Goal: Task Accomplishment & Management: Manage account settings

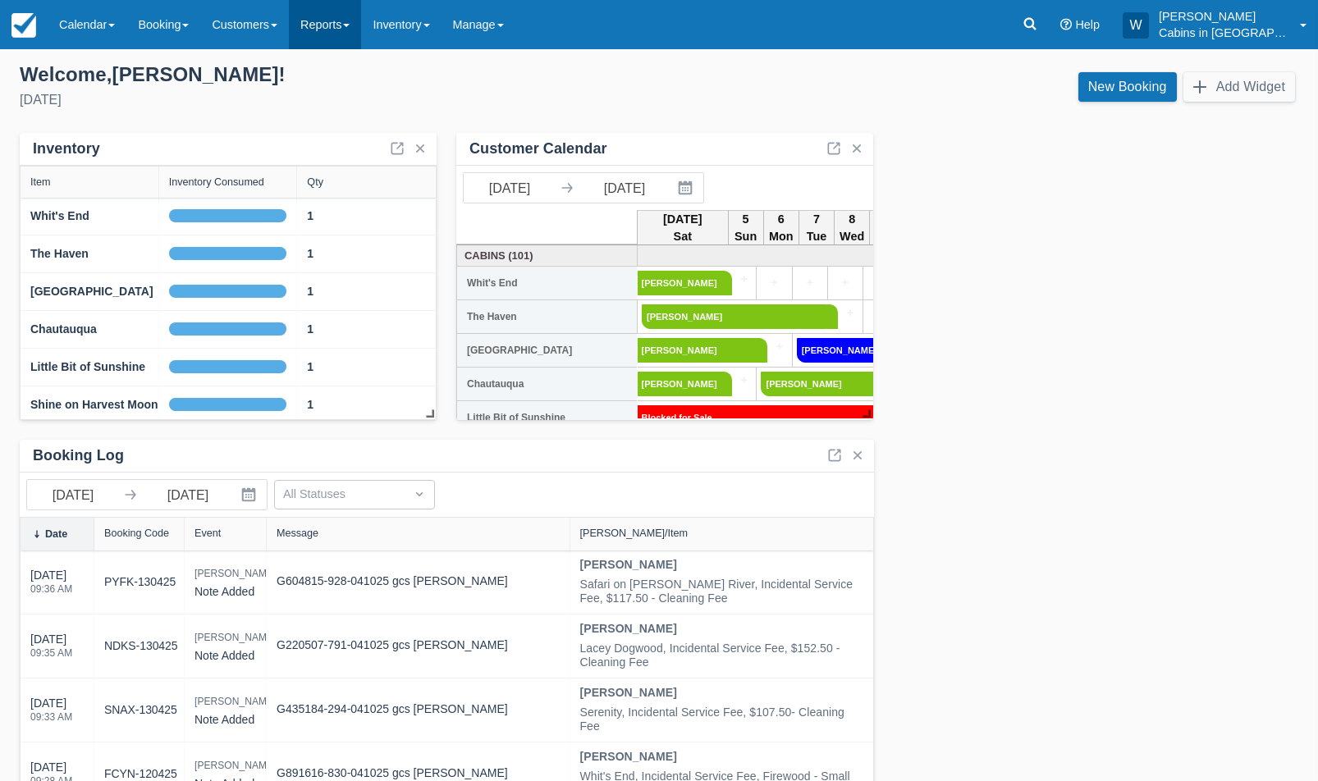
click at [361, 24] on link "Reports" at bounding box center [325, 24] width 72 height 49
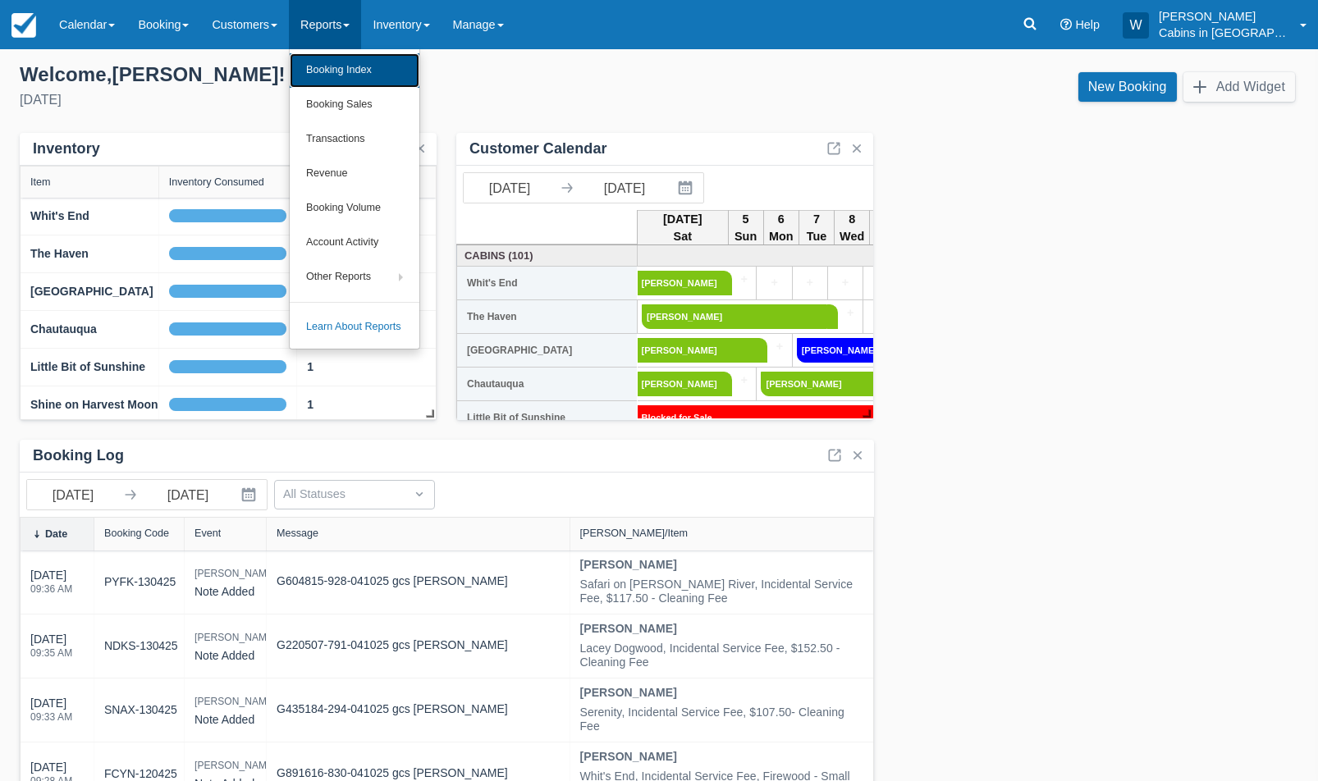
click at [369, 70] on link "Booking Index" at bounding box center [355, 70] width 130 height 34
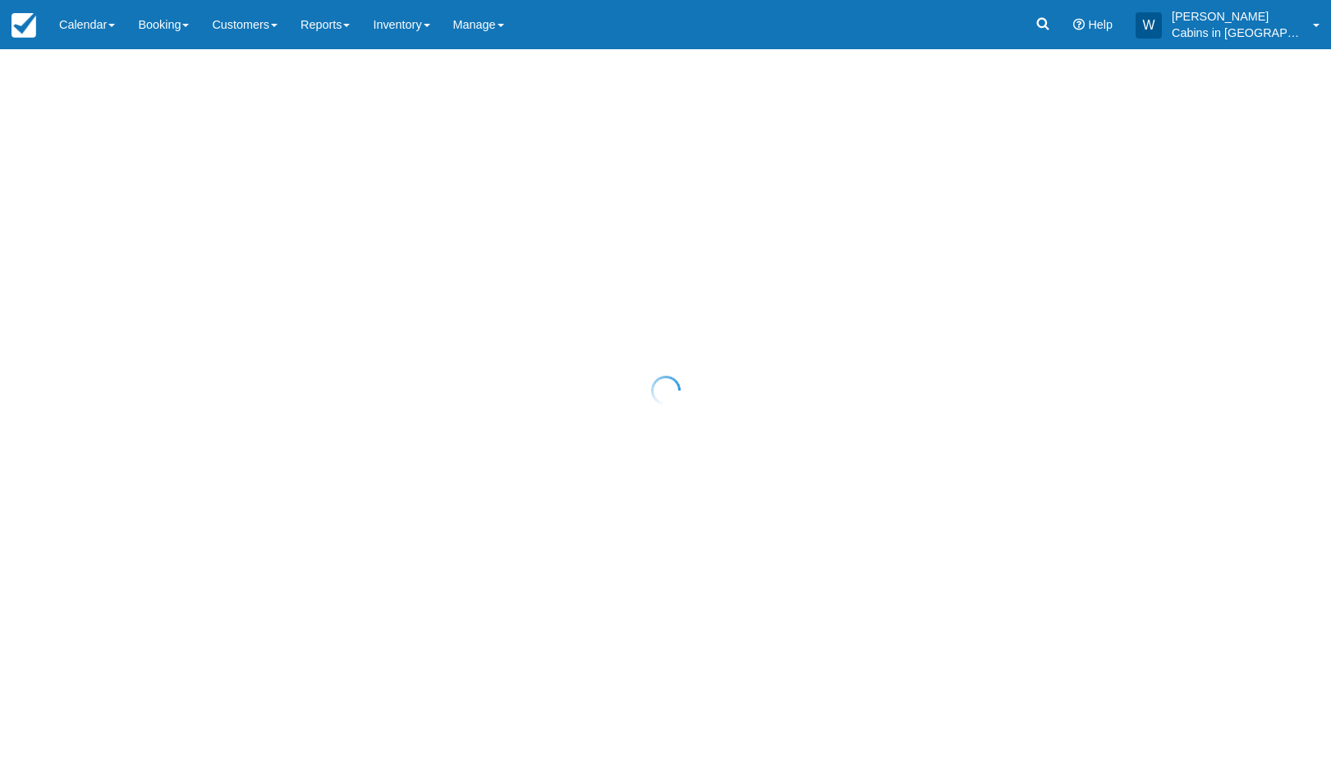
select select "25"
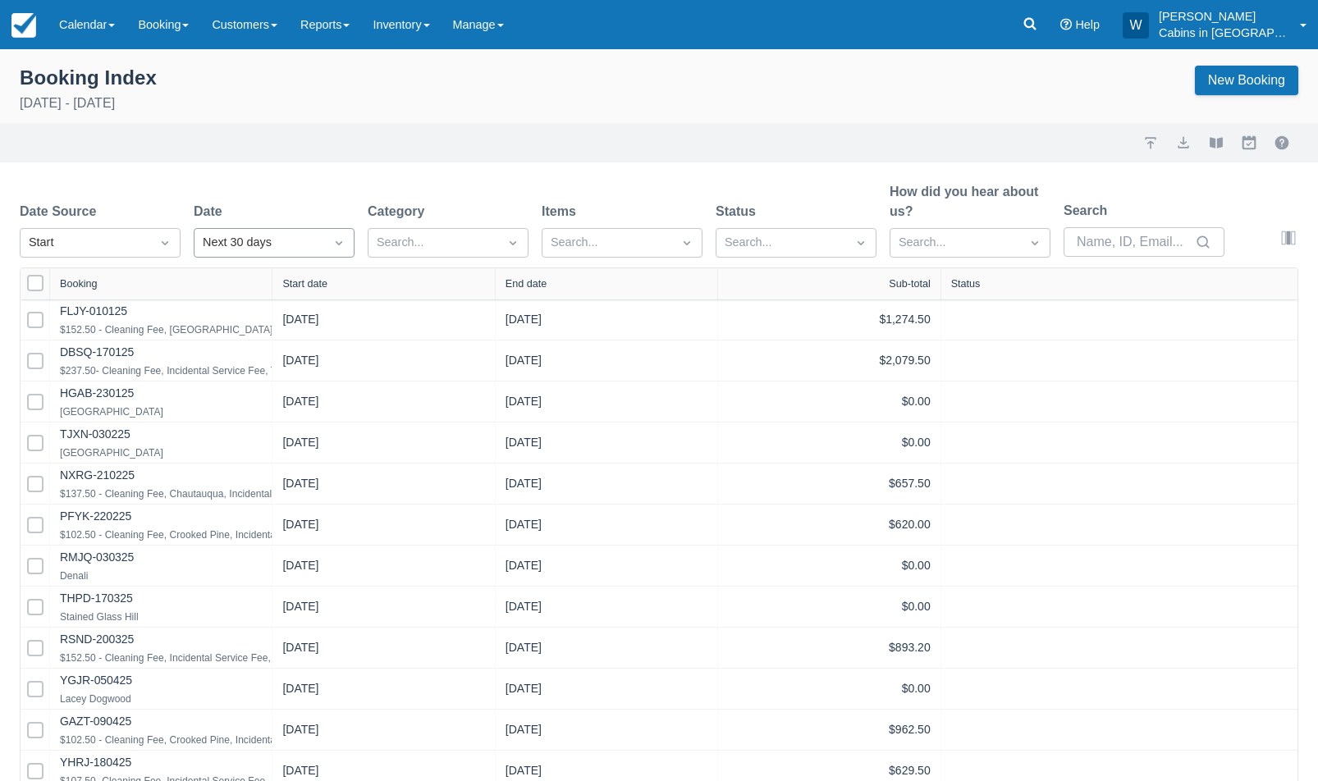
select select "25"
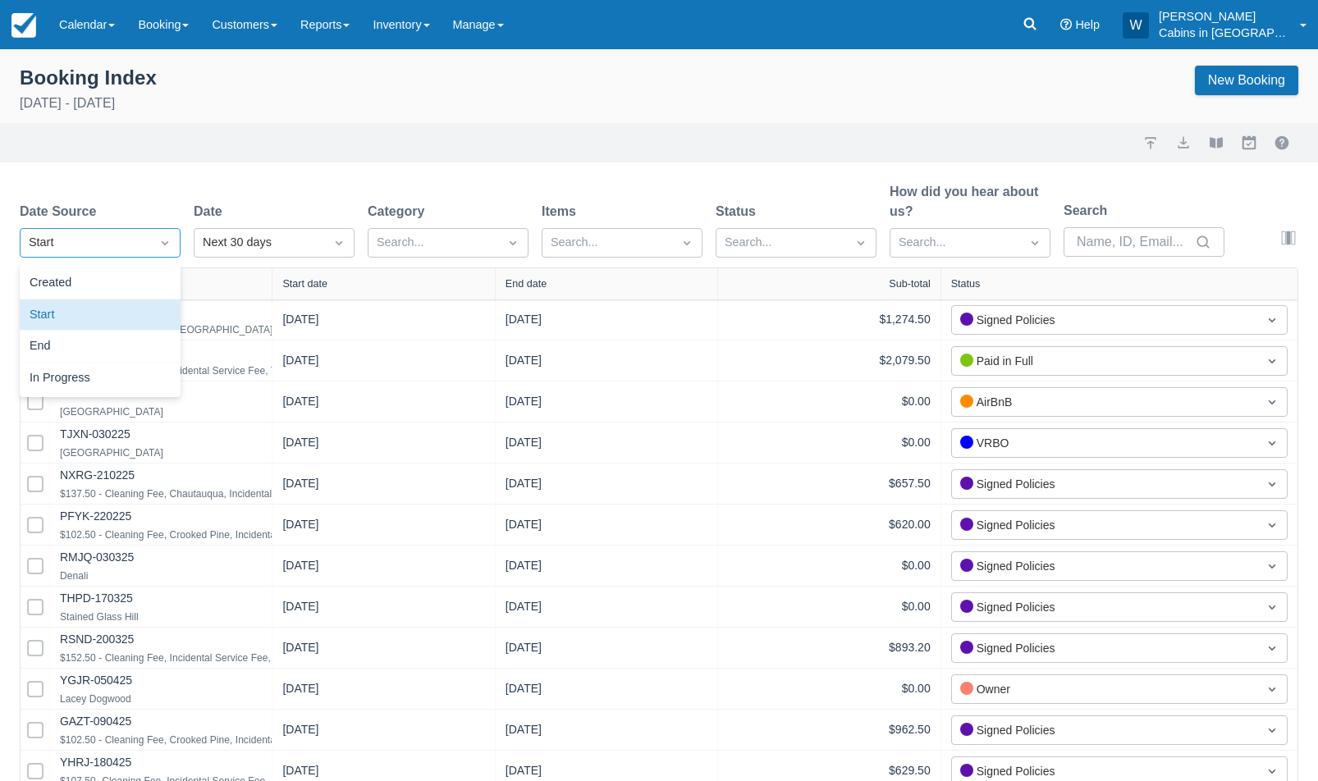
click at [137, 244] on div "Start" at bounding box center [85, 243] width 113 height 18
click at [136, 272] on div "Created" at bounding box center [100, 284] width 161 height 32
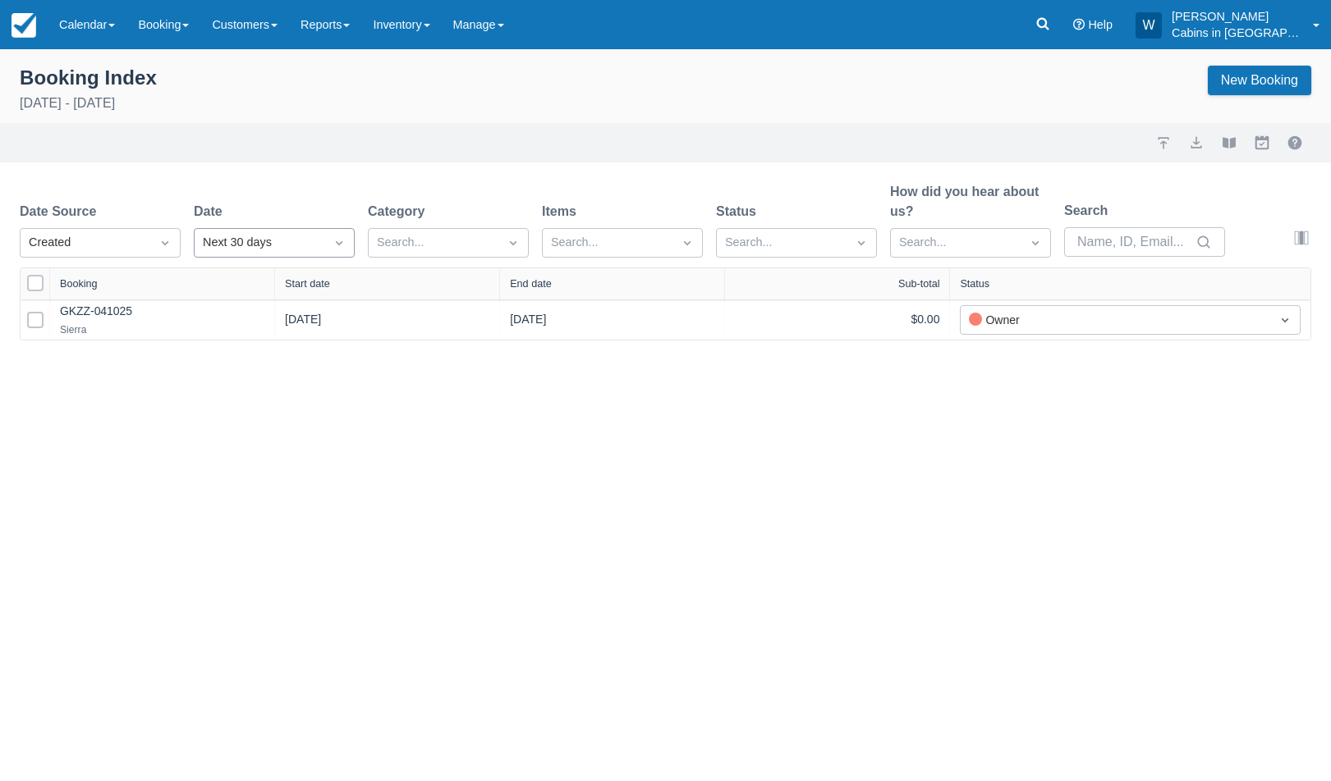
click at [259, 243] on div "Next 30 days" at bounding box center [259, 243] width 113 height 18
click at [273, 375] on div "Yesterday" at bounding box center [274, 379] width 161 height 32
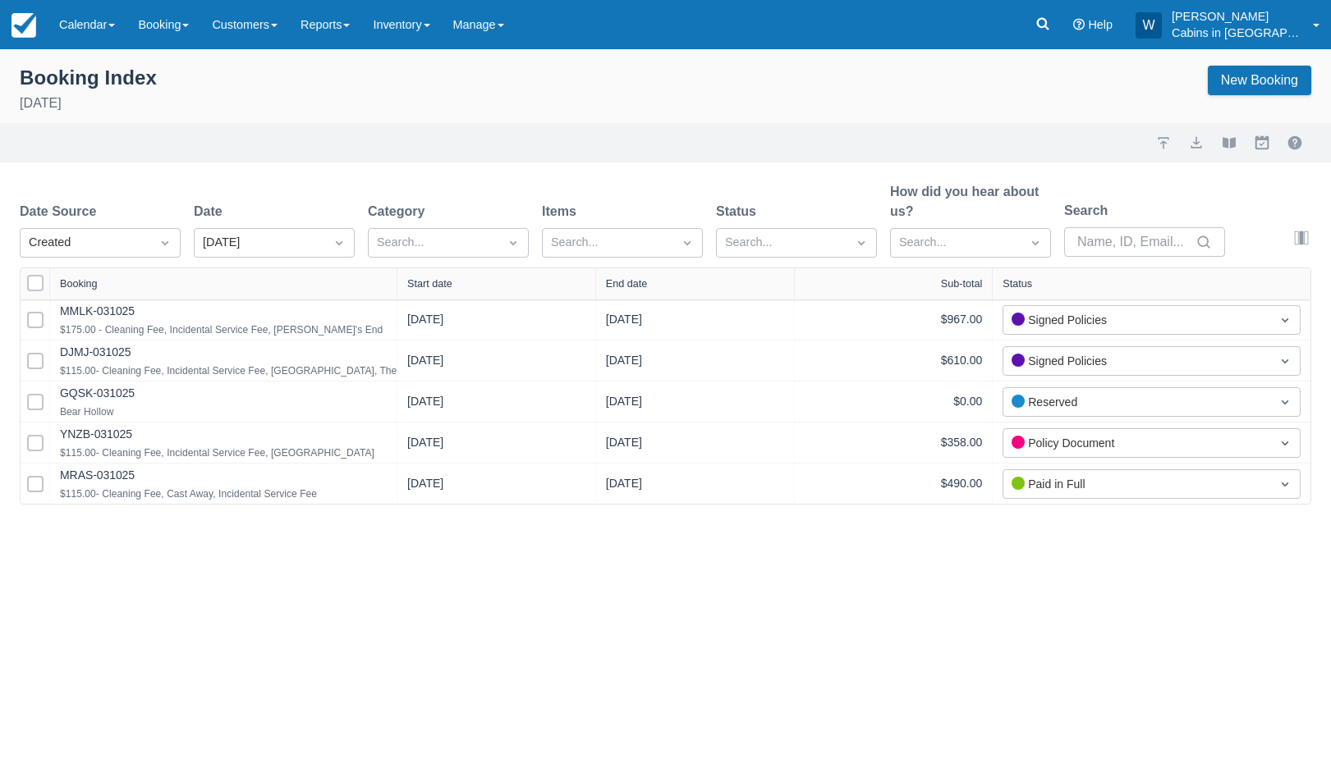
drag, startPoint x: 269, startPoint y: 286, endPoint x: 425, endPoint y: 286, distance: 156.0
click at [411, 286] on div at bounding box center [397, 283] width 30 height 31
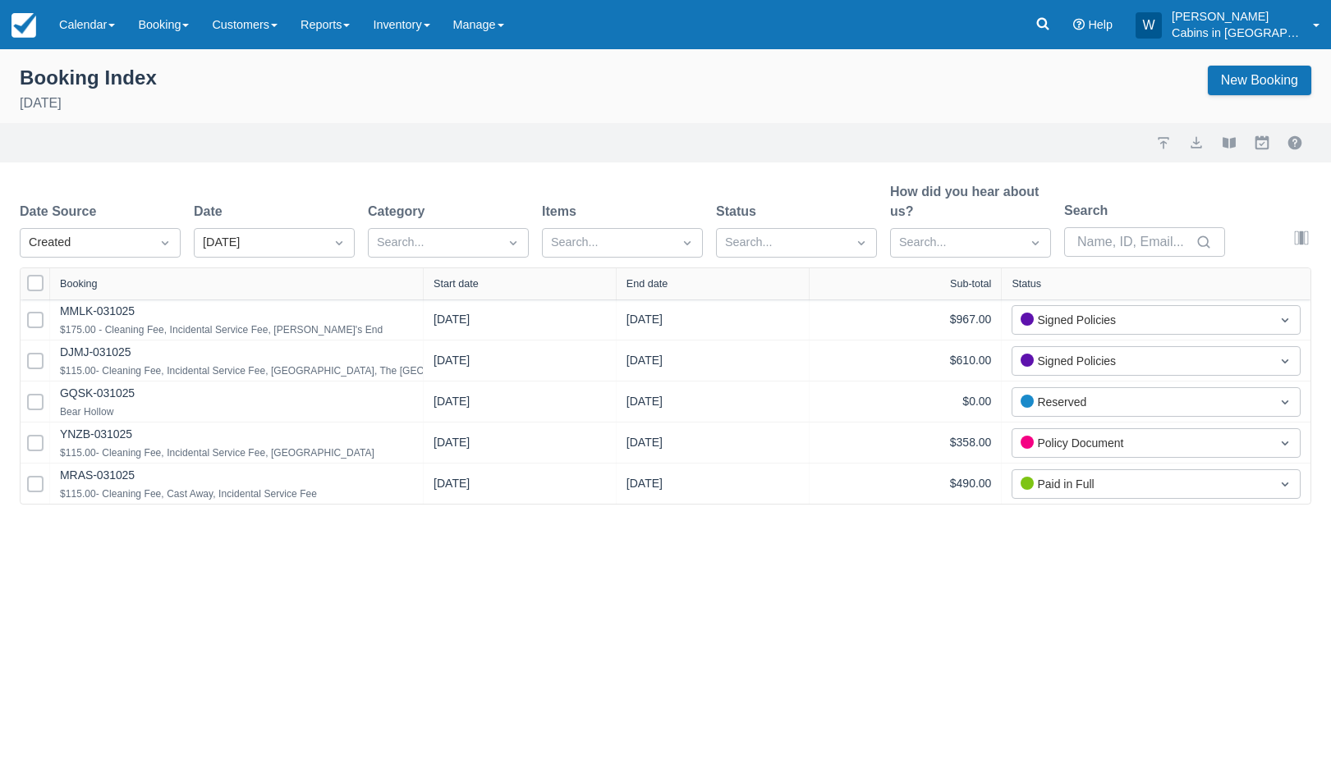
click at [462, 284] on div "Start date" at bounding box center [455, 283] width 45 height 11
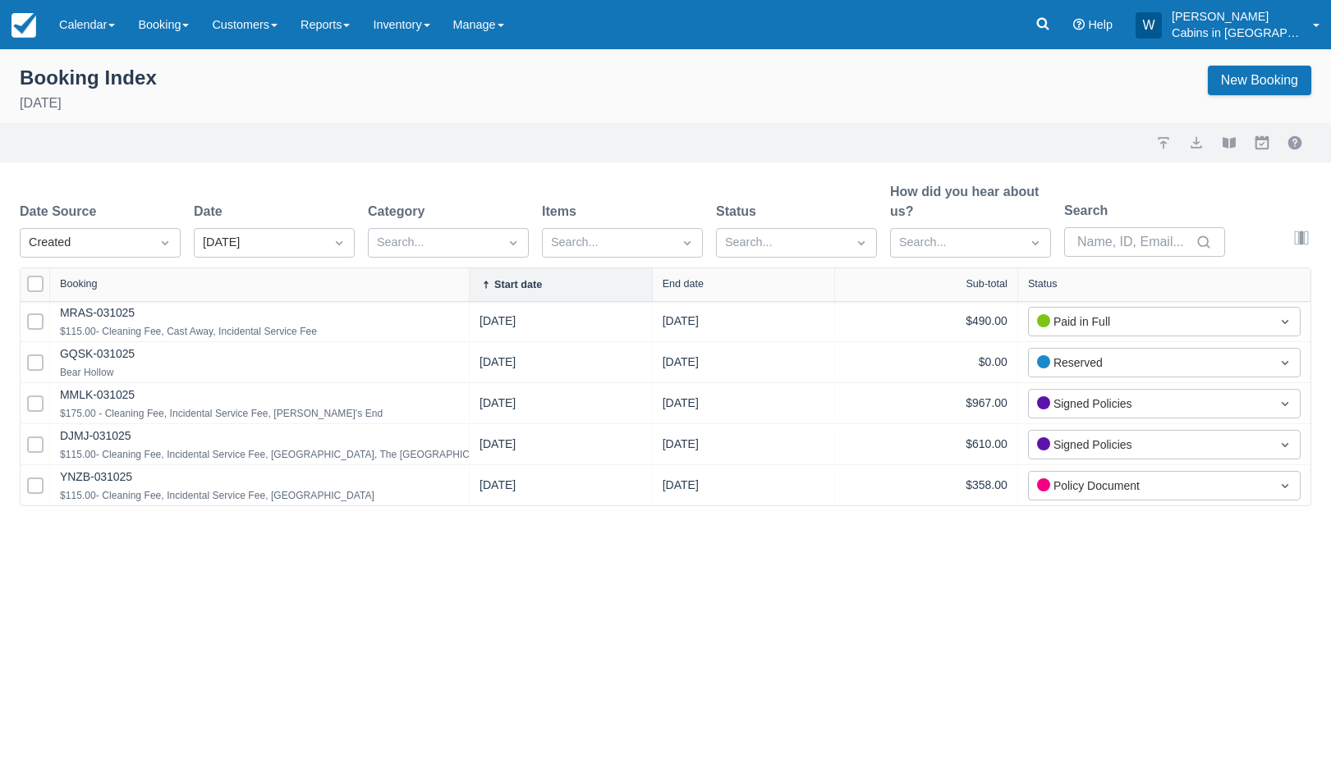
drag, startPoint x: 267, startPoint y: 282, endPoint x: 490, endPoint y: 282, distance: 223.3
click at [483, 282] on div at bounding box center [469, 284] width 30 height 33
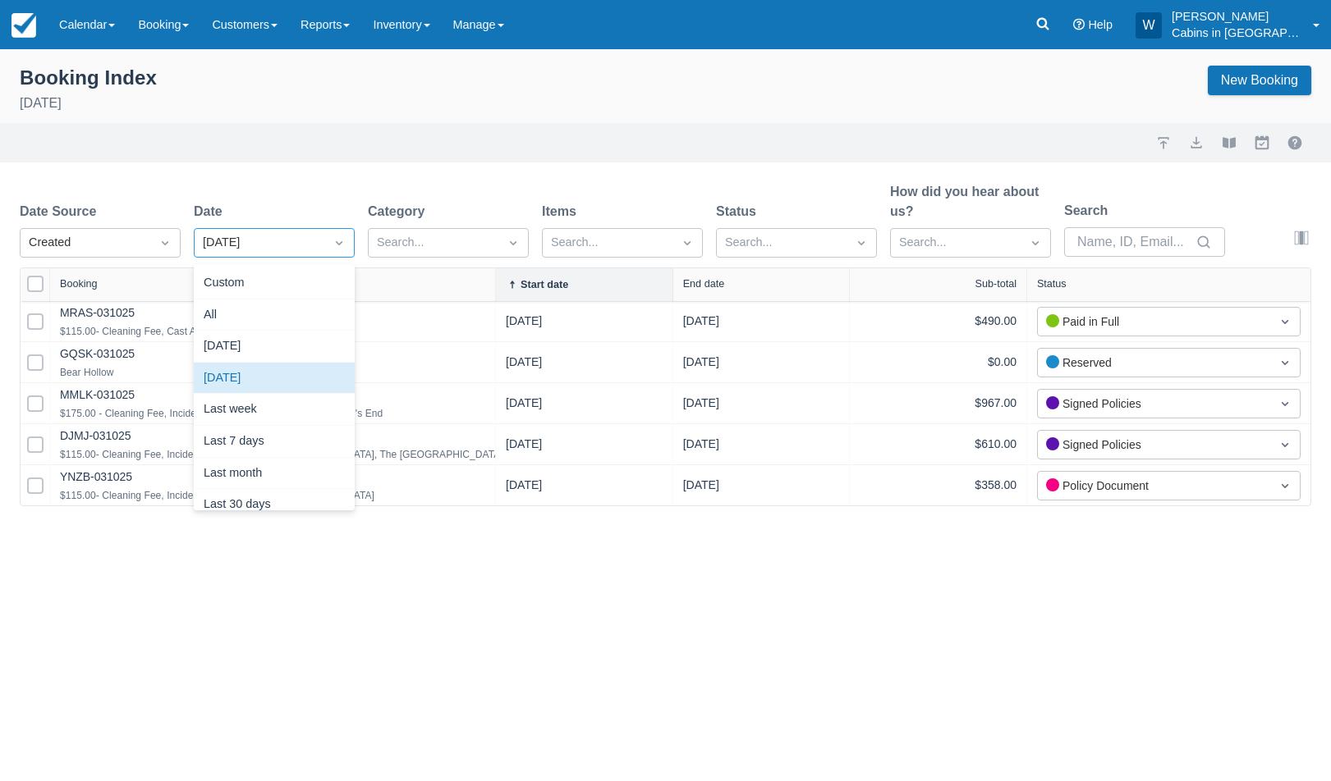
click at [248, 235] on div "Yesterday" at bounding box center [259, 243] width 113 height 18
click at [244, 346] on div "Today" at bounding box center [274, 347] width 161 height 32
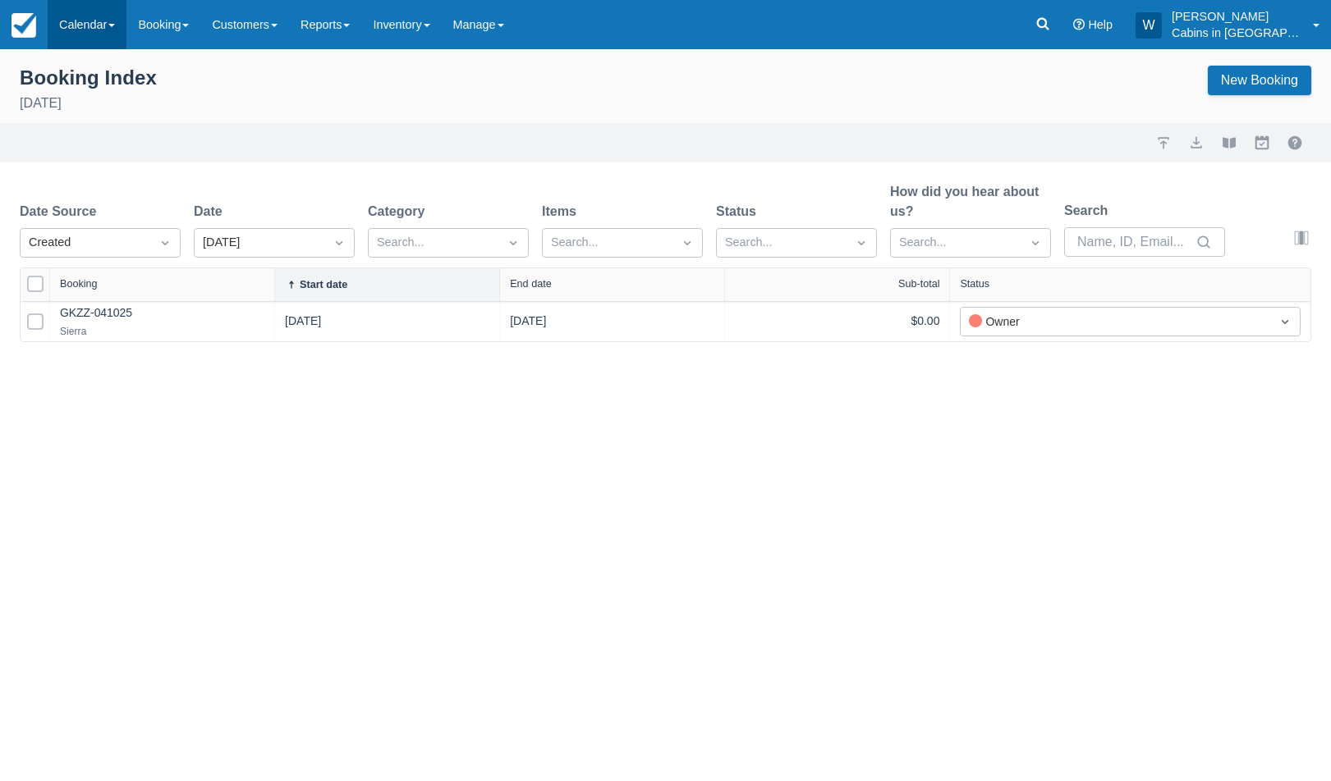
click at [102, 13] on link "Calendar" at bounding box center [87, 24] width 79 height 49
click at [105, 101] on link "Customer" at bounding box center [113, 105] width 130 height 34
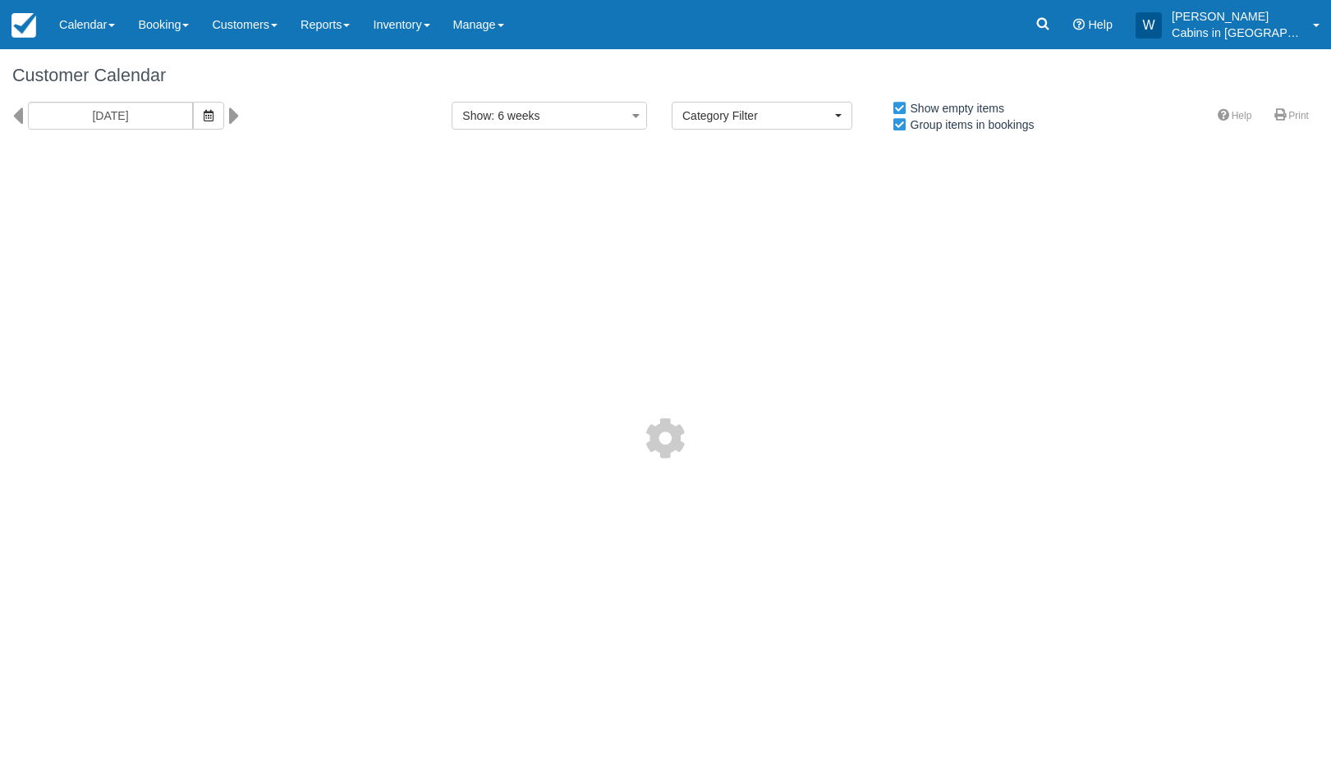
select select
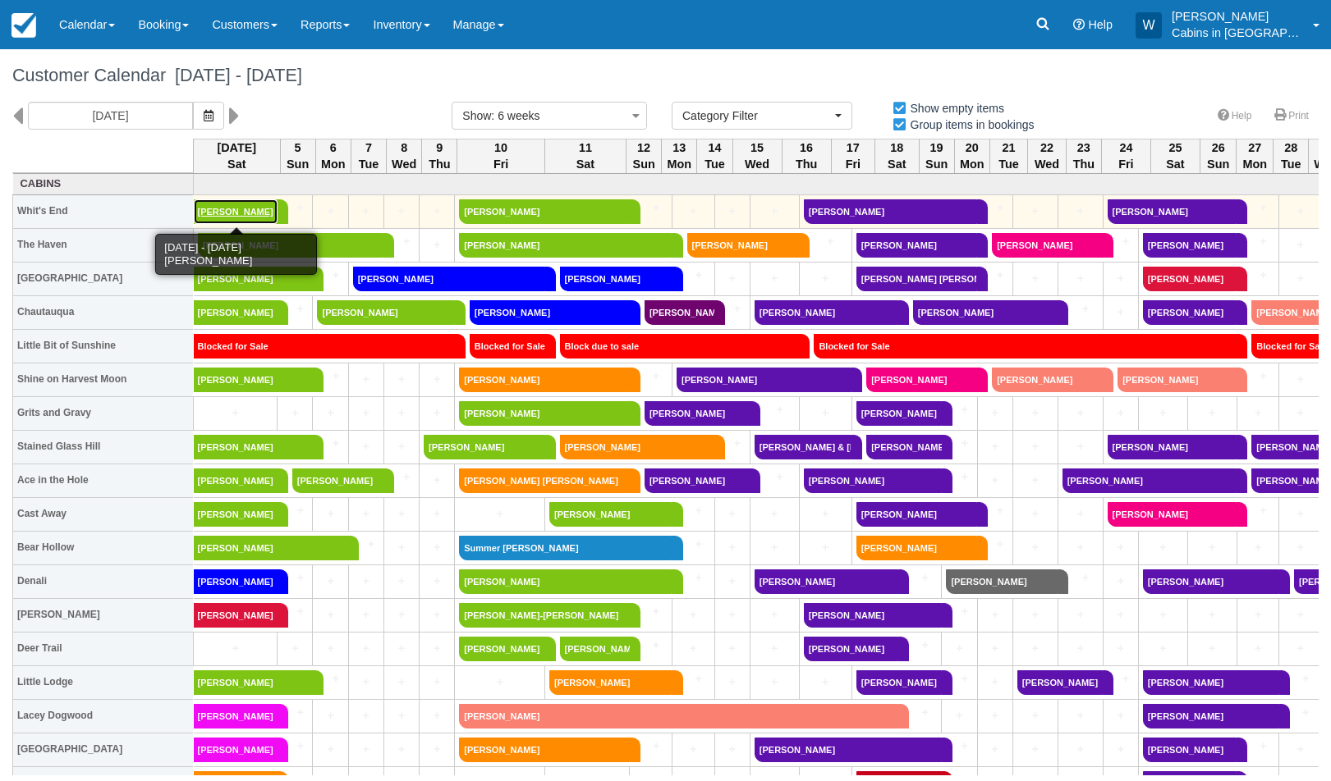
click at [236, 211] on link "[PERSON_NAME]" at bounding box center [236, 211] width 84 height 25
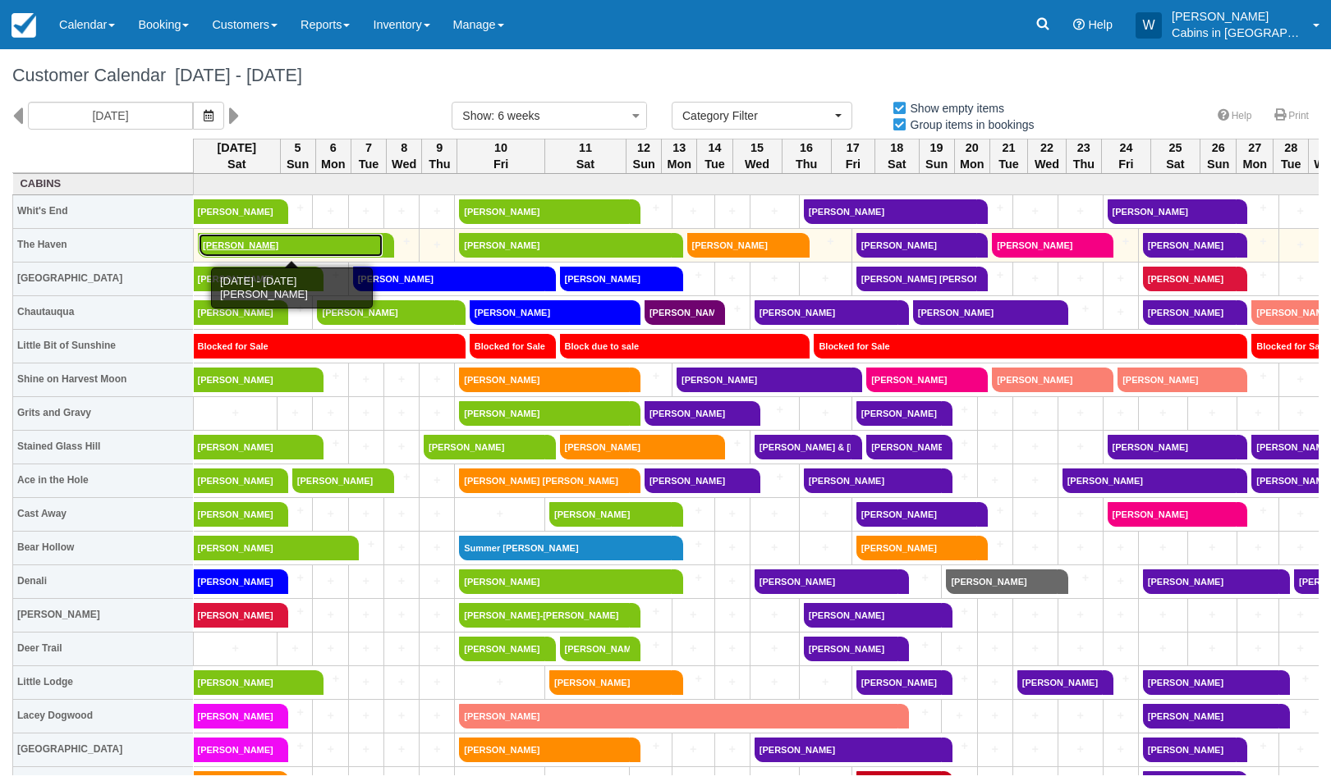
click at [269, 241] on link "[PERSON_NAME]" at bounding box center [291, 245] width 186 height 25
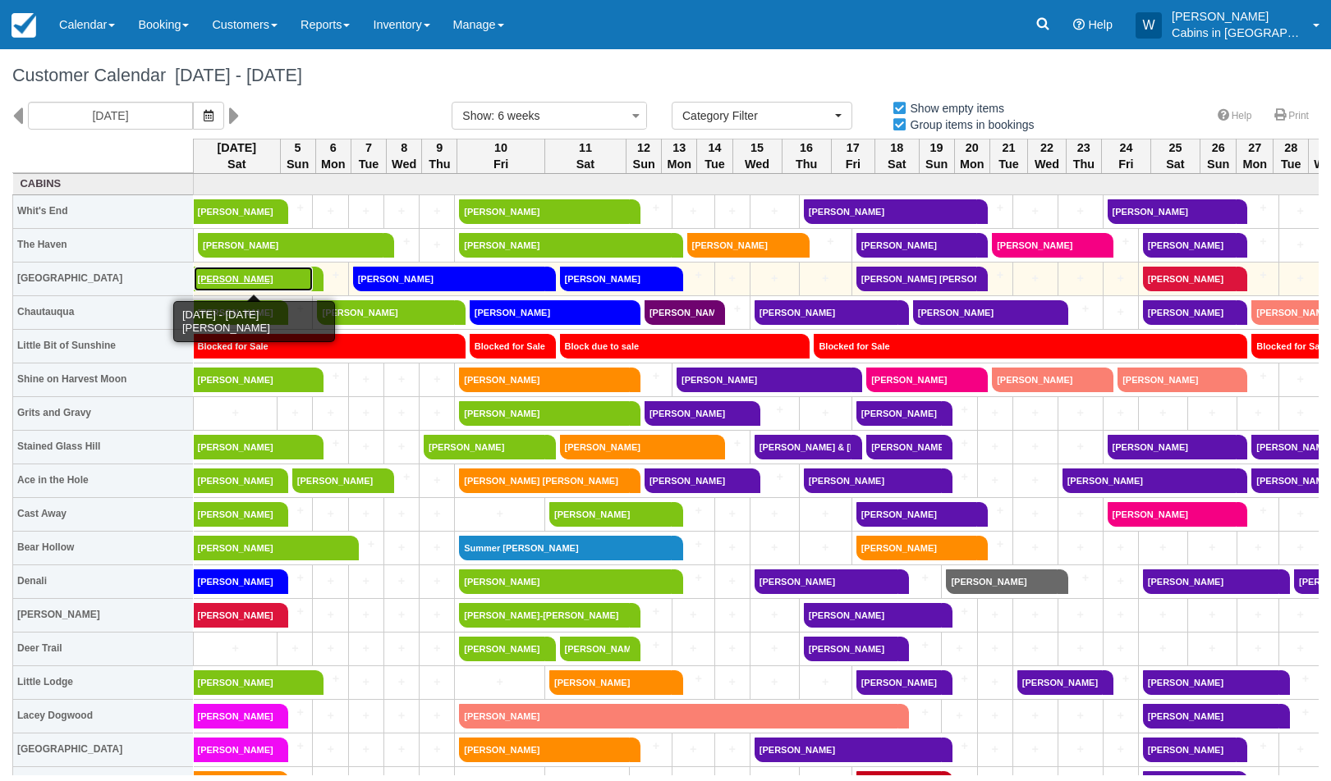
click at [266, 276] on link "Rick Vandevender" at bounding box center [253, 279] width 119 height 25
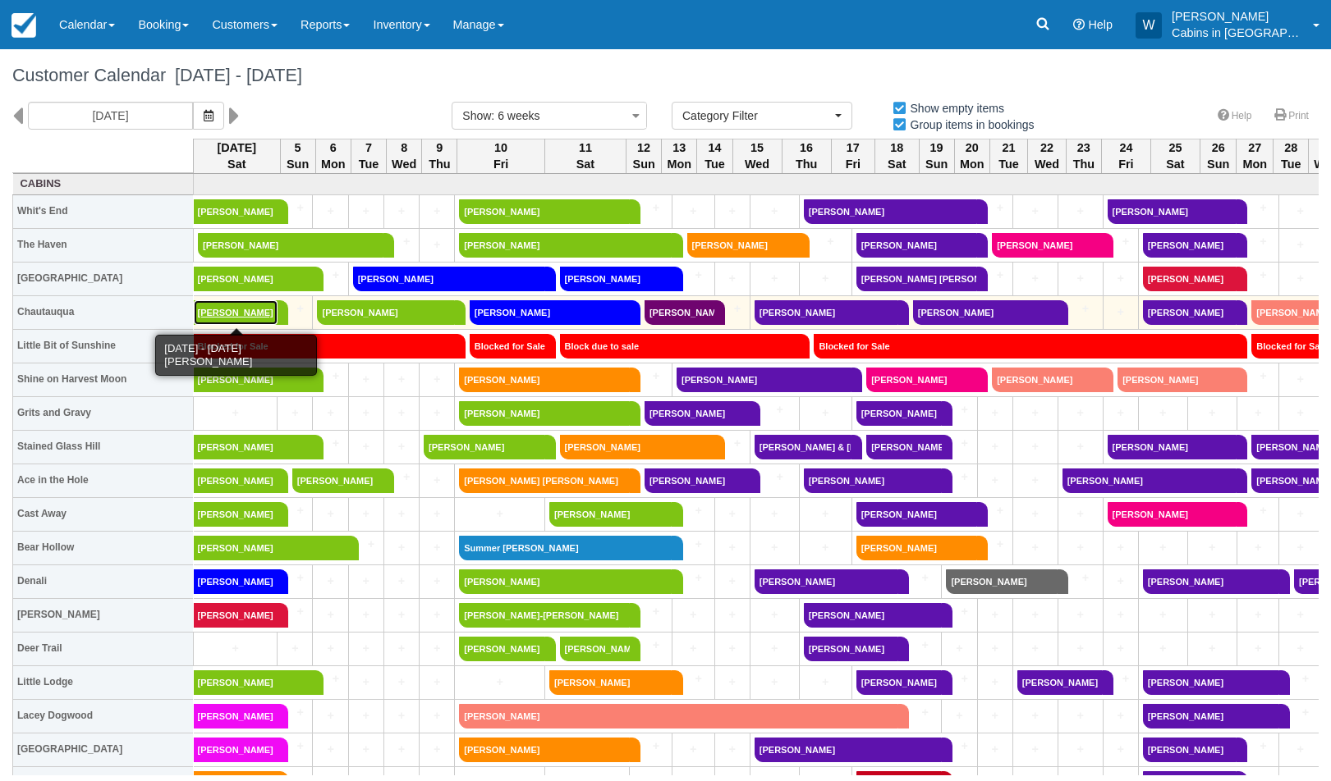
click at [265, 311] on link "Keefer spencer" at bounding box center [236, 312] width 84 height 25
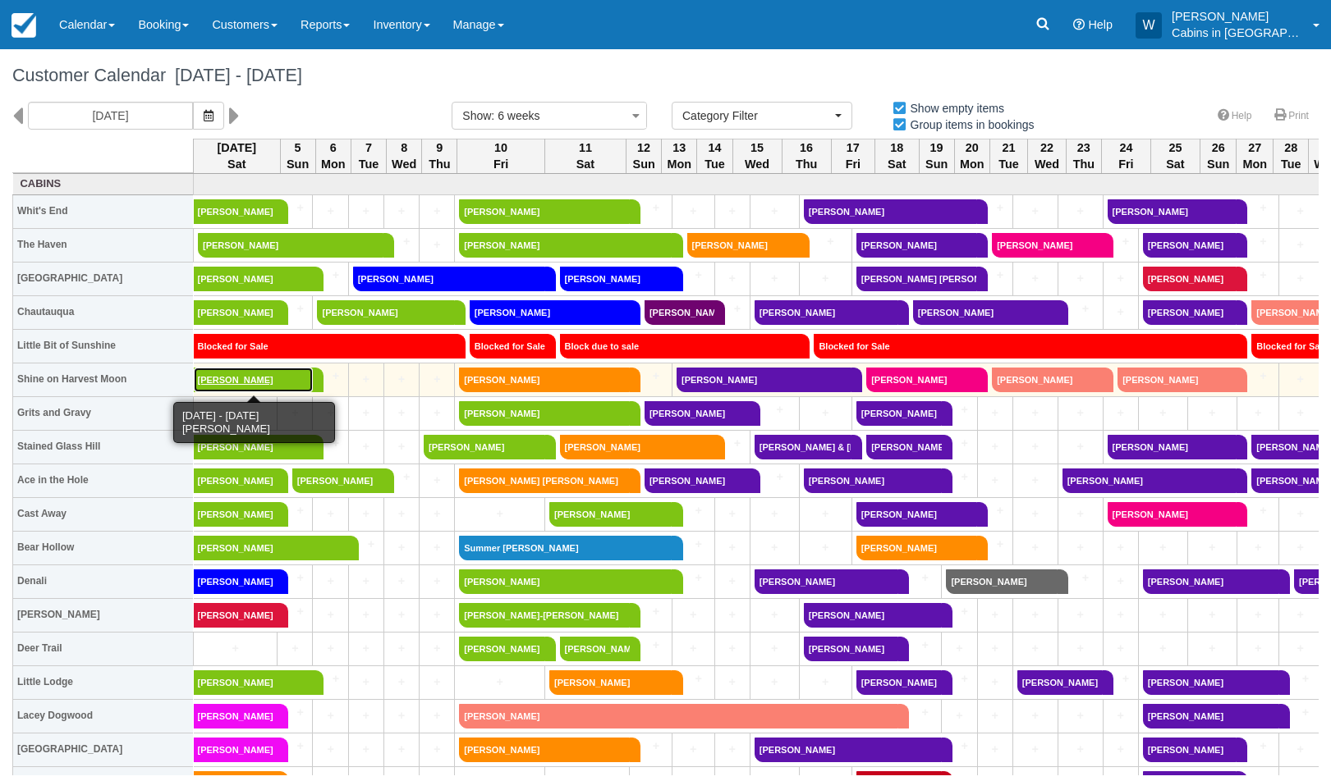
click at [268, 385] on link "Jonathan Ybarra" at bounding box center [253, 380] width 119 height 25
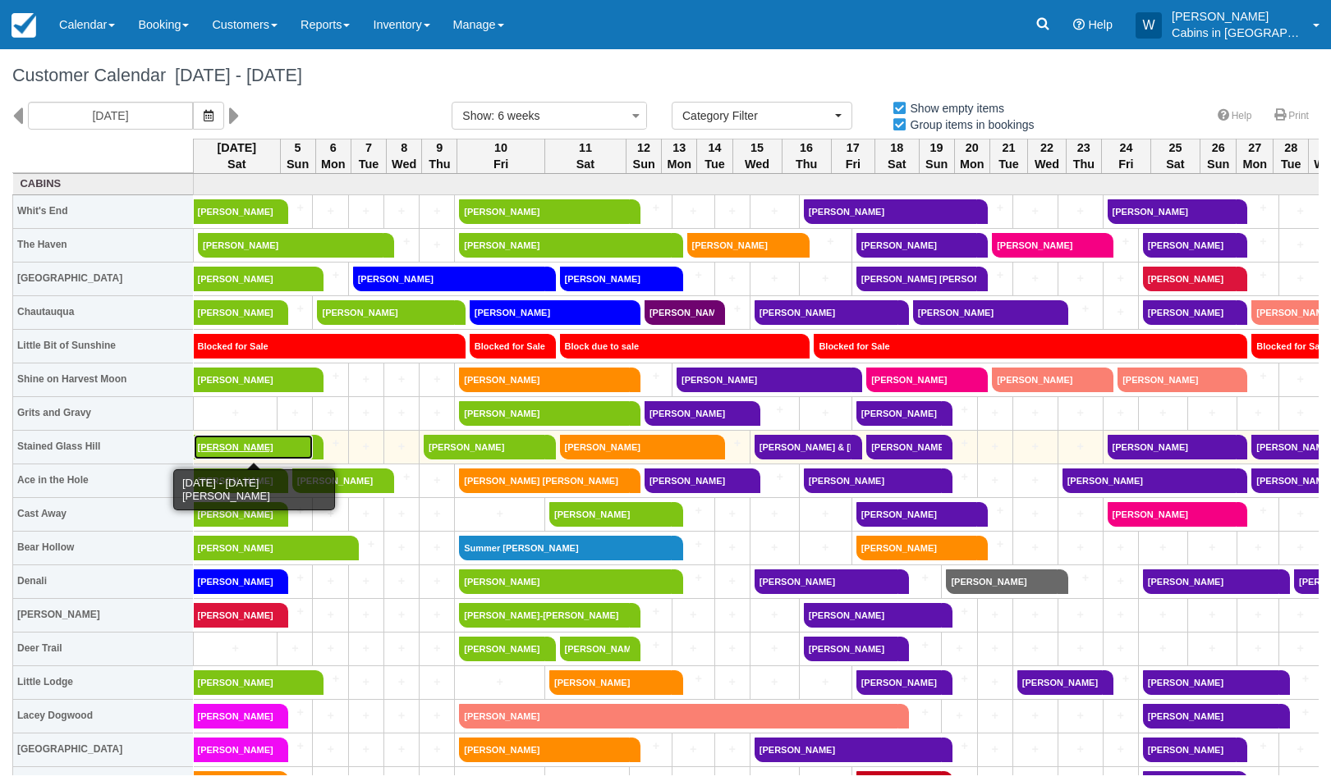
click at [235, 446] on link "Sarah Powers" at bounding box center [253, 447] width 119 height 25
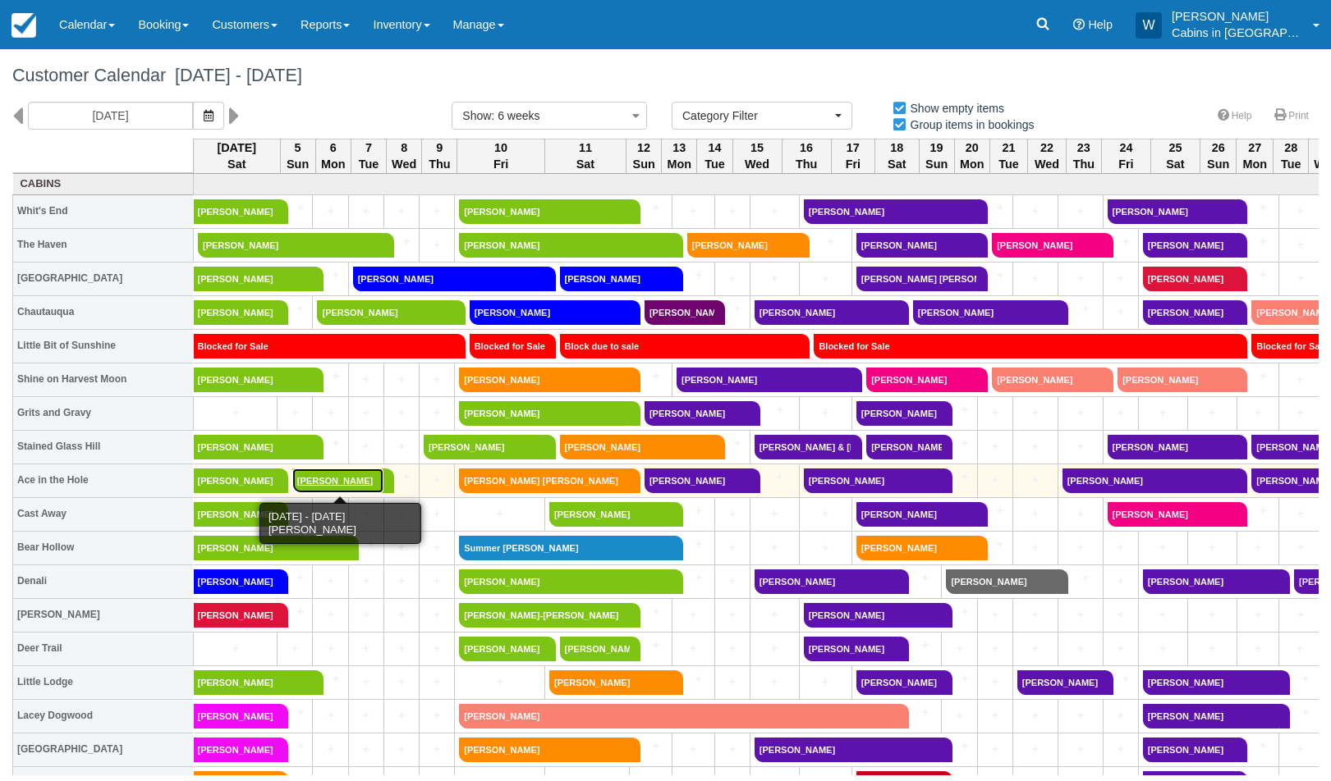
click at [340, 480] on link "Julie Kielbauch" at bounding box center [338, 481] width 92 height 25
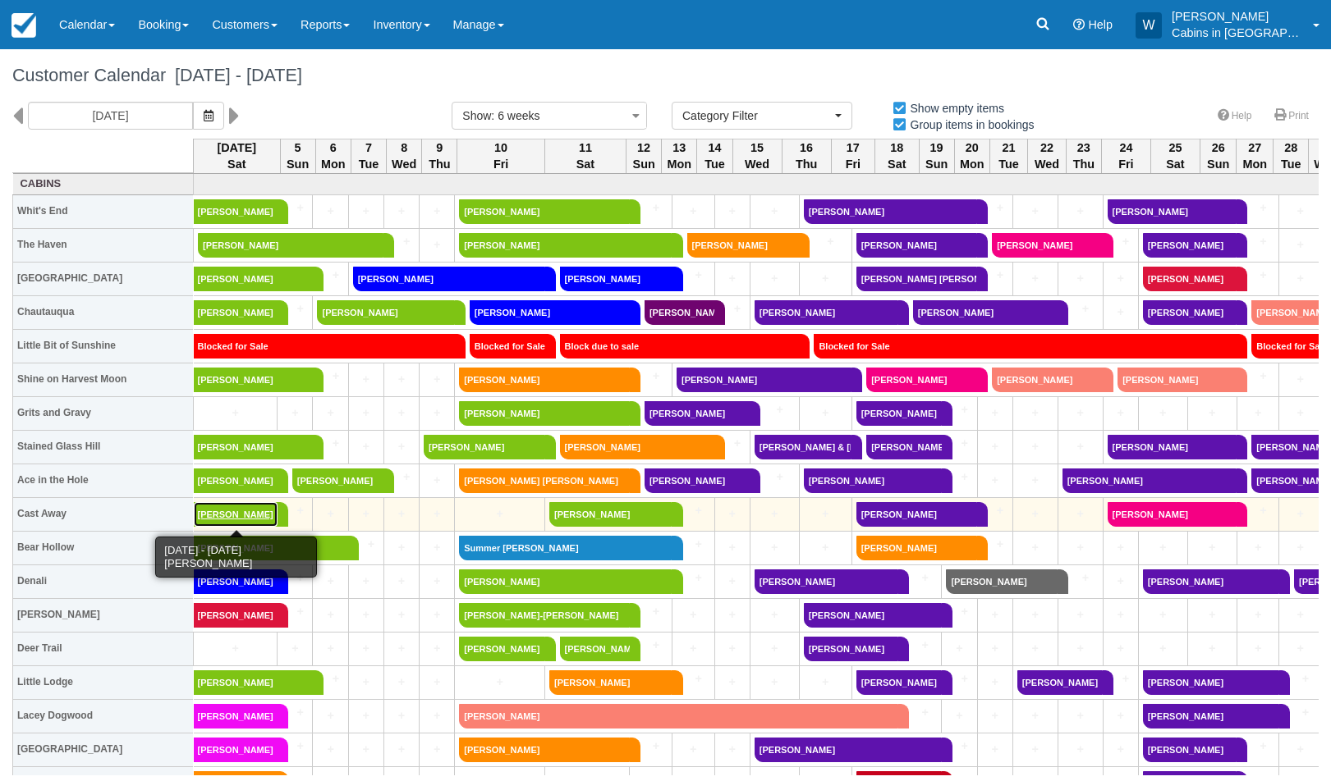
click at [247, 510] on link "Steve Wiess" at bounding box center [236, 514] width 84 height 25
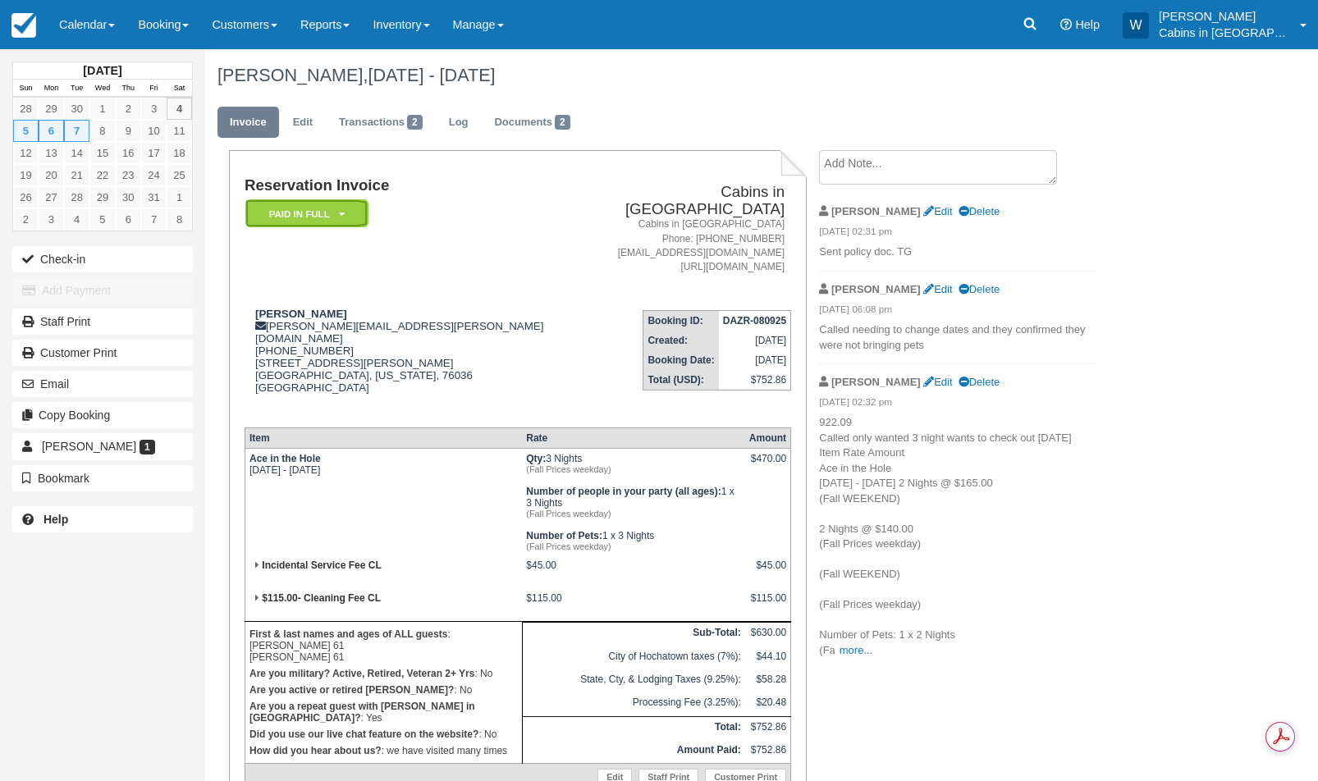
click at [341, 216] on icon at bounding box center [342, 214] width 6 height 10
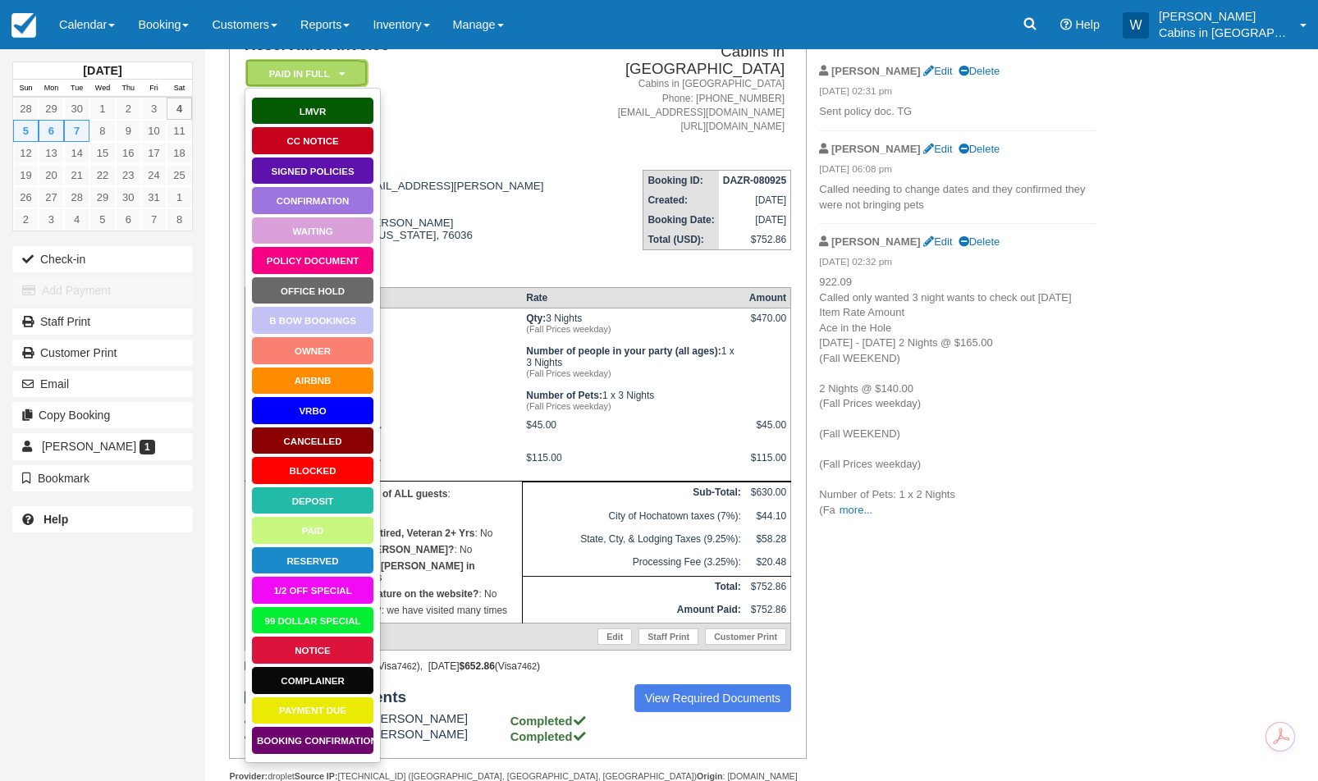
scroll to position [143, 0]
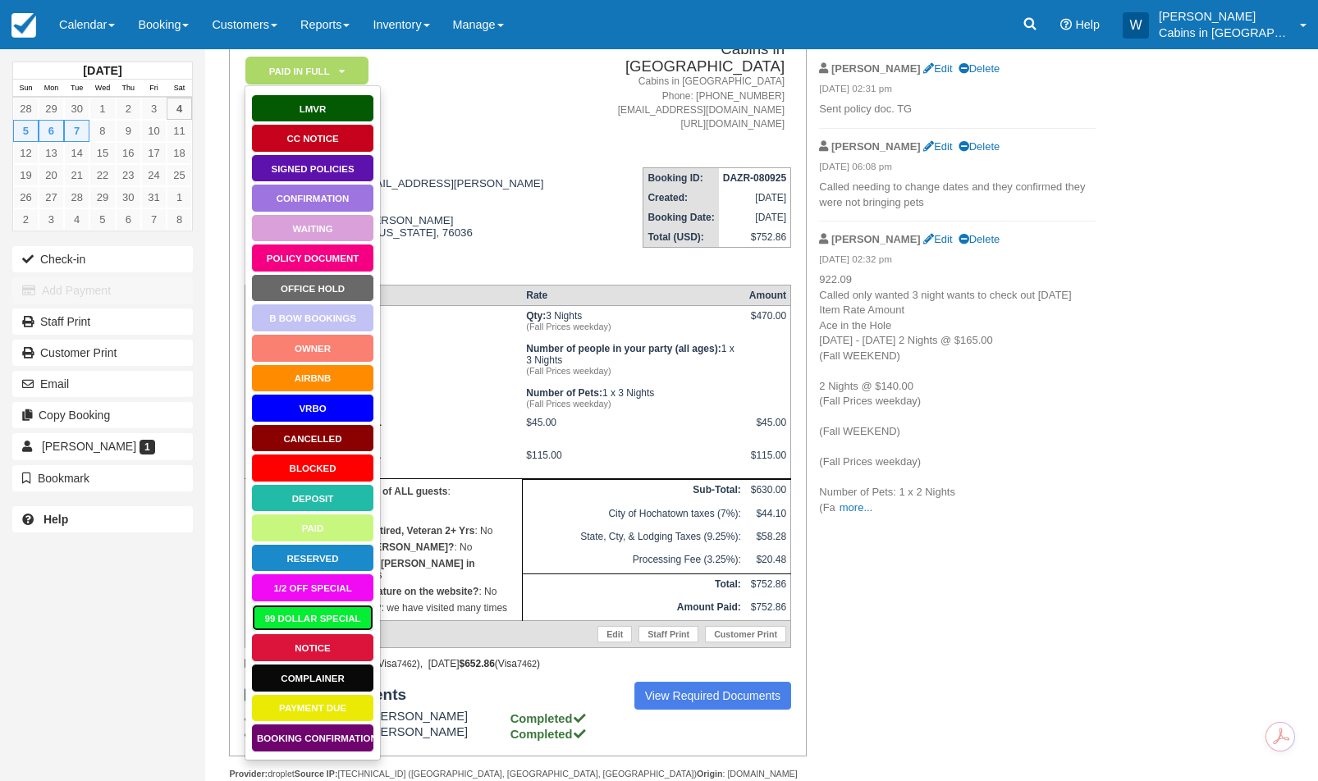
click at [312, 616] on link "99 Dollar Special" at bounding box center [312, 618] width 123 height 29
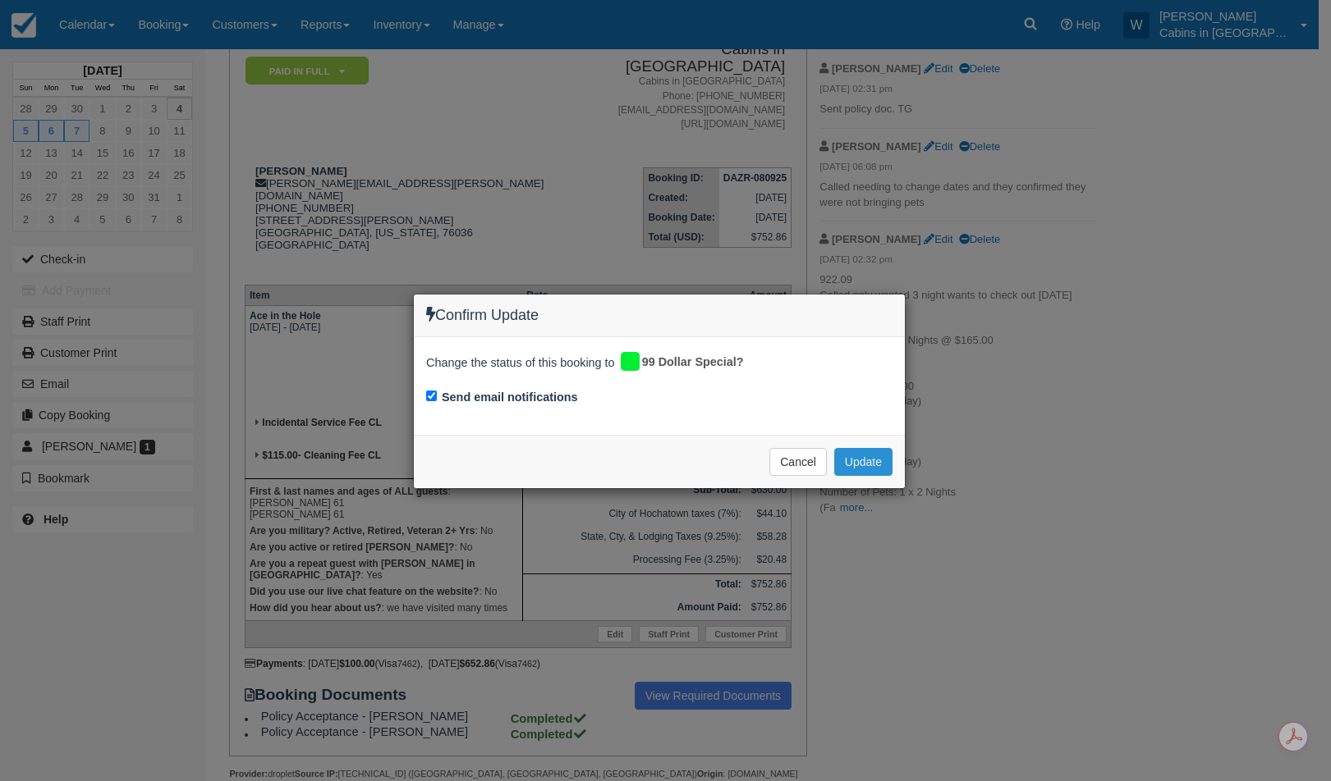
click at [863, 464] on button "Update" at bounding box center [863, 462] width 58 height 28
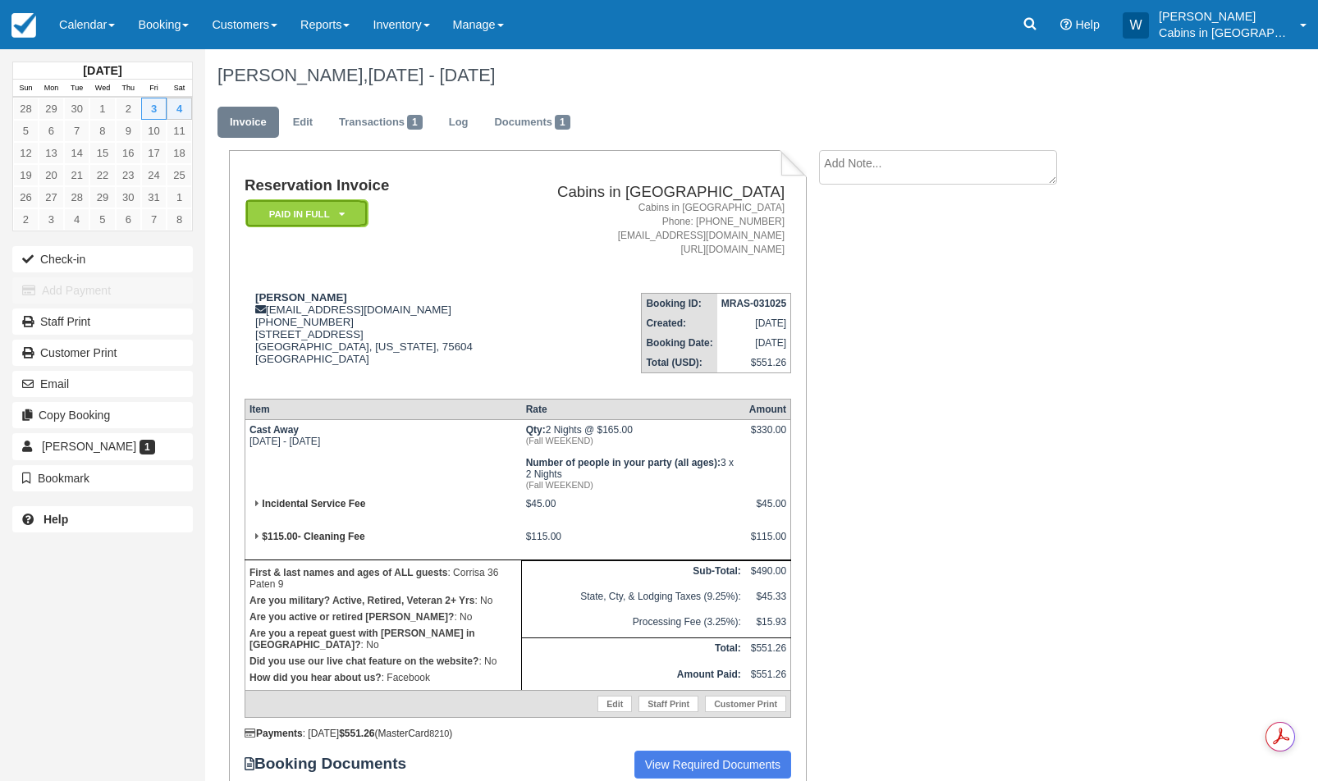
click at [344, 209] on em "Paid in Full" at bounding box center [306, 213] width 123 height 29
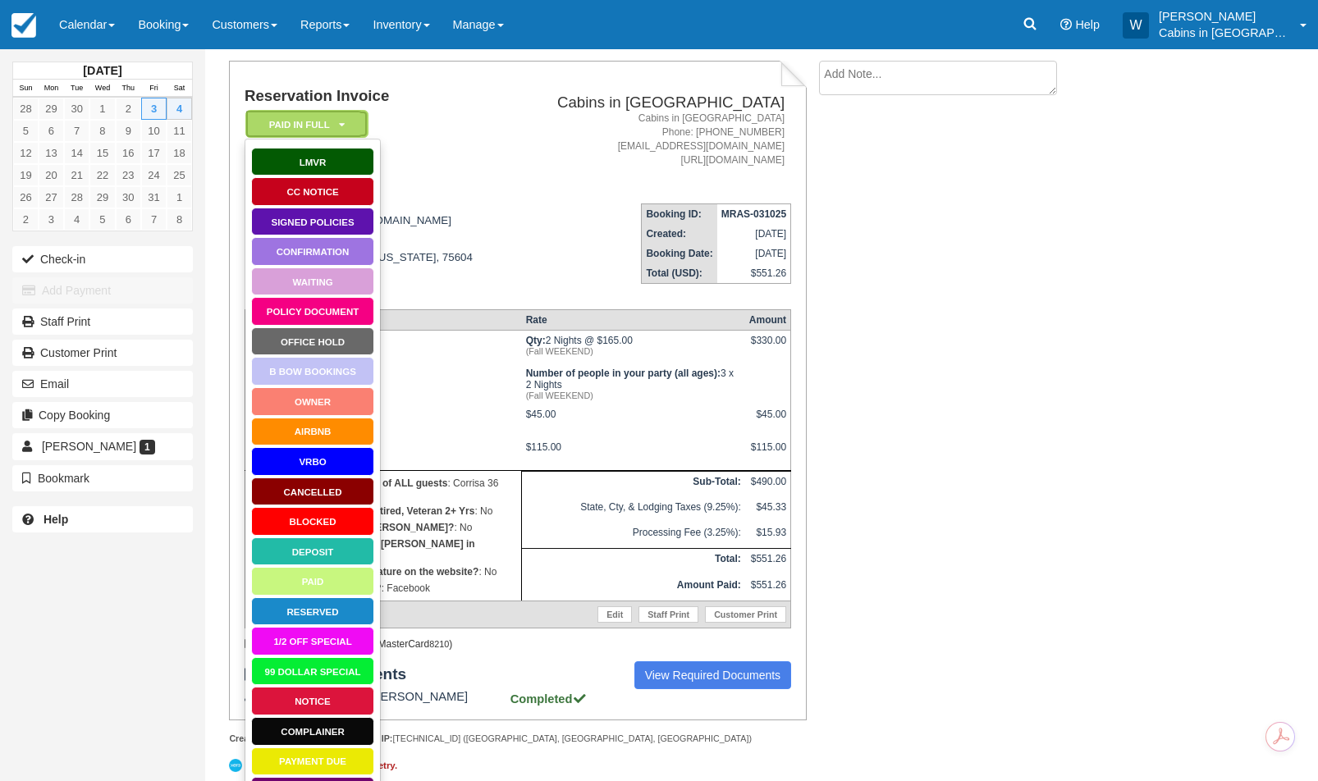
scroll to position [94, 0]
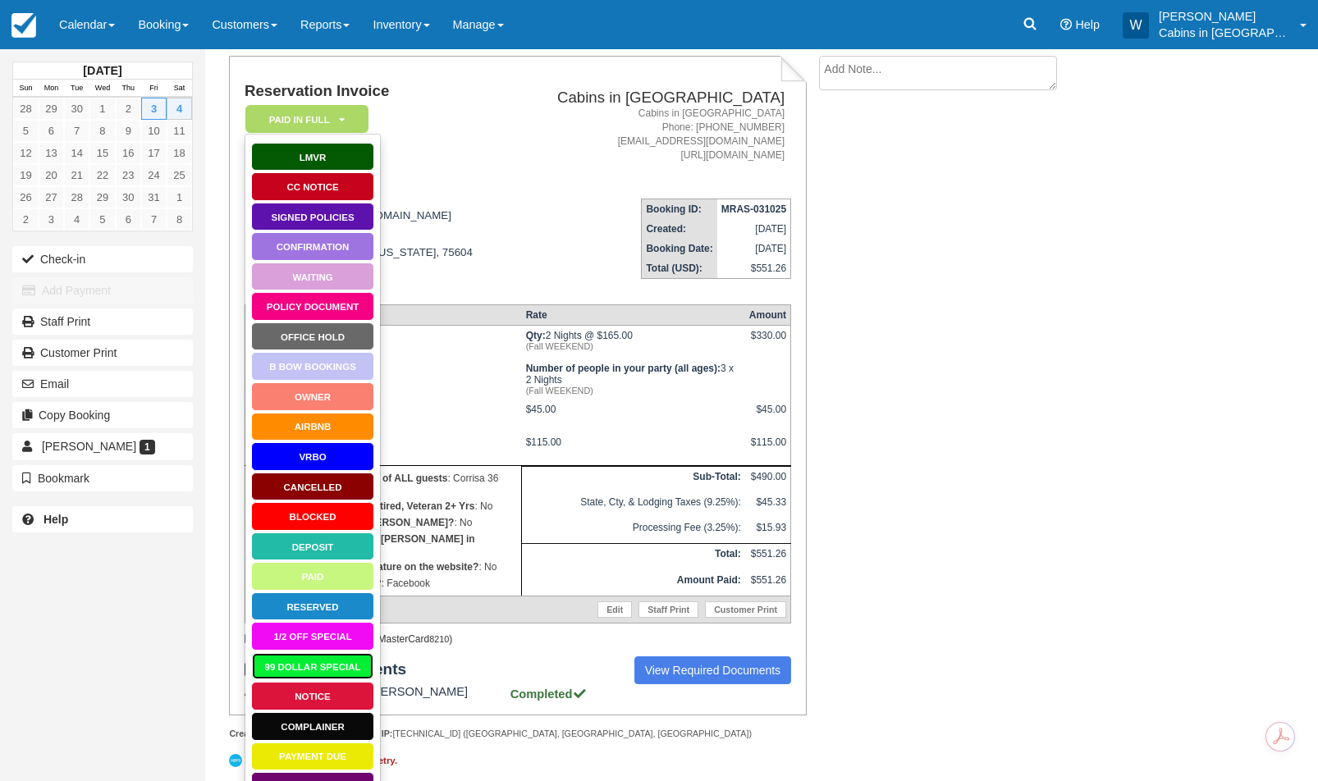
click at [301, 671] on link "99 Dollar Special" at bounding box center [312, 667] width 123 height 29
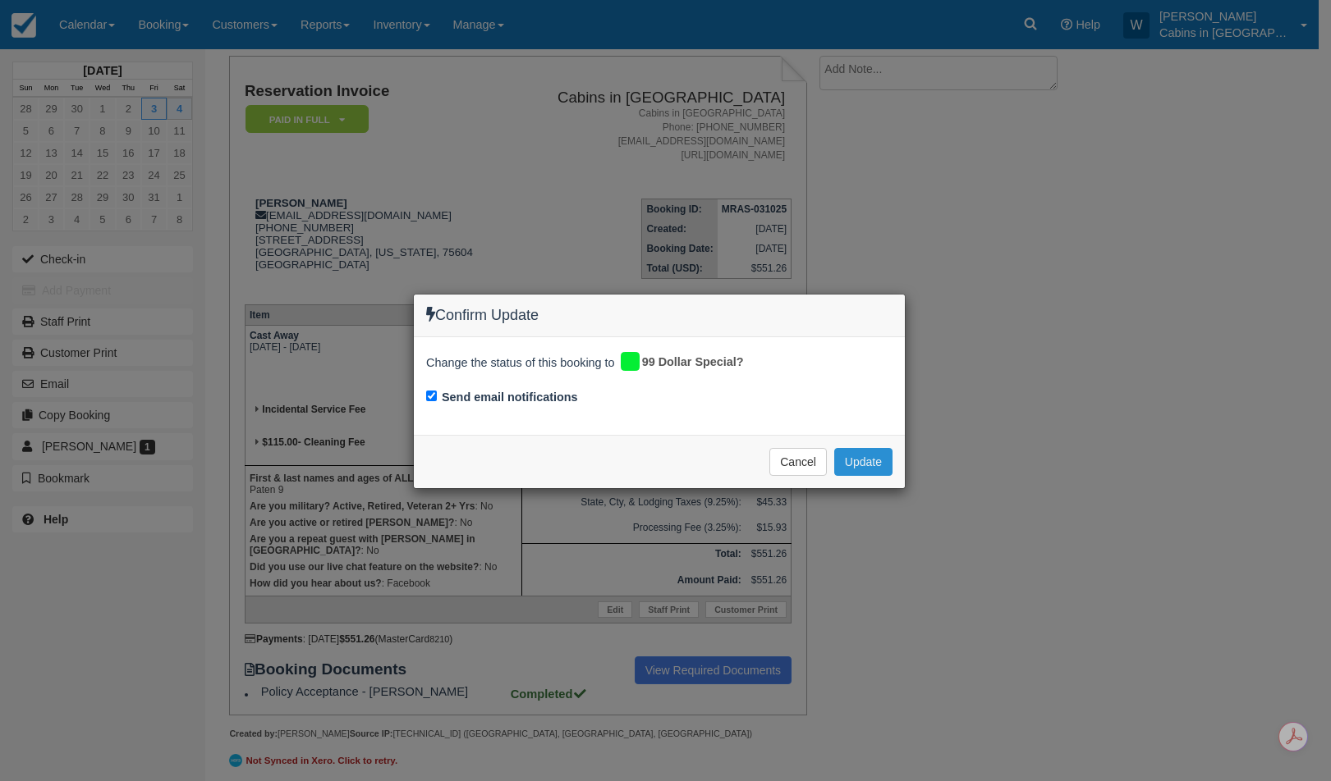
click at [869, 454] on button "Update" at bounding box center [863, 462] width 58 height 28
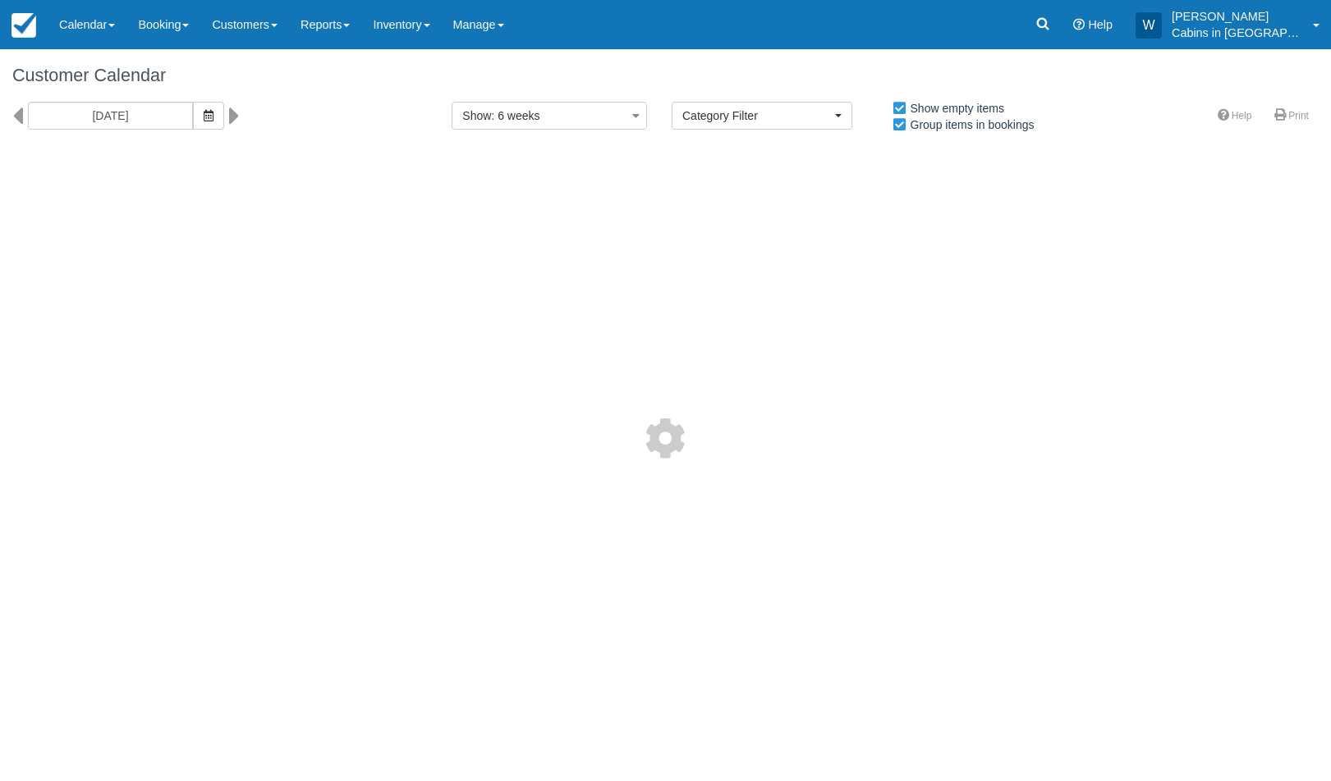
select select
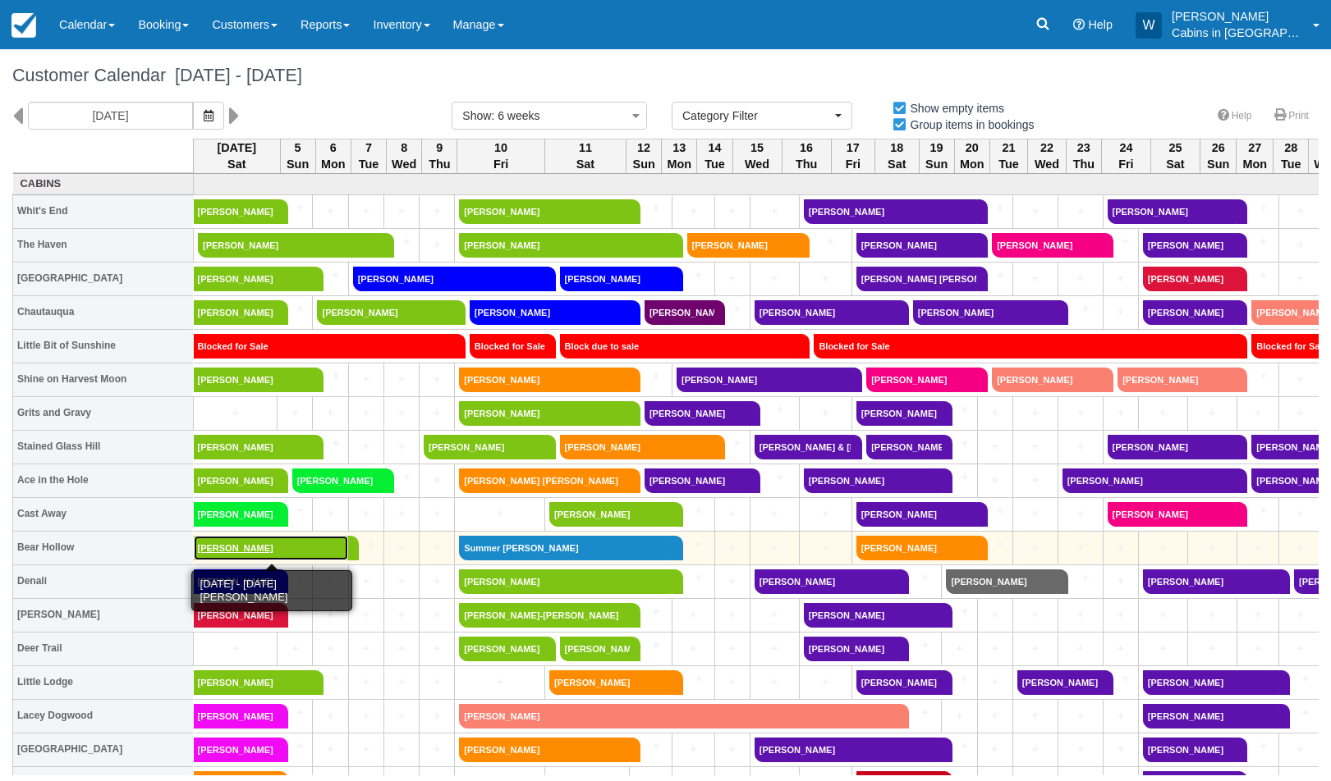
click at [260, 552] on link "[PERSON_NAME]" at bounding box center [271, 548] width 155 height 25
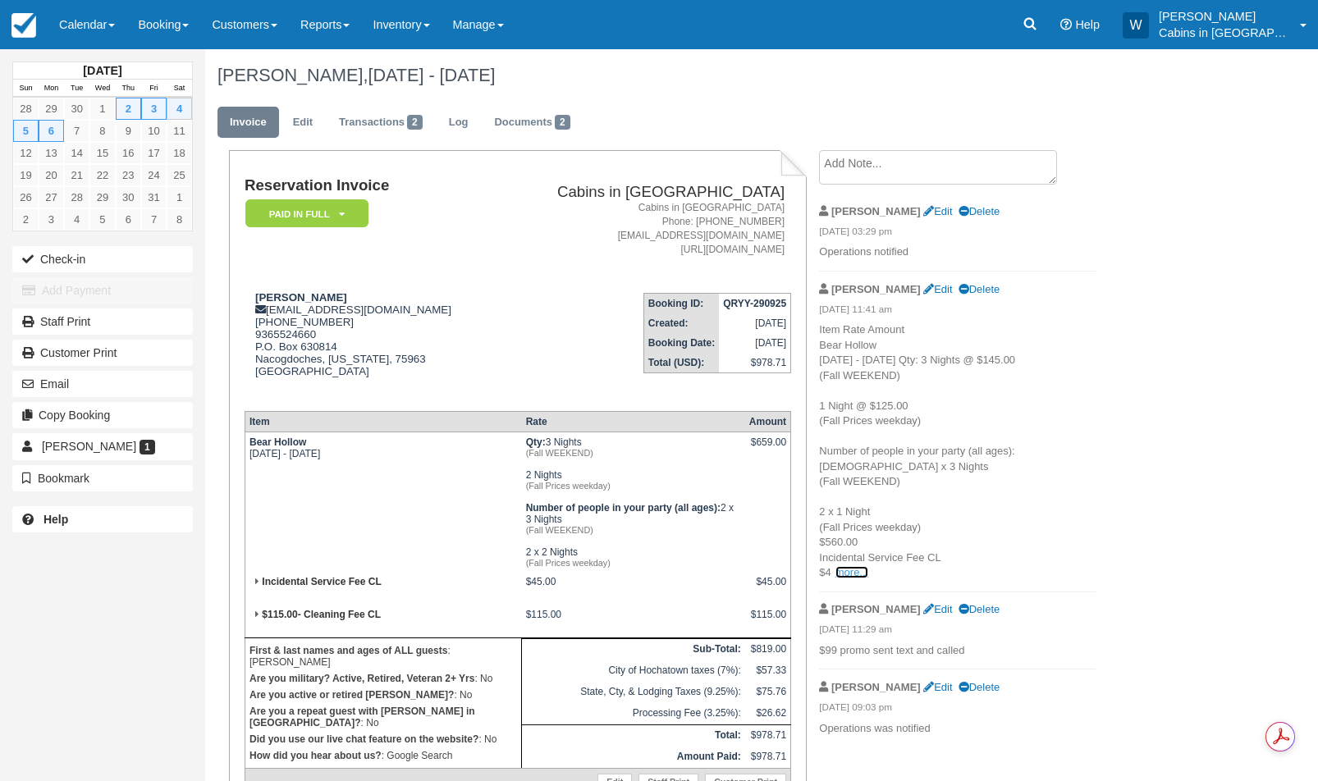
click at [851, 577] on link "more..." at bounding box center [852, 572] width 33 height 12
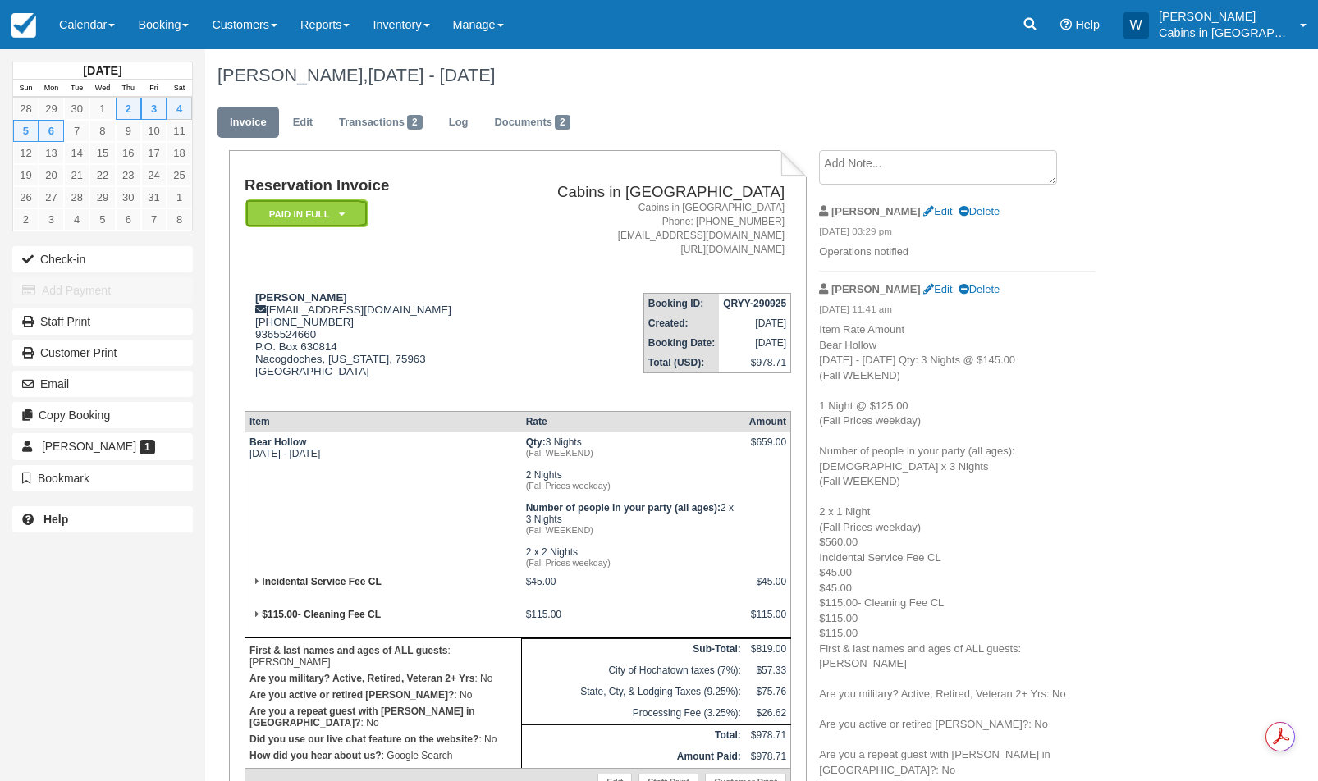
click at [351, 219] on em "Paid in Full" at bounding box center [306, 213] width 123 height 29
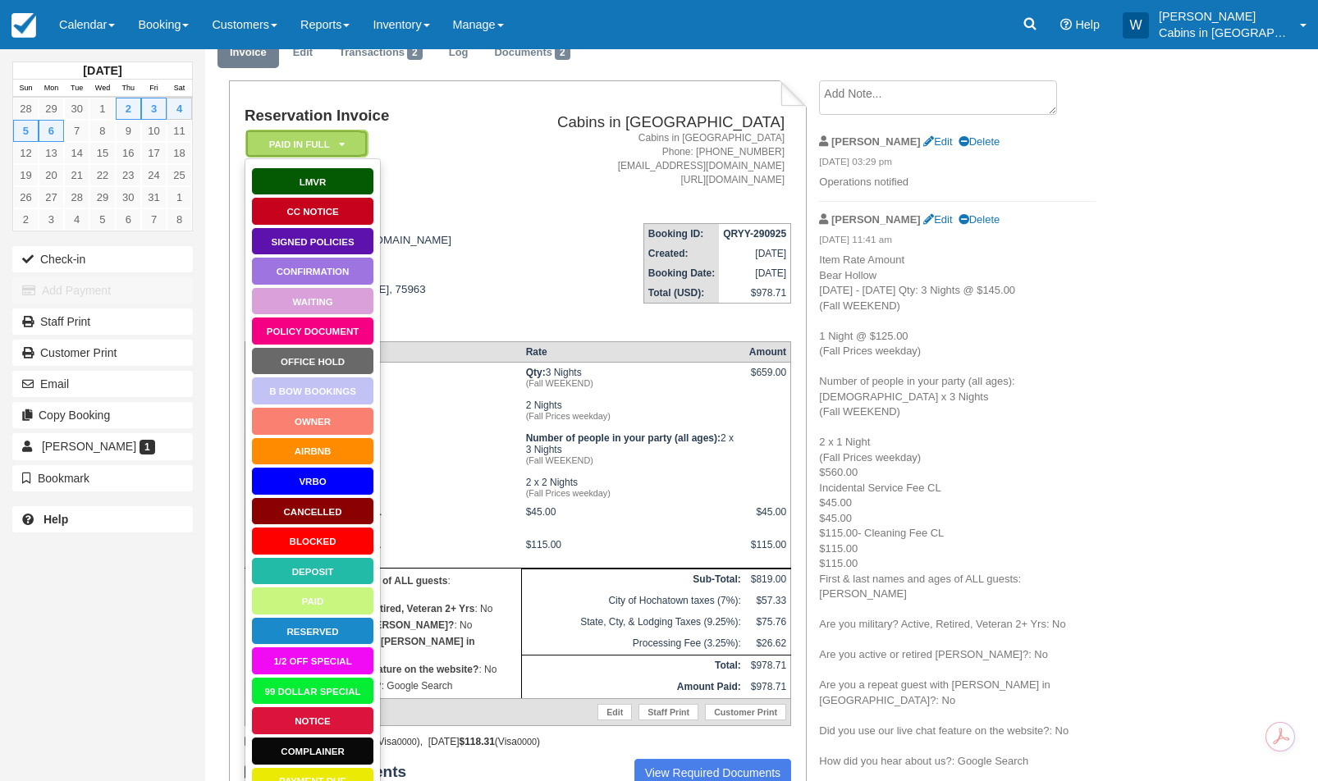
scroll to position [74, 0]
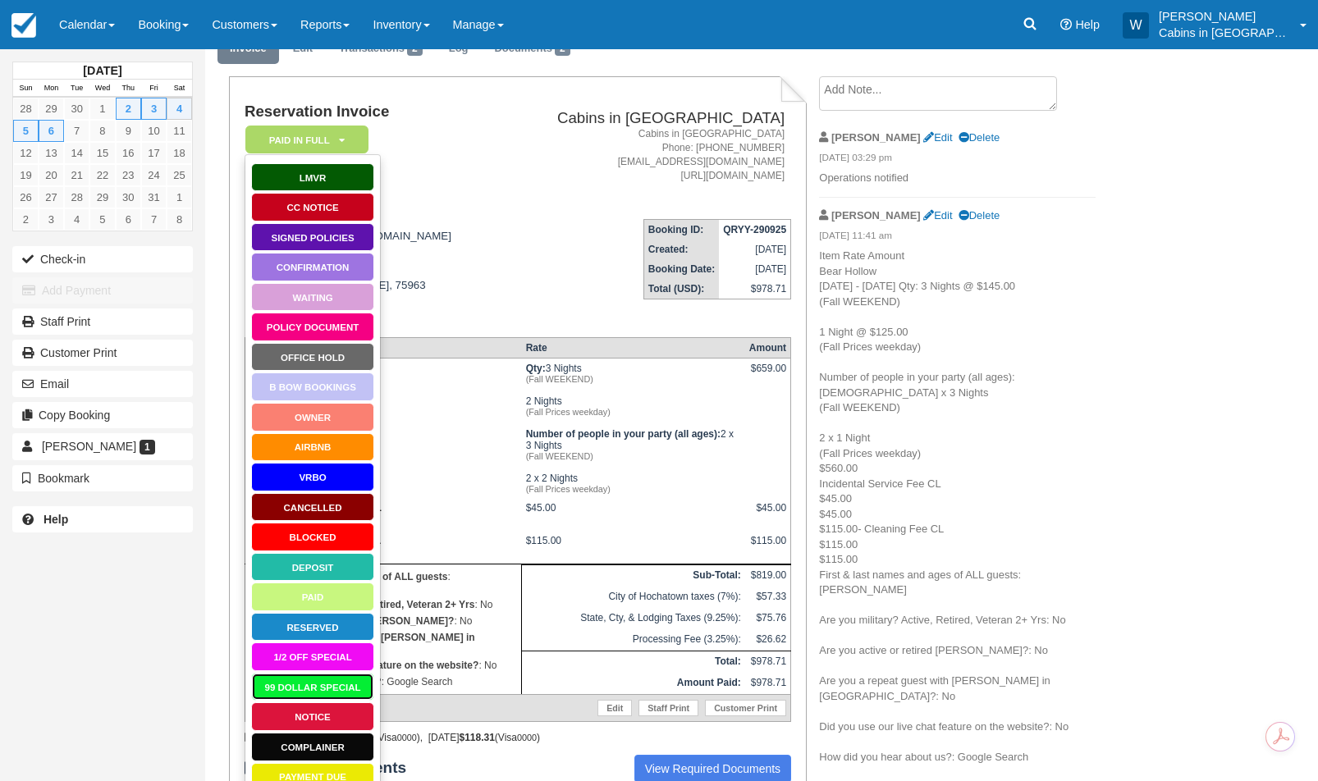
click at [308, 684] on link "99 Dollar Special" at bounding box center [312, 687] width 123 height 29
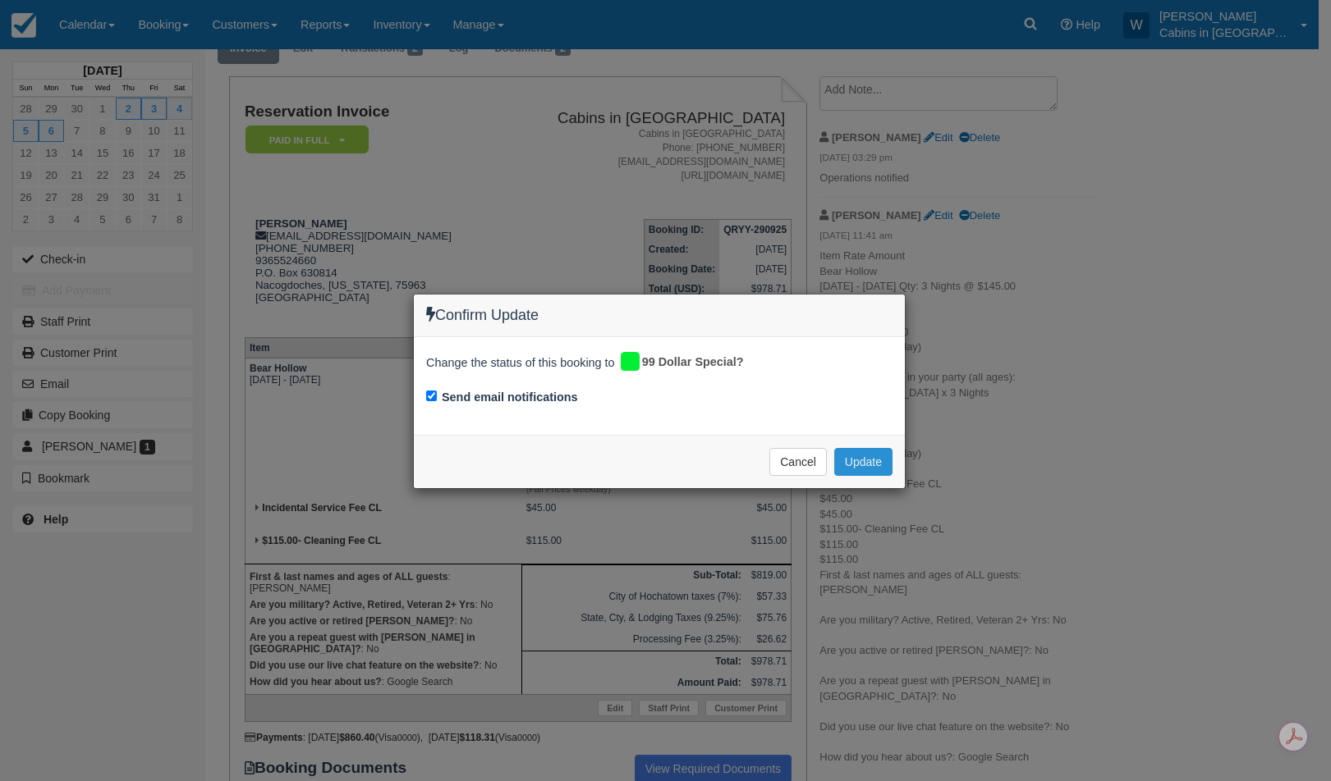
click at [877, 451] on button "Update" at bounding box center [863, 462] width 58 height 28
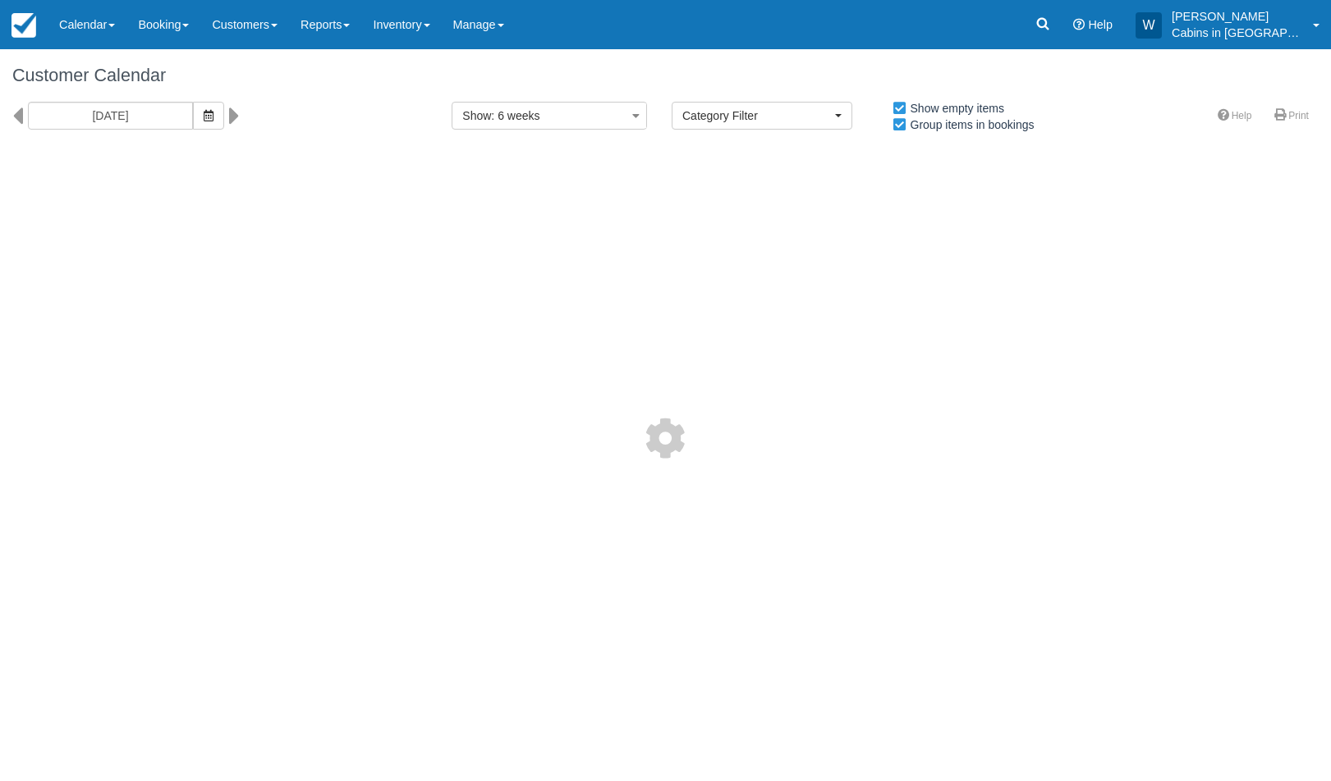
select select
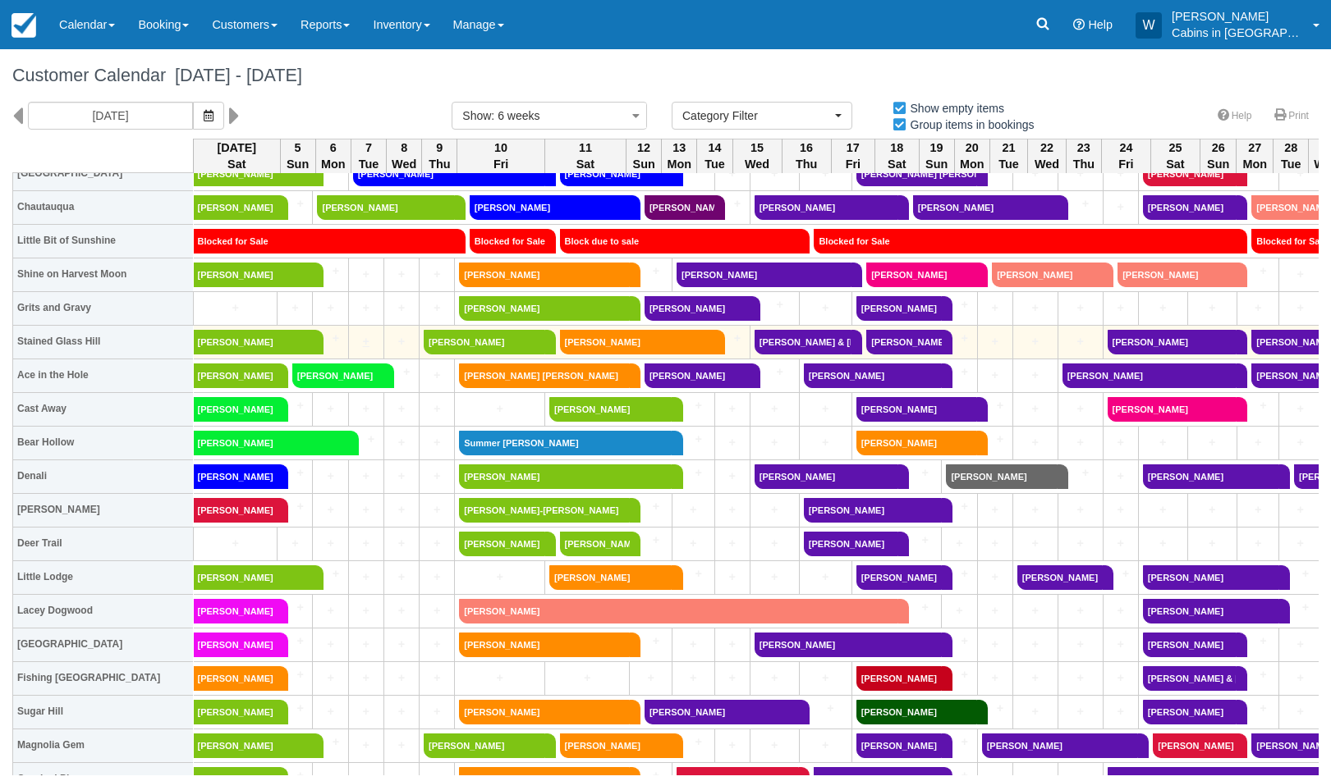
scroll to position [108, 0]
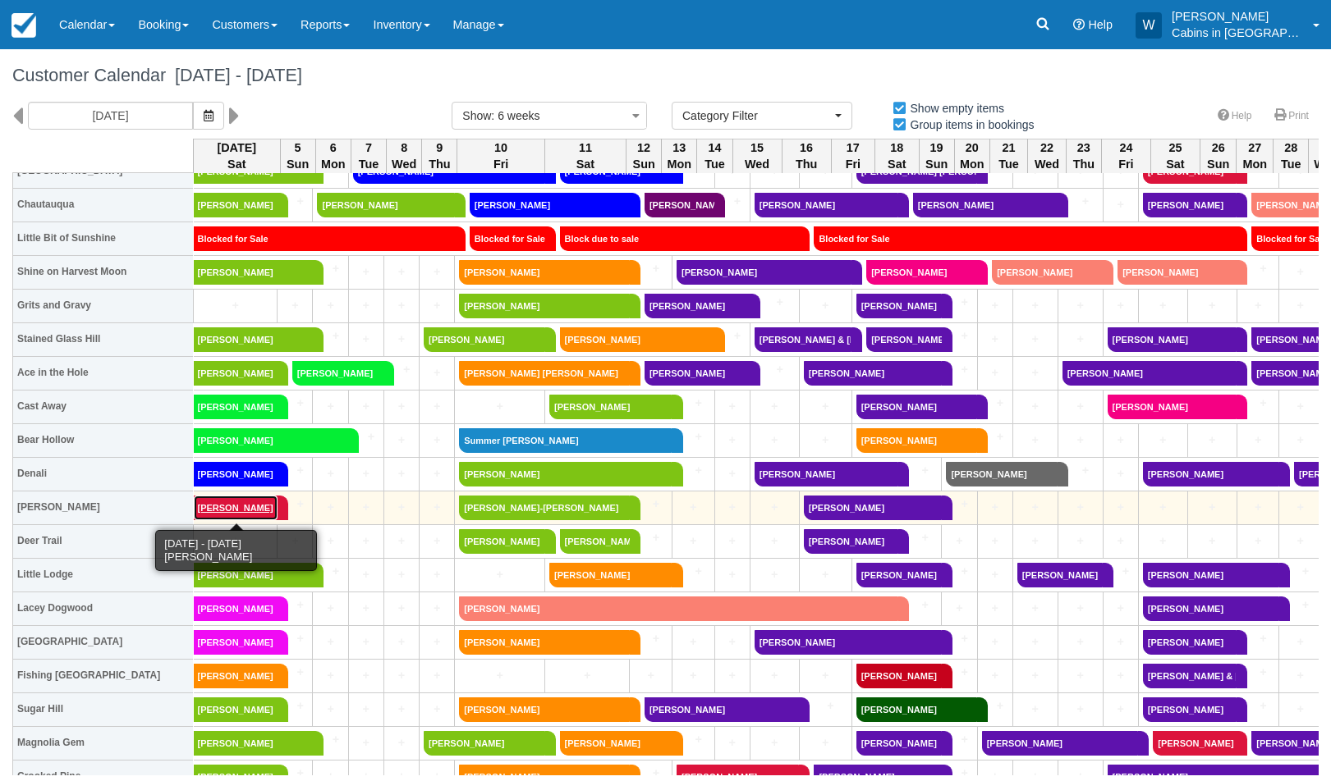
click at [249, 502] on link "Jeniece Anderson" at bounding box center [236, 508] width 84 height 25
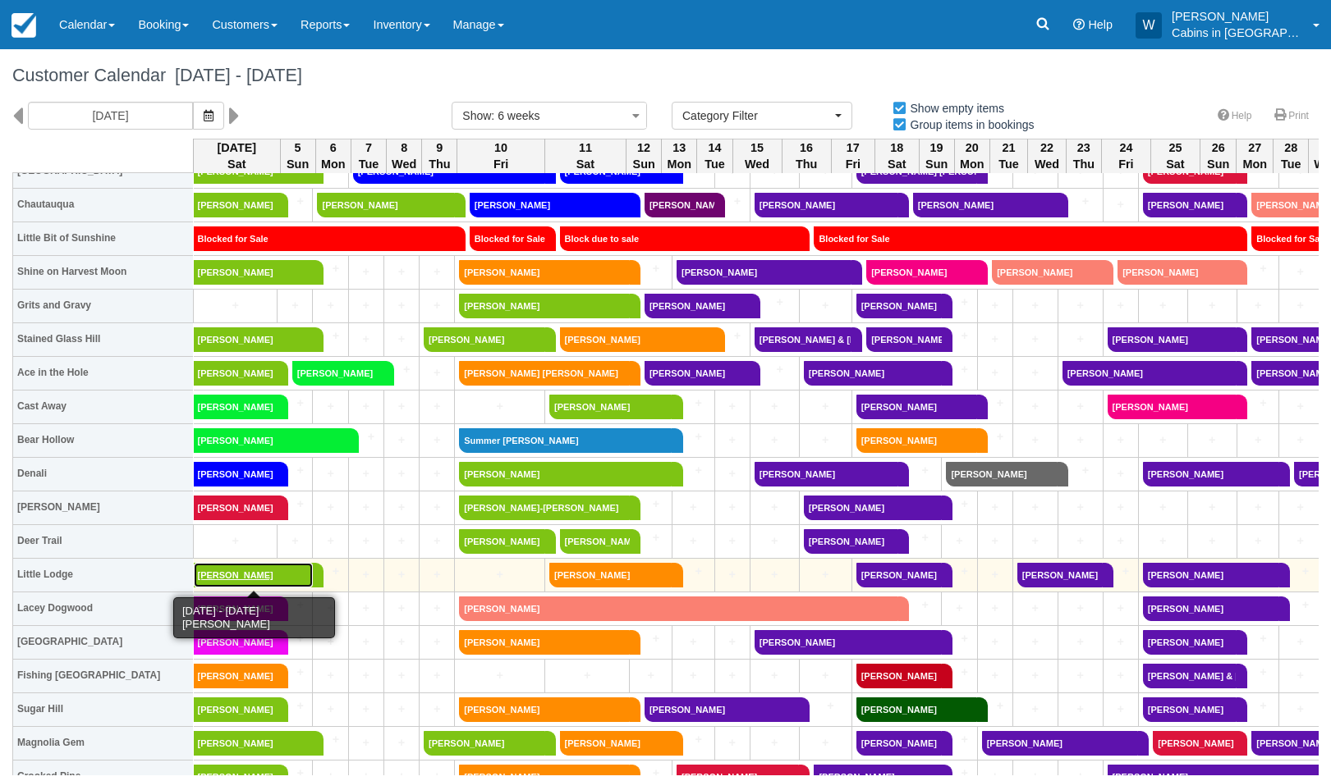
click at [234, 575] on link "[PERSON_NAME]" at bounding box center [253, 575] width 119 height 25
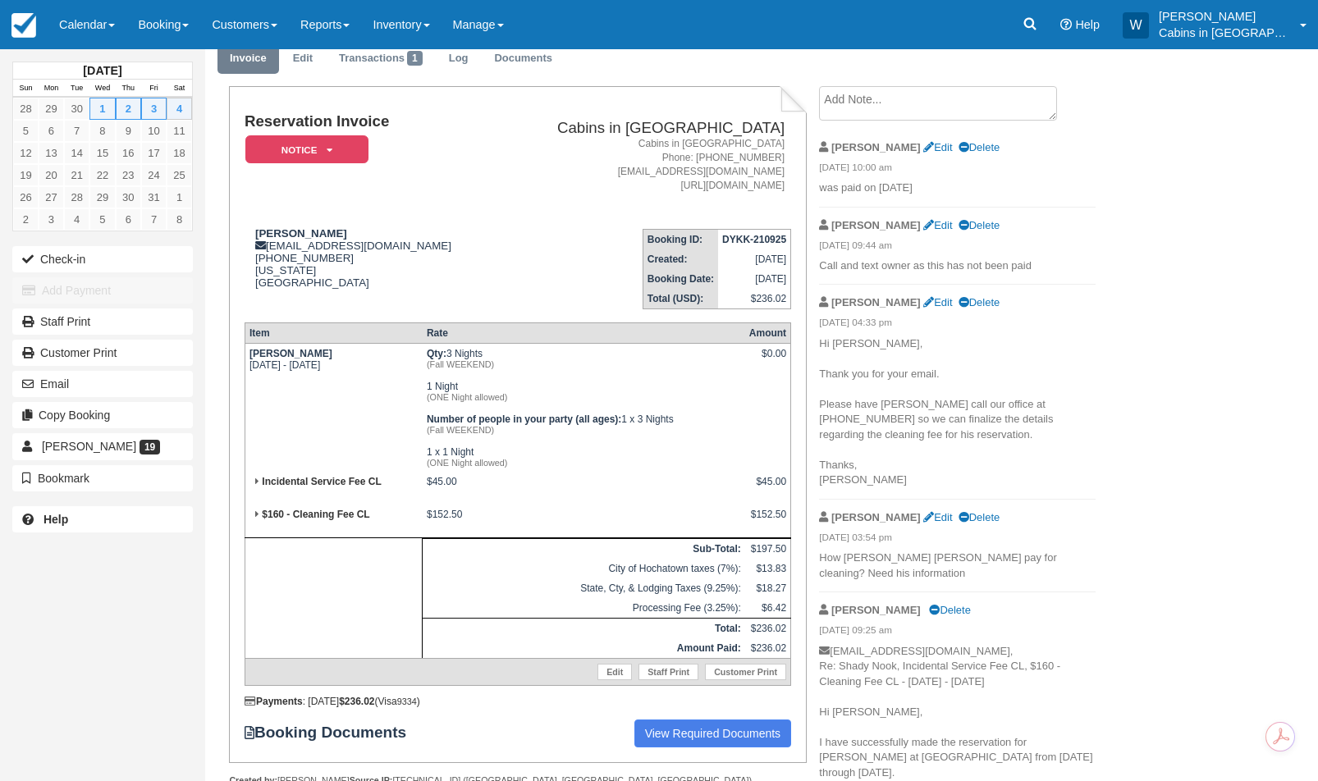
scroll to position [62, 0]
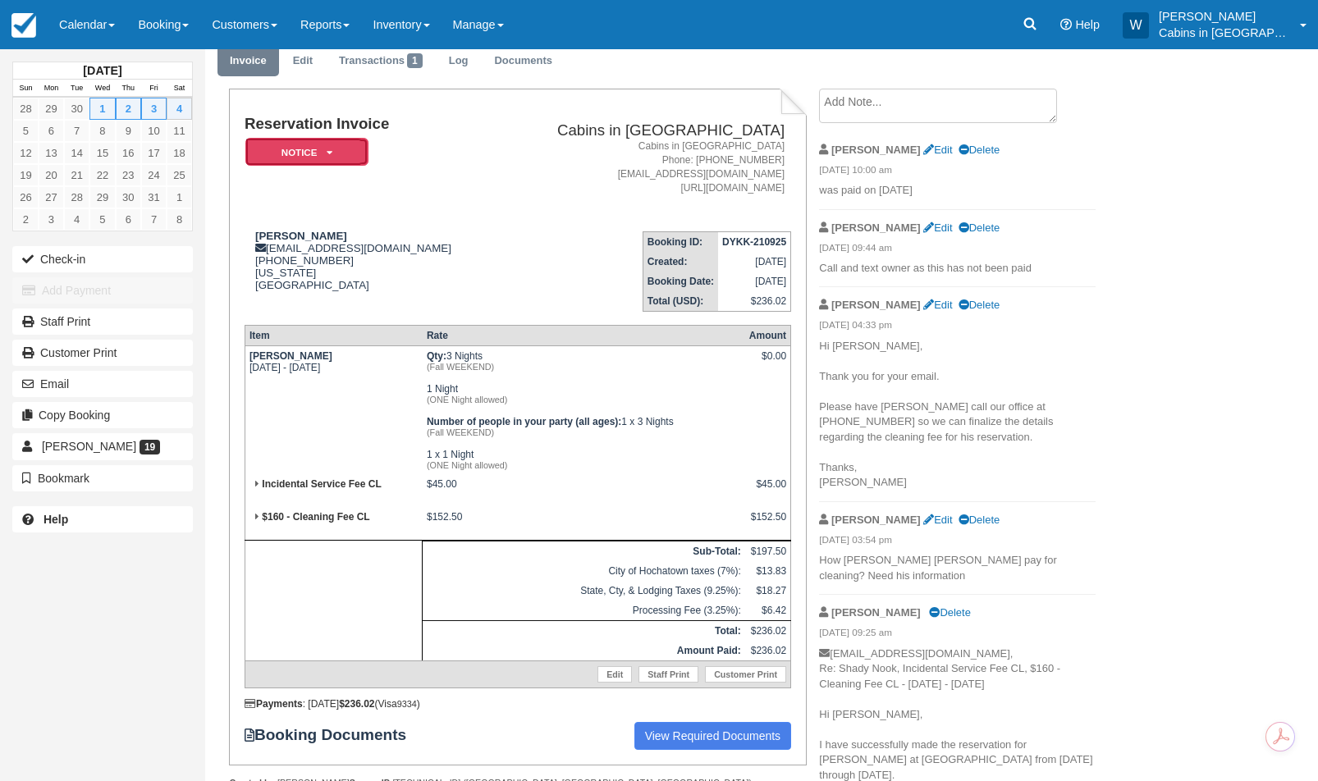
click at [332, 158] on em "Notice" at bounding box center [306, 152] width 123 height 29
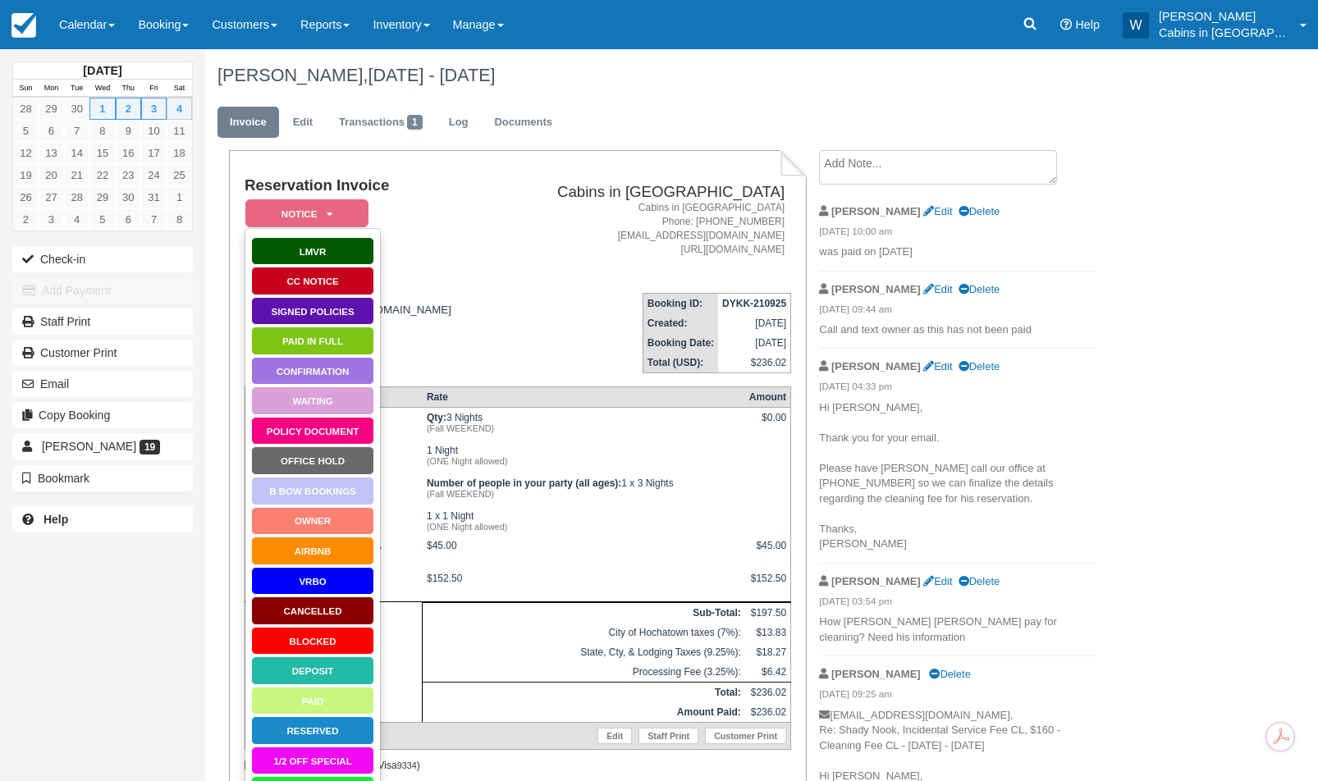
click at [478, 253] on td "Reservation Invoice Notice   LMVR CC Notice Signed Policies Paid in Full Confir…" at bounding box center [371, 228] width 253 height 103
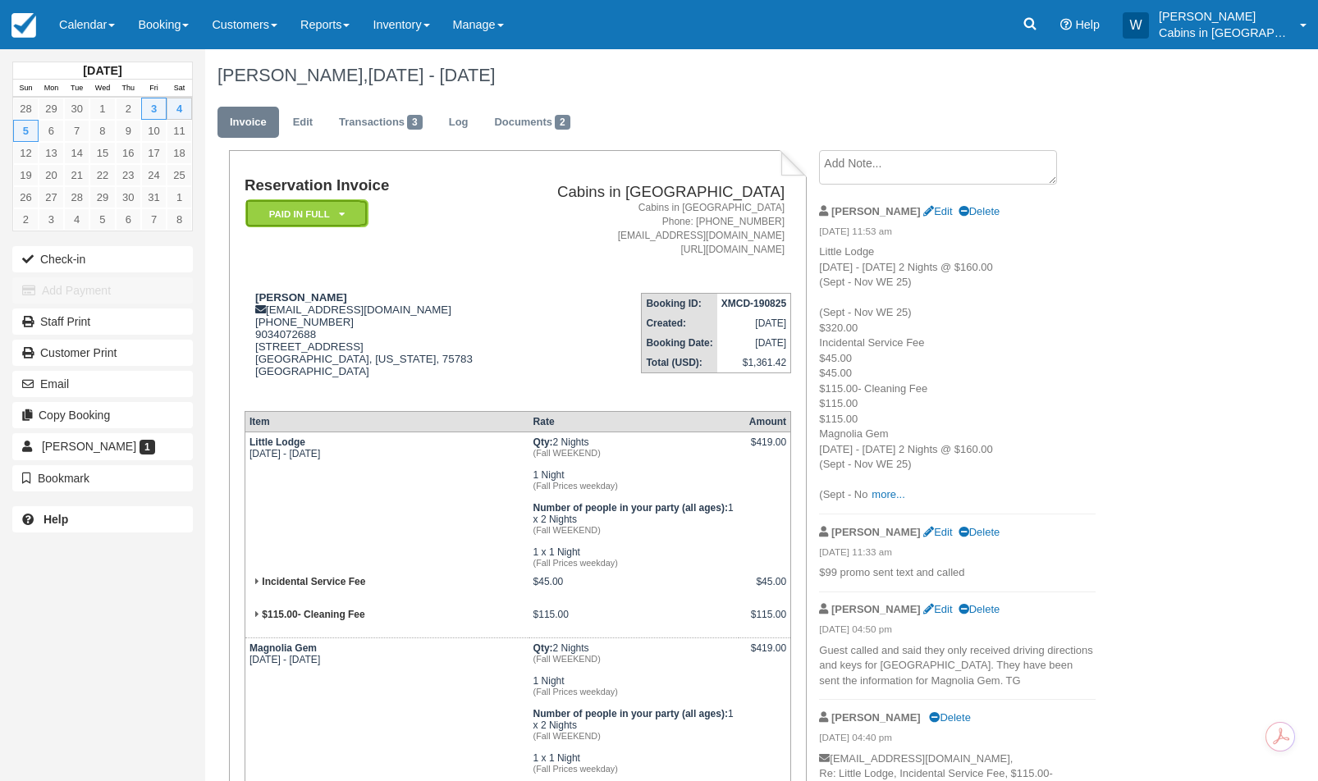
click at [345, 213] on em "Paid in Full" at bounding box center [306, 213] width 123 height 29
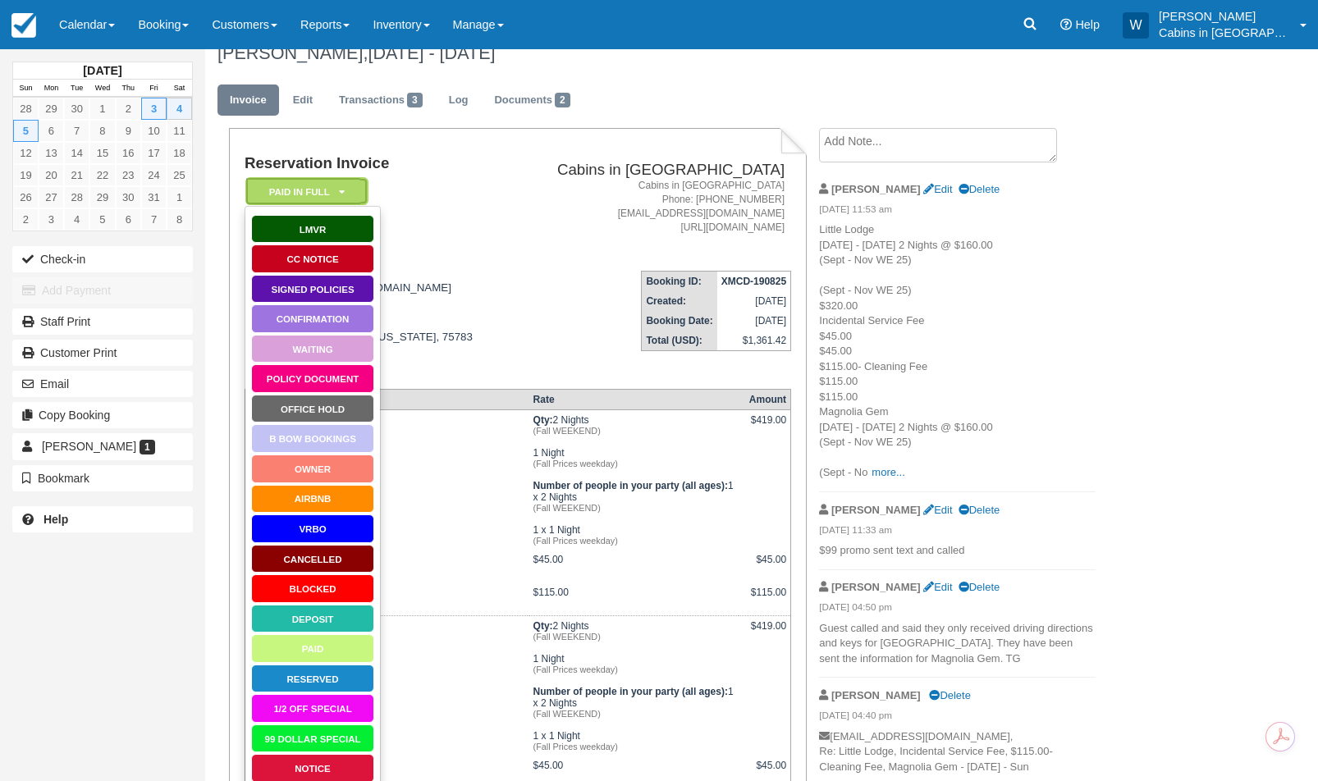
scroll to position [23, 0]
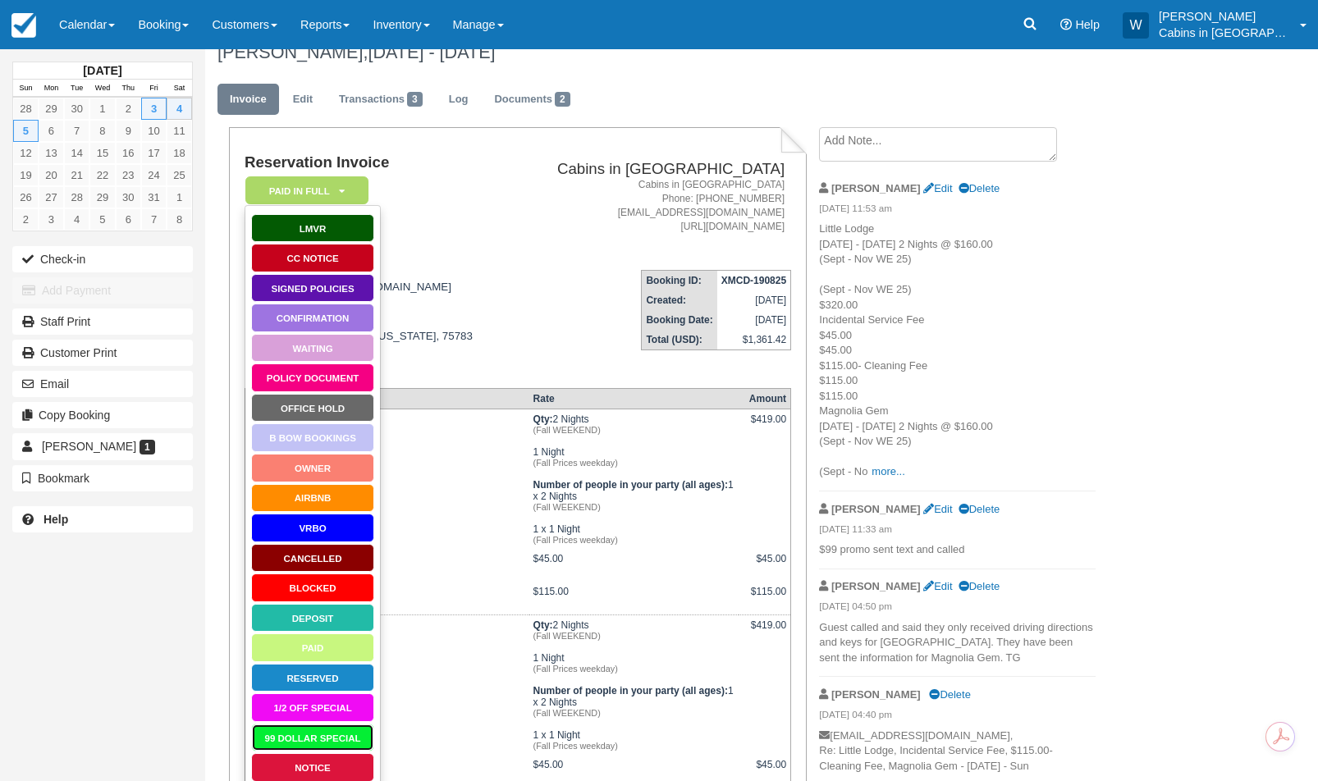
click at [317, 736] on link "99 Dollar Special" at bounding box center [312, 738] width 123 height 29
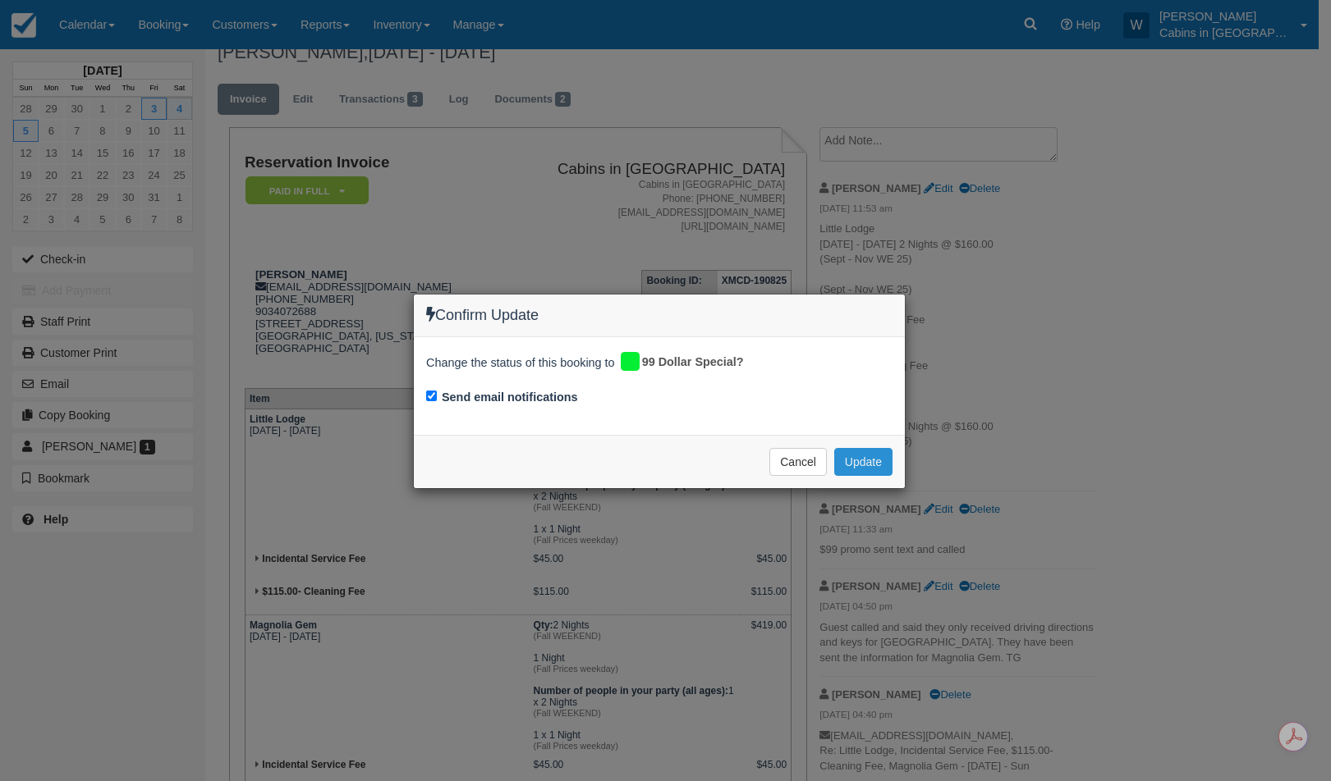
click at [864, 461] on button "Update" at bounding box center [863, 462] width 58 height 28
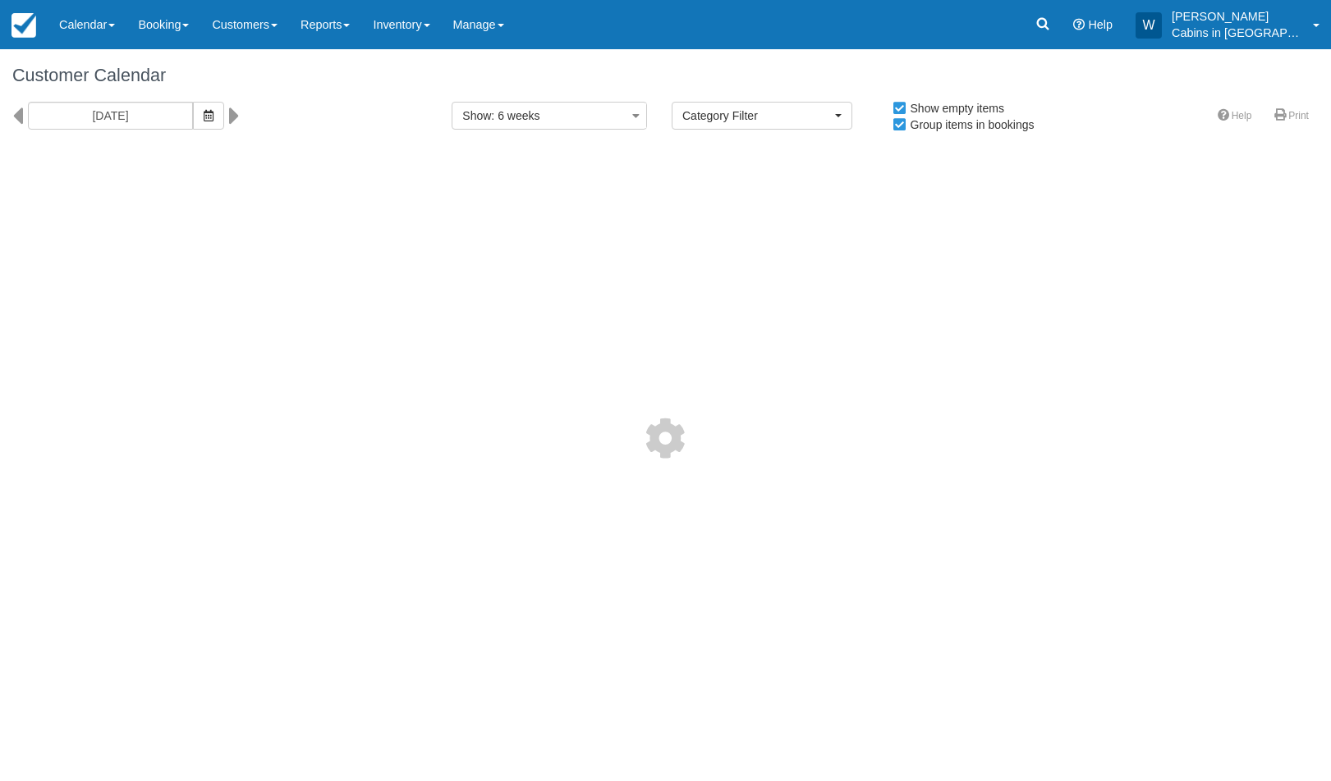
select select
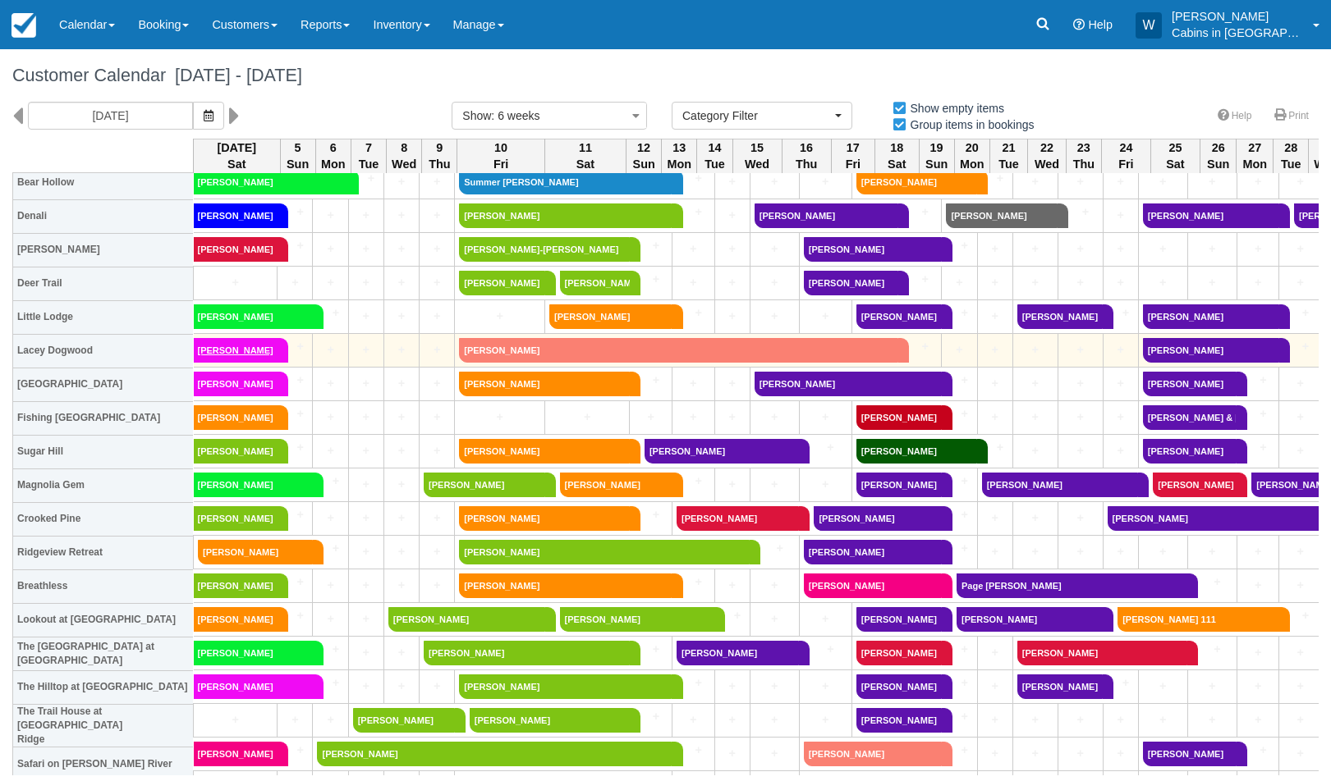
scroll to position [369, 0]
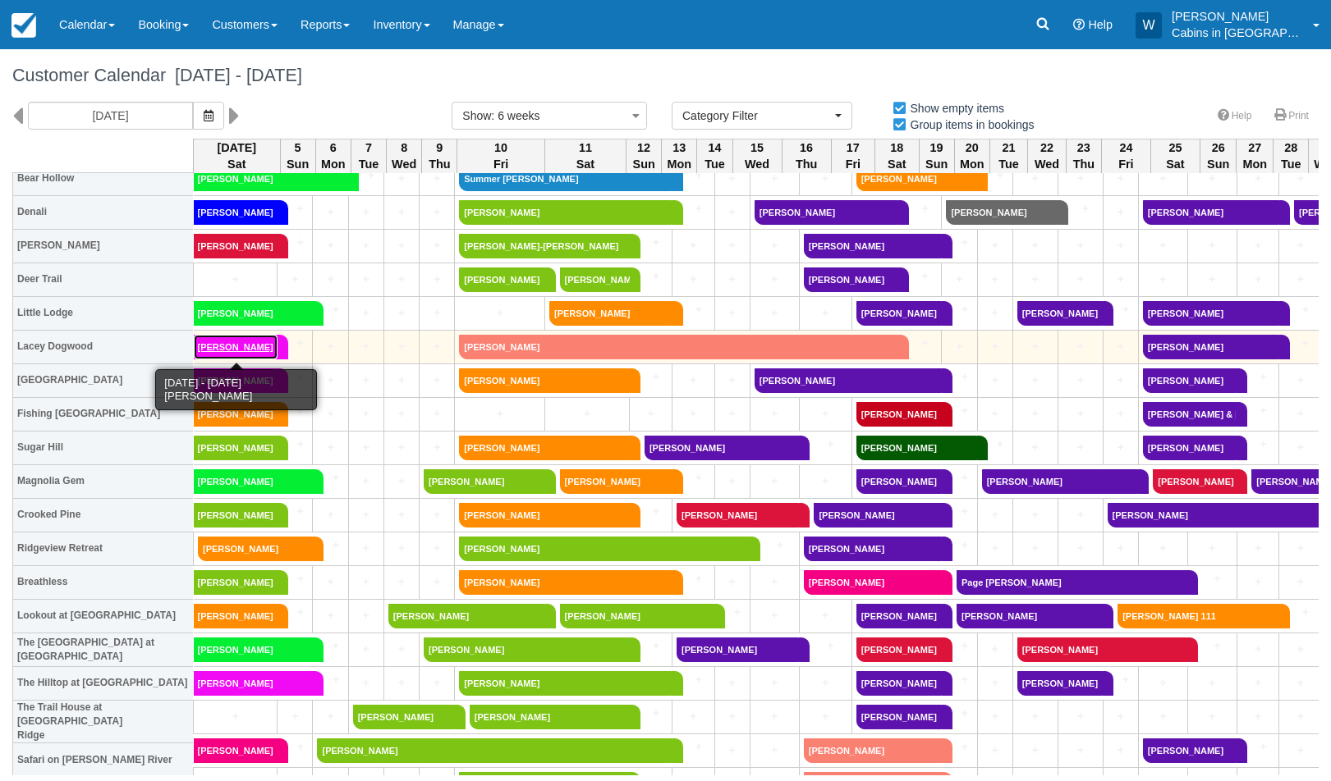
click at [252, 342] on link "[PERSON_NAME]" at bounding box center [236, 347] width 84 height 25
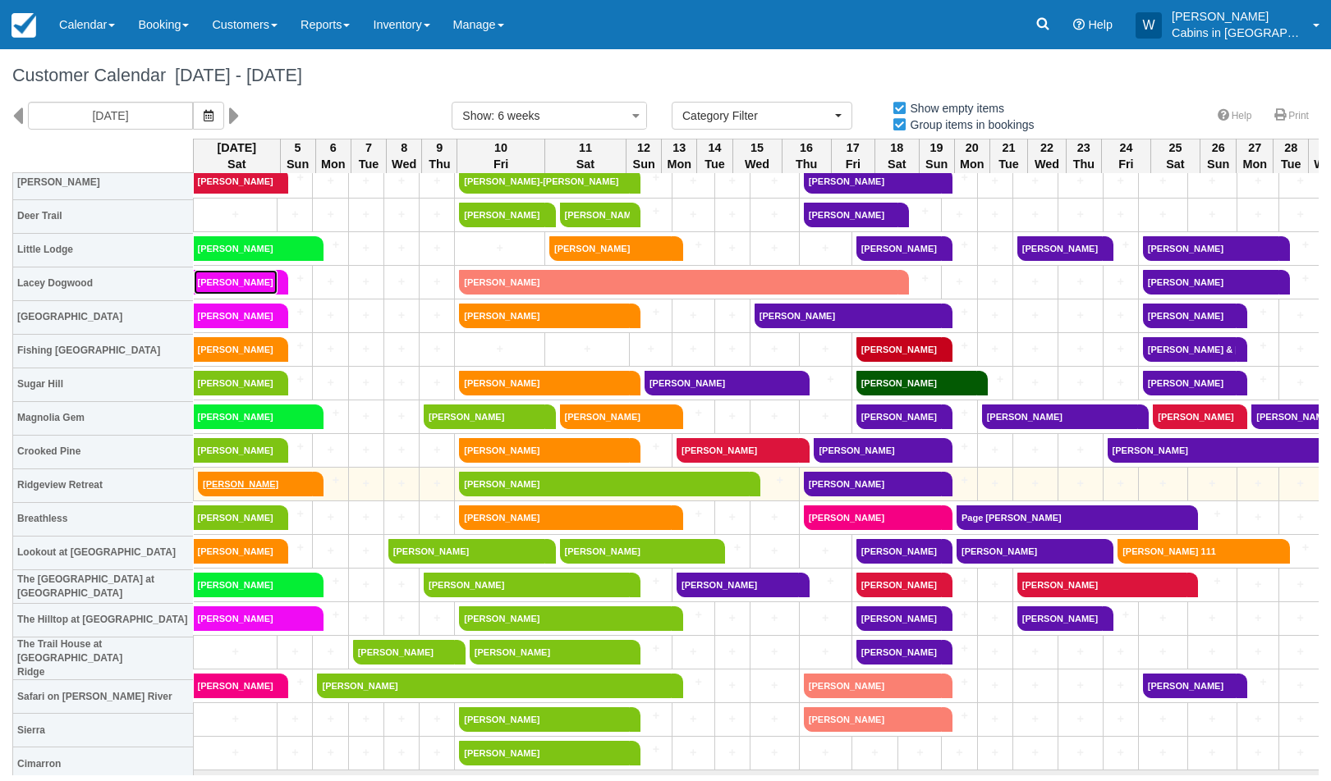
scroll to position [445, 0]
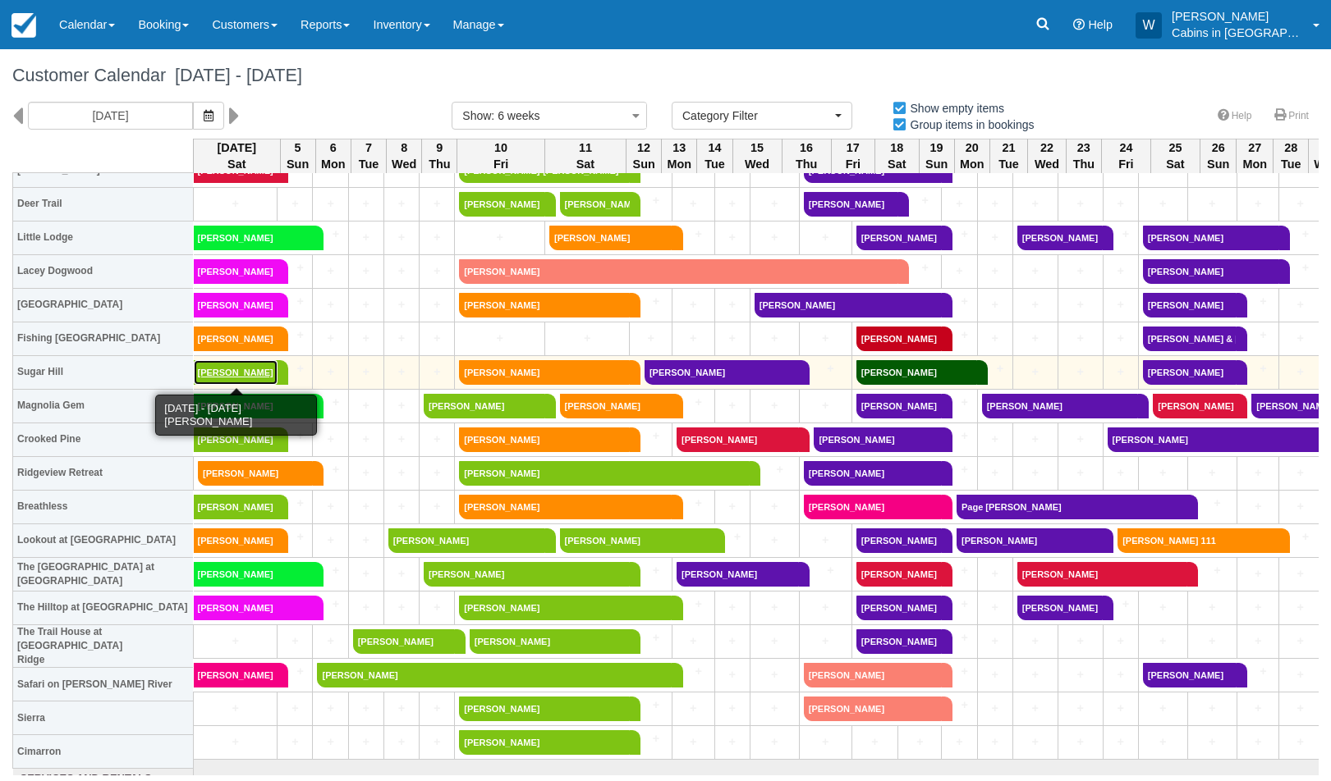
click at [255, 366] on link "Maranda Chumley" at bounding box center [236, 372] width 84 height 25
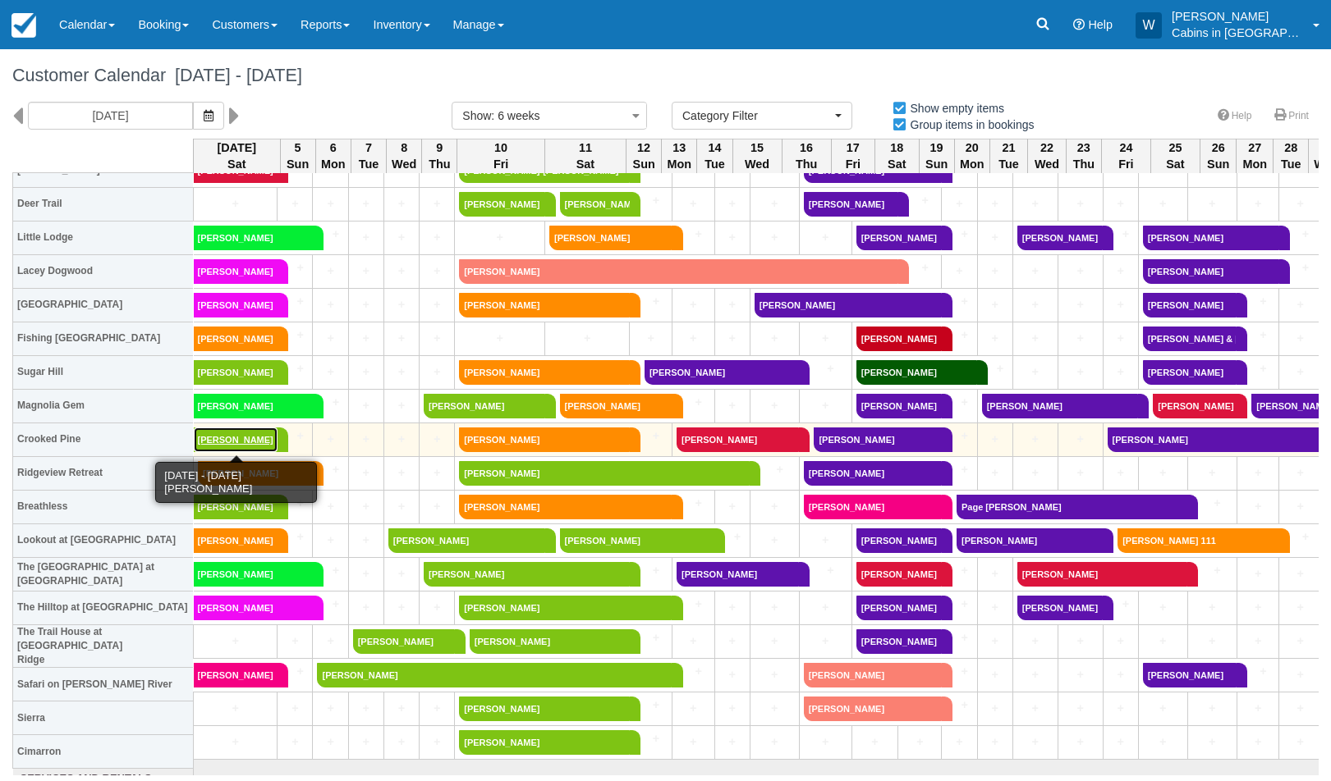
click at [251, 445] on link "[PERSON_NAME]" at bounding box center [236, 440] width 84 height 25
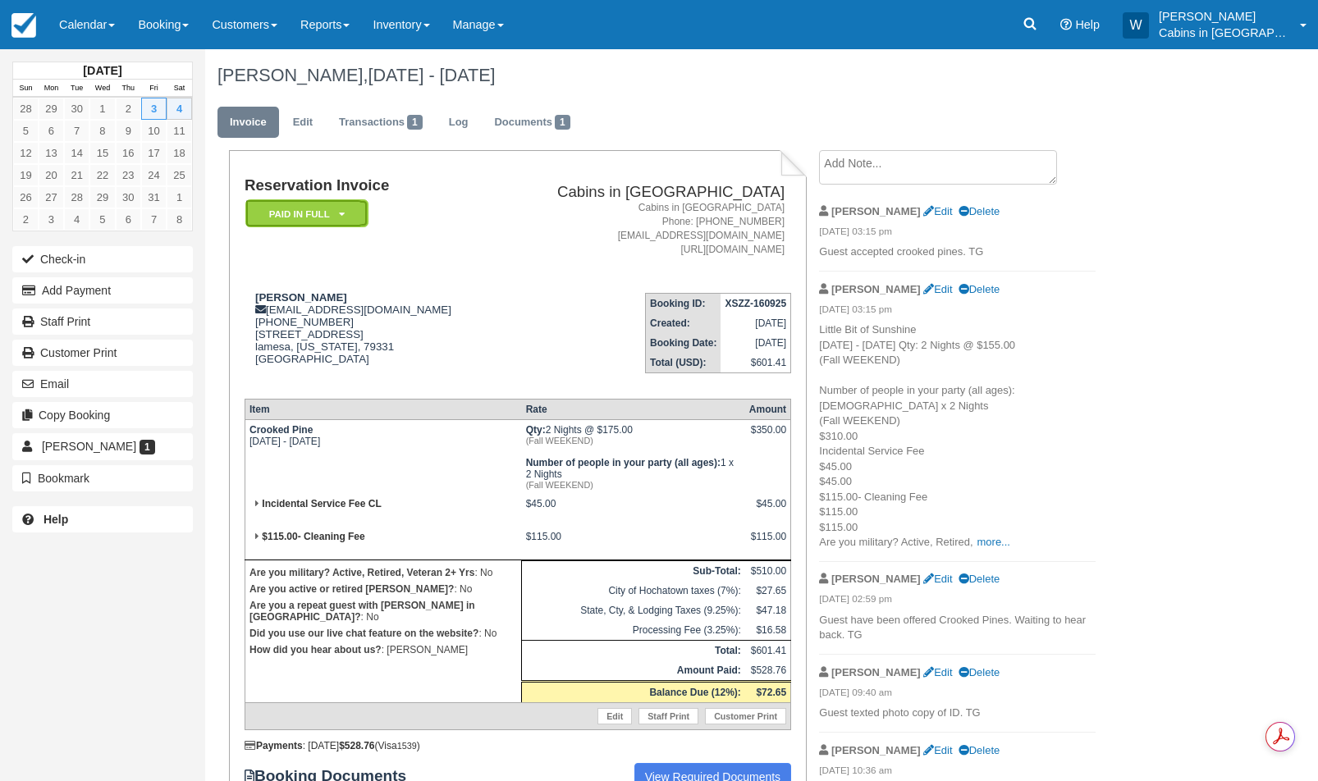
click at [345, 212] on em "Paid in Full" at bounding box center [306, 213] width 123 height 29
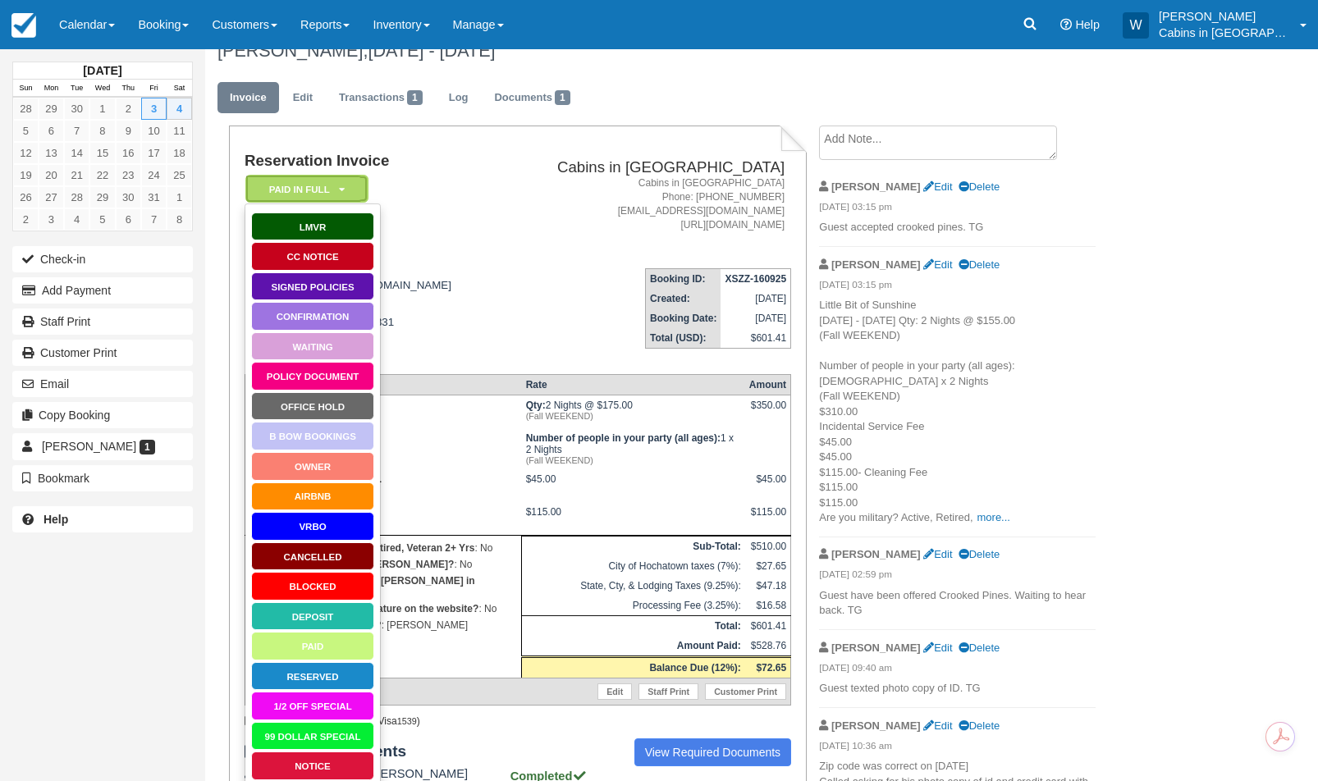
scroll to position [25, 0]
click at [320, 734] on link "99 Dollar Special" at bounding box center [312, 736] width 123 height 29
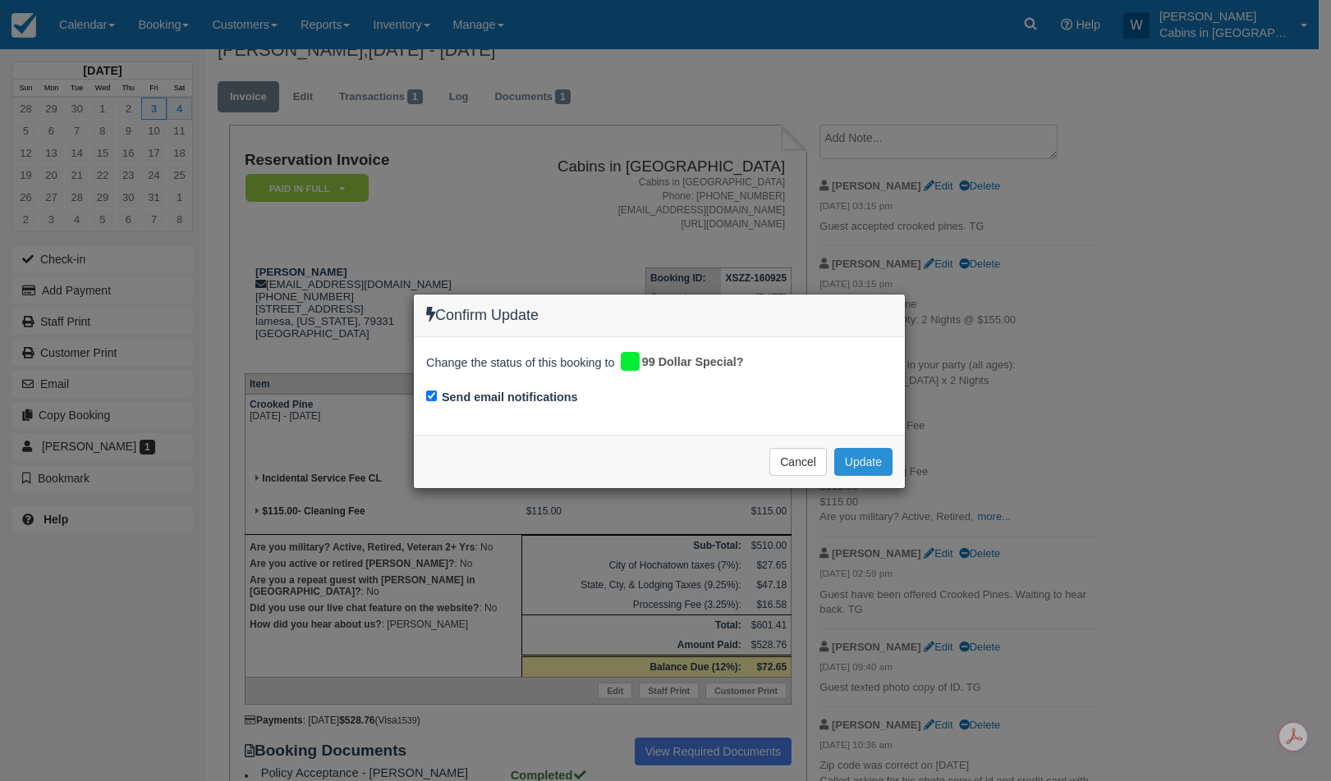
click at [855, 465] on button "Update" at bounding box center [863, 462] width 58 height 28
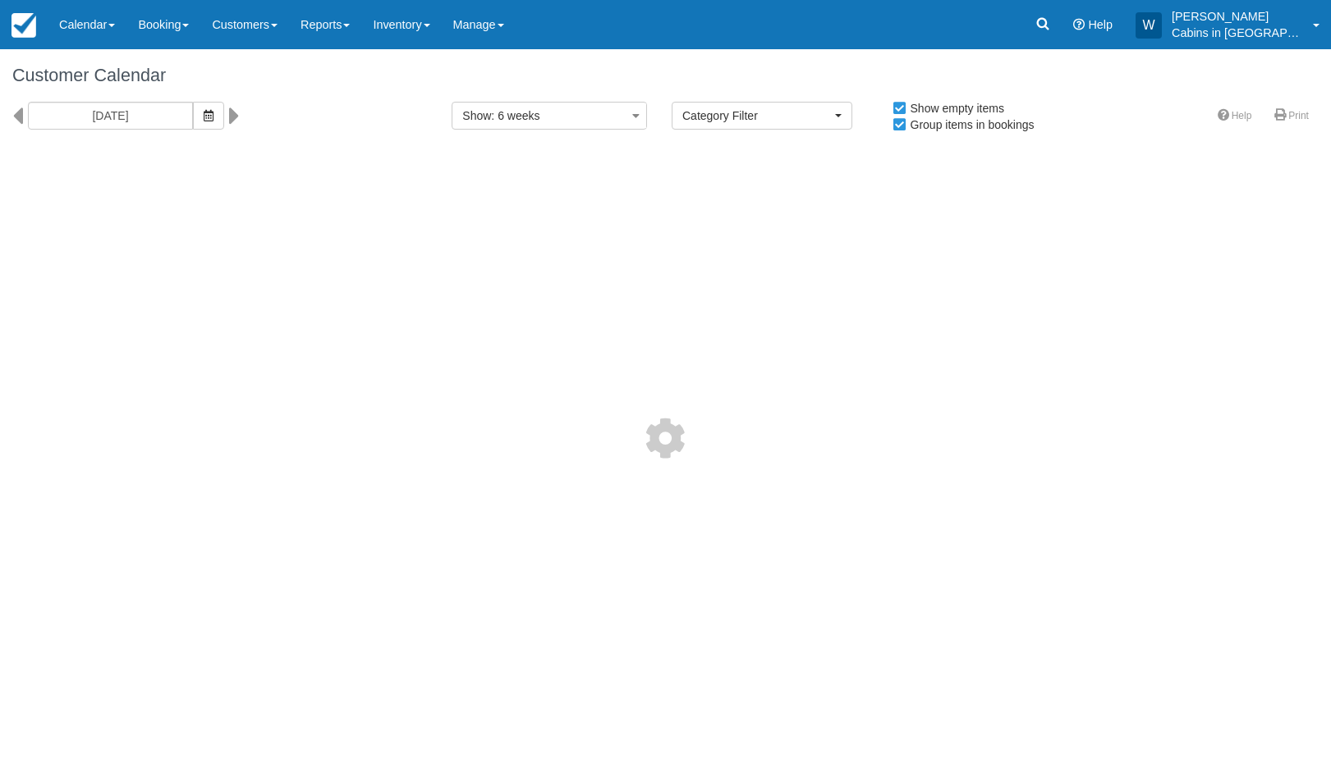
select select
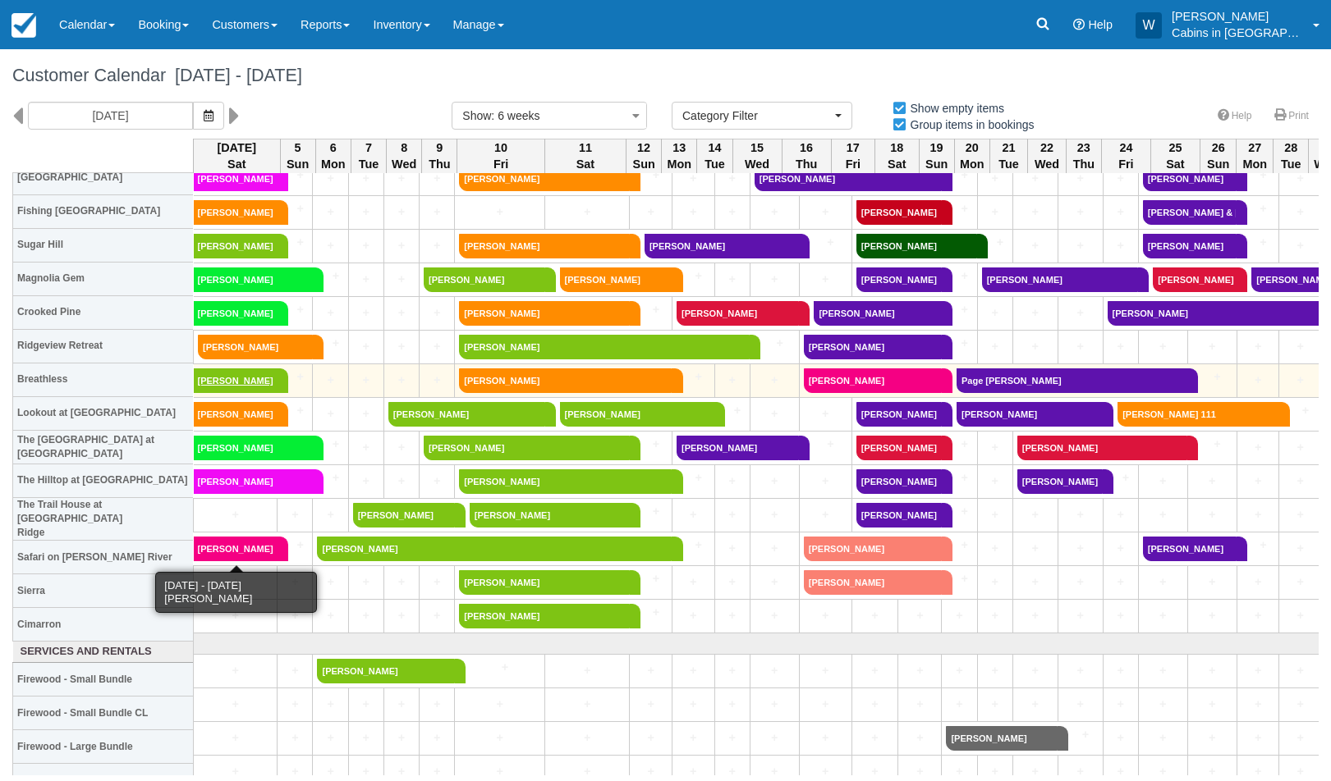
scroll to position [572, 0]
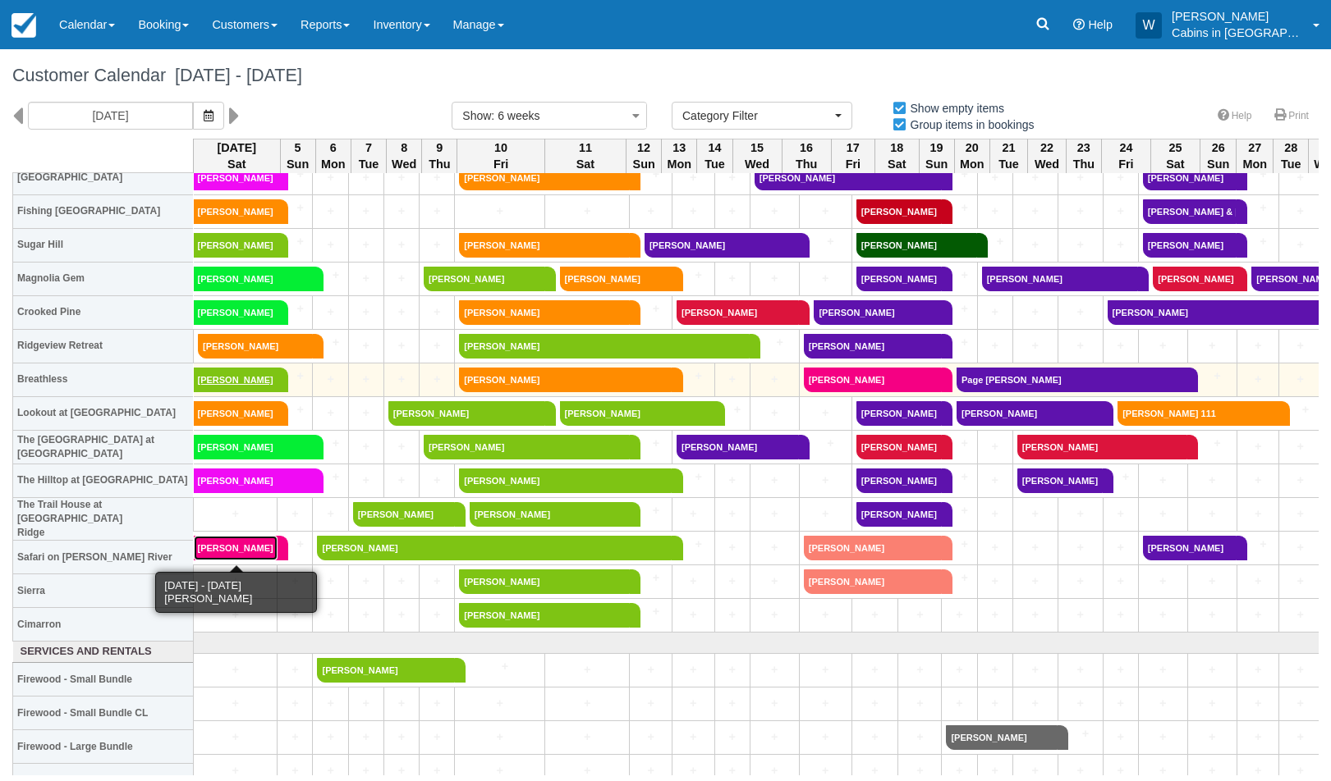
click at [238, 548] on link "Baylee Campise" at bounding box center [236, 548] width 84 height 25
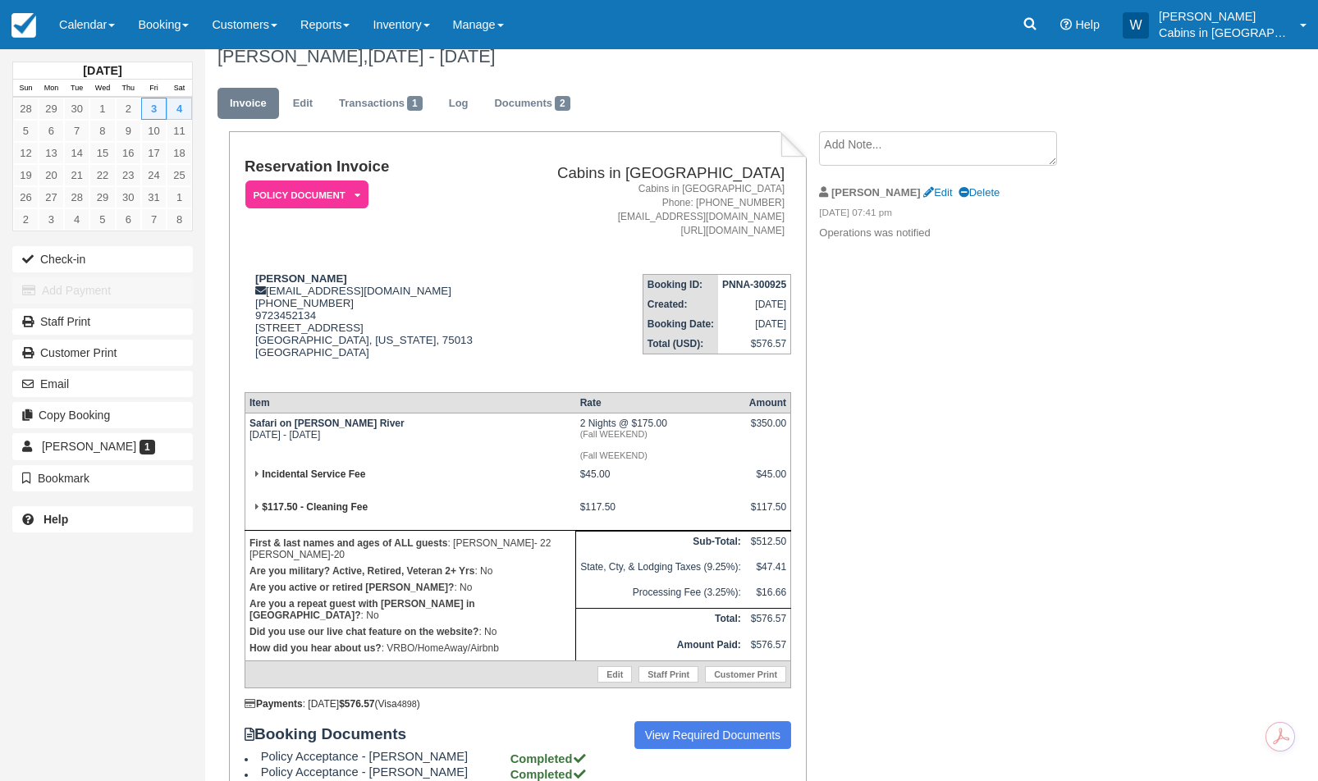
scroll to position [18, 0]
click at [337, 199] on em "Policy Document" at bounding box center [306, 195] width 123 height 29
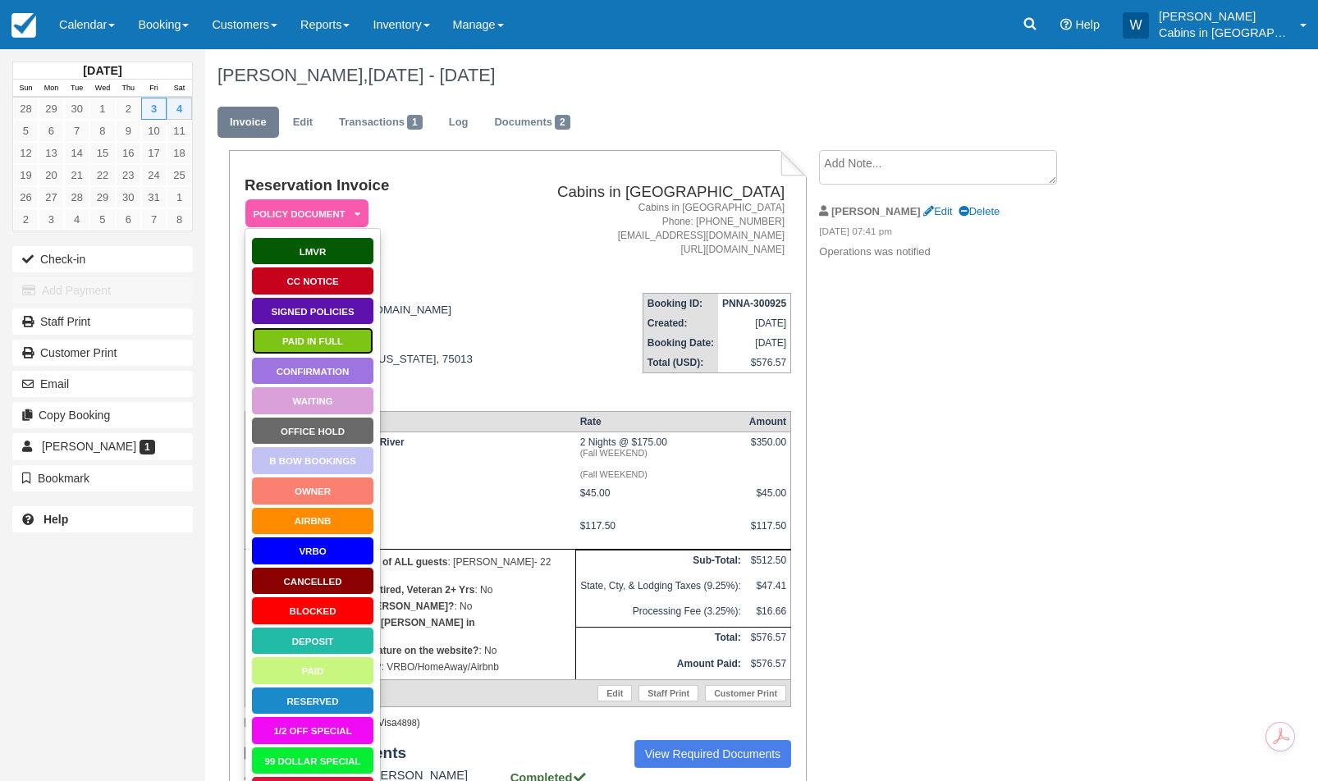
click at [307, 336] on link "Paid in Full" at bounding box center [312, 341] width 123 height 29
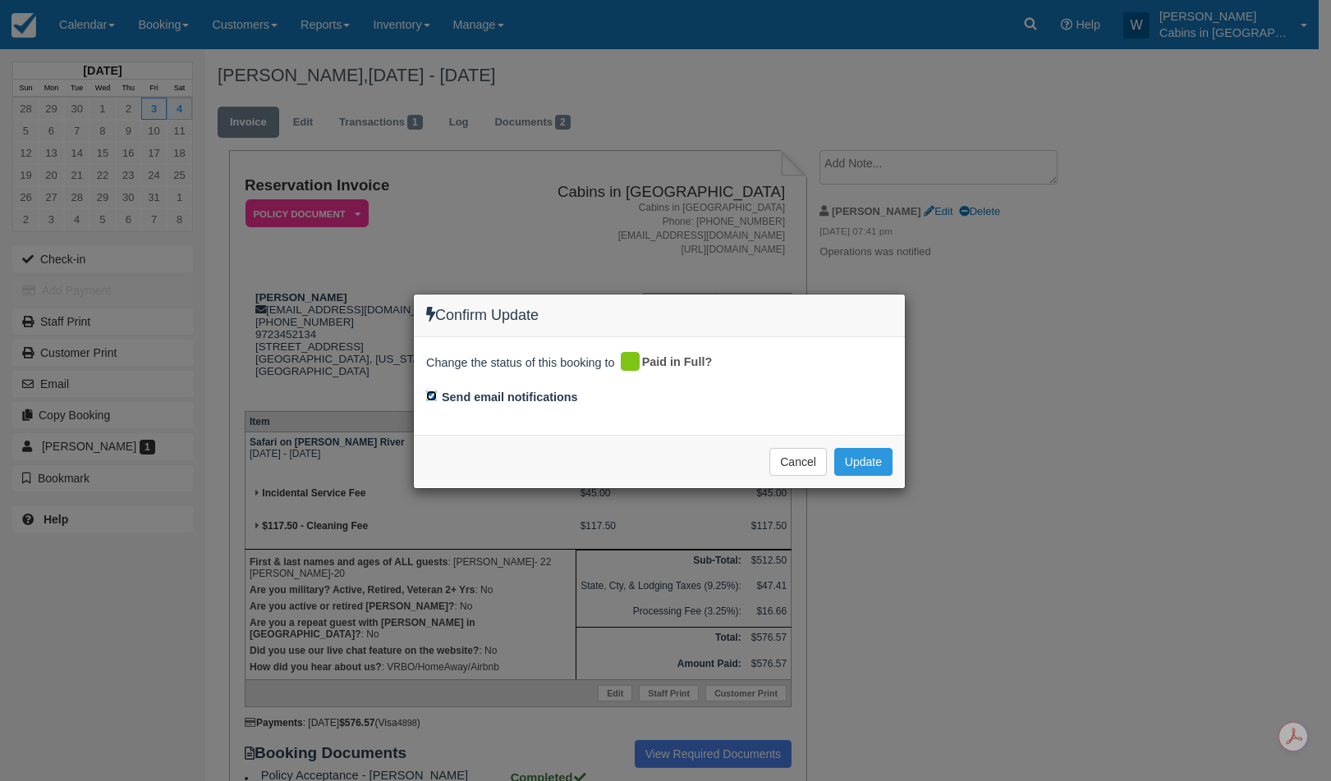
click at [428, 398] on input "Send email notifications" at bounding box center [431, 396] width 11 height 11
checkbox input "false"
click at [875, 457] on button "Update" at bounding box center [863, 462] width 58 height 28
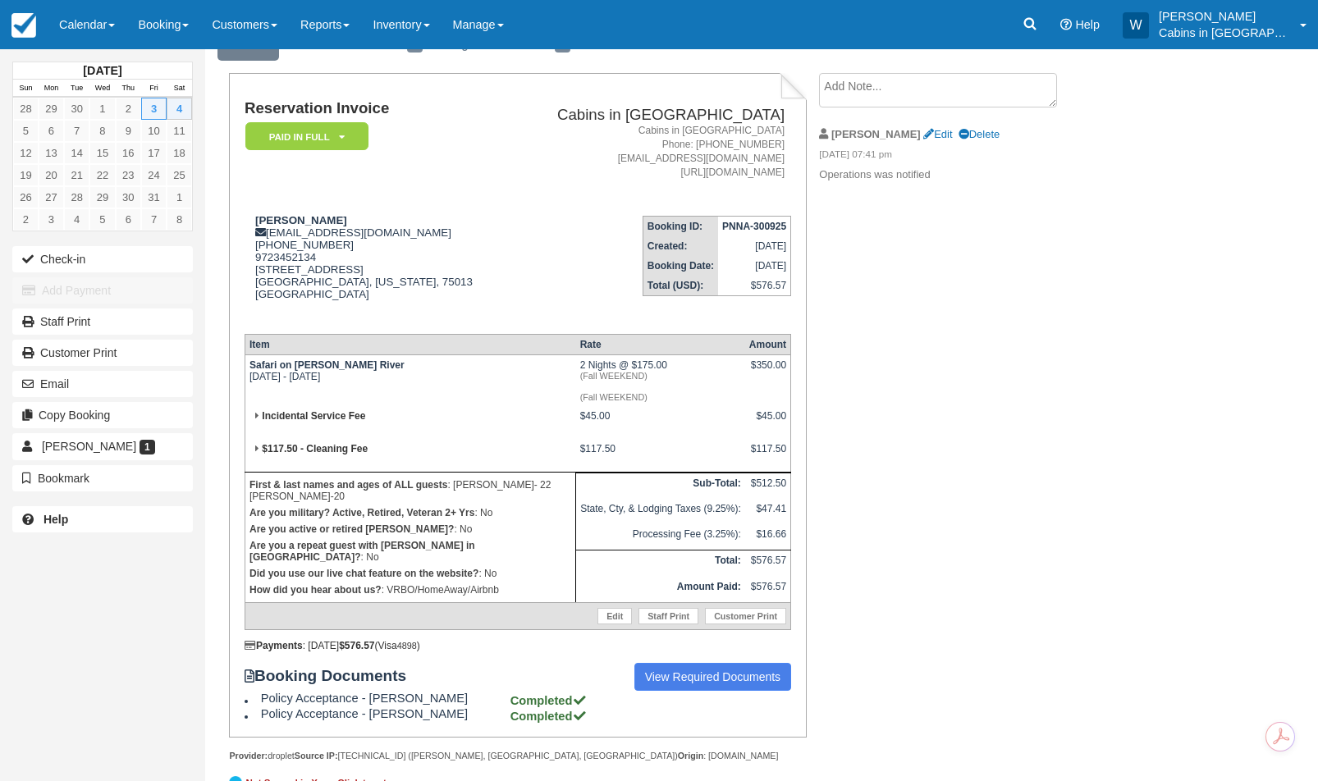
scroll to position [87, 0]
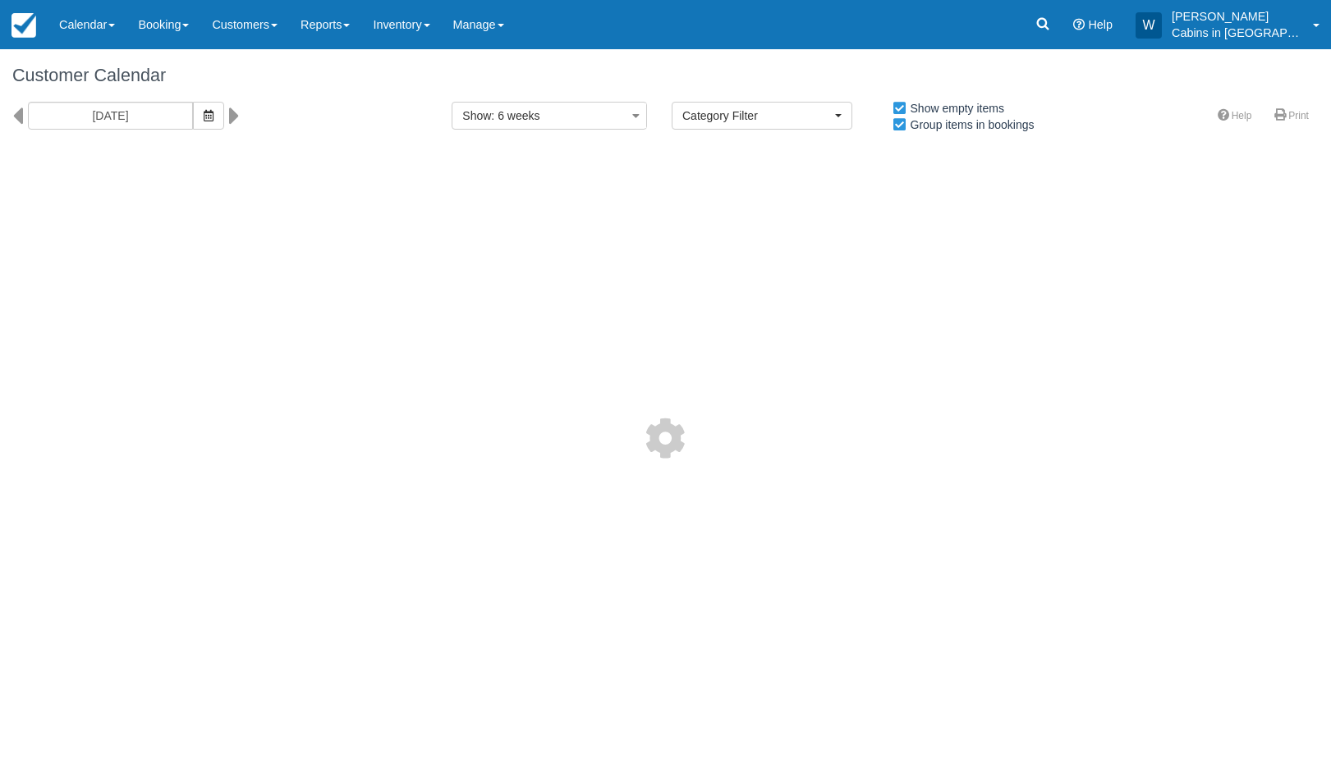
select select
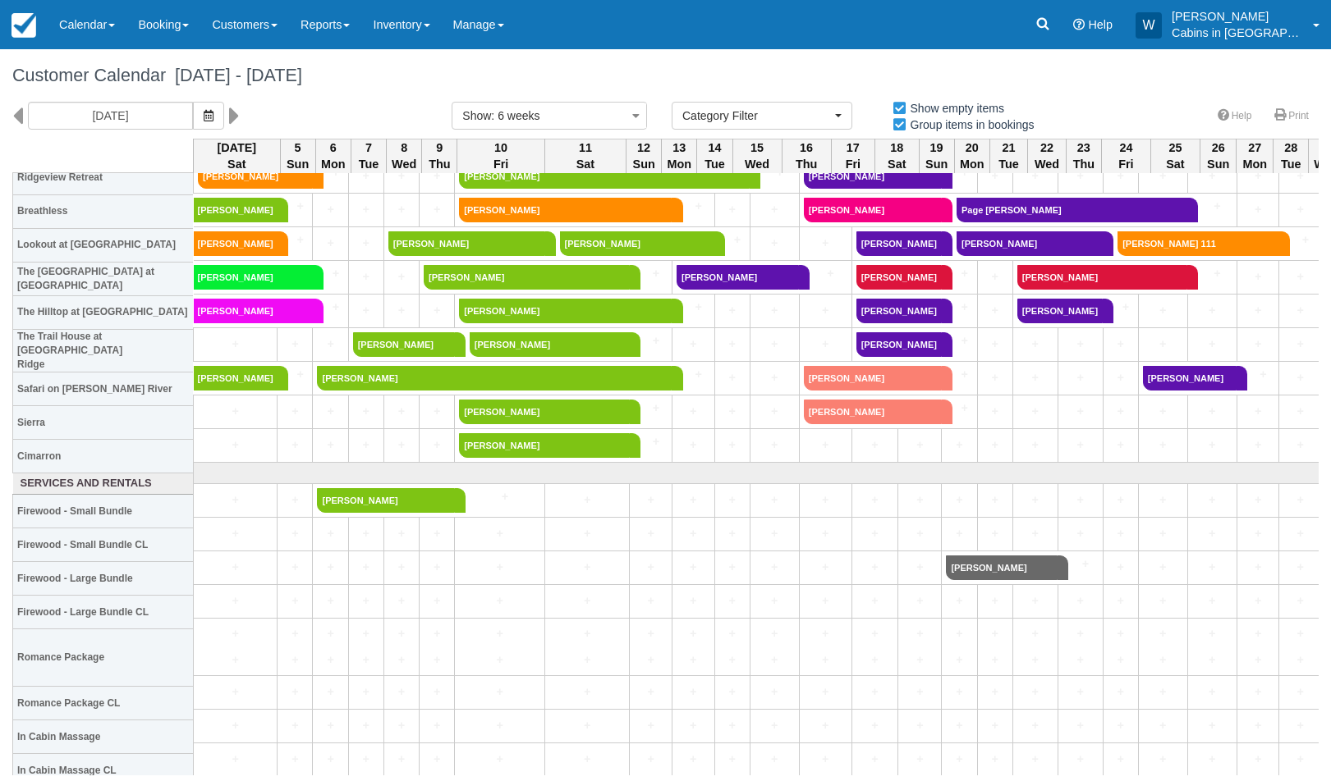
scroll to position [751, 0]
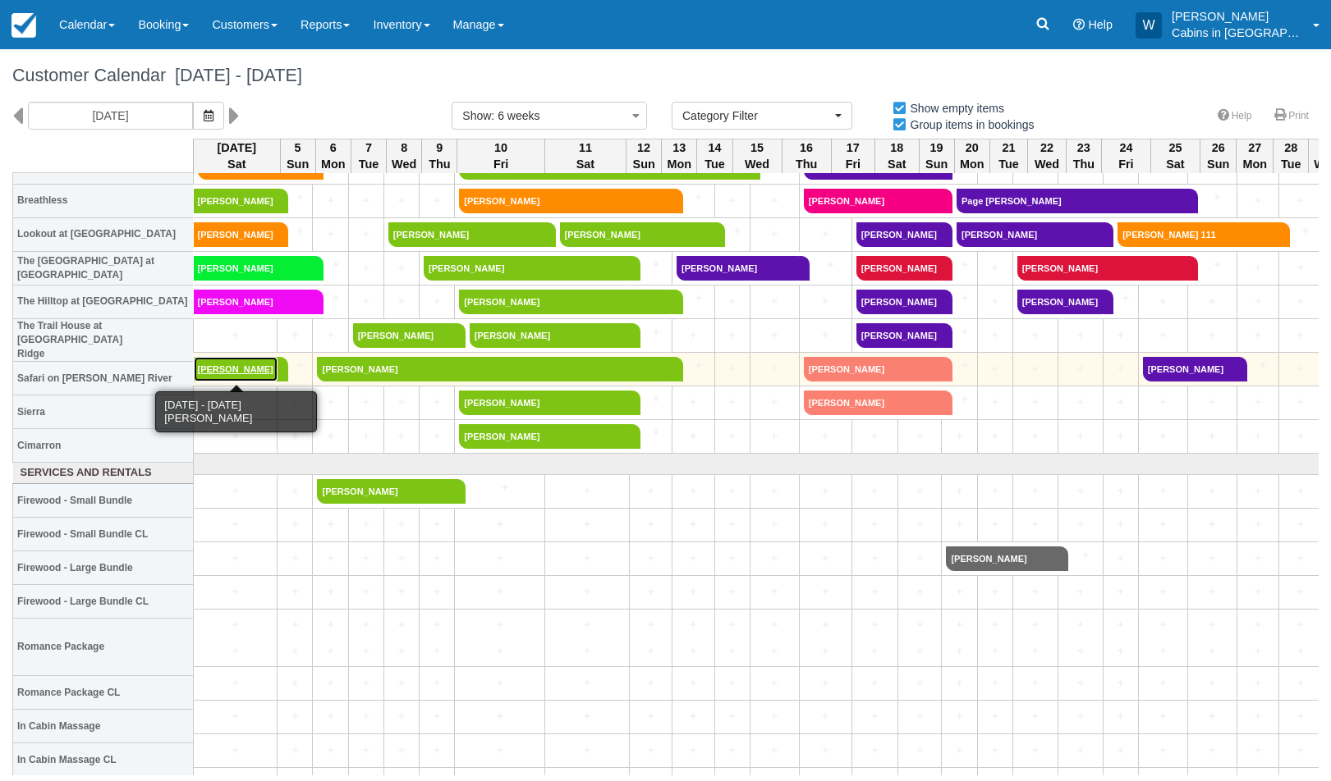
click at [222, 373] on link "[PERSON_NAME]" at bounding box center [236, 369] width 84 height 25
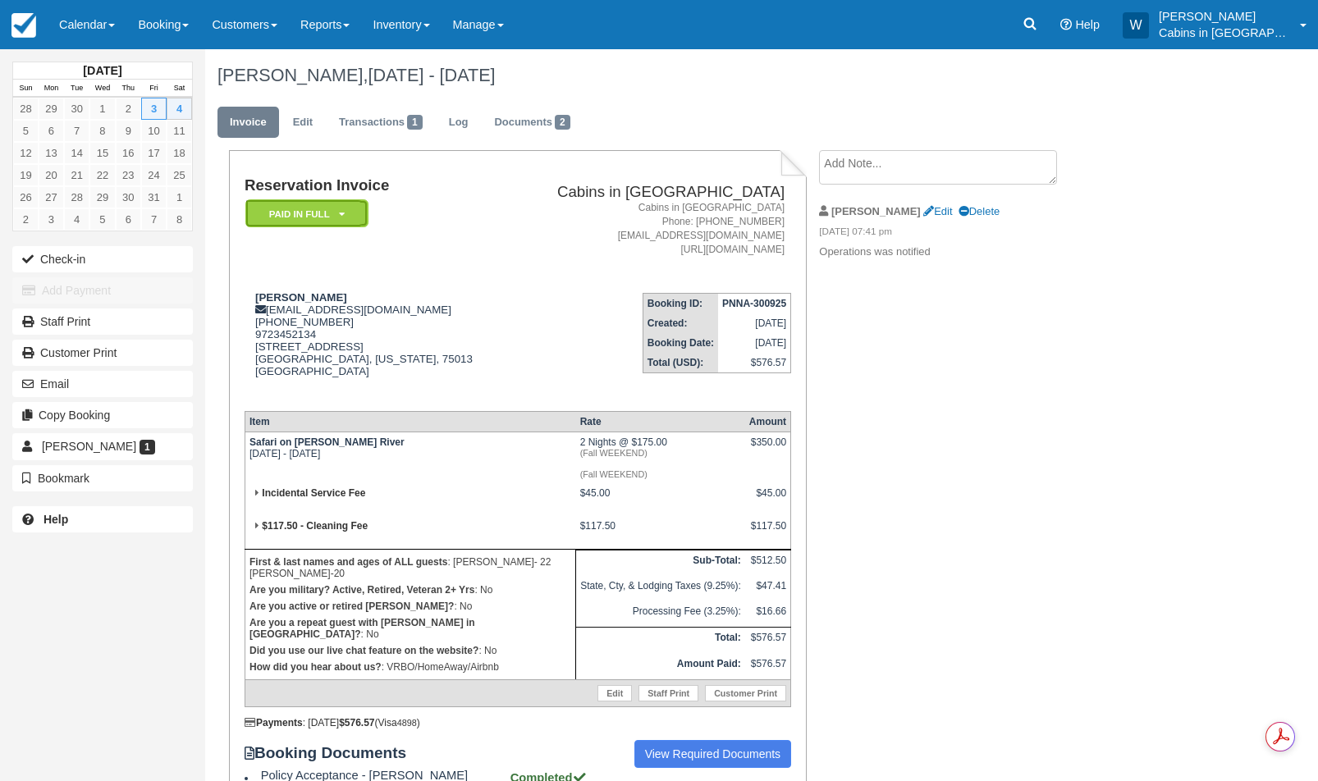
click at [346, 213] on em "Paid in Full" at bounding box center [306, 213] width 123 height 29
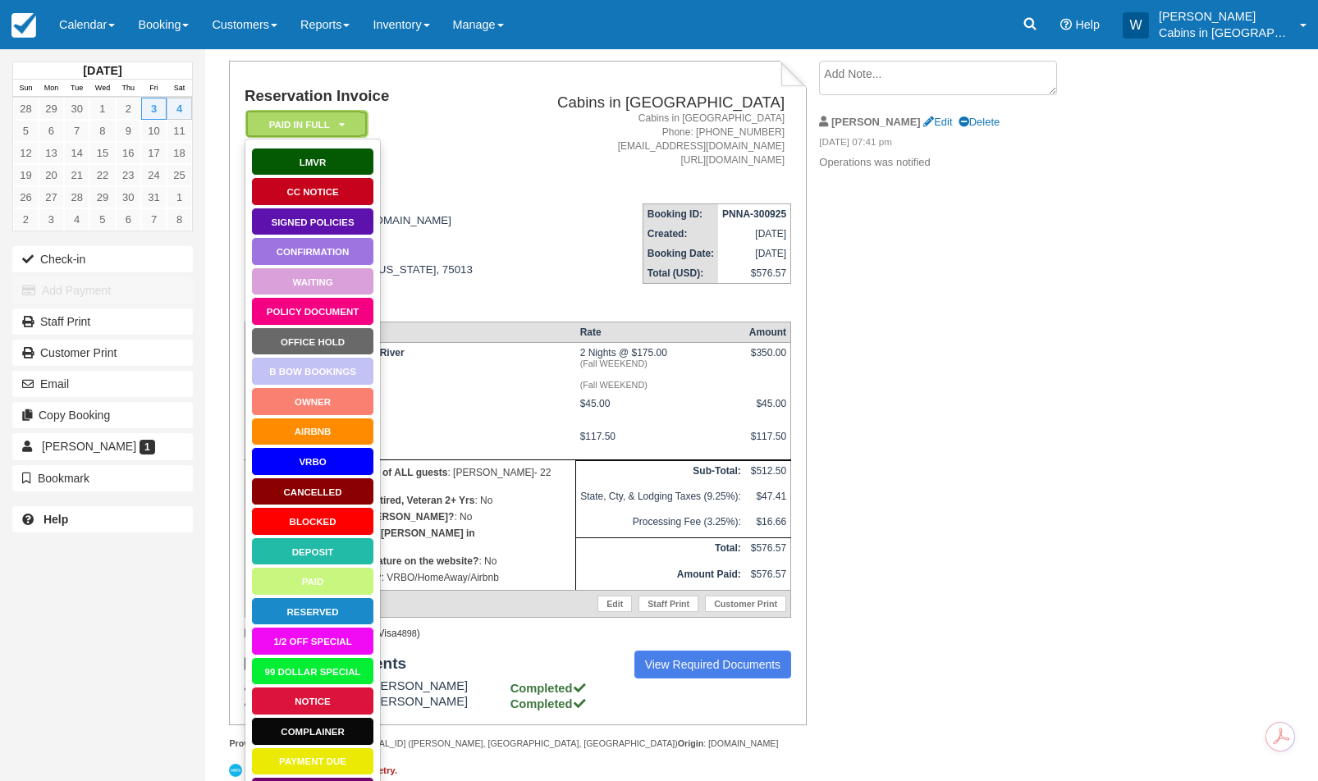
scroll to position [123, 0]
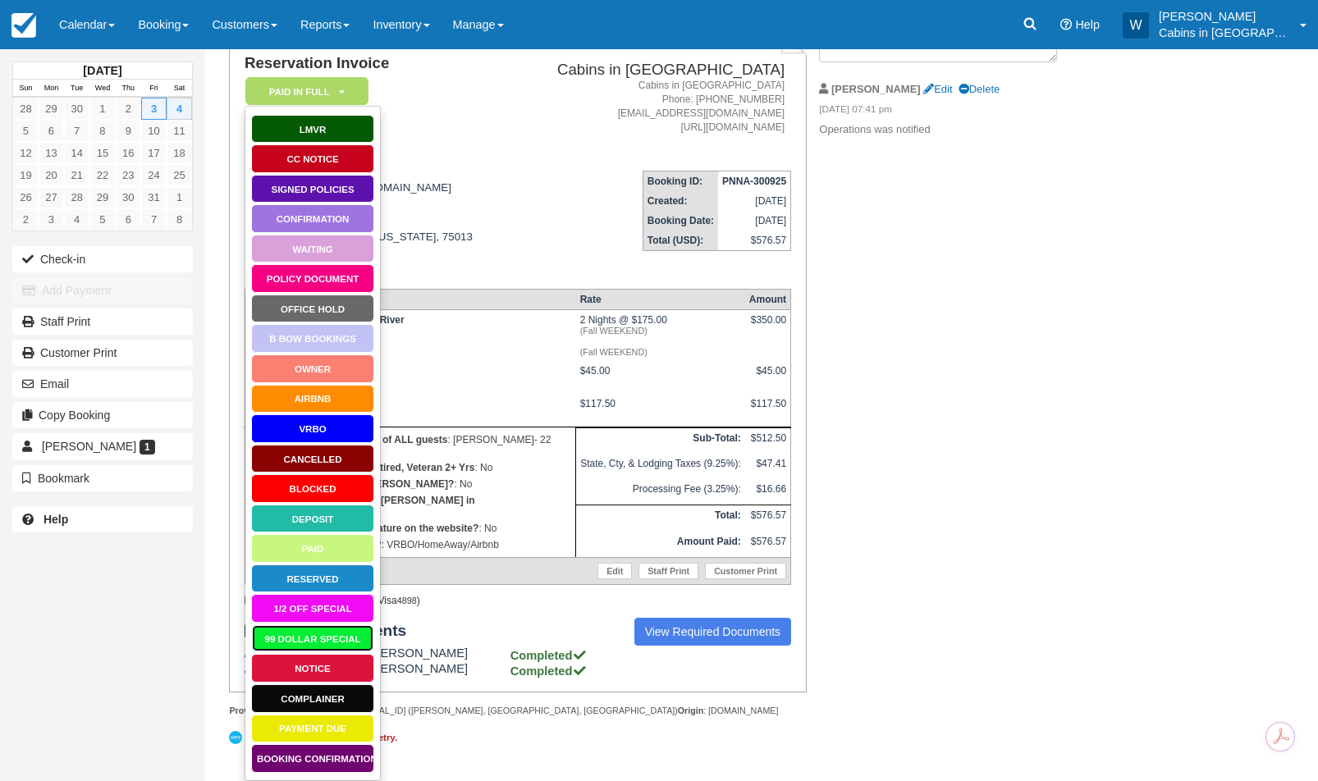
click at [328, 642] on link "99 Dollar Special" at bounding box center [312, 639] width 123 height 29
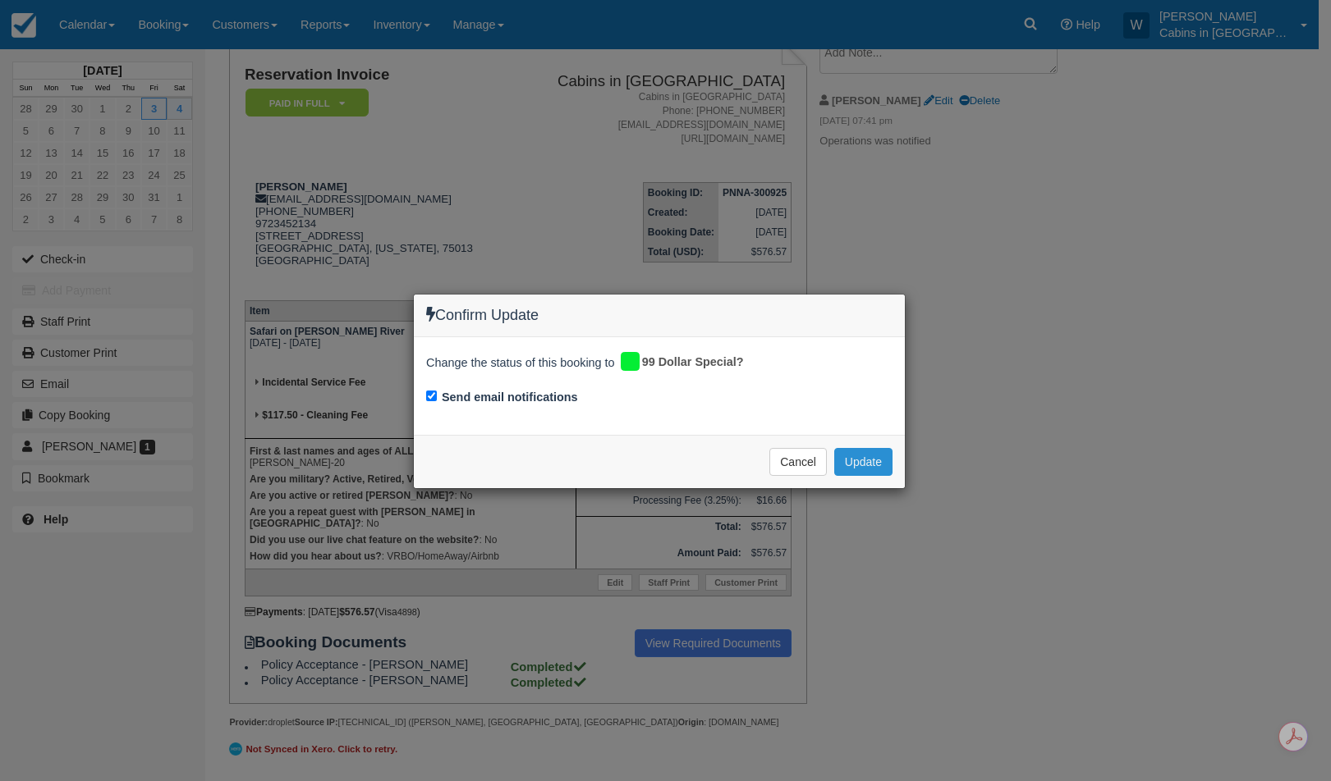
click at [852, 463] on button "Update" at bounding box center [863, 462] width 58 height 28
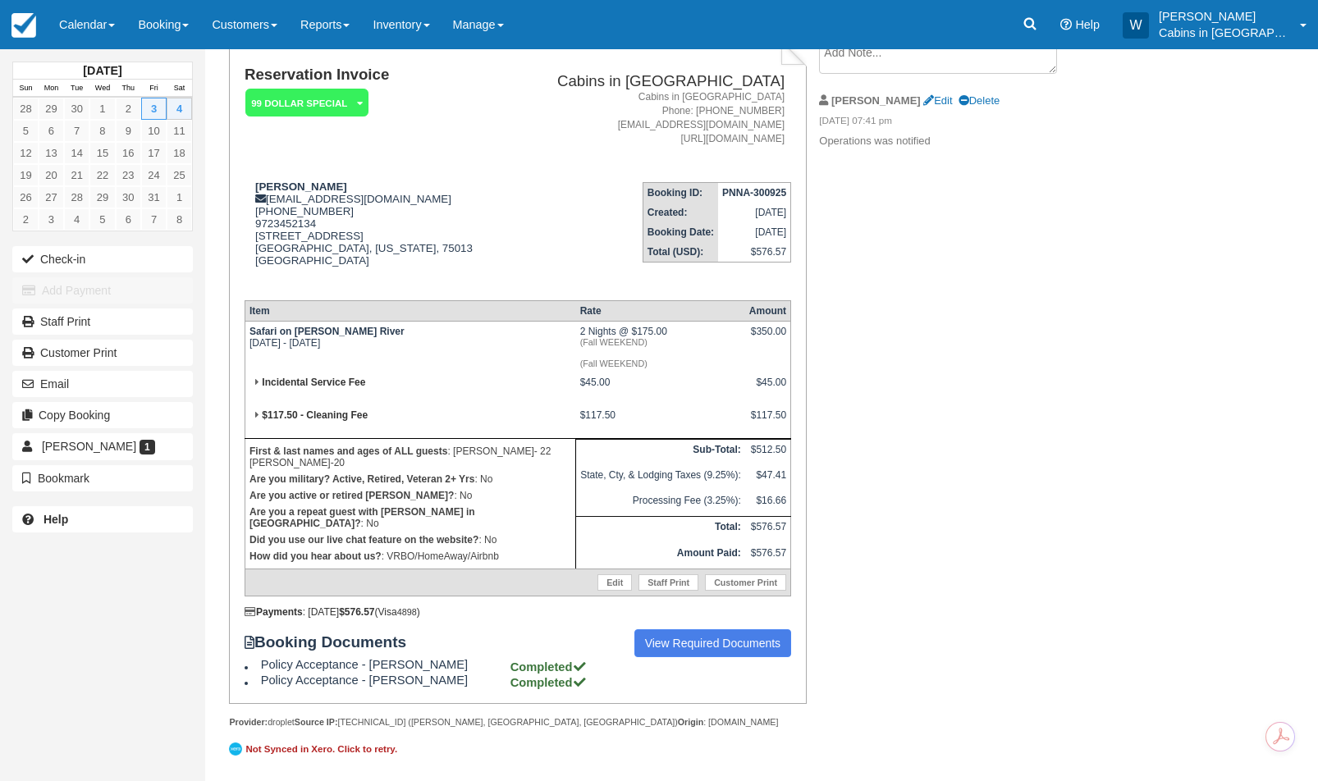
scroll to position [0, 0]
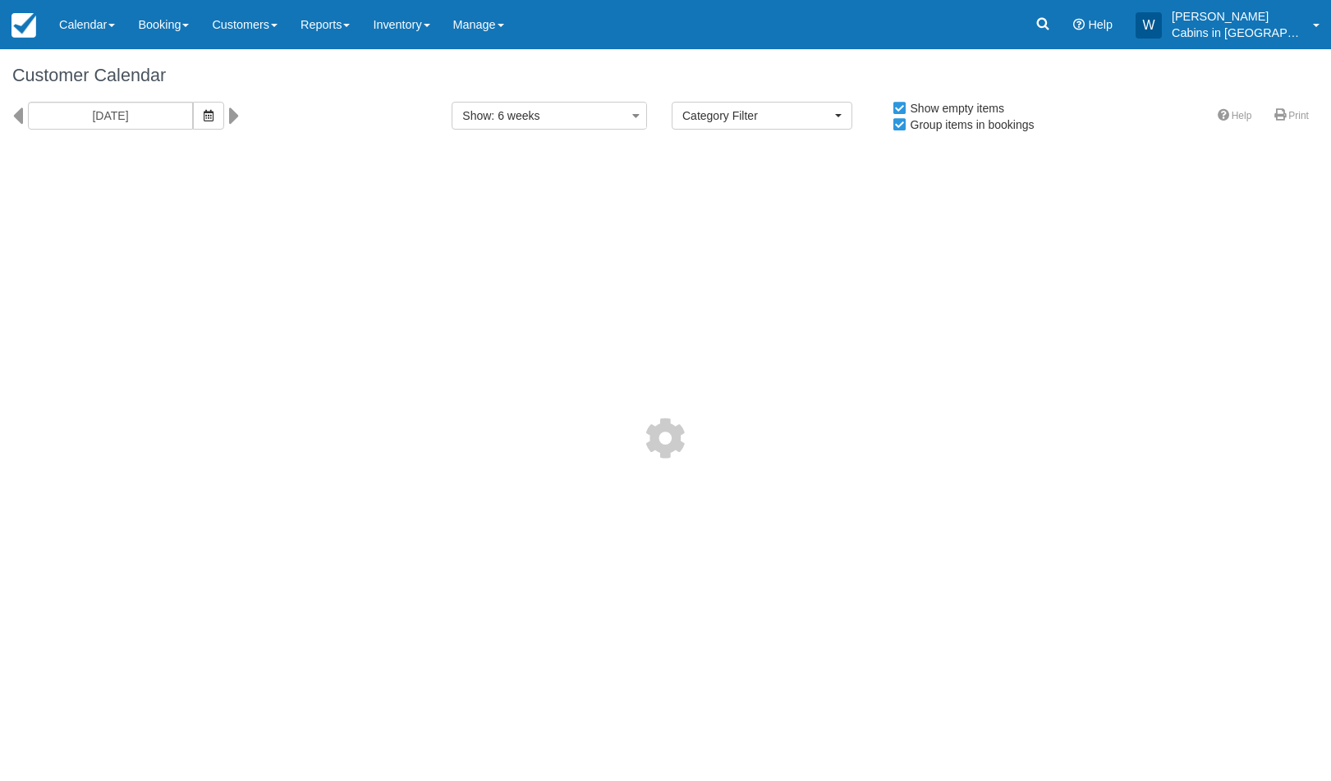
select select
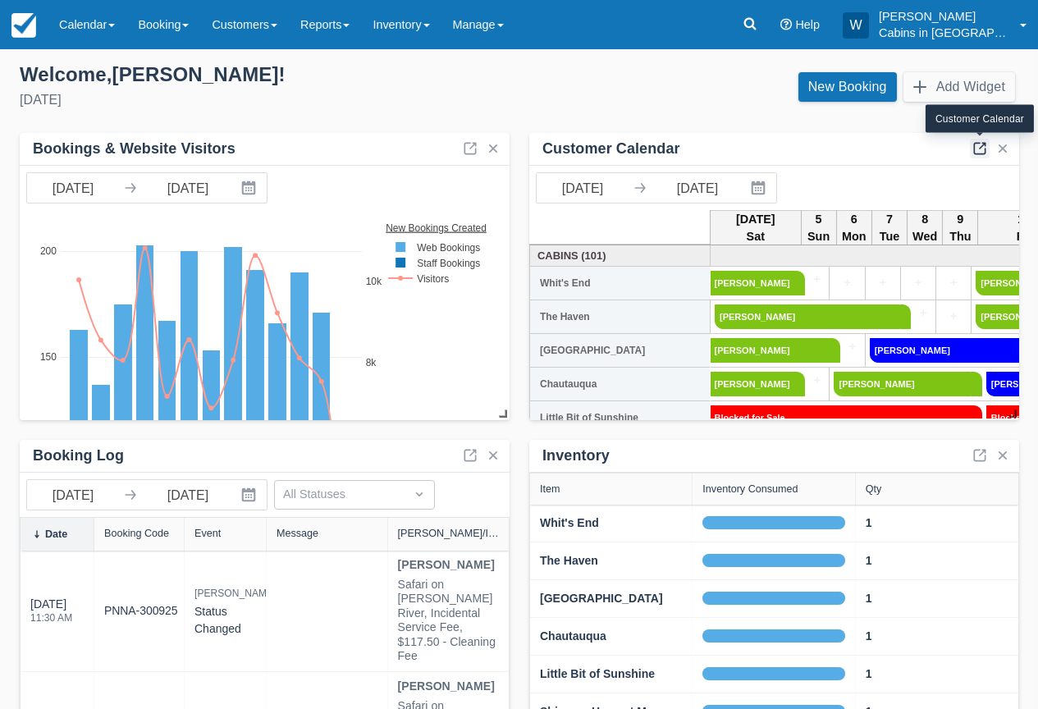
click at [983, 147] on link at bounding box center [980, 149] width 20 height 20
click at [758, 25] on icon at bounding box center [750, 24] width 16 height 16
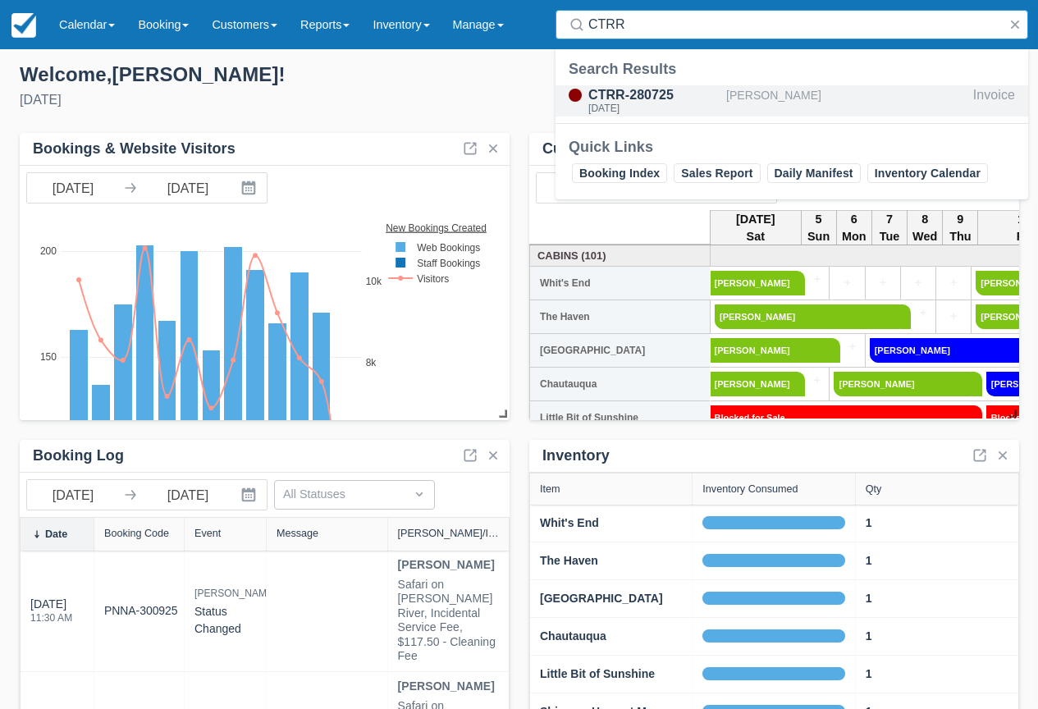
type input "CTRR"
click at [662, 94] on div "CTRR-280725" at bounding box center [654, 95] width 131 height 20
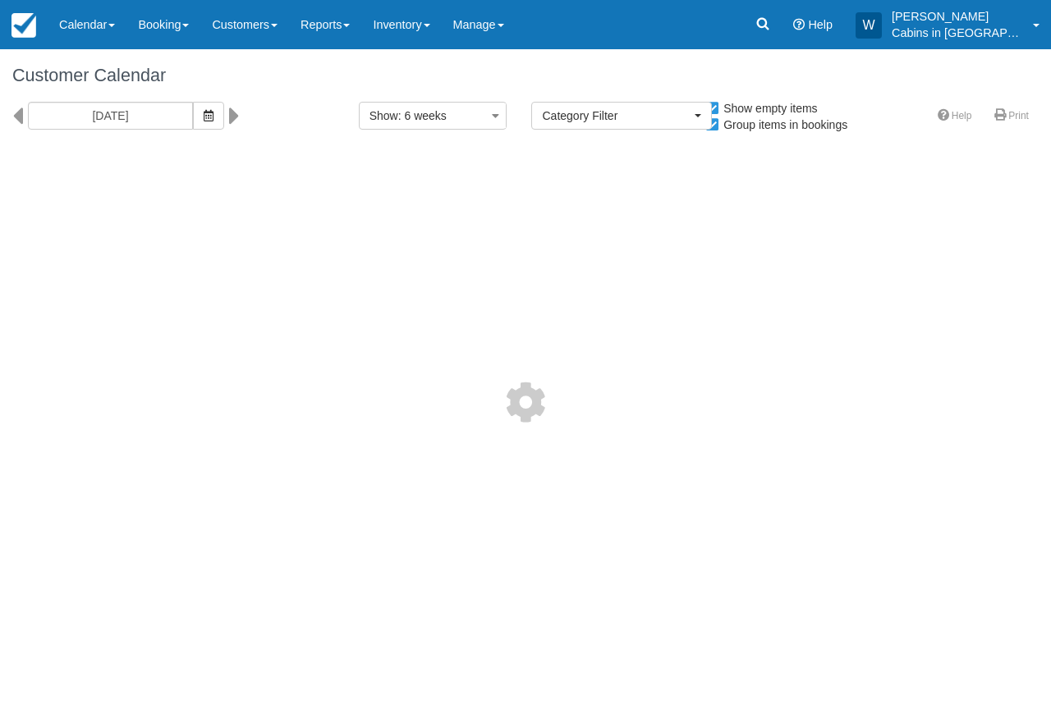
select select
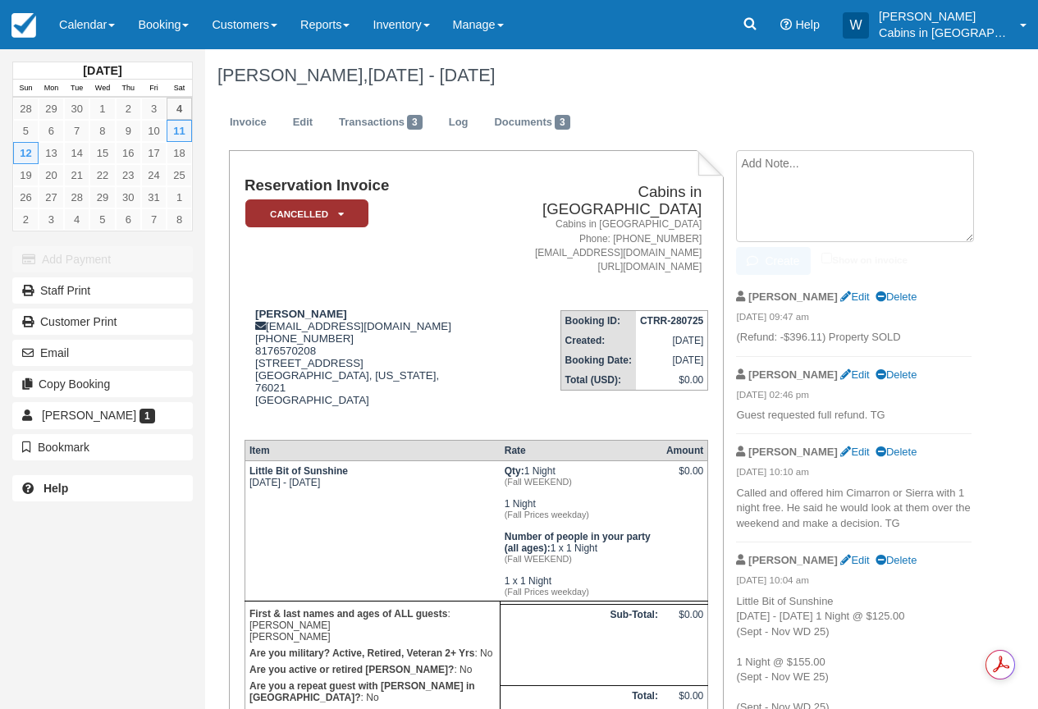
click at [830, 181] on textarea at bounding box center [855, 196] width 238 height 92
type textarea "ck 22693 sent for $100.00"
click at [788, 271] on button "Create" at bounding box center [773, 261] width 74 height 28
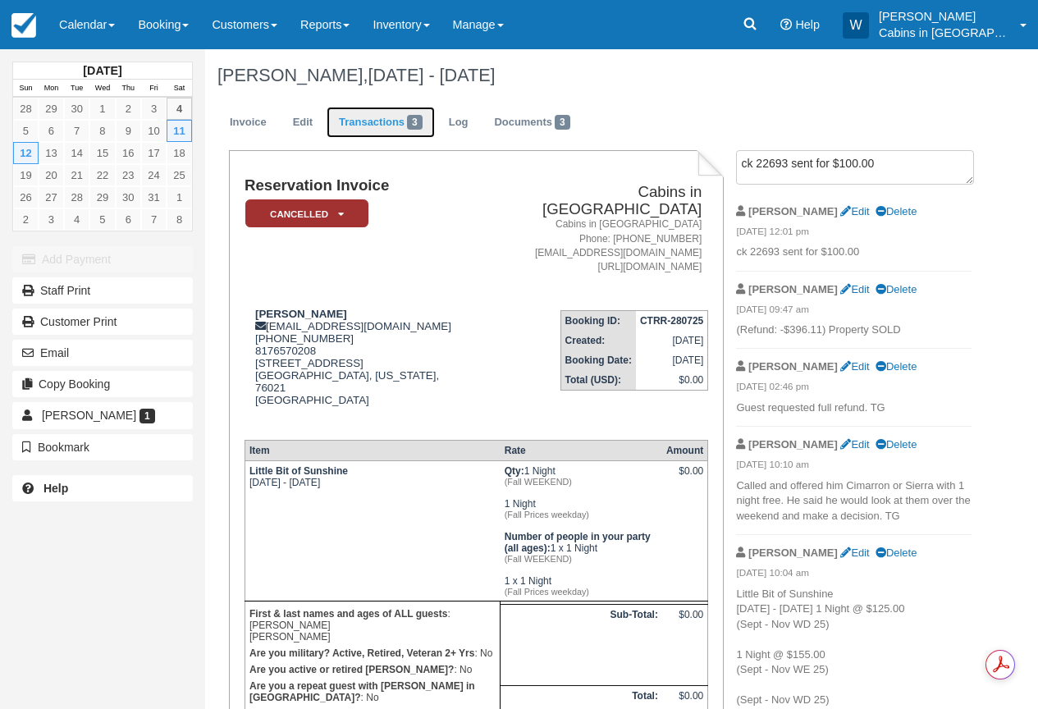
click at [393, 121] on link "Transactions 3" at bounding box center [381, 123] width 108 height 32
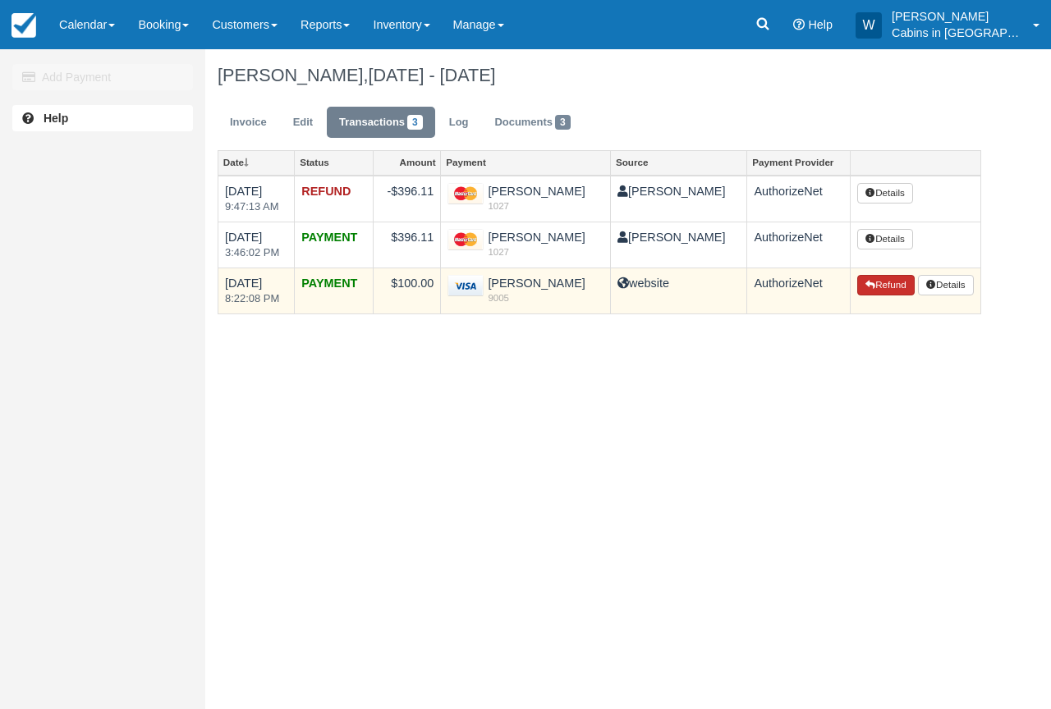
click at [873, 286] on button "Refund" at bounding box center [885, 285] width 57 height 21
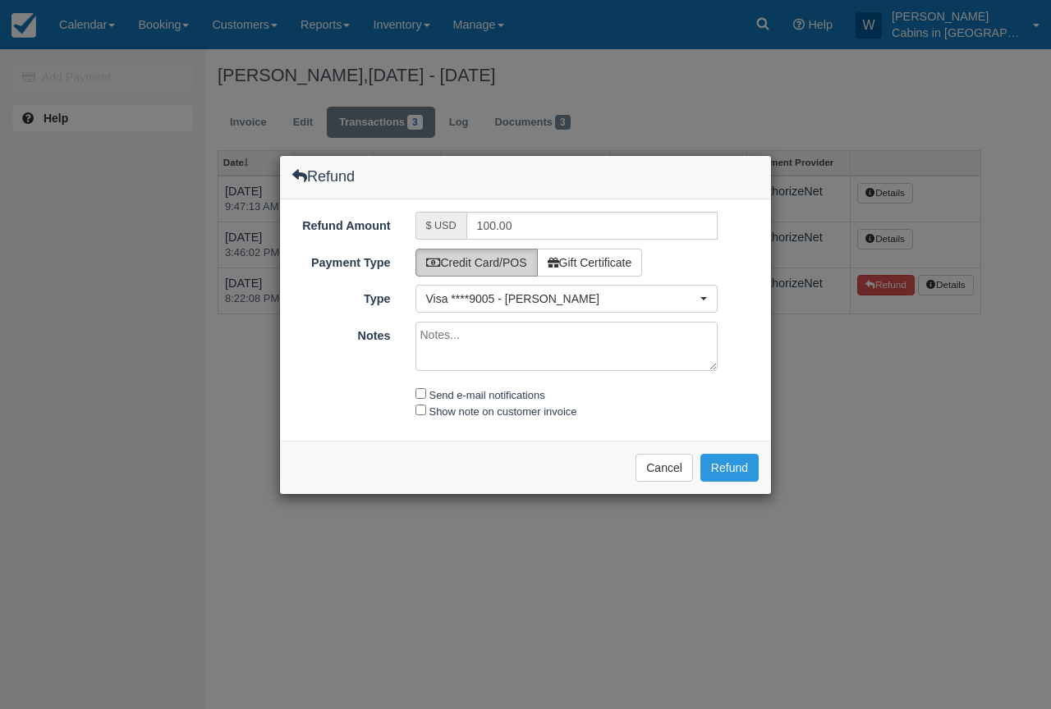
click at [513, 259] on label "Credit Card/POS" at bounding box center [476, 263] width 122 height 28
click at [450, 258] on label "Credit Card/POS" at bounding box center [476, 263] width 122 height 28
click at [520, 298] on span "Visa ****9005 - Thomas Palumbo" at bounding box center [561, 299] width 271 height 16
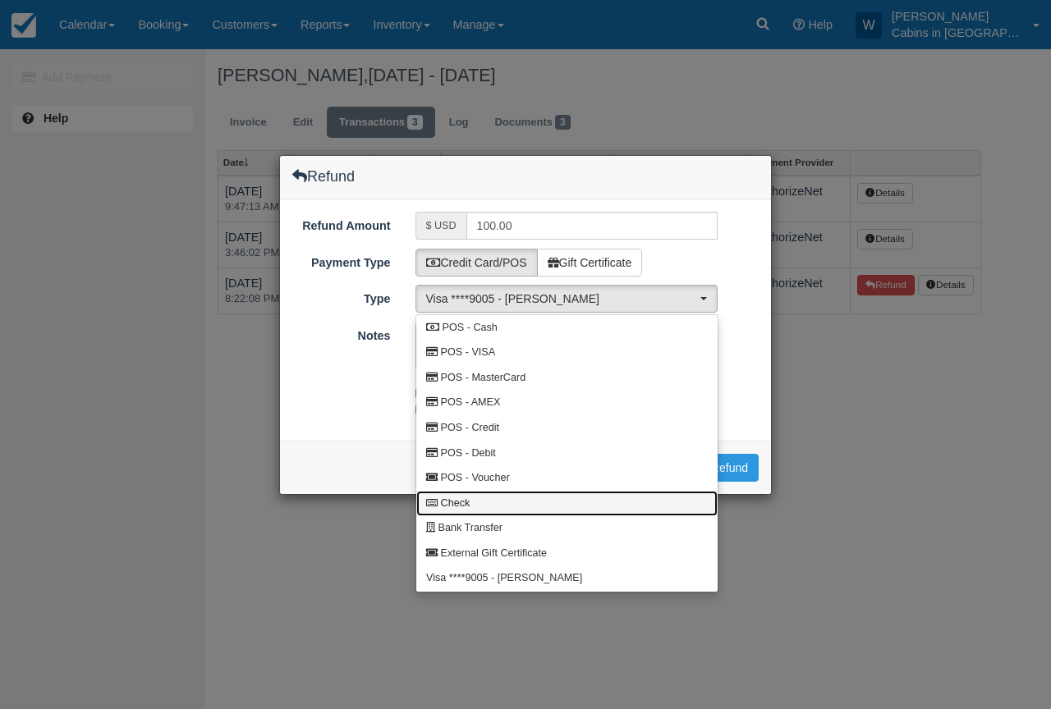
click at [461, 493] on link "Check" at bounding box center [566, 503] width 301 height 25
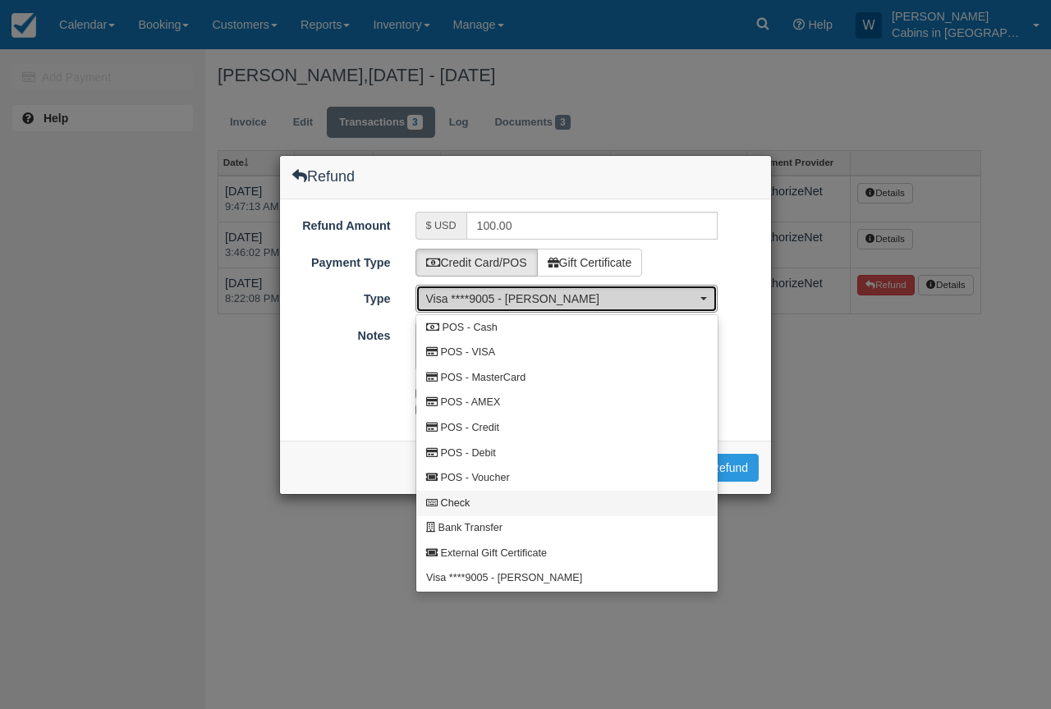
select select "CHEQUE"
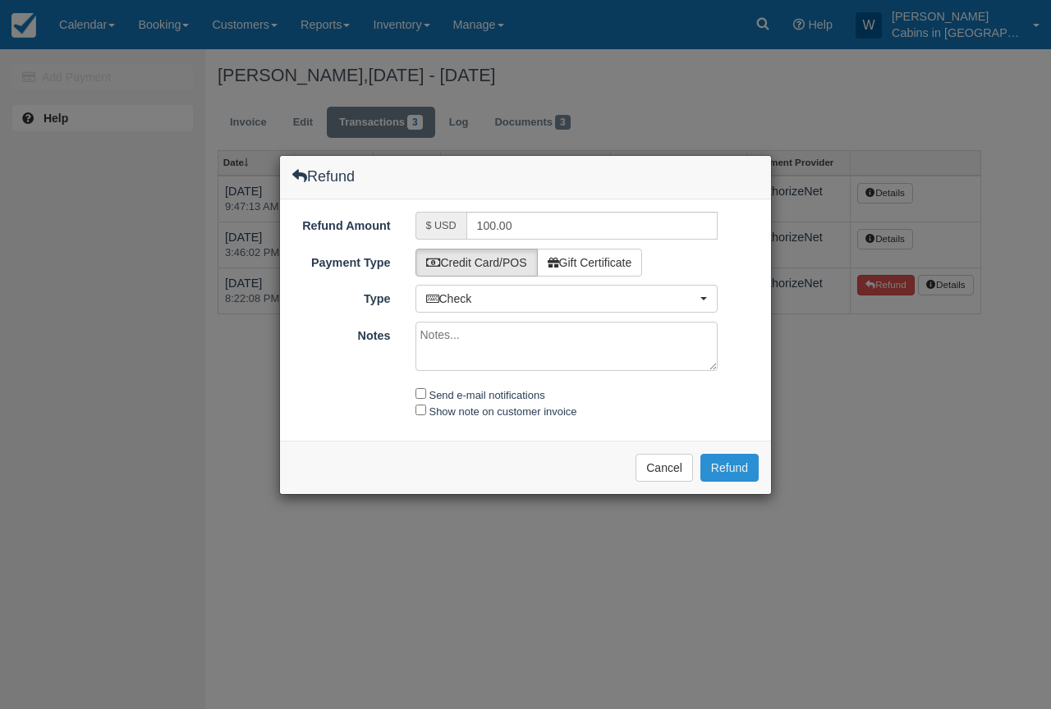
click at [728, 466] on button "Refund" at bounding box center [729, 468] width 58 height 28
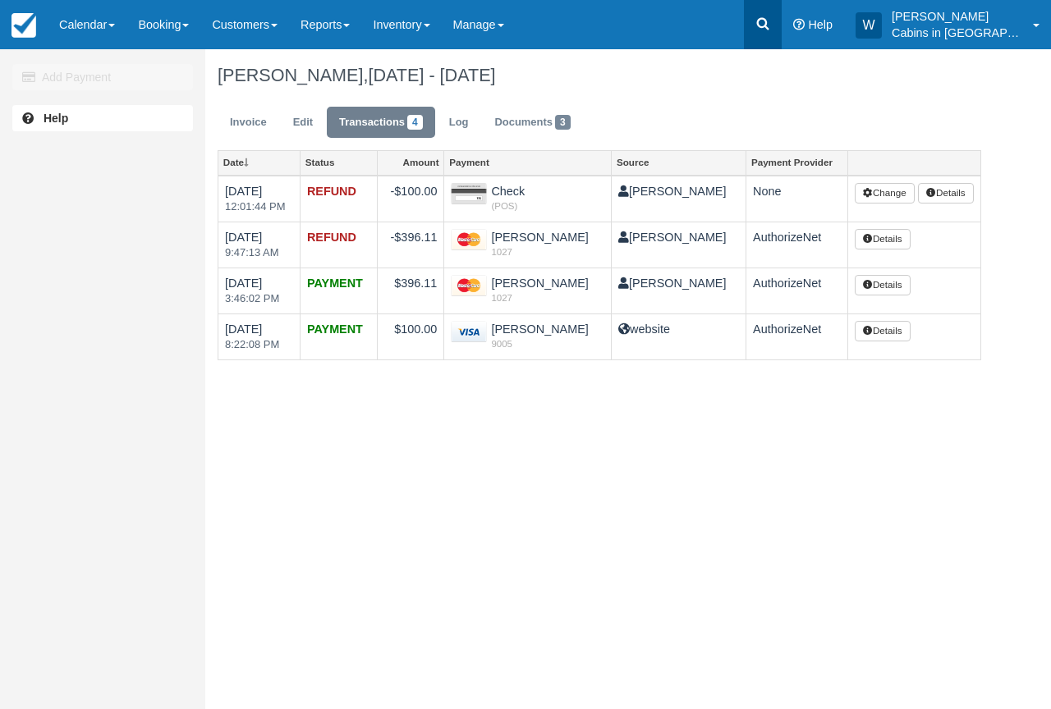
click at [780, 15] on link at bounding box center [763, 24] width 38 height 49
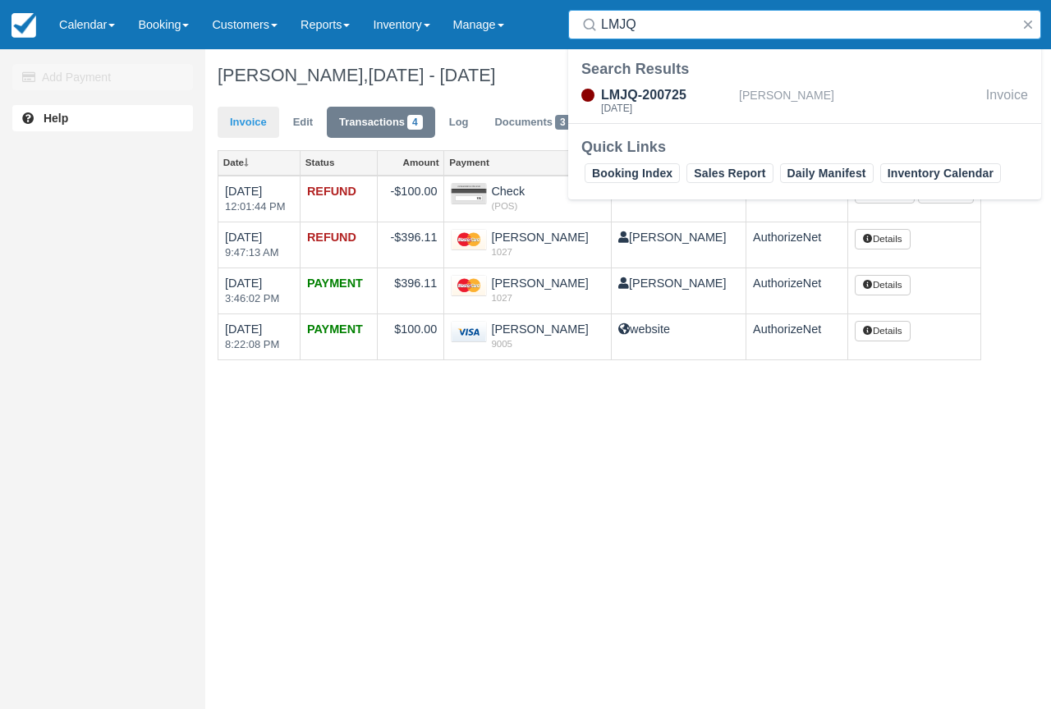
type input "LMJQ"
click at [253, 127] on link "Invoice" at bounding box center [249, 123] width 62 height 32
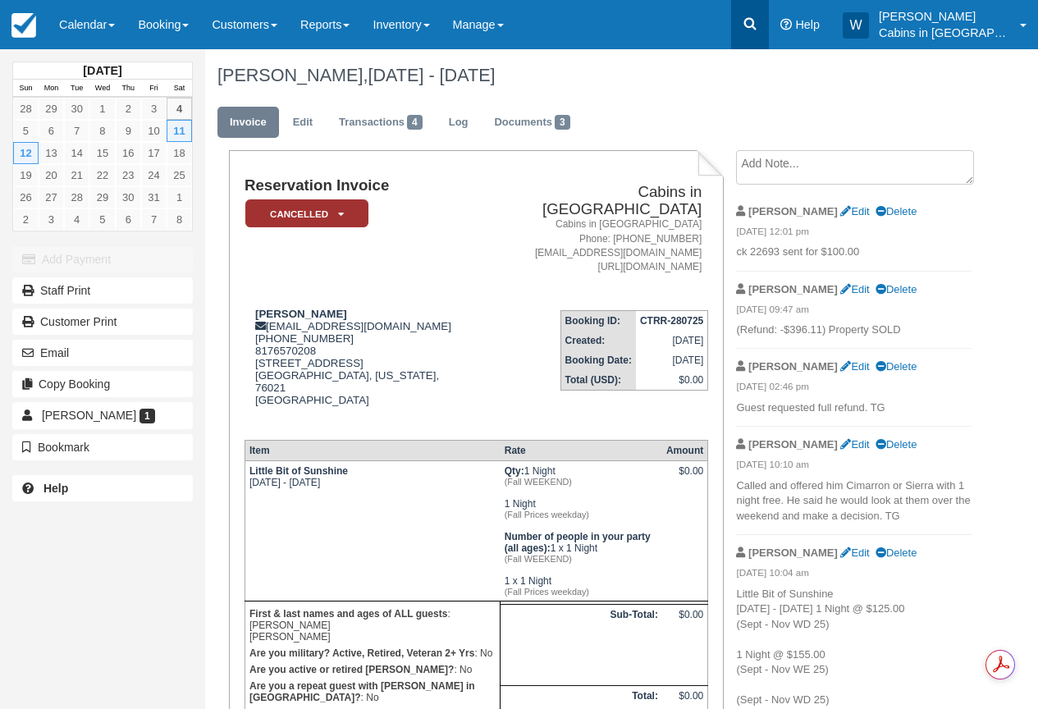
click at [758, 22] on icon at bounding box center [750, 24] width 16 height 16
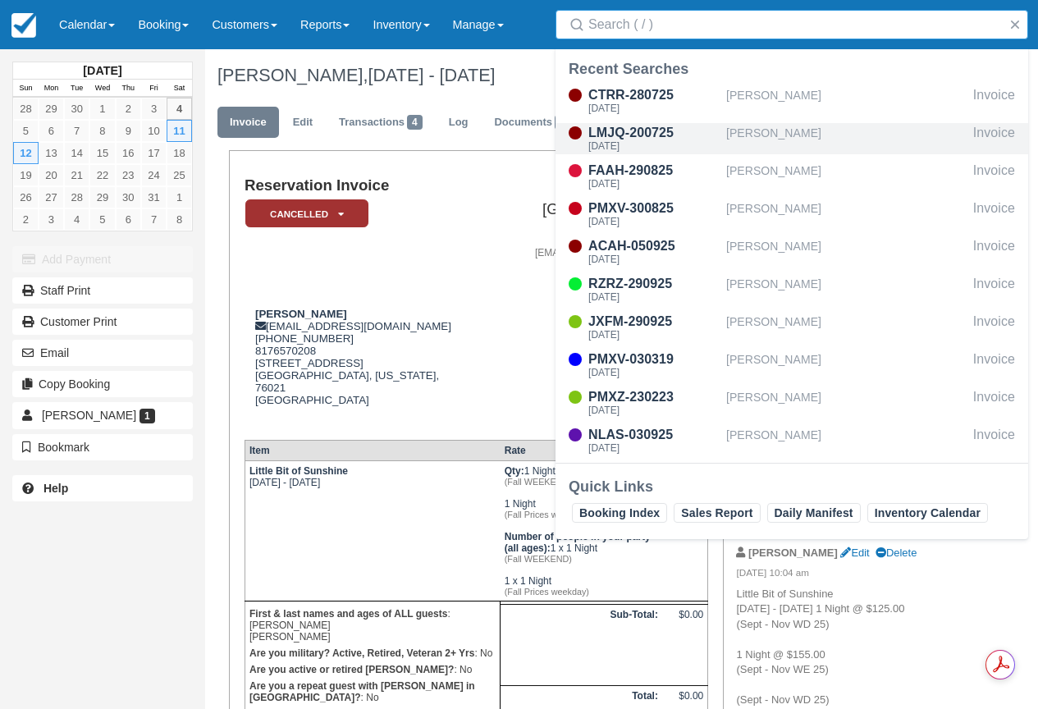
click at [670, 140] on div "LMJQ-200725" at bounding box center [654, 133] width 131 height 20
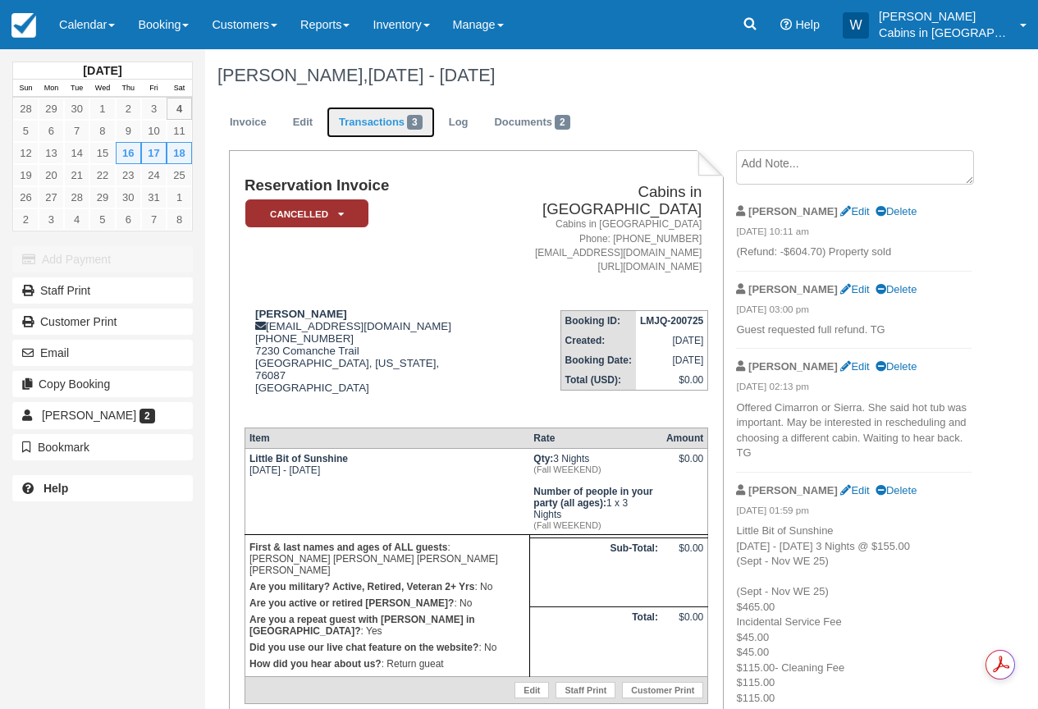
click at [391, 117] on link "Transactions 3" at bounding box center [381, 123] width 108 height 32
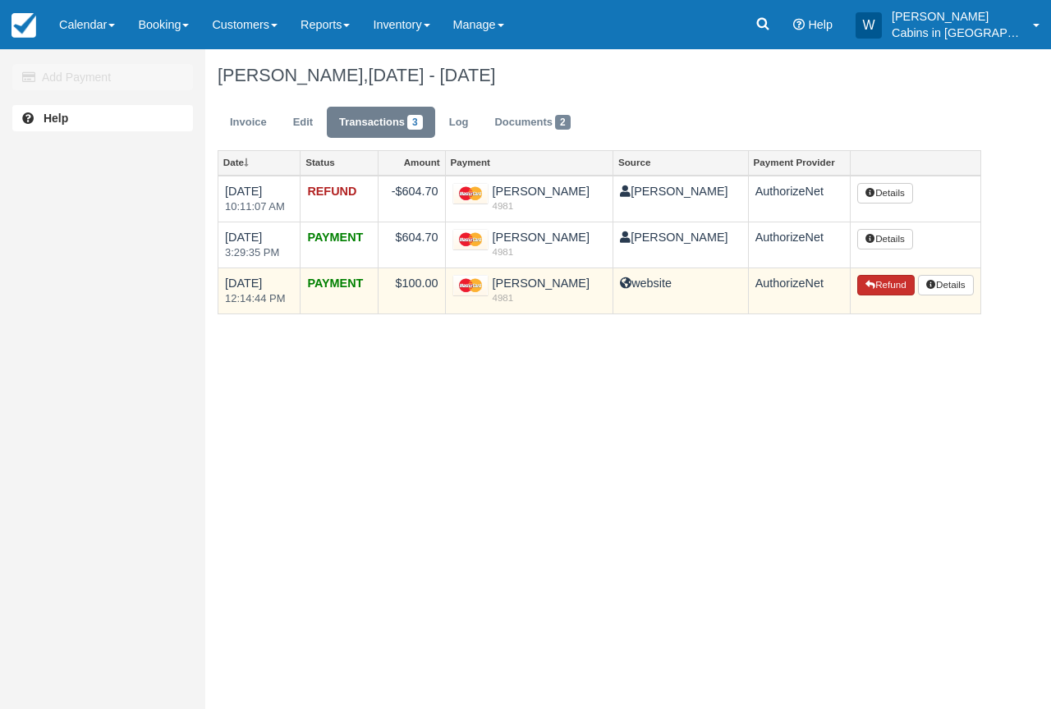
click at [878, 277] on button "Refund" at bounding box center [885, 285] width 57 height 21
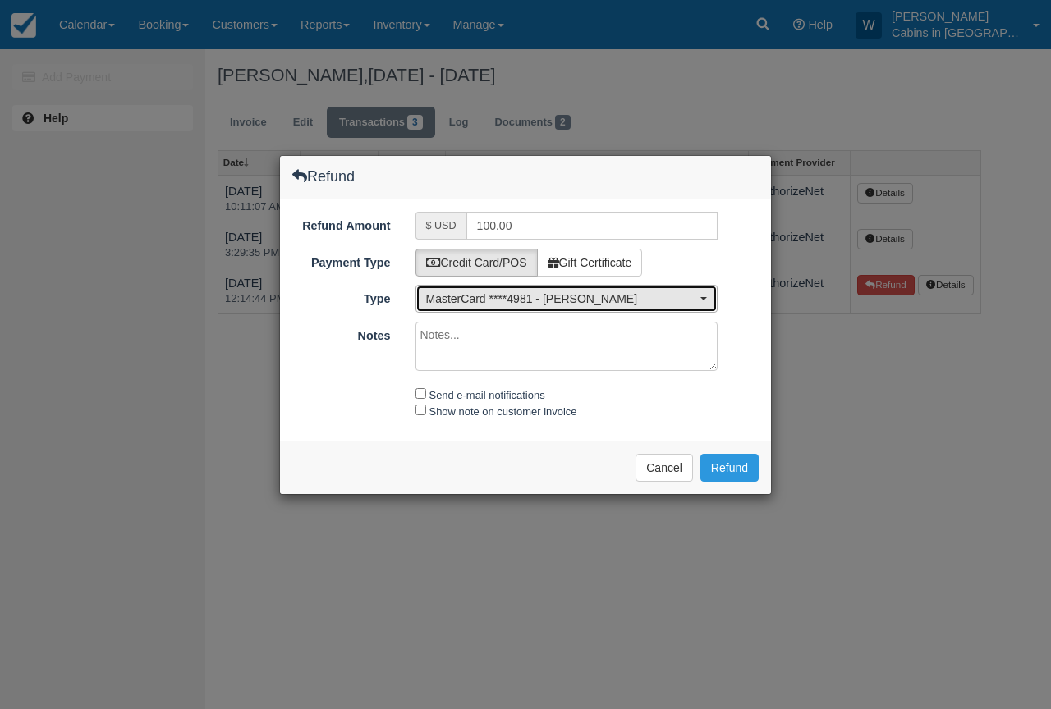
click at [512, 294] on span "MasterCard ****4981 - Latosha Kay Miller" at bounding box center [561, 299] width 271 height 16
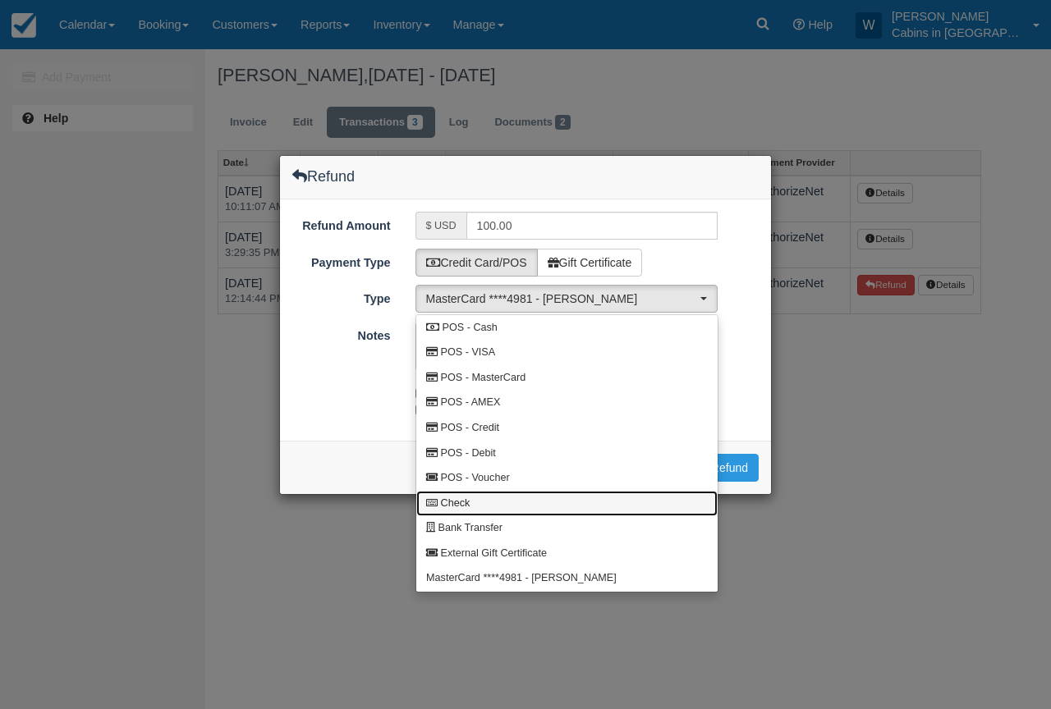
click at [492, 502] on link "Check" at bounding box center [566, 503] width 301 height 25
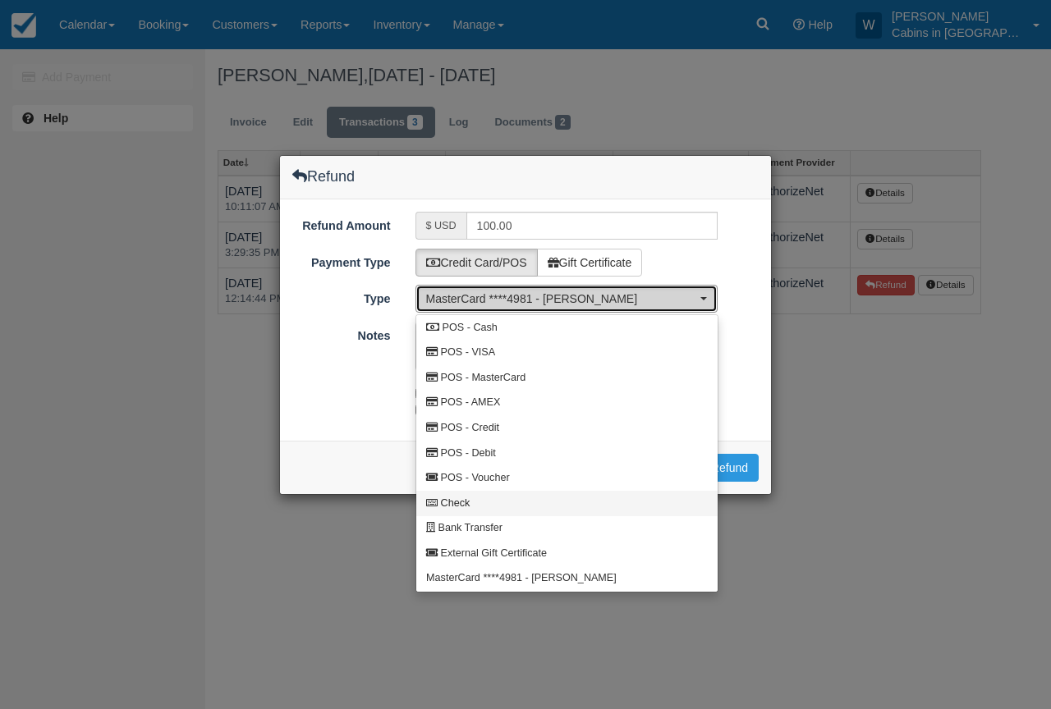
select select "CHEQUE"
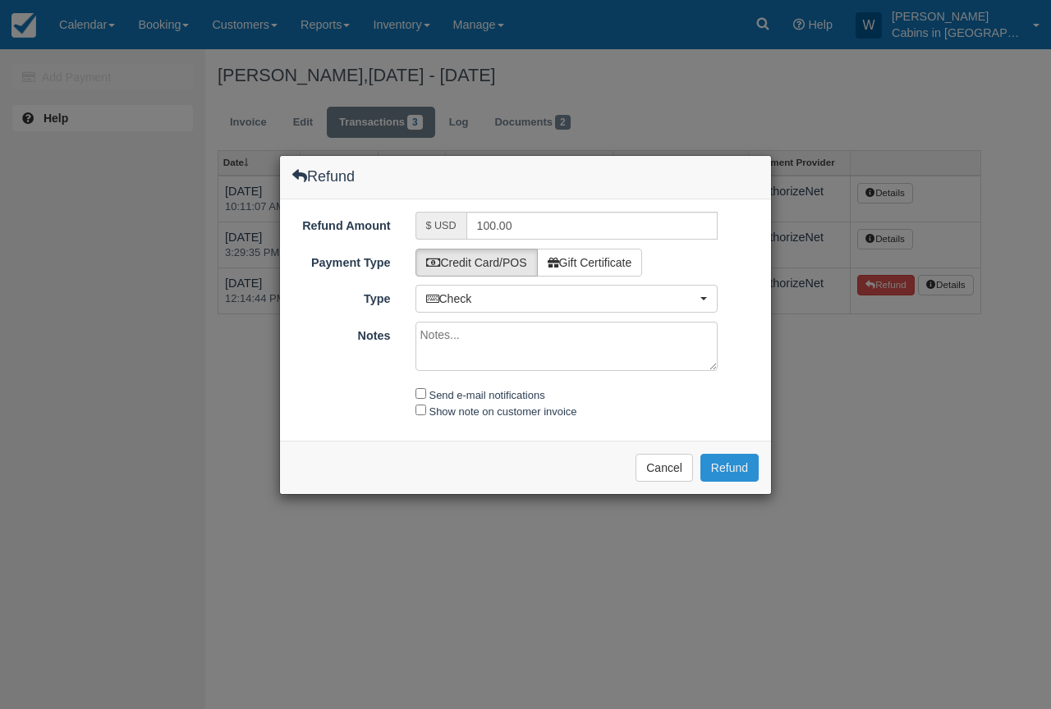
click at [721, 468] on button "Refund" at bounding box center [729, 468] width 58 height 28
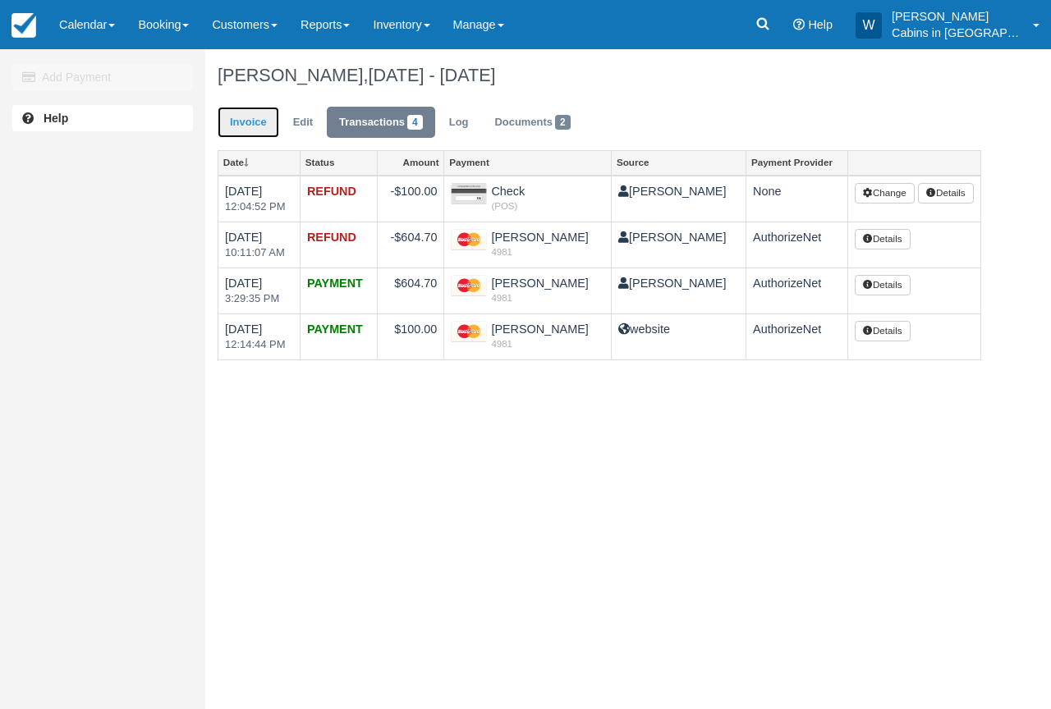
click at [266, 121] on link "Invoice" at bounding box center [249, 123] width 62 height 32
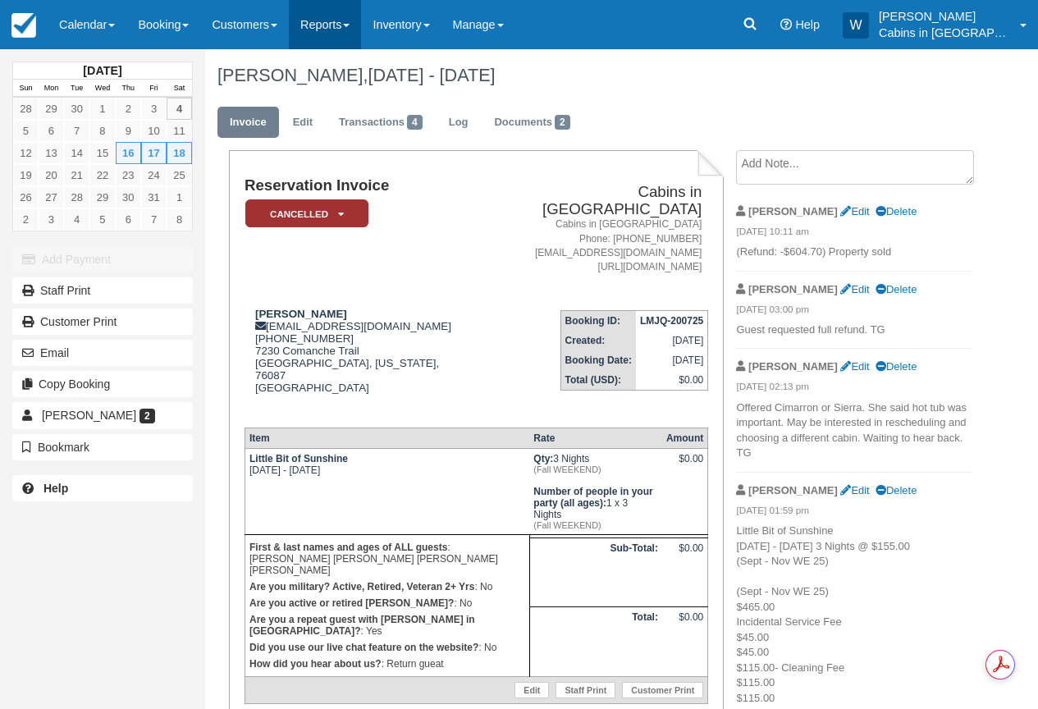
click at [356, 29] on link "Reports" at bounding box center [325, 24] width 72 height 49
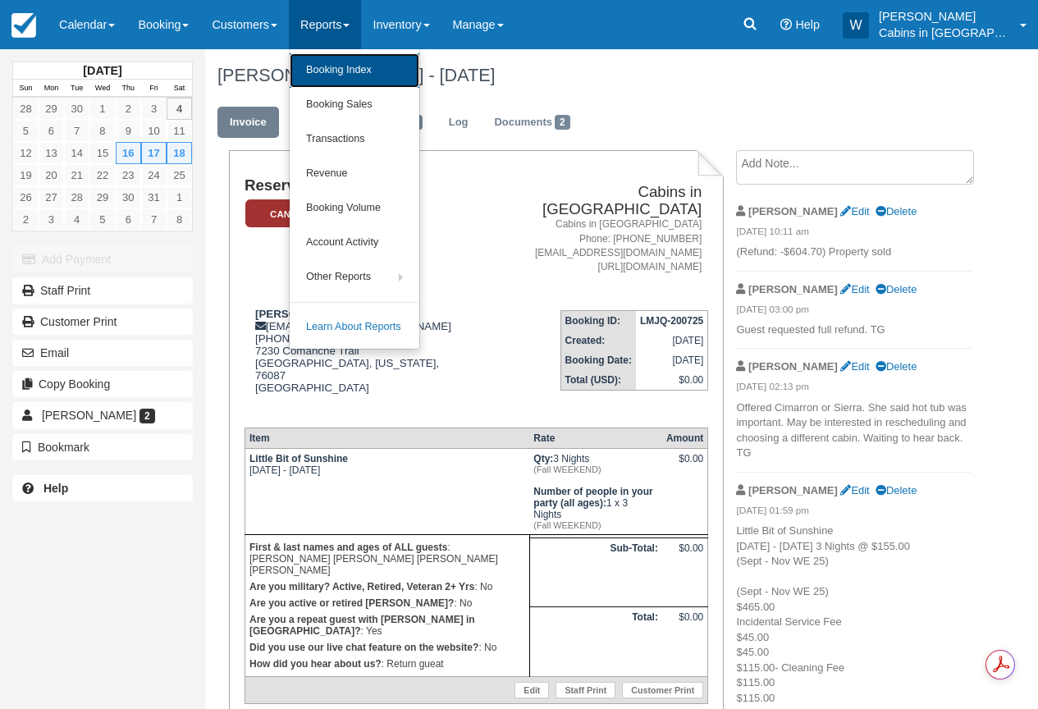
click at [355, 63] on link "Booking Index" at bounding box center [355, 70] width 130 height 34
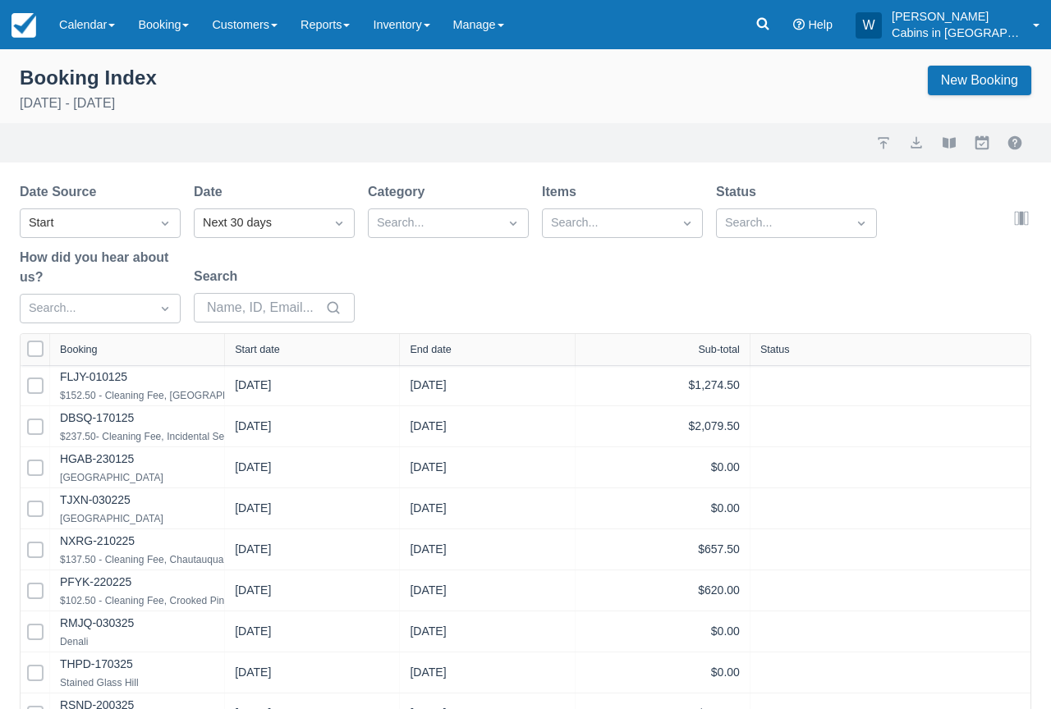
select select "25"
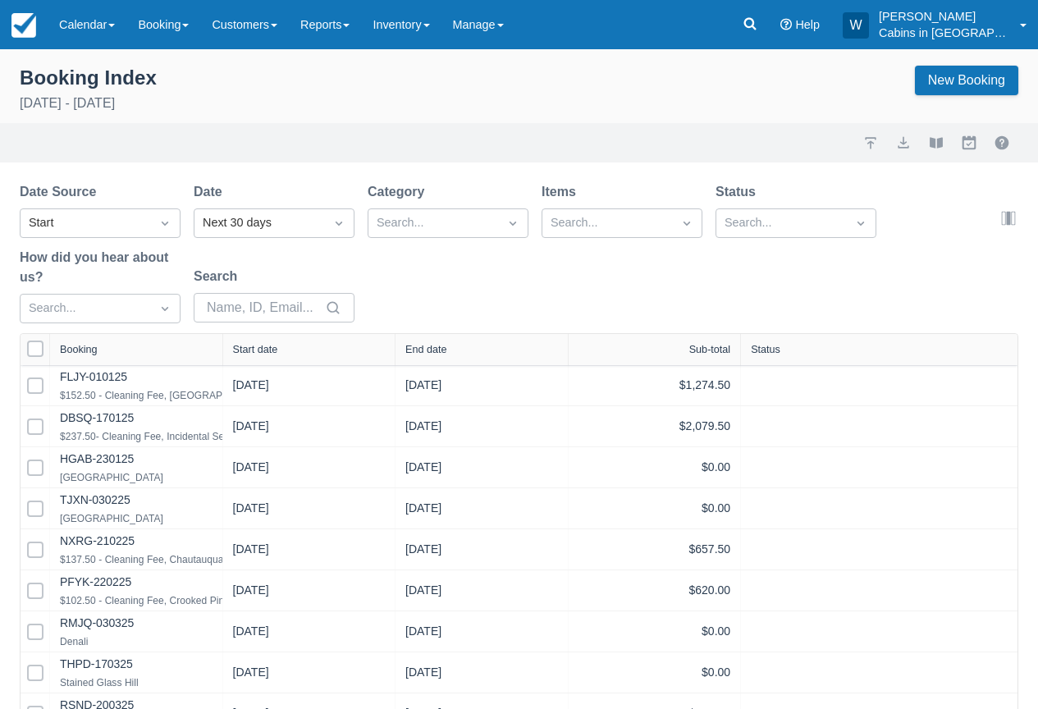
select select "25"
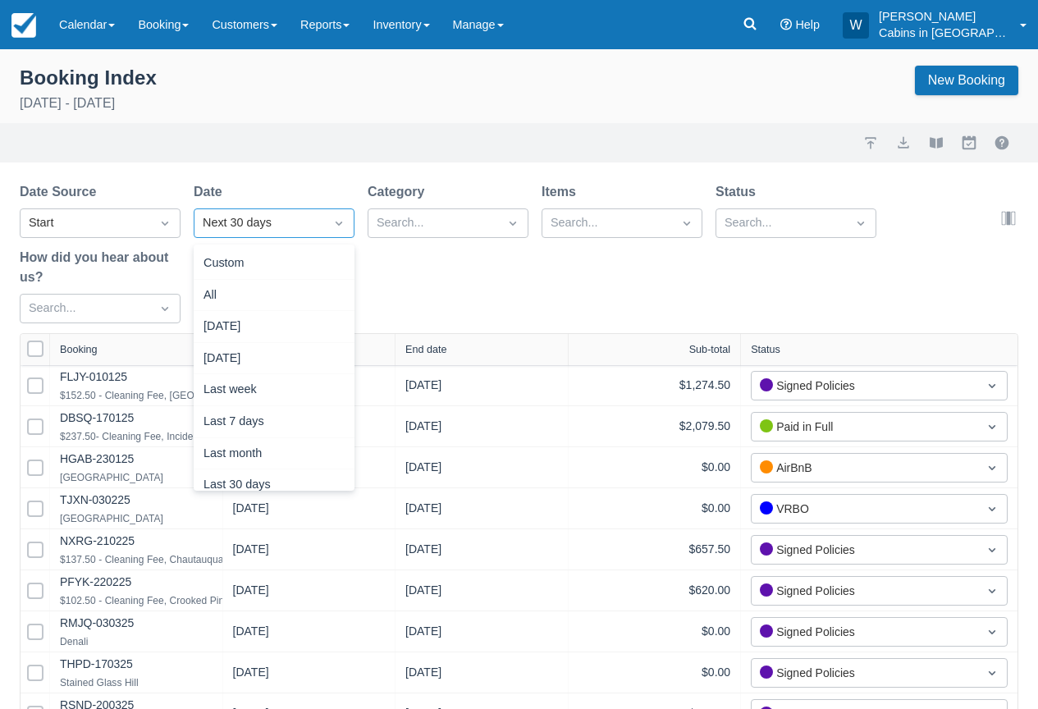
click at [294, 215] on div "Next 30 days" at bounding box center [259, 223] width 113 height 18
click at [282, 257] on div "Custom" at bounding box center [274, 264] width 161 height 32
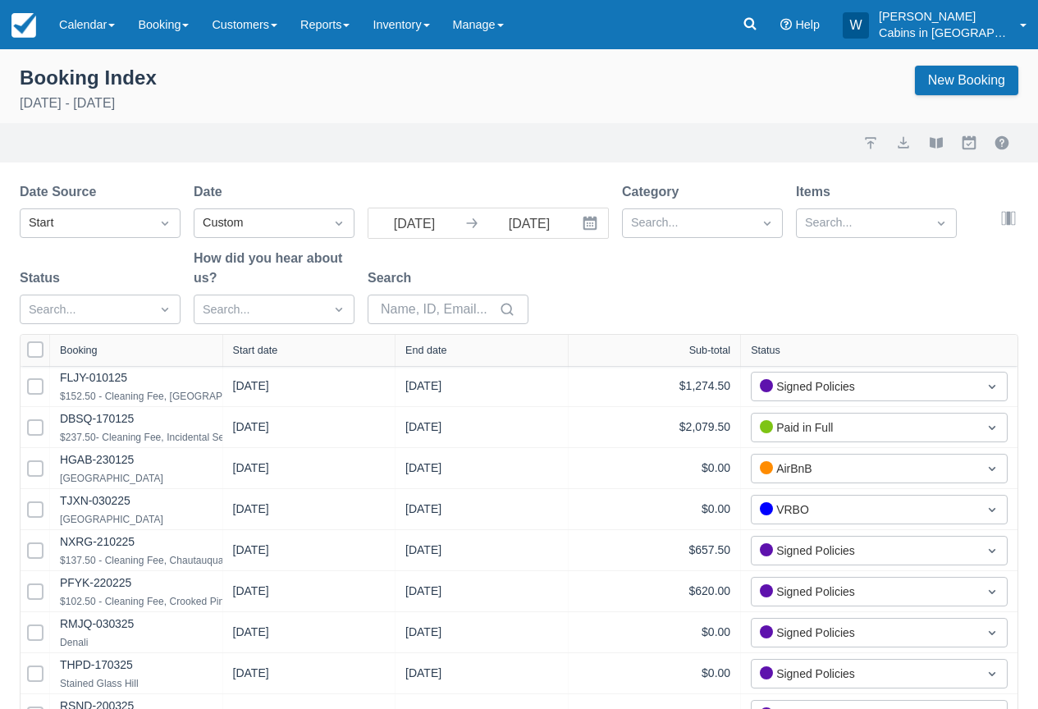
select select "25"
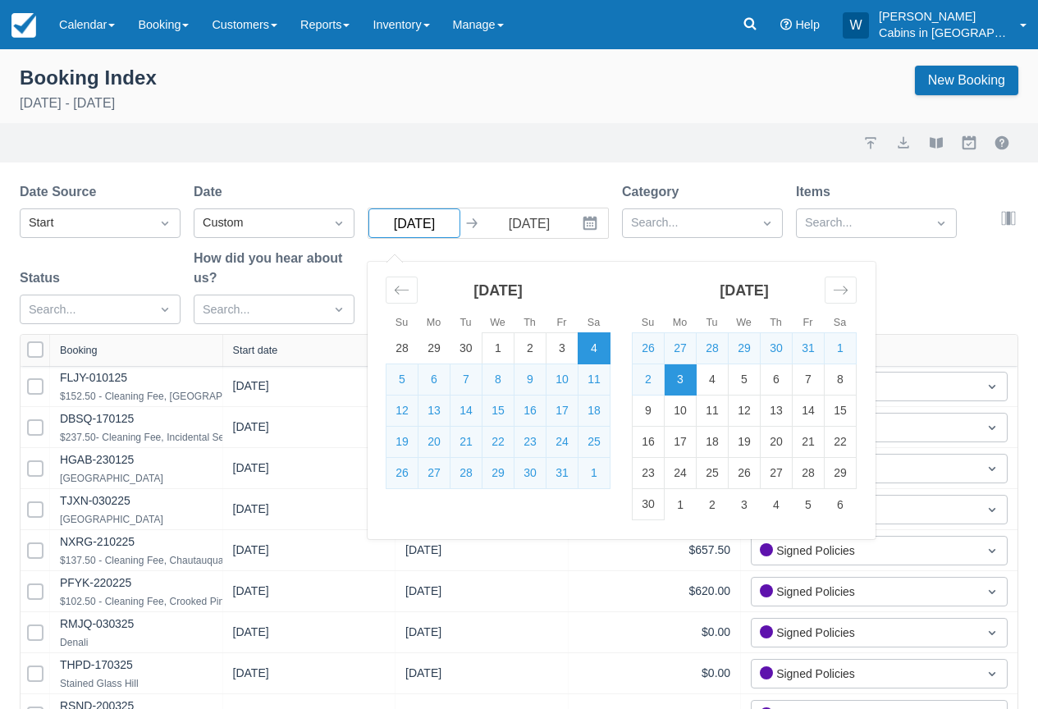
click at [408, 228] on input "10/04/25" at bounding box center [415, 223] width 92 height 30
click at [407, 296] on icon "Move backward to switch to the previous month." at bounding box center [402, 290] width 16 height 16
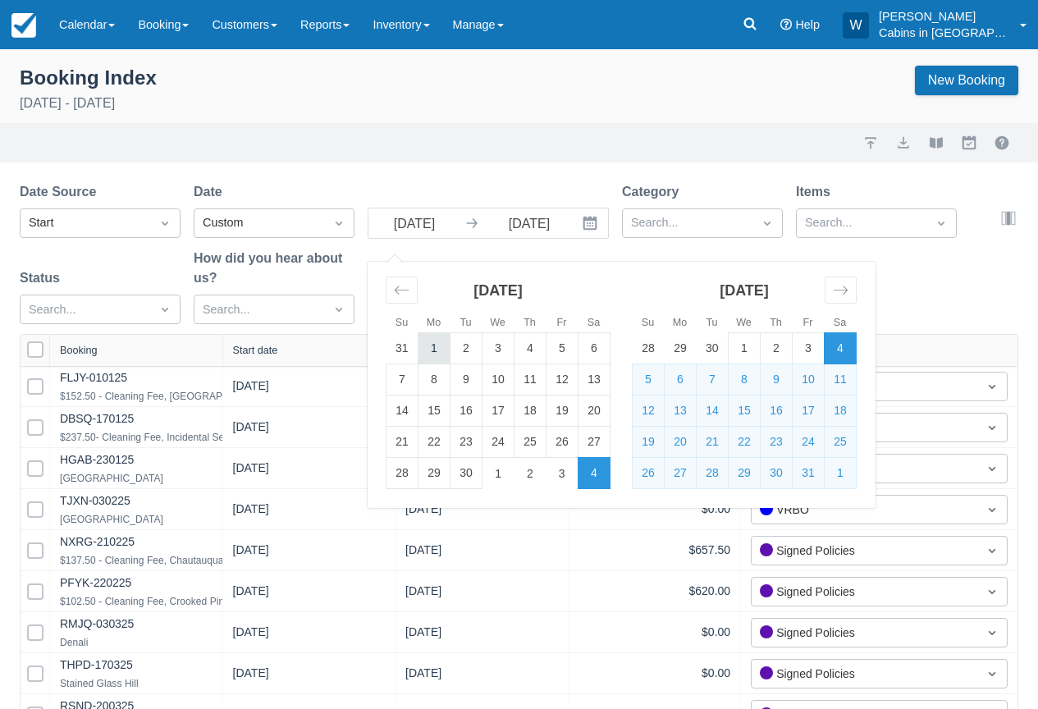
click at [438, 351] on td "1" at bounding box center [435, 348] width 32 height 31
type input "09/01/25"
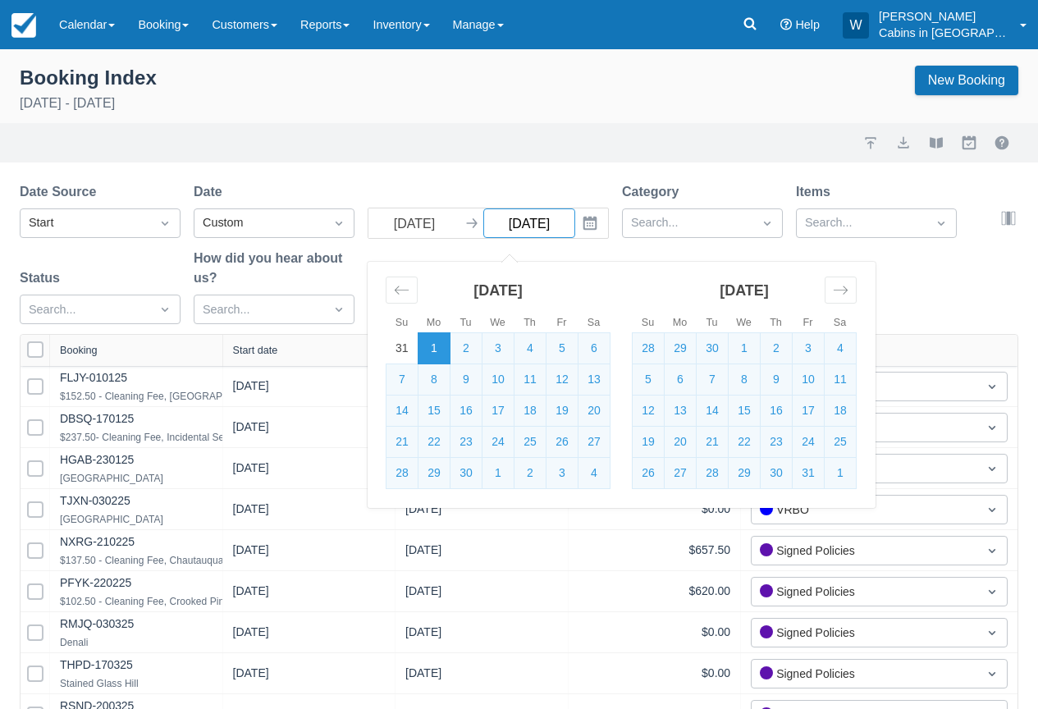
select select "25"
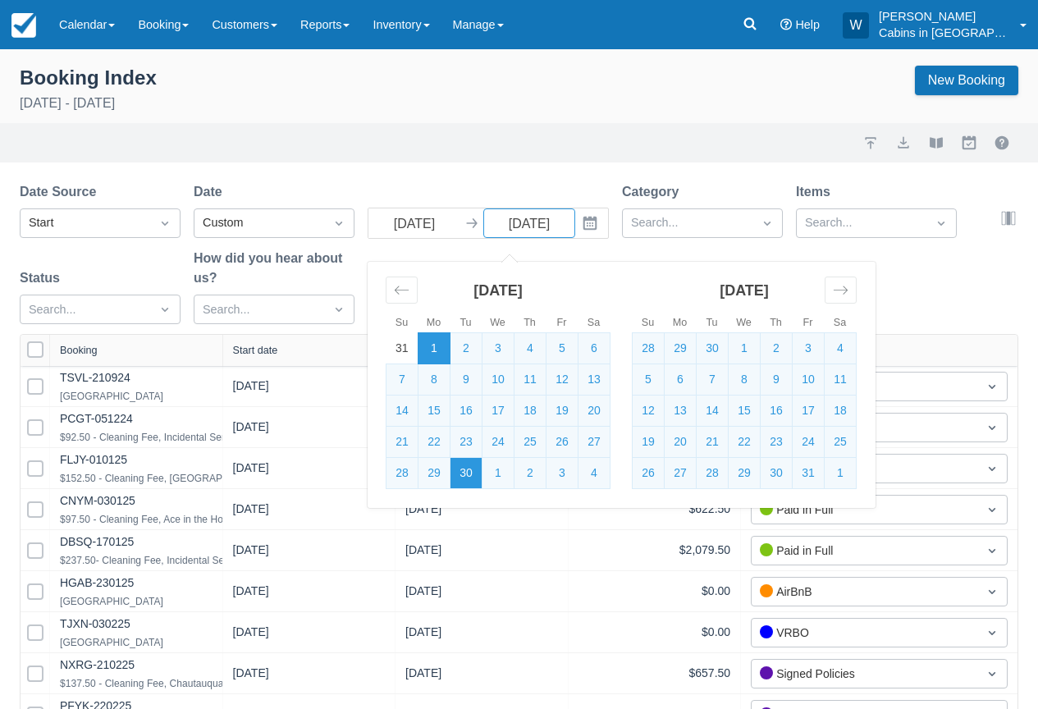
click at [466, 472] on td "30" at bounding box center [467, 473] width 32 height 31
type input "09/30/25"
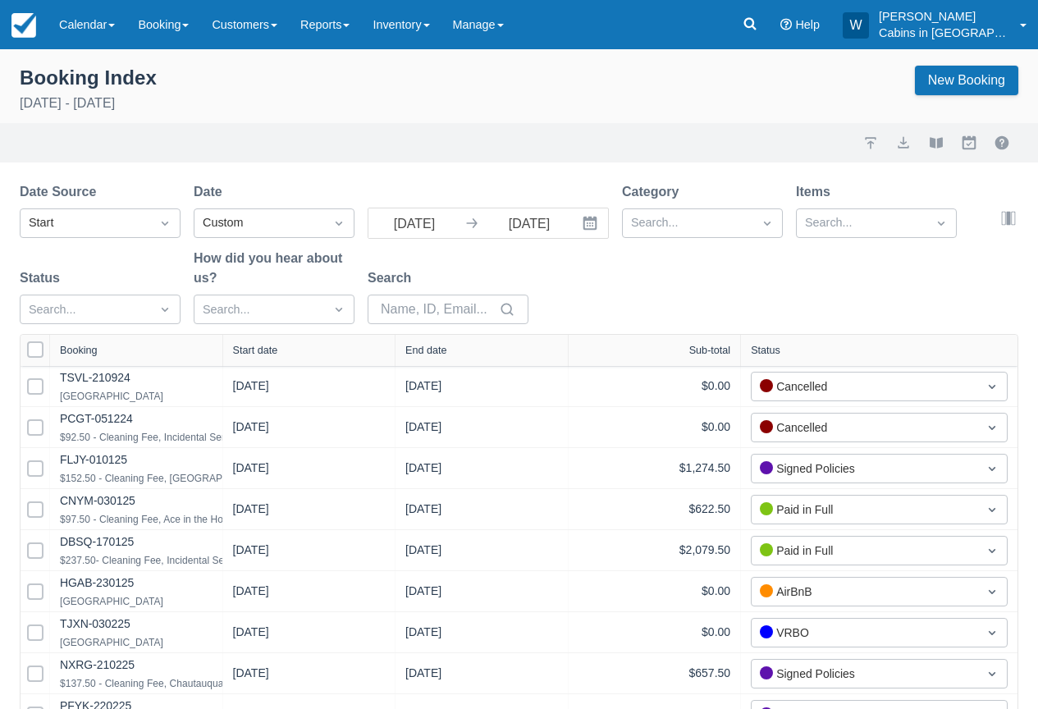
select select "25"
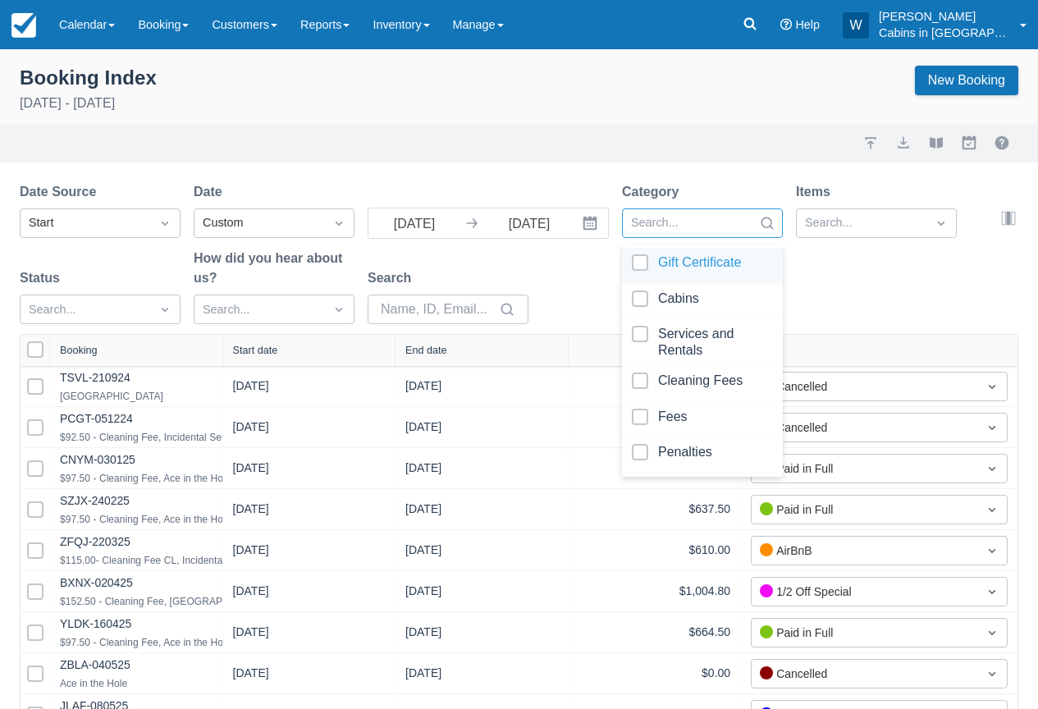
click at [703, 219] on div at bounding box center [687, 223] width 113 height 21
click at [639, 295] on div at bounding box center [702, 302] width 141 height 22
select select "25"
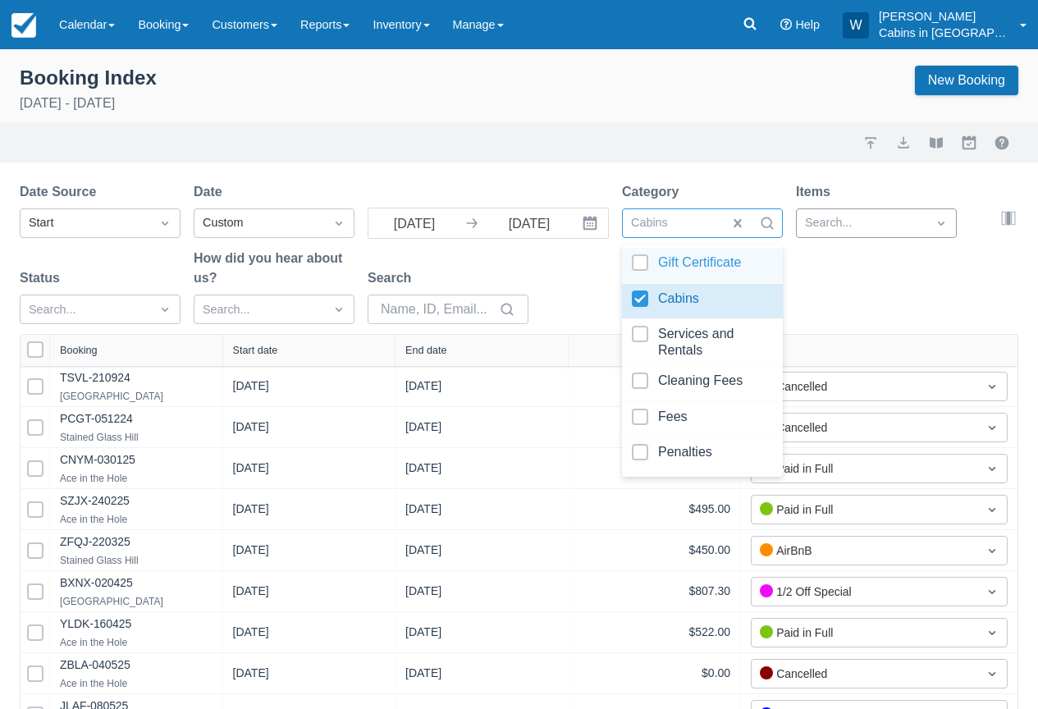
click at [834, 227] on div at bounding box center [861, 223] width 113 height 21
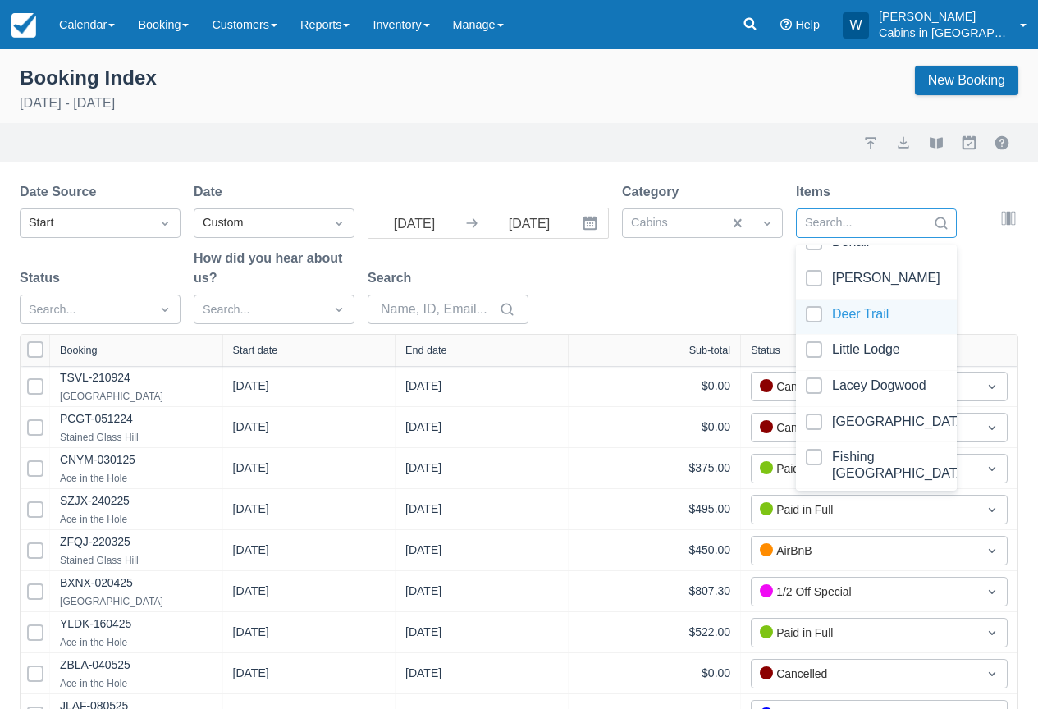
scroll to position [462, 0]
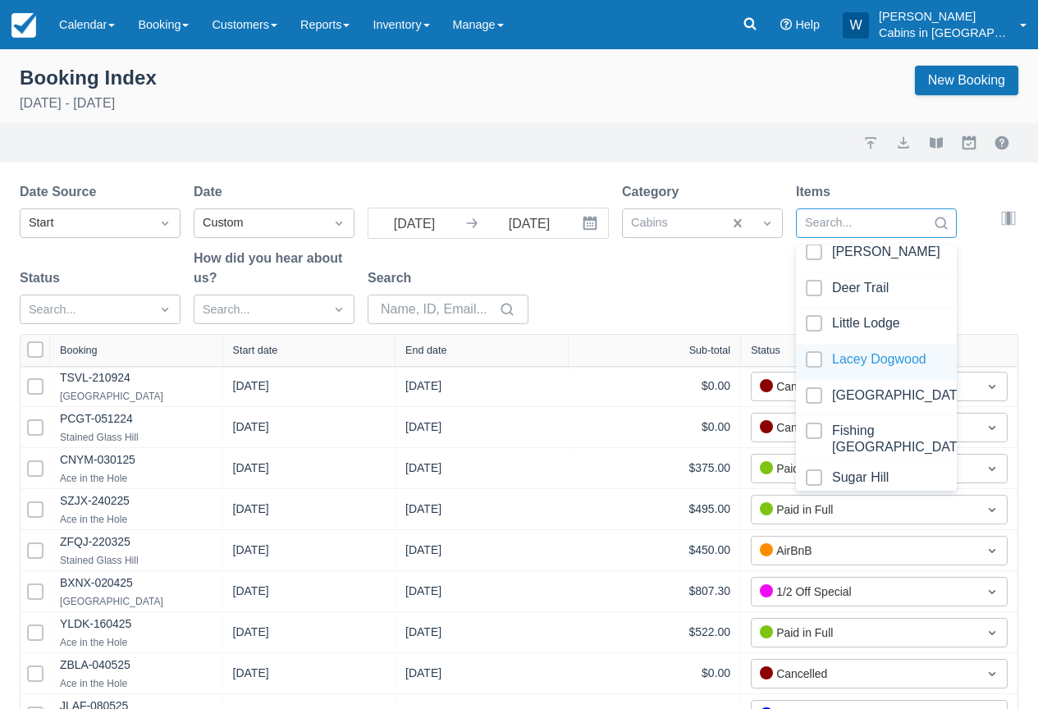
click at [818, 364] on div at bounding box center [876, 362] width 141 height 22
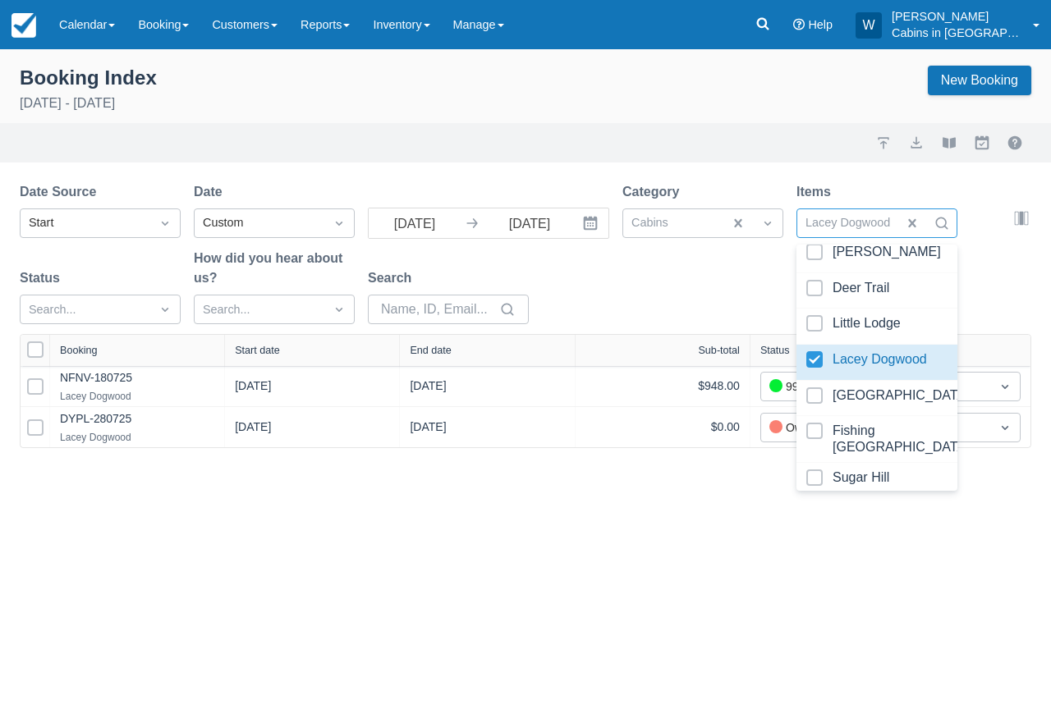
click at [643, 310] on div "Date Source Start Date Custom 09/01/25 Navigate forward to interact with the ca…" at bounding box center [516, 258] width 992 height 152
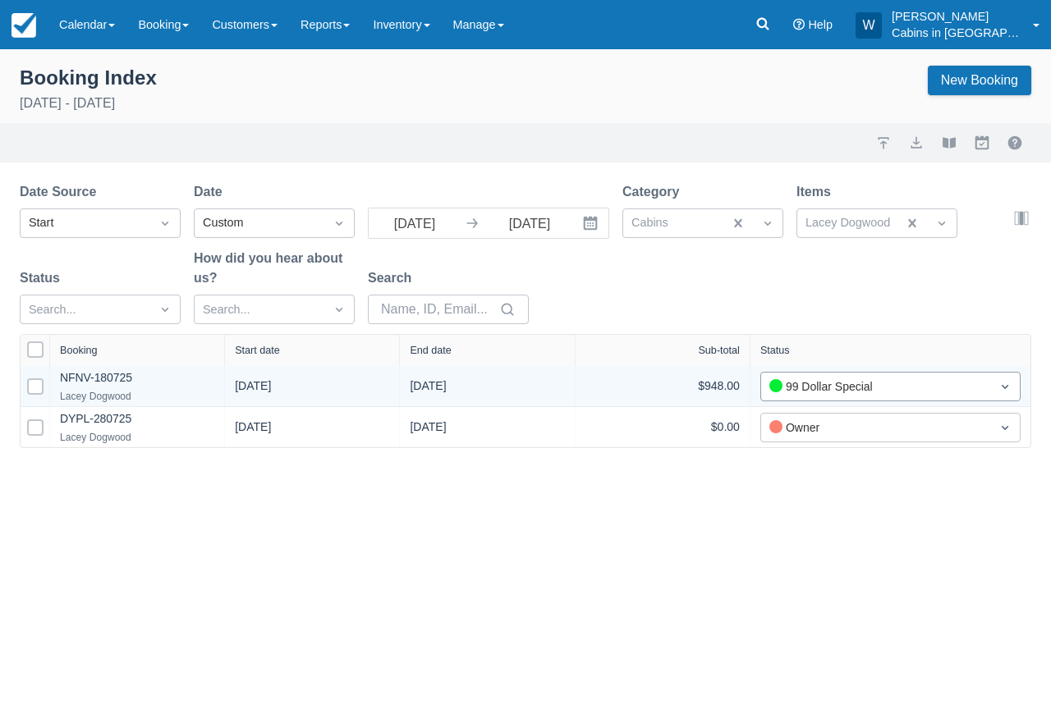
click at [851, 391] on div "99 Dollar Special" at bounding box center [875, 387] width 213 height 18
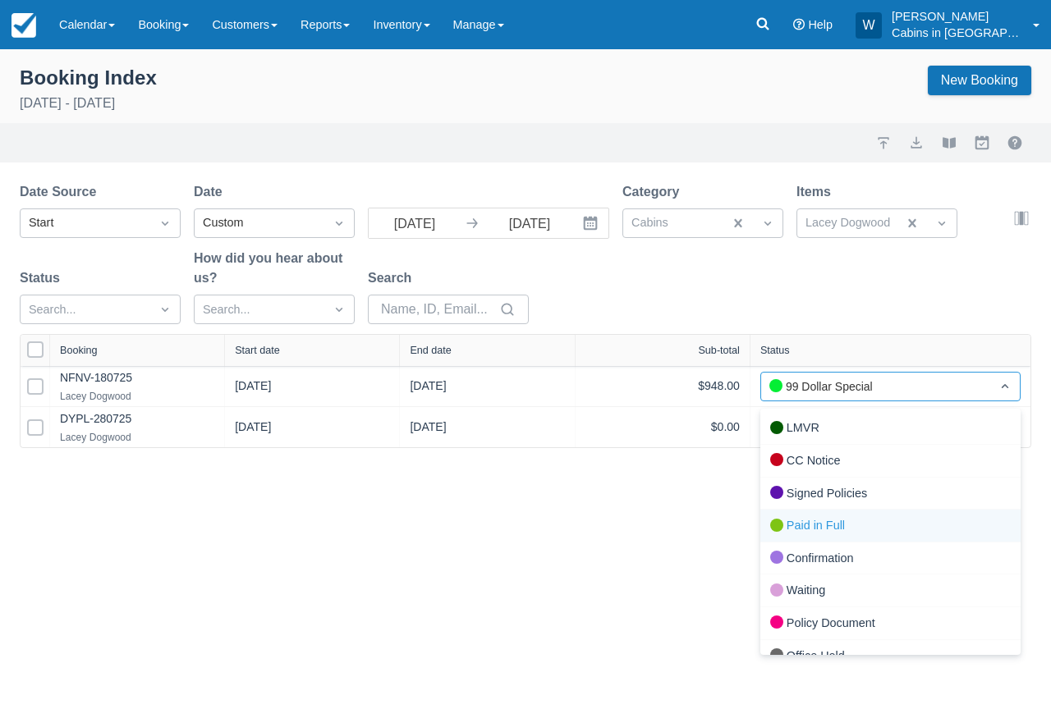
click at [787, 522] on div "Paid in Full" at bounding box center [890, 526] width 260 height 33
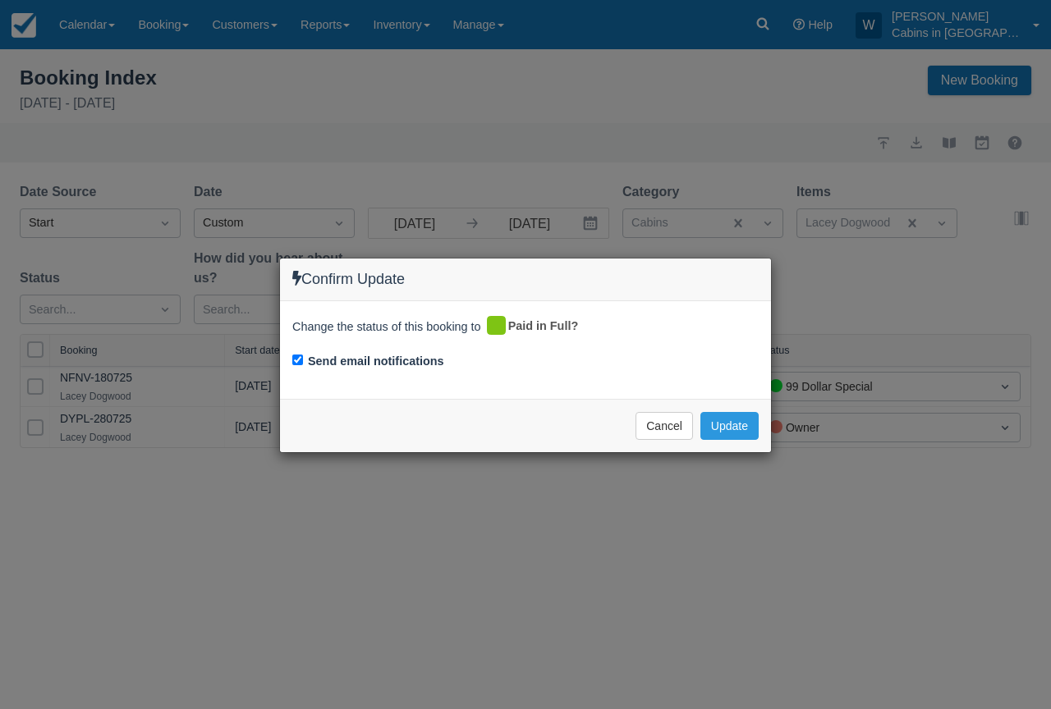
click at [296, 367] on div "Send email notifications" at bounding box center [525, 362] width 466 height 23
click at [296, 356] on input "Send email notifications" at bounding box center [297, 360] width 11 height 11
checkbox input "false"
click at [726, 423] on button "Update" at bounding box center [729, 426] width 58 height 28
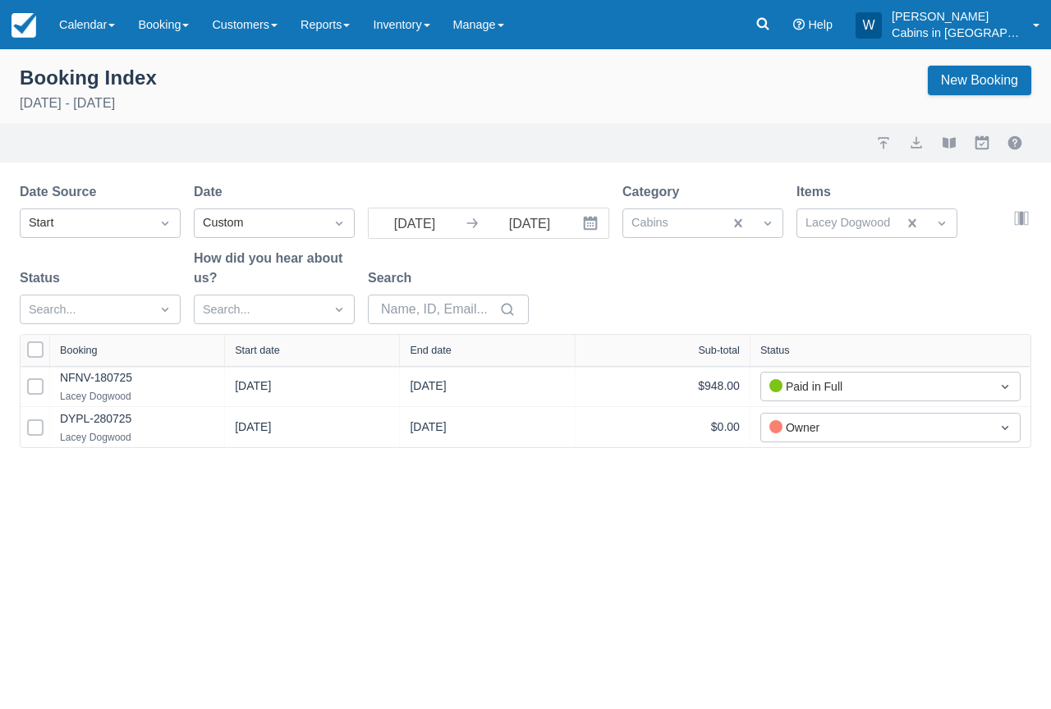
click at [267, 359] on div "Start date" at bounding box center [312, 350] width 175 height 31
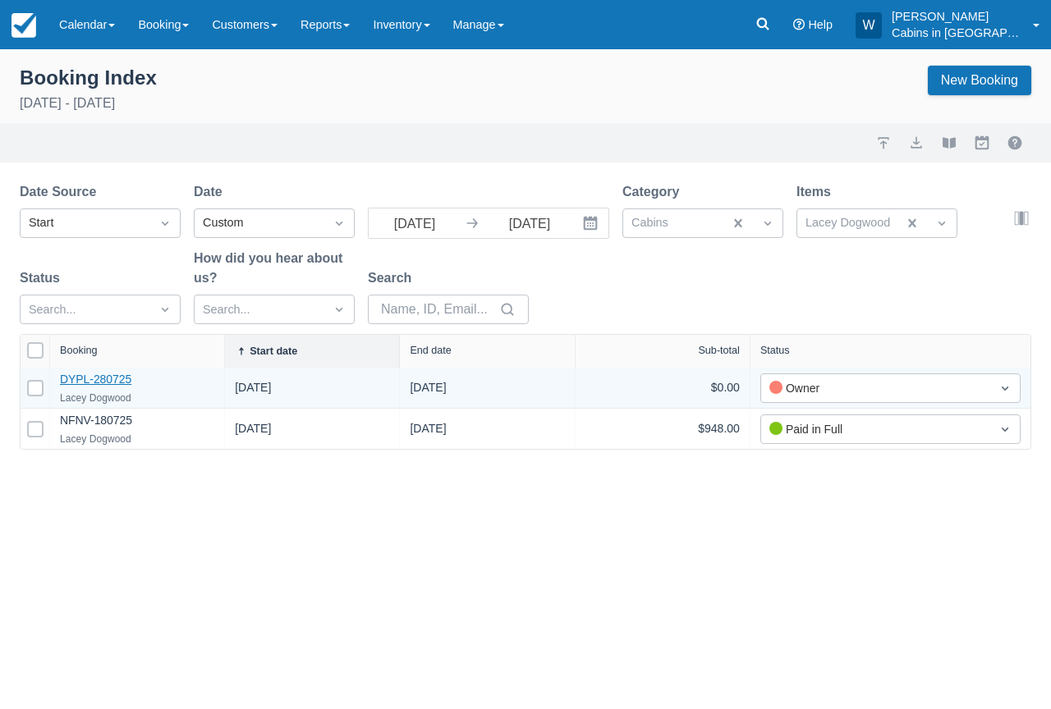
click at [101, 379] on link "DYPL-280725" at bounding box center [95, 379] width 71 height 13
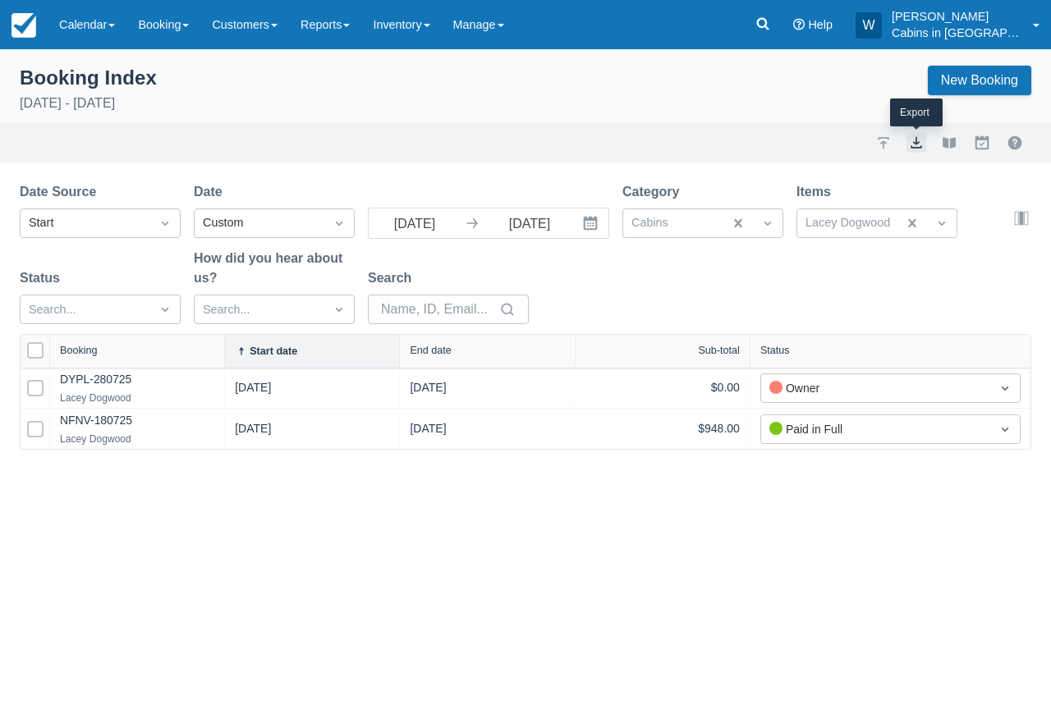
click at [924, 141] on button "export" at bounding box center [916, 143] width 20 height 20
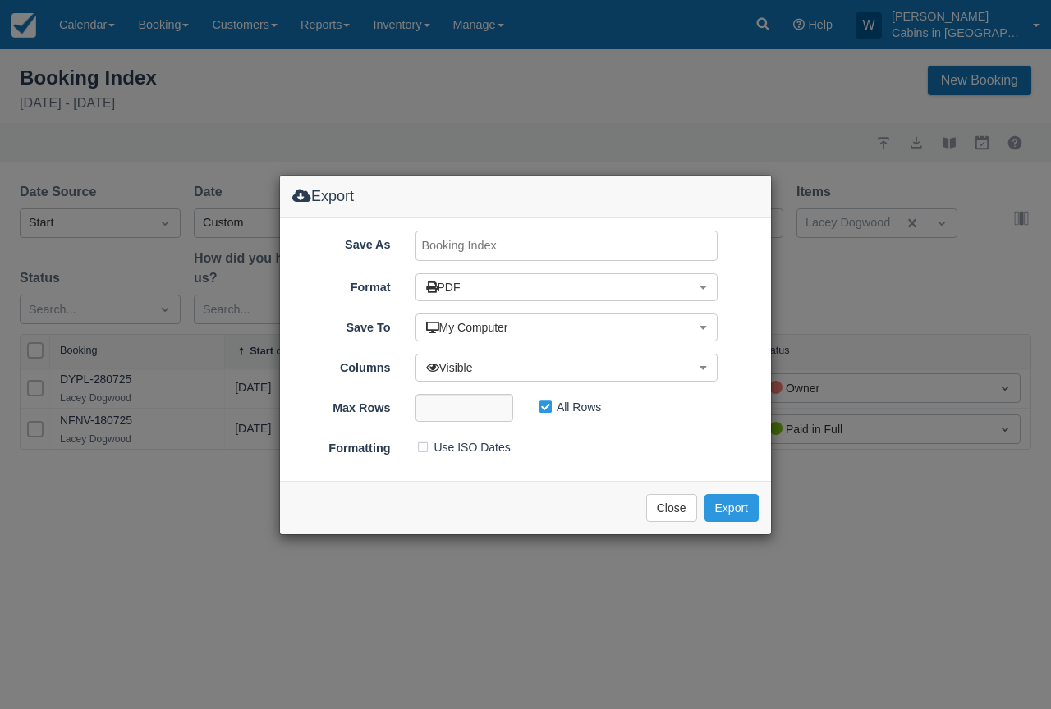
click at [461, 244] on input "Save As" at bounding box center [566, 246] width 303 height 30
drag, startPoint x: 549, startPoint y: 245, endPoint x: 513, endPoint y: 244, distance: 36.1
click at [513, 244] on input "Lacey Dogwood, August, 2024" at bounding box center [566, 246] width 303 height 30
click at [585, 246] on input "Lacey Dogwood, SEPT 2024" at bounding box center [566, 246] width 303 height 30
type input "Lacey Dogwood, SEPT 2025"
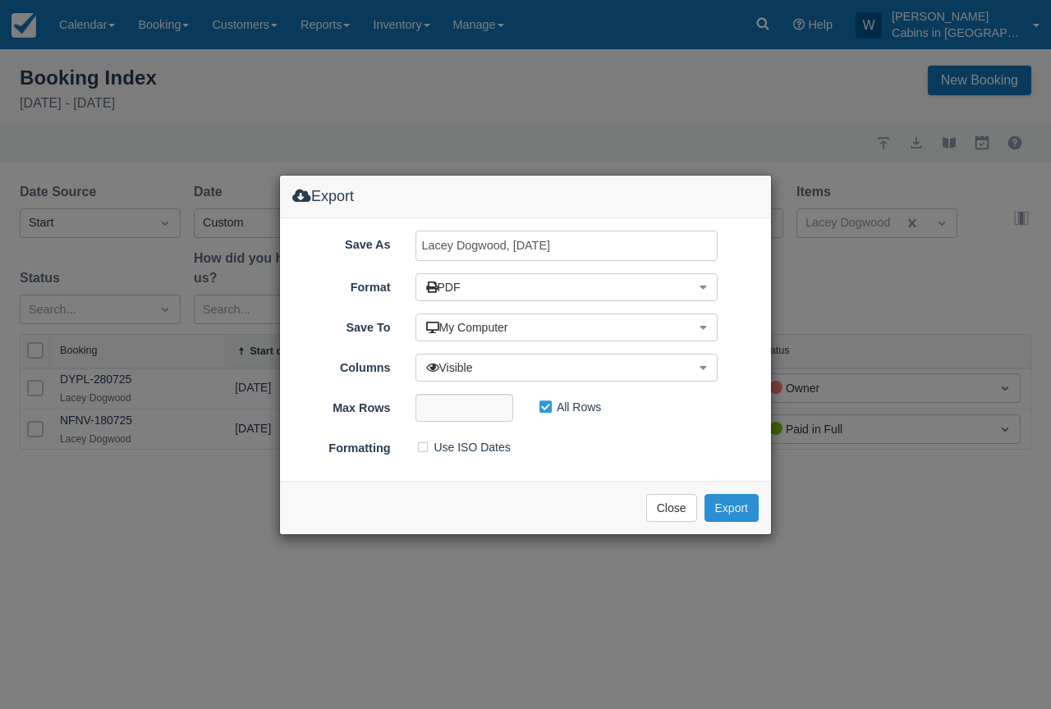
click at [746, 511] on button "Export" at bounding box center [731, 508] width 54 height 28
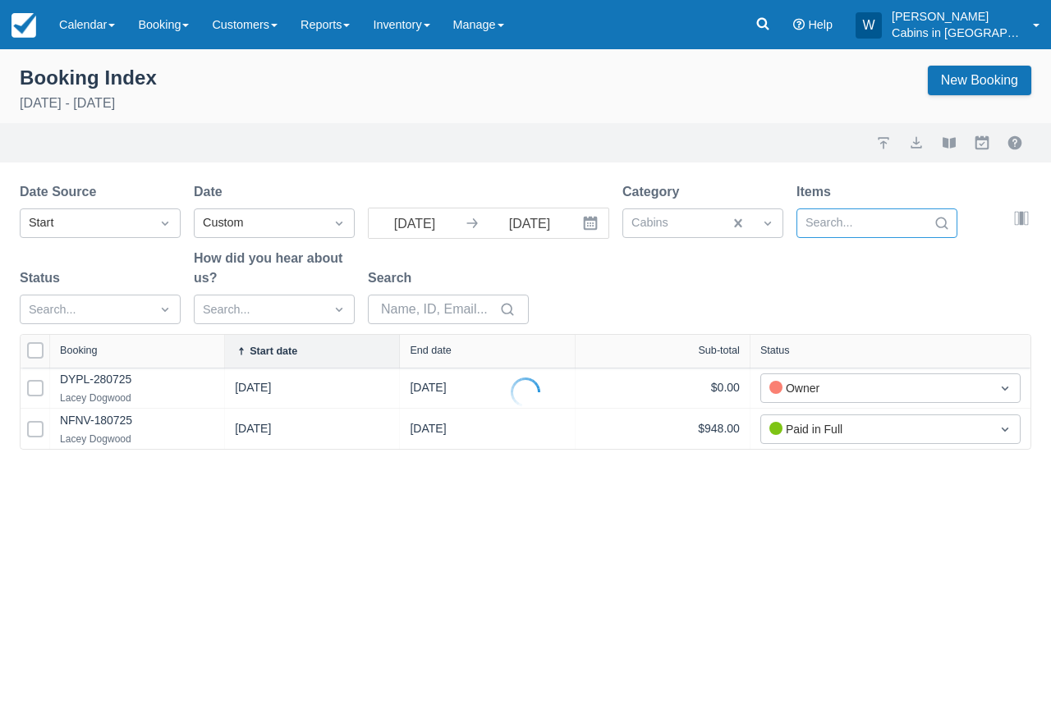
select select "25"
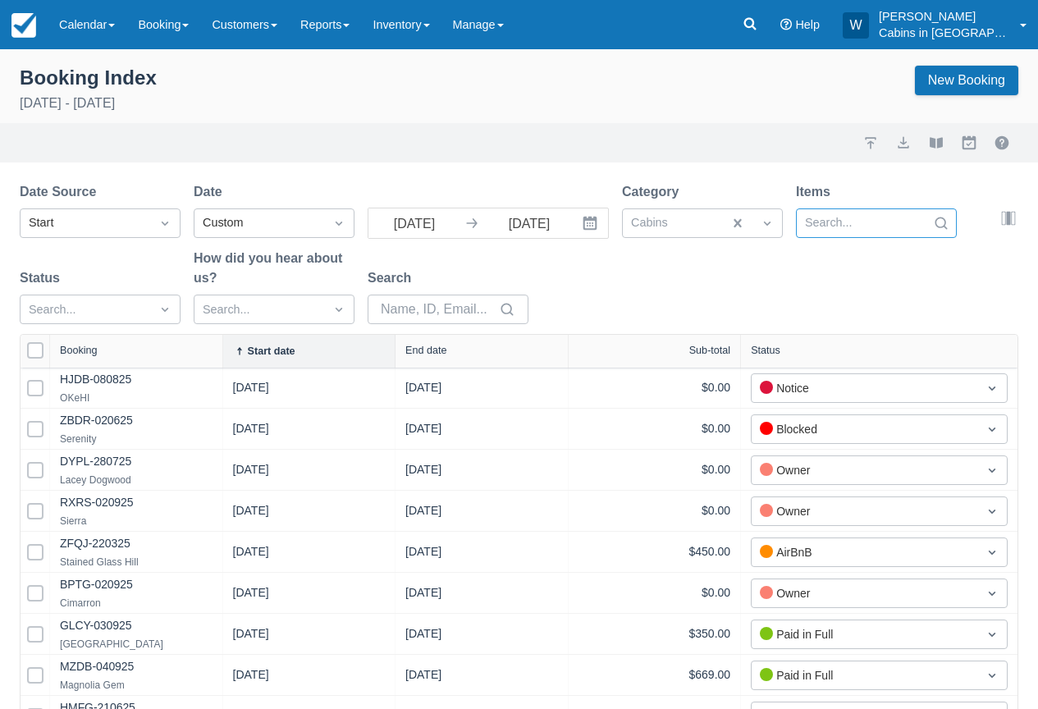
click at [913, 222] on div at bounding box center [861, 223] width 113 height 21
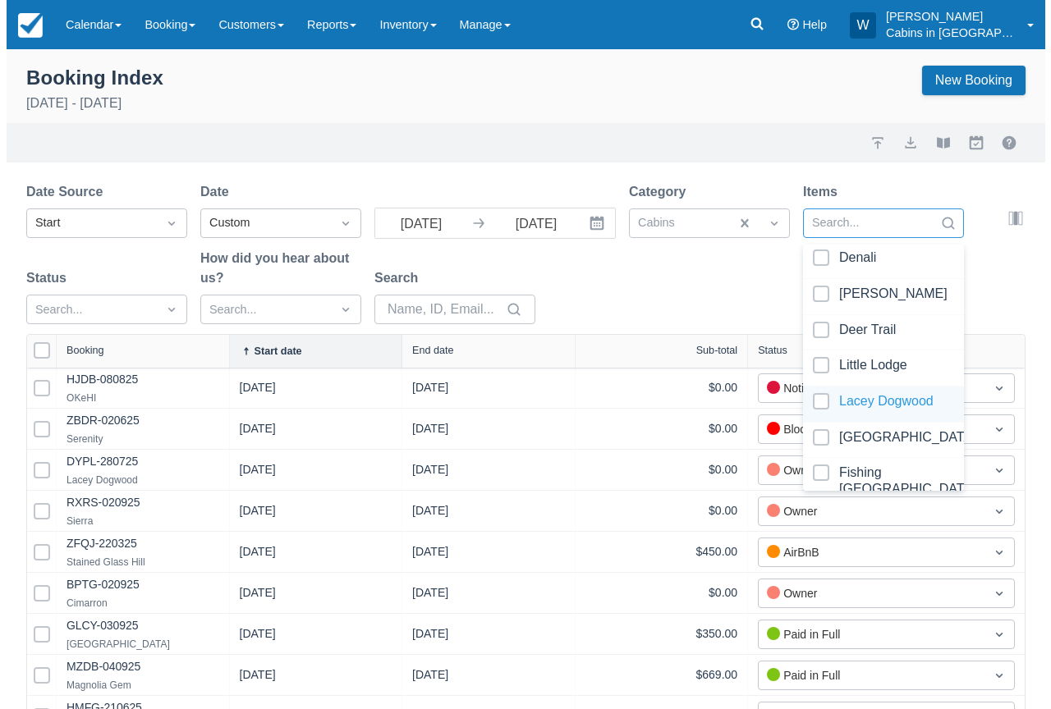
scroll to position [421, 0]
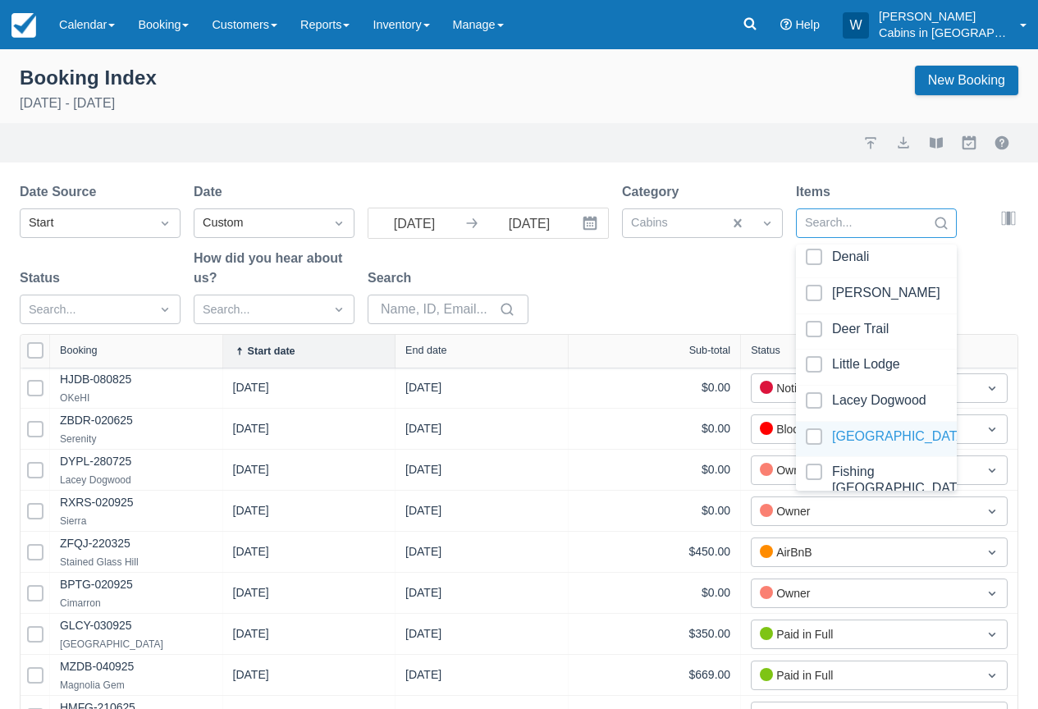
click at [814, 433] on div at bounding box center [876, 439] width 141 height 22
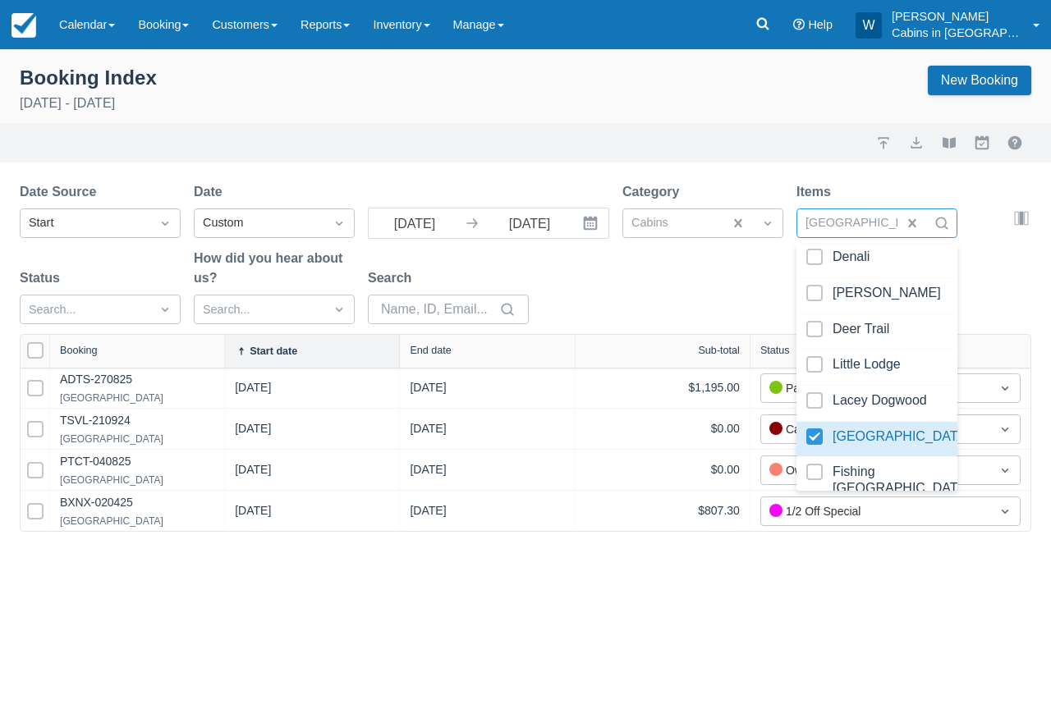
click at [713, 309] on div "Date Source Start Date Custom 09/01/25 Navigate forward to interact with the ca…" at bounding box center [516, 258] width 992 height 152
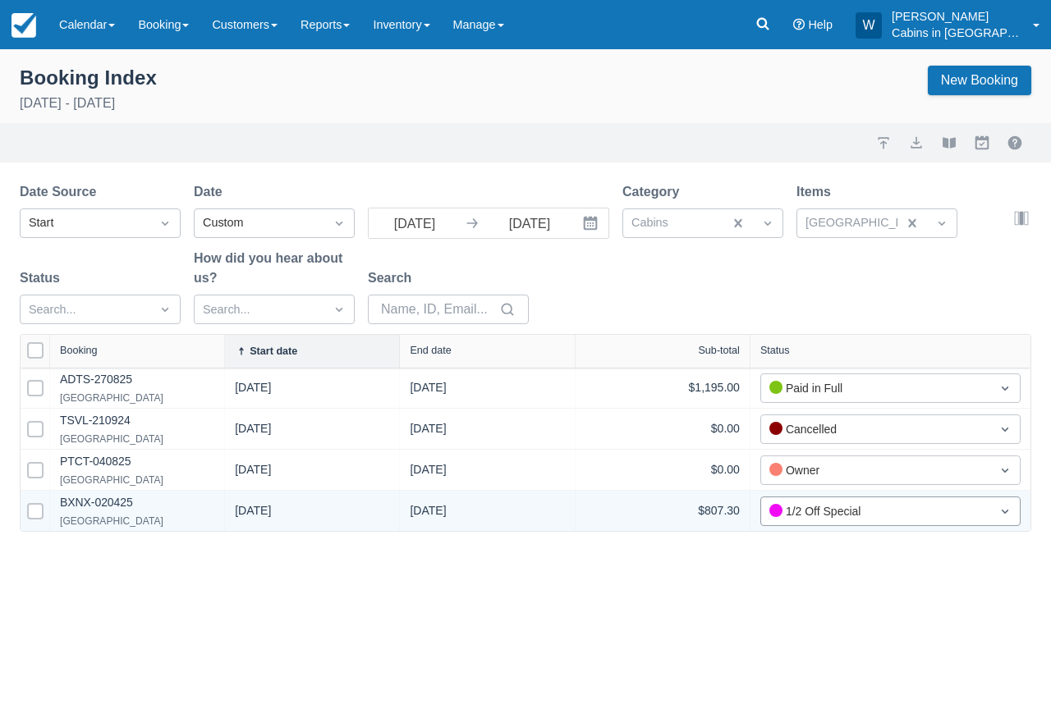
click at [872, 515] on div "1/2 Off Special" at bounding box center [875, 511] width 213 height 18
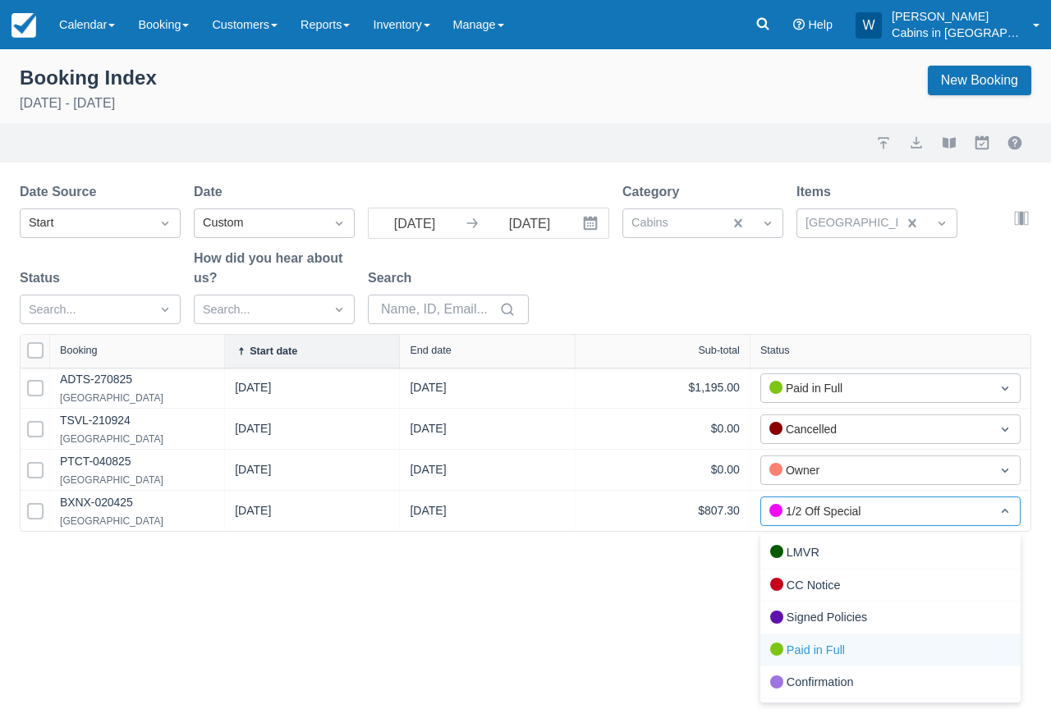
click at [783, 644] on div "Paid in Full" at bounding box center [890, 651] width 260 height 33
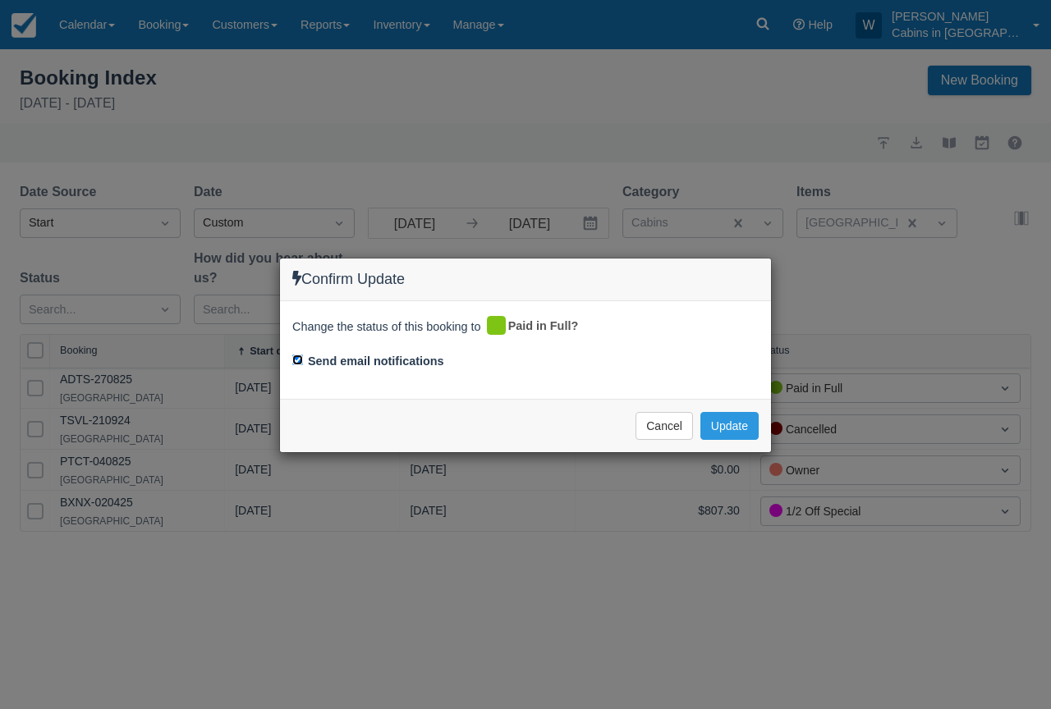
click at [296, 358] on input "Send email notifications" at bounding box center [297, 360] width 11 height 11
checkbox input "false"
click at [720, 424] on button "Update" at bounding box center [729, 426] width 58 height 28
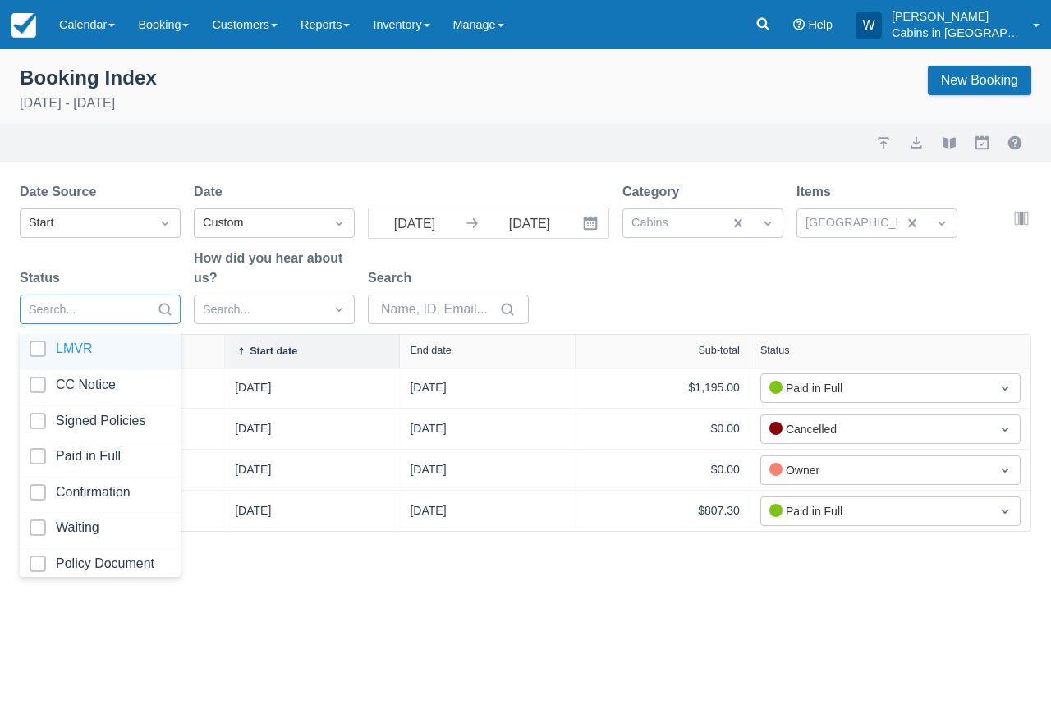
click at [121, 307] on div at bounding box center [85, 310] width 113 height 21
click at [35, 453] on div at bounding box center [100, 459] width 141 height 22
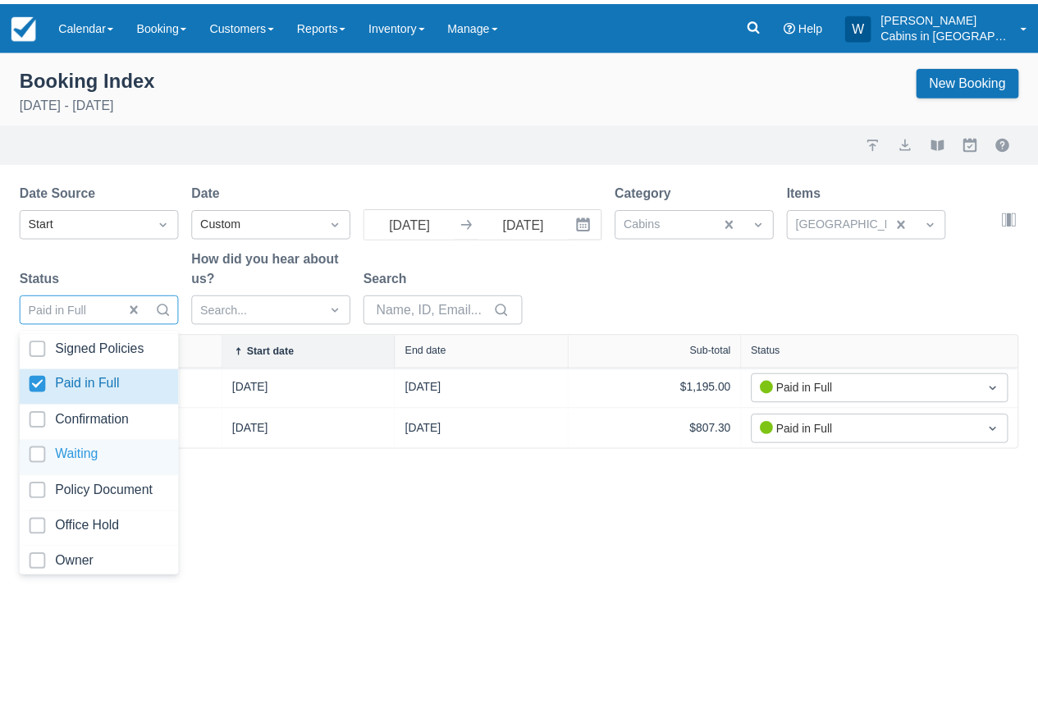
scroll to position [78, 0]
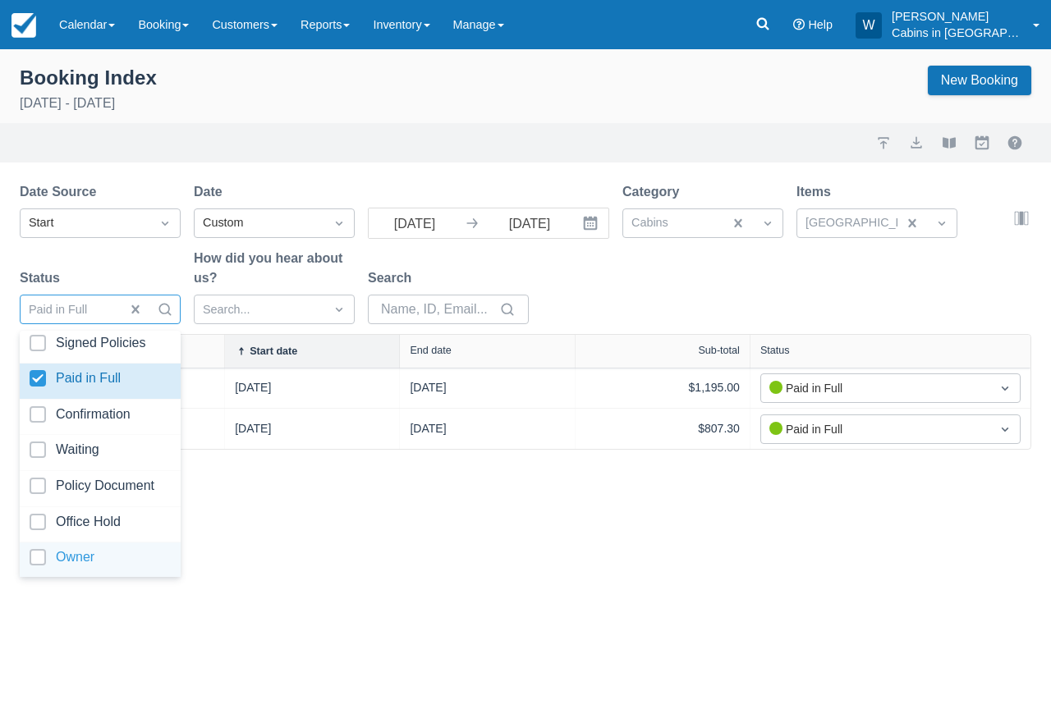
click at [40, 543] on div "Owner" at bounding box center [100, 561] width 161 height 36
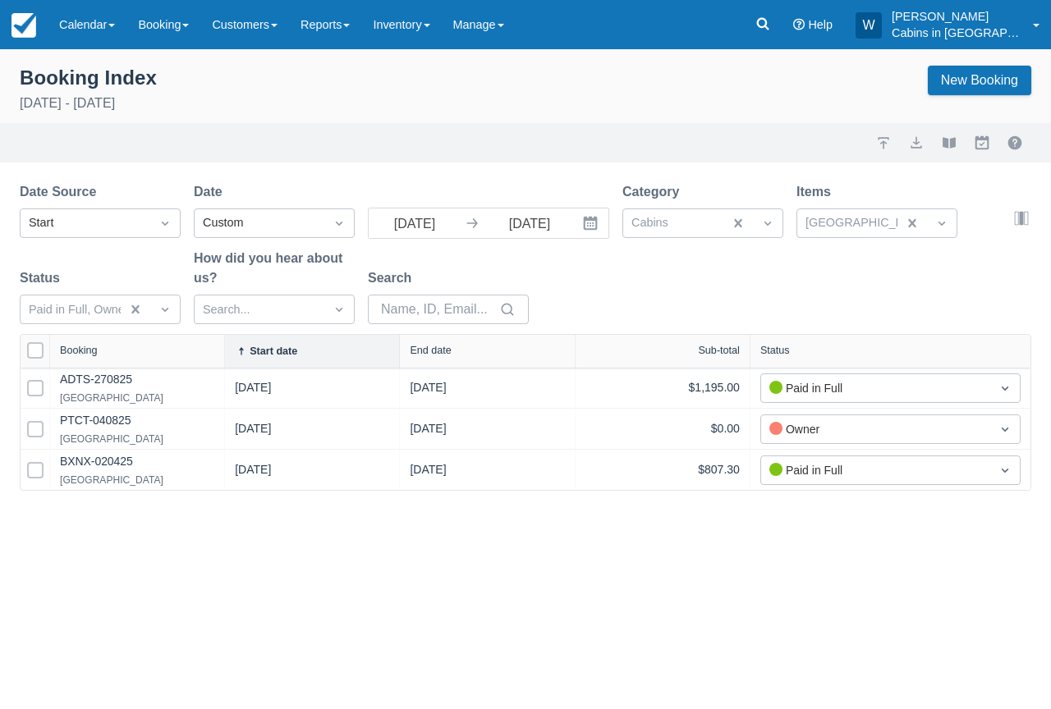
click at [315, 543] on div "Booking Index September 1st - September 30th 2025 New Booking Import Export Vie…" at bounding box center [525, 379] width 1051 height 660
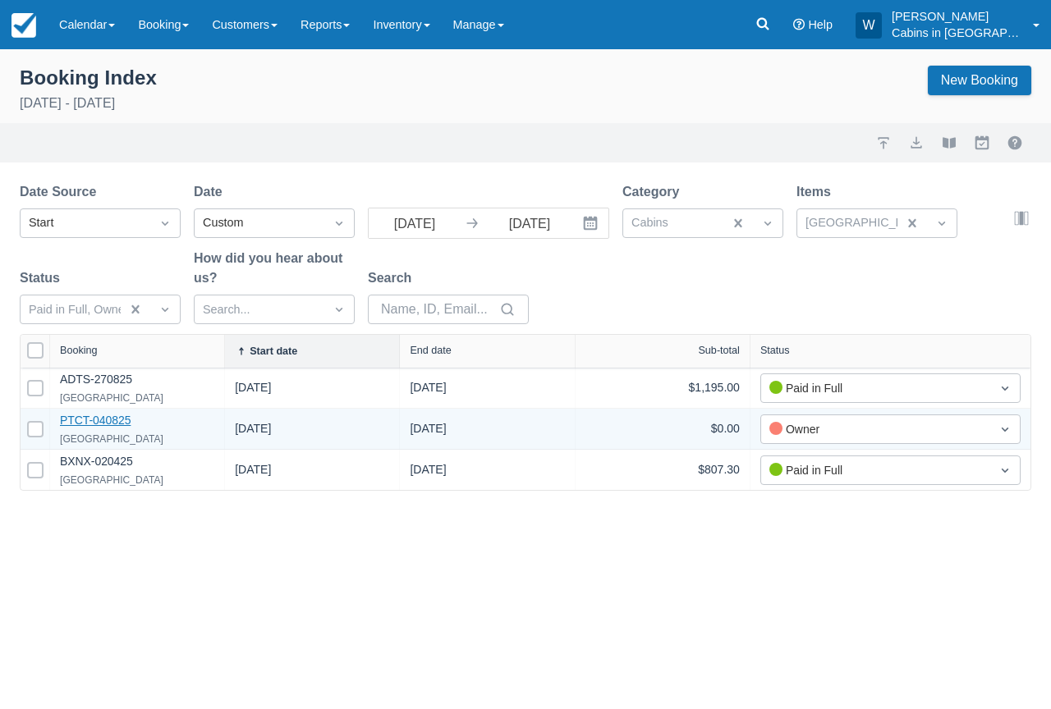
click at [90, 419] on link "PTCT-040825" at bounding box center [95, 420] width 71 height 13
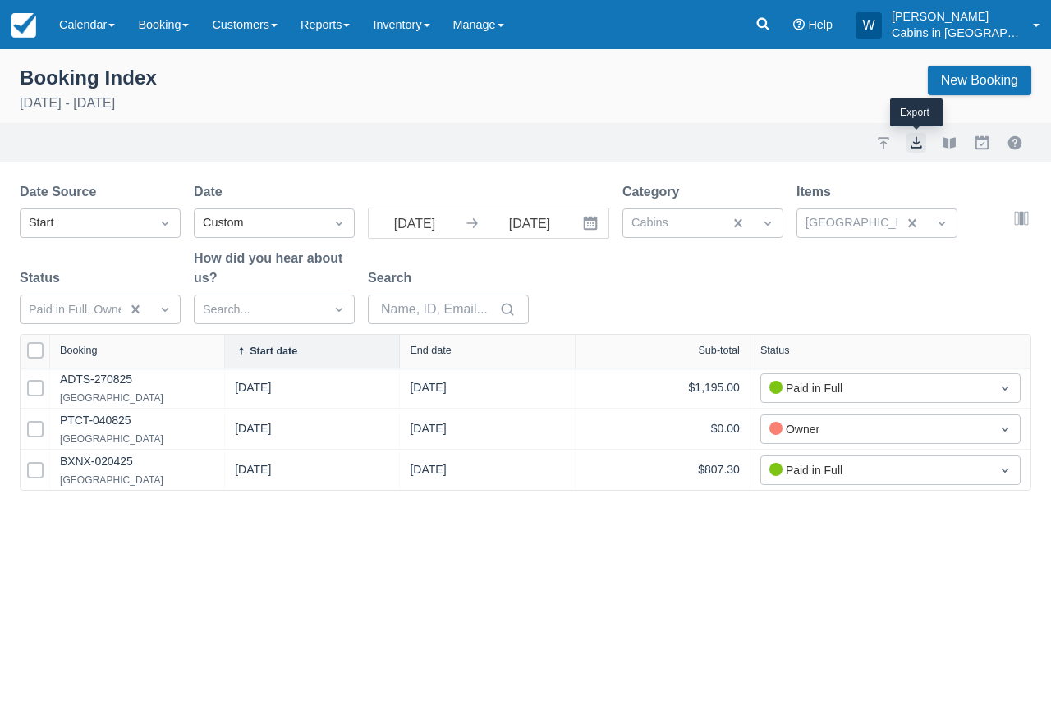
click at [919, 140] on button "export" at bounding box center [916, 143] width 20 height 20
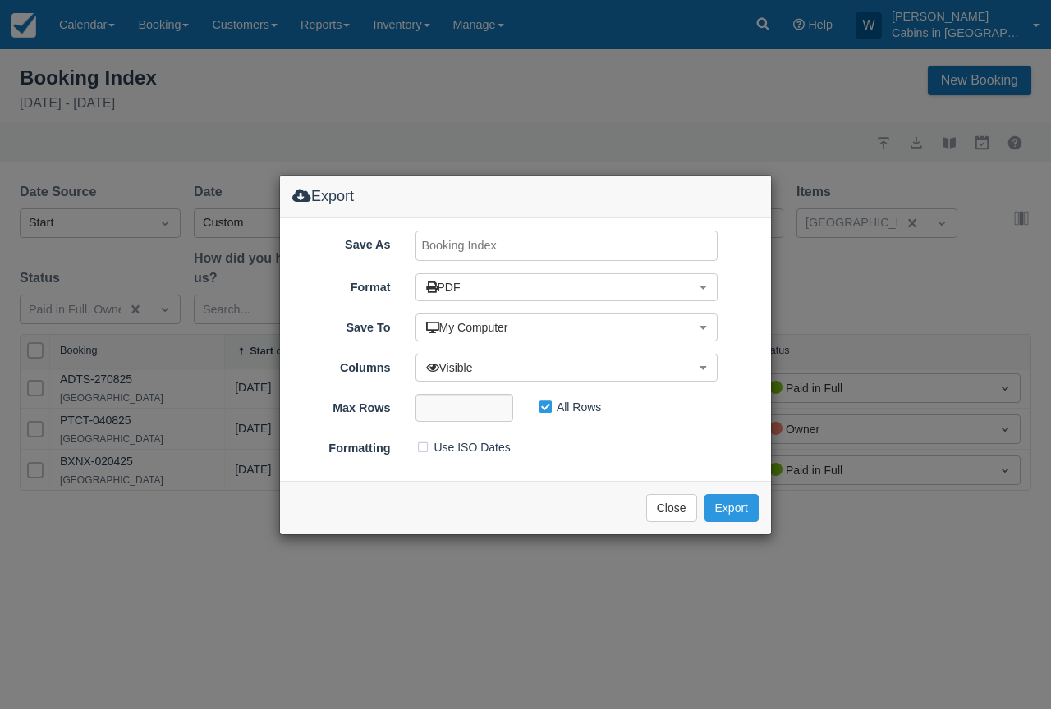
click at [445, 247] on input "Save As" at bounding box center [566, 246] width 303 height 30
type input "Copper Creek, SEPT 2025"
click at [734, 505] on button "Export" at bounding box center [731, 508] width 54 height 28
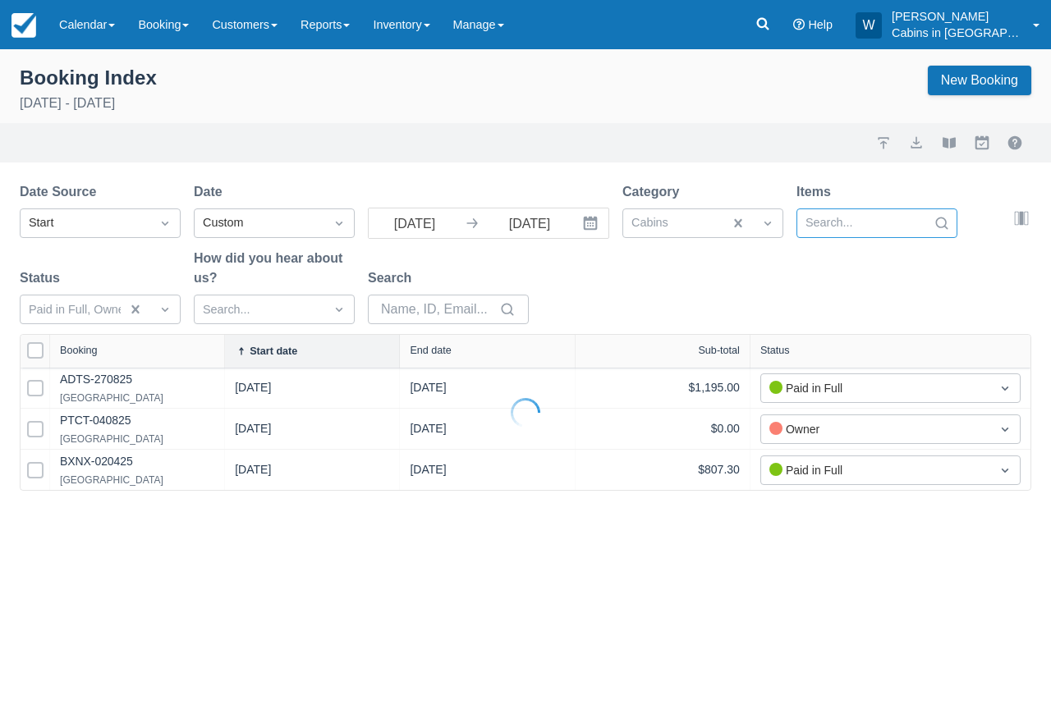
select select "25"
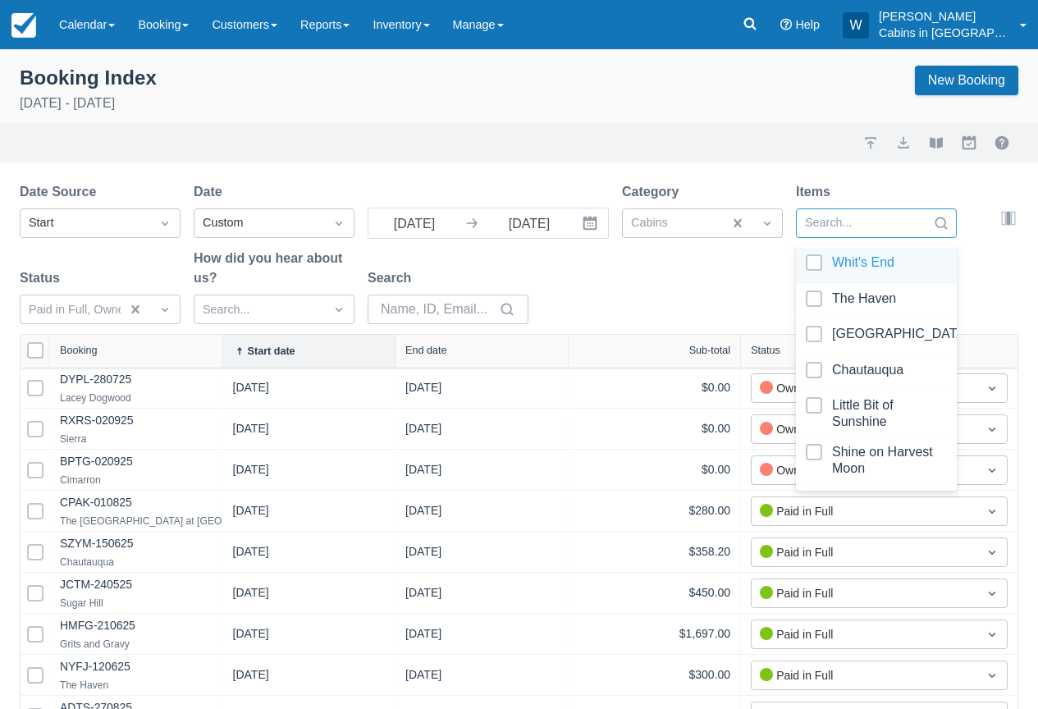
click at [891, 222] on div at bounding box center [861, 223] width 113 height 21
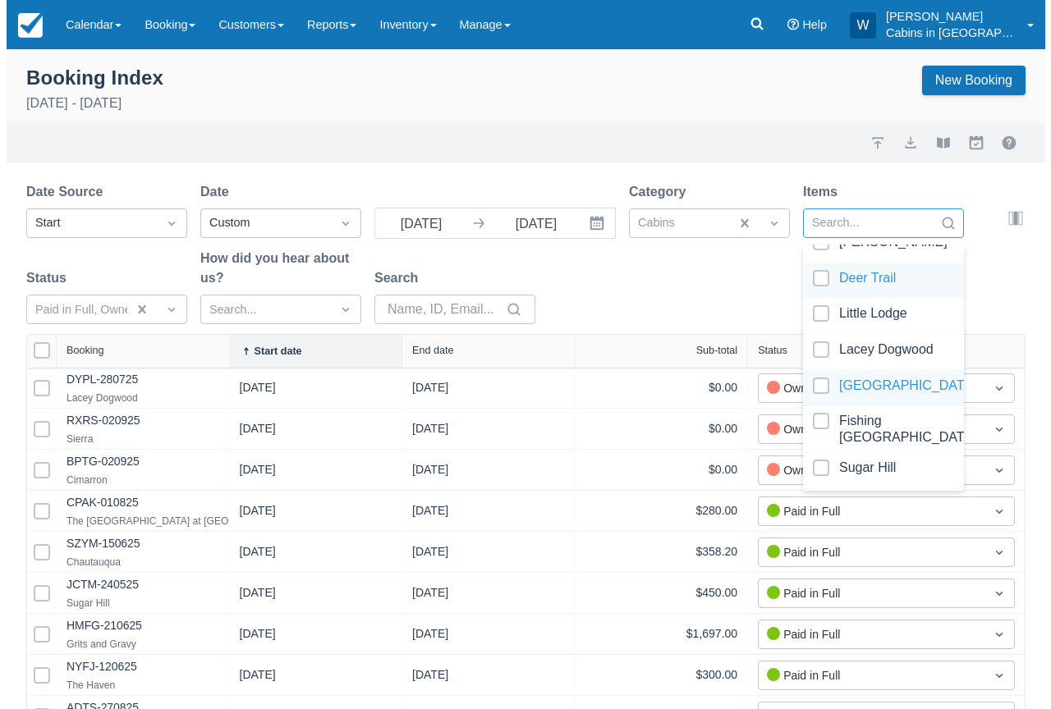
scroll to position [474, 0]
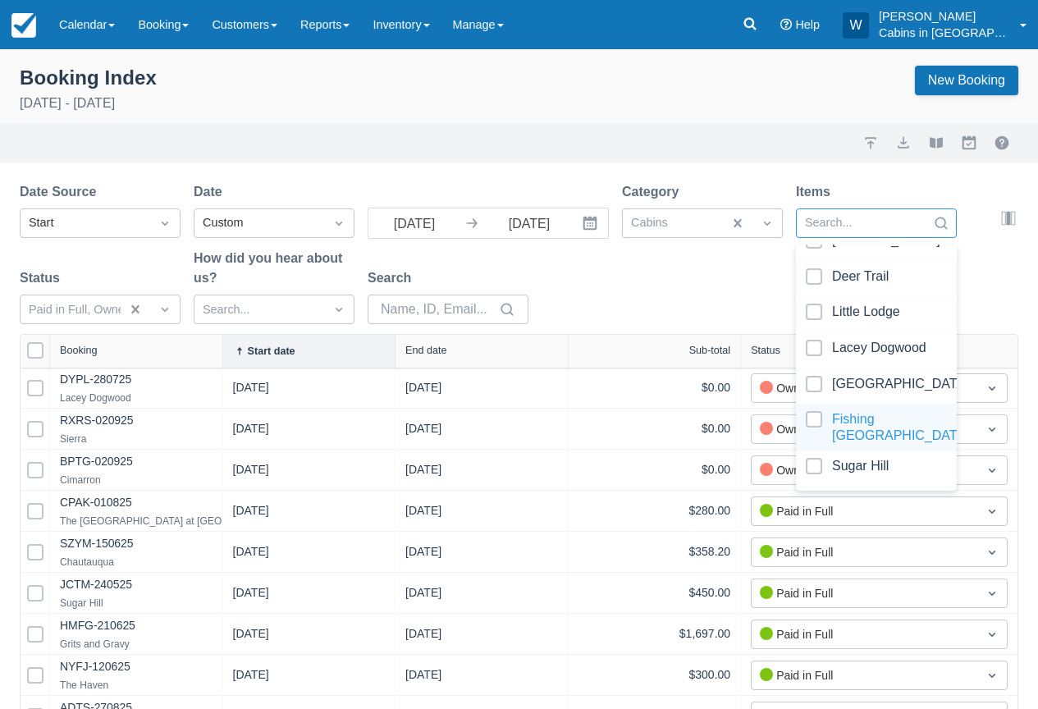
click at [823, 417] on div at bounding box center [876, 427] width 141 height 33
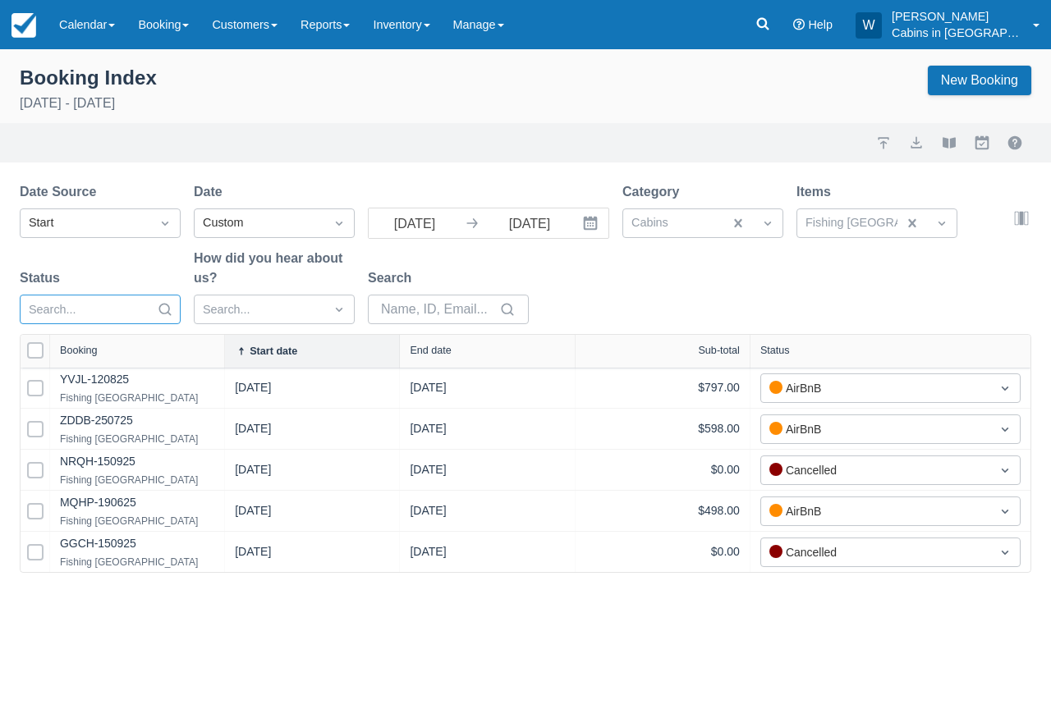
click at [116, 313] on div at bounding box center [85, 310] width 113 height 21
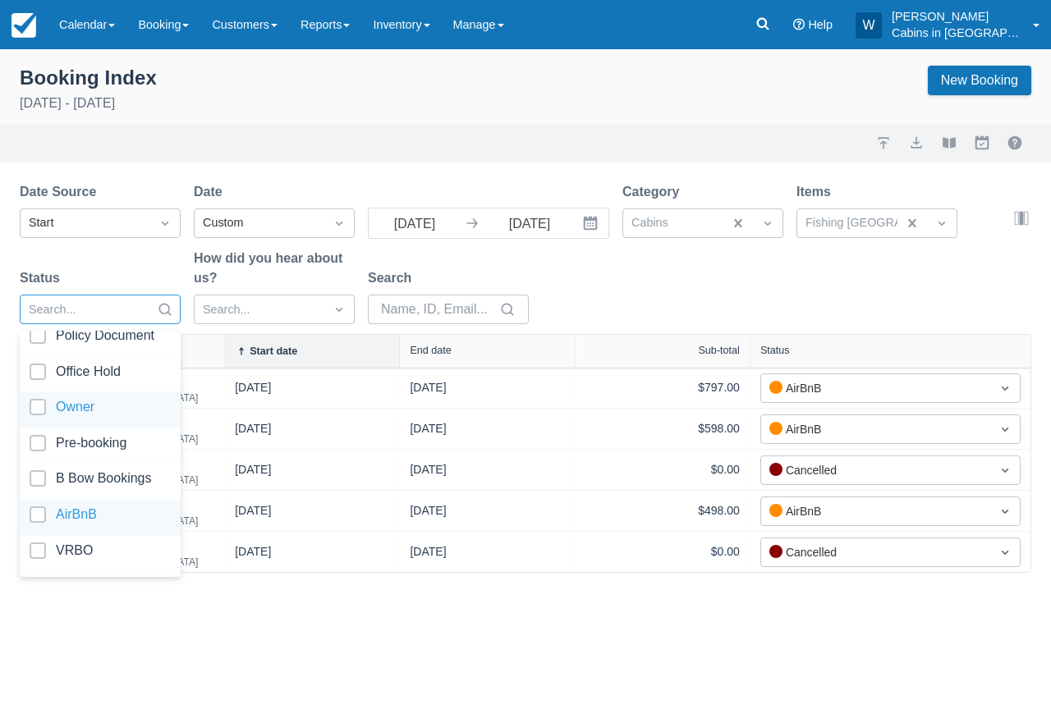
scroll to position [231, 0]
click at [44, 503] on div at bounding box center [100, 514] width 141 height 22
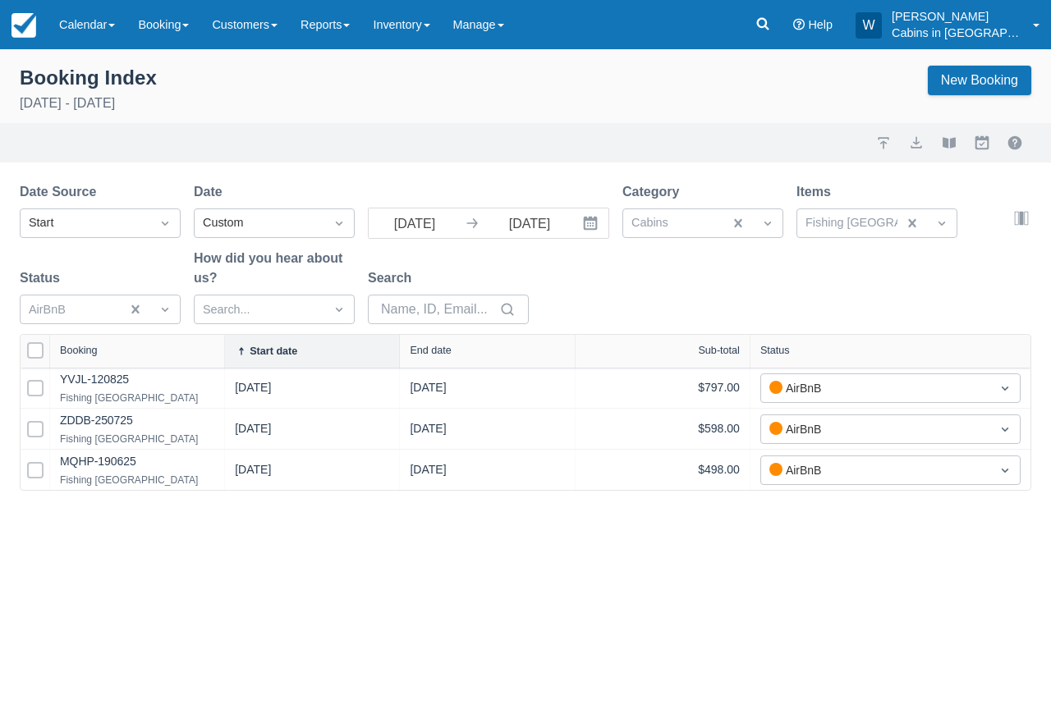
click at [346, 504] on div "Booking Index September 1st - September 30th 2025 New Booking Import Export Vie…" at bounding box center [525, 379] width 1051 height 660
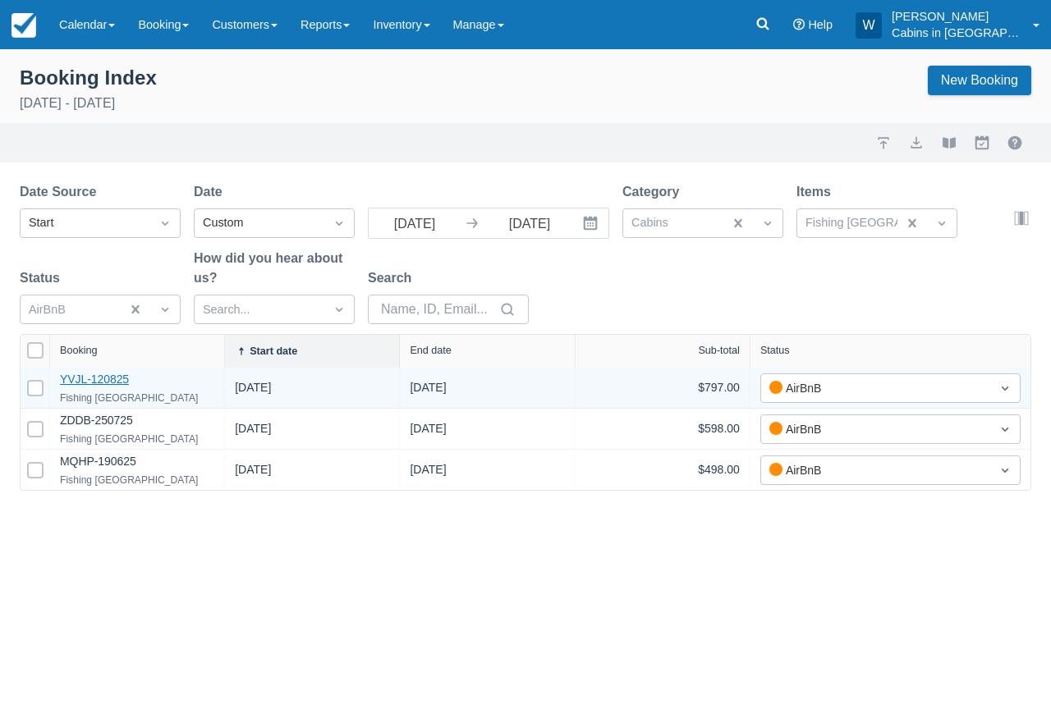
click at [108, 376] on link "YVJL-120825" at bounding box center [94, 379] width 69 height 13
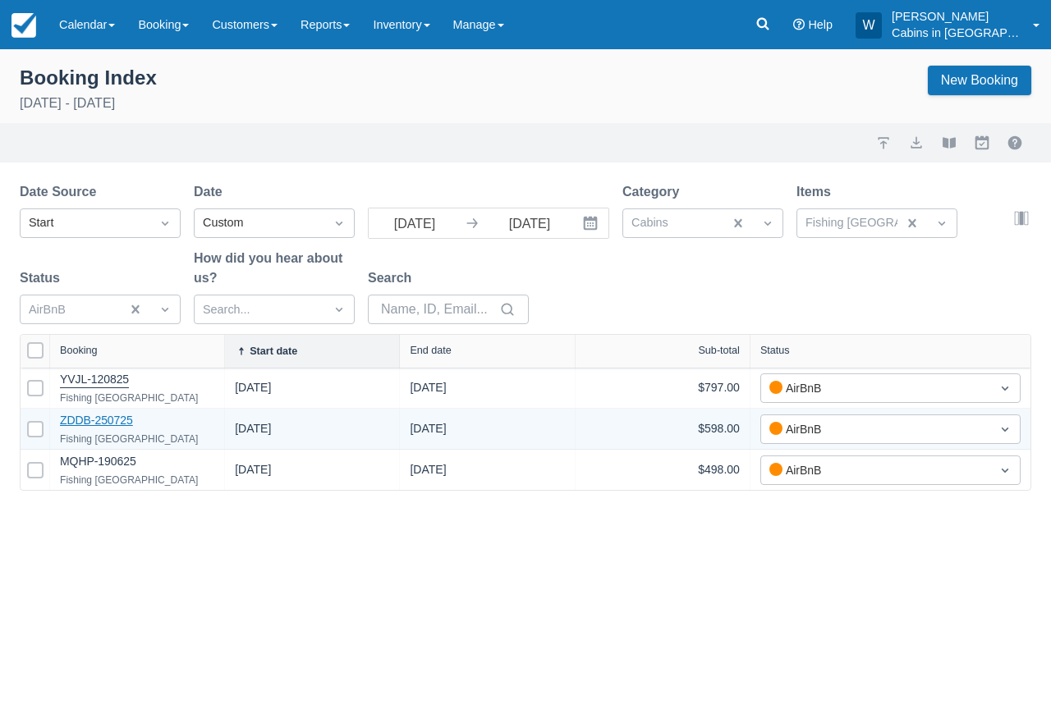
click at [116, 416] on link "ZDDB-250725" at bounding box center [96, 420] width 73 height 13
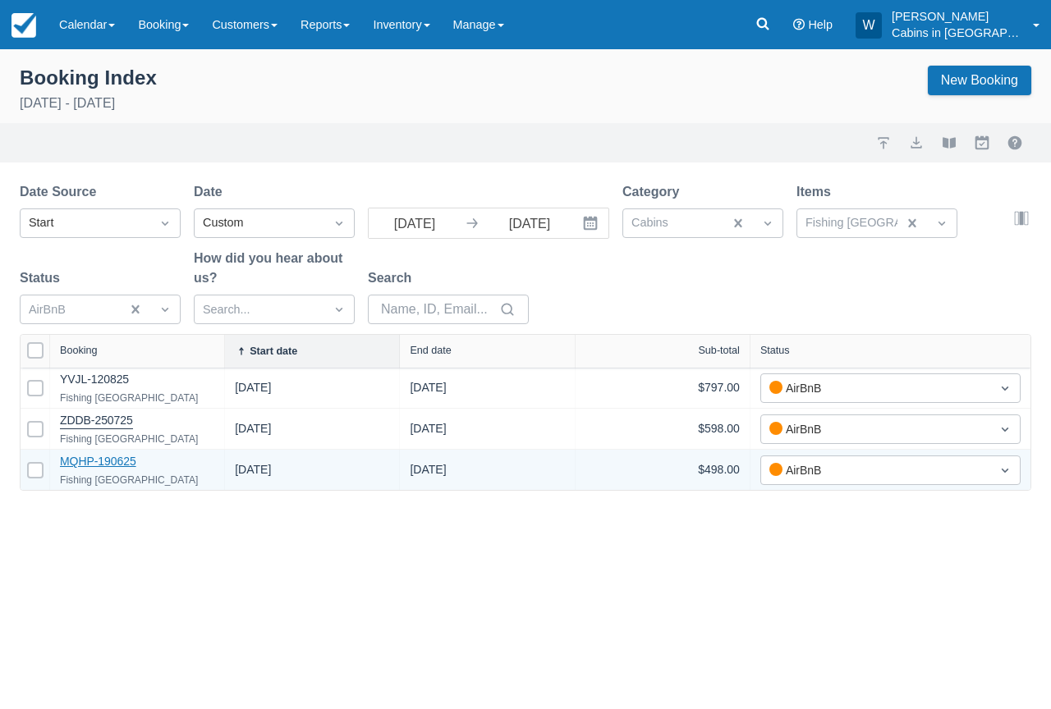
click at [113, 461] on link "MQHP-190625" at bounding box center [98, 461] width 76 height 13
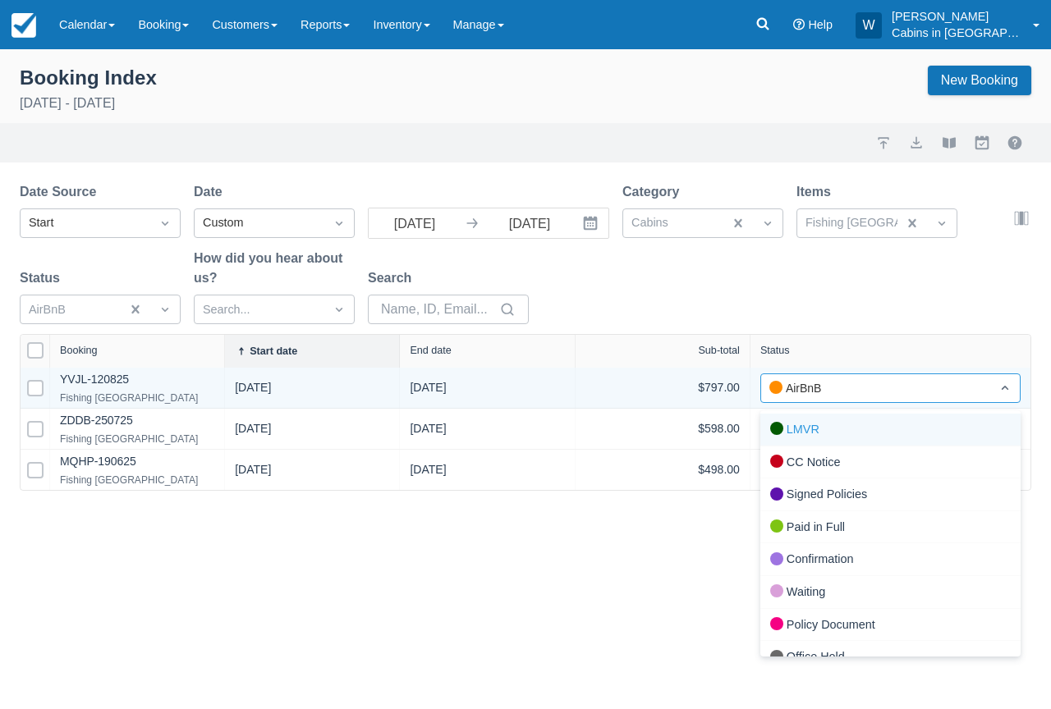
click at [980, 378] on div "AirBnB" at bounding box center [875, 388] width 229 height 26
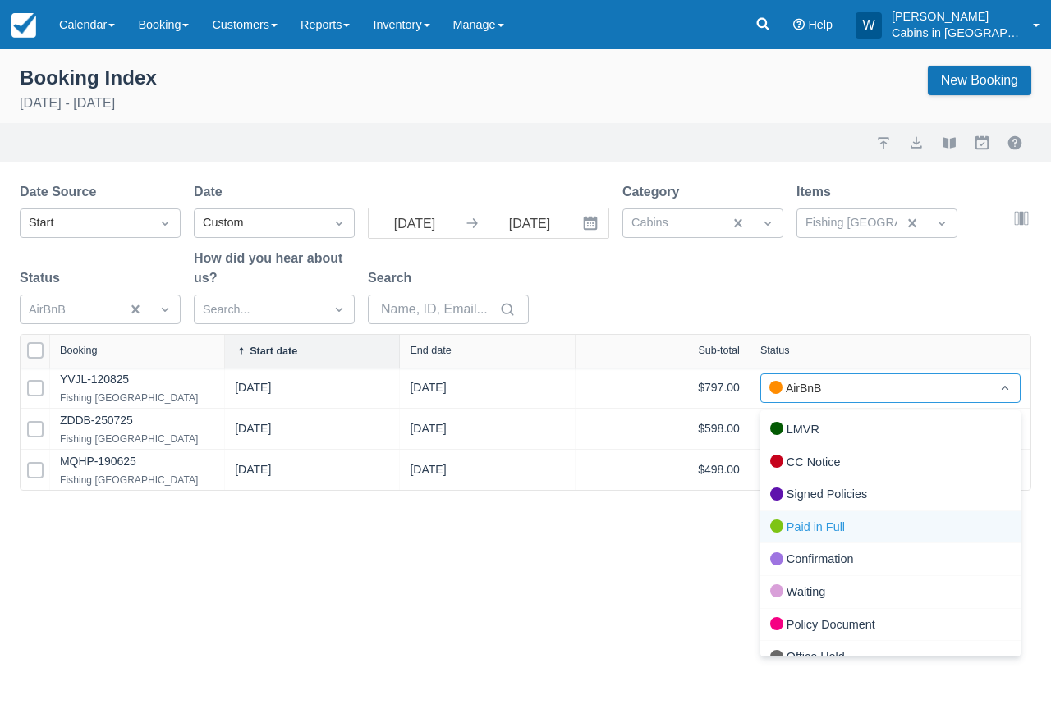
click at [868, 519] on div "Paid in Full" at bounding box center [890, 527] width 260 height 33
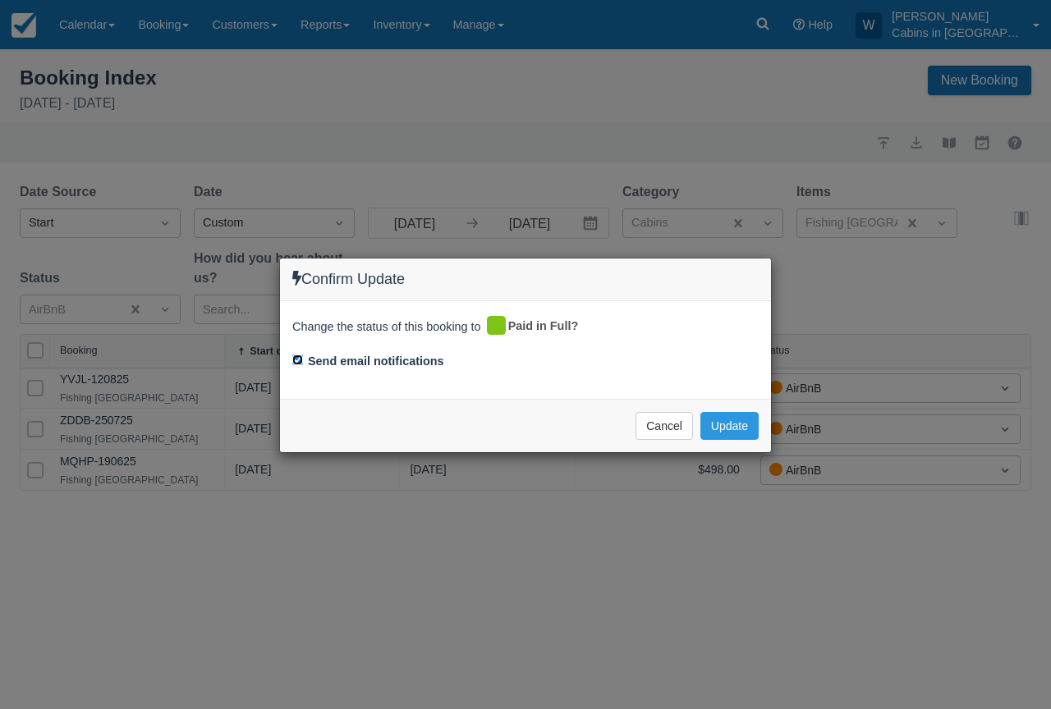
click at [293, 361] on input "Send email notifications" at bounding box center [297, 360] width 11 height 11
checkbox input "false"
click at [726, 426] on button "Update" at bounding box center [729, 426] width 58 height 28
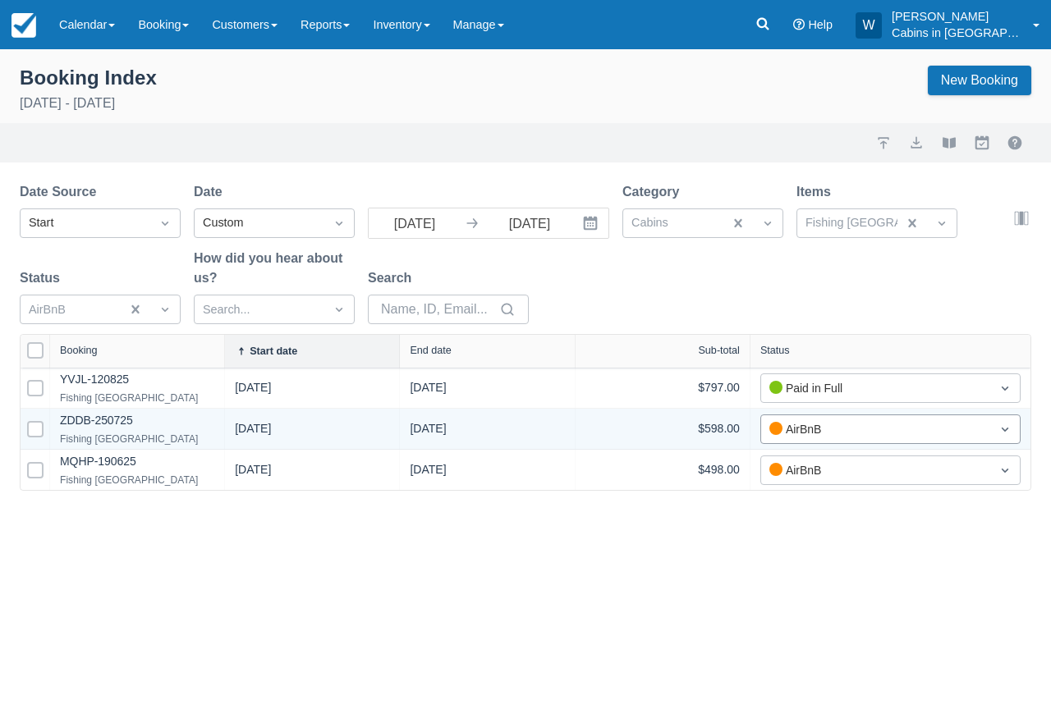
click at [813, 434] on div "AirBnB" at bounding box center [875, 429] width 213 height 18
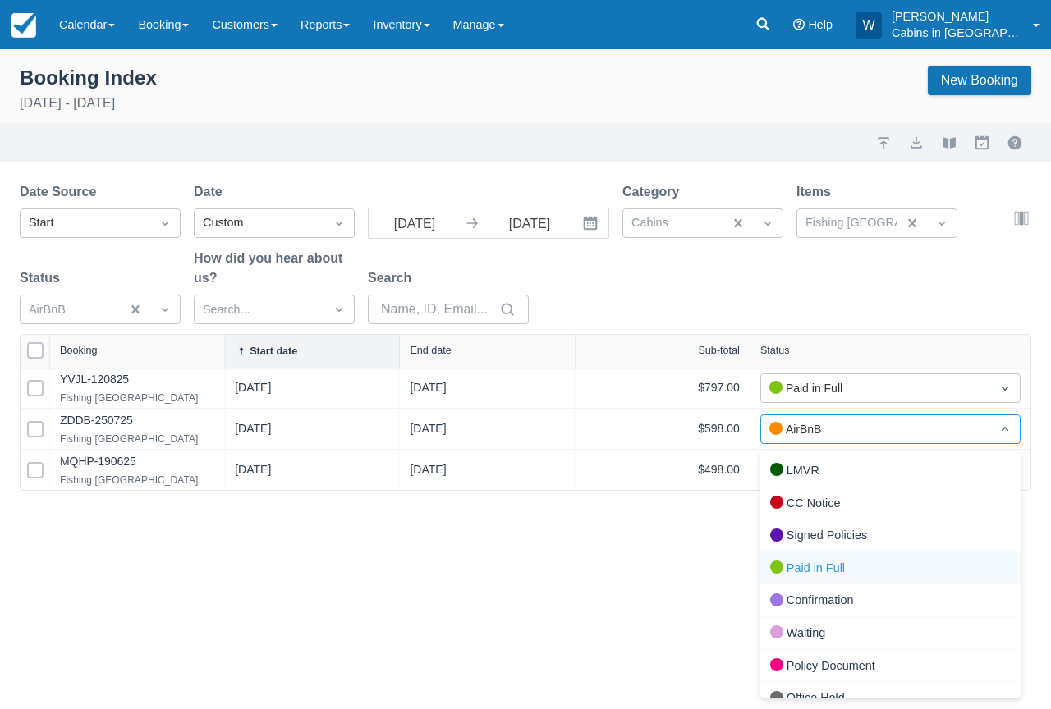
click at [800, 567] on div "Paid in Full" at bounding box center [890, 568] width 260 height 33
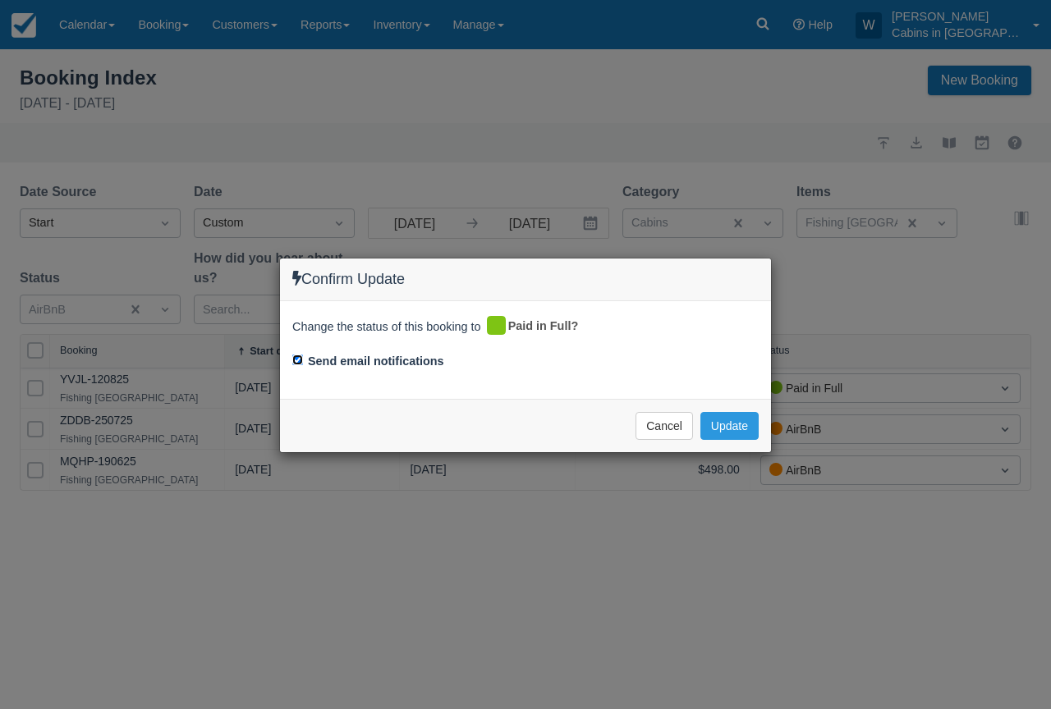
click at [295, 359] on input "Send email notifications" at bounding box center [297, 360] width 11 height 11
checkbox input "false"
click at [734, 432] on button "Update" at bounding box center [729, 426] width 58 height 28
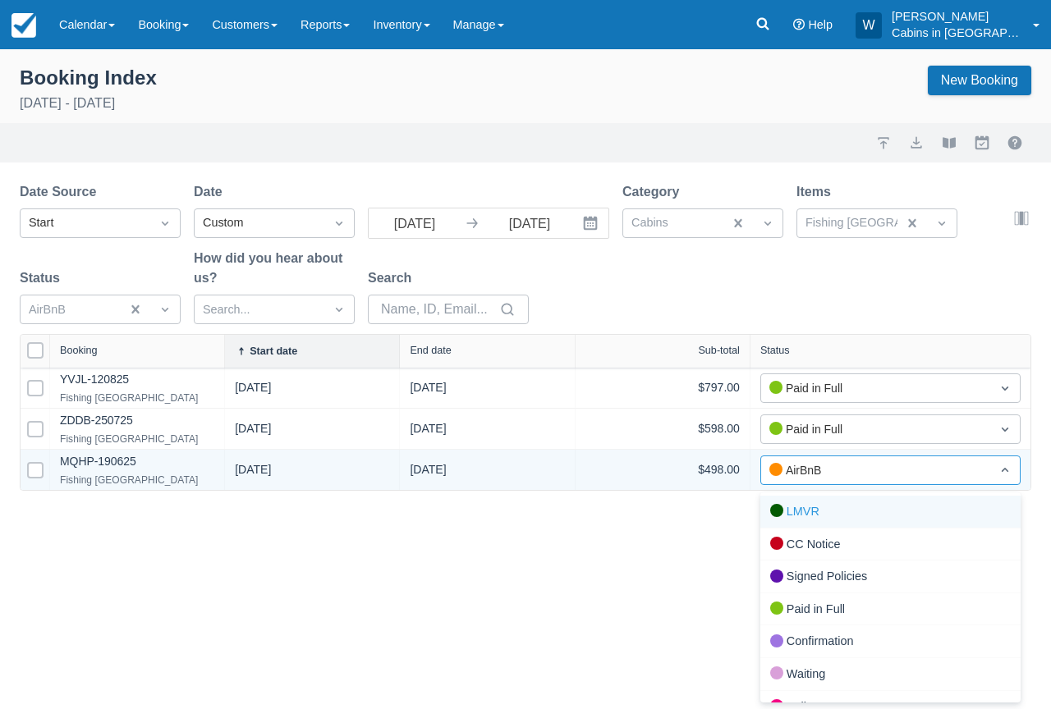
click at [815, 475] on div "AirBnB" at bounding box center [875, 470] width 213 height 18
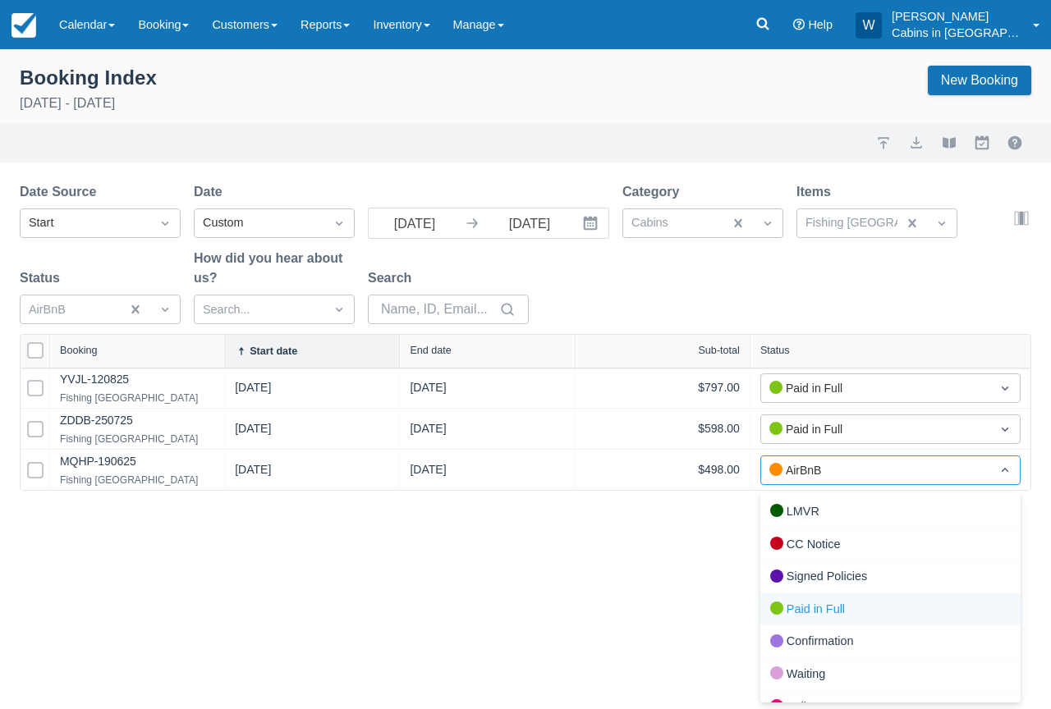
click at [802, 610] on div "Paid in Full" at bounding box center [890, 609] width 260 height 33
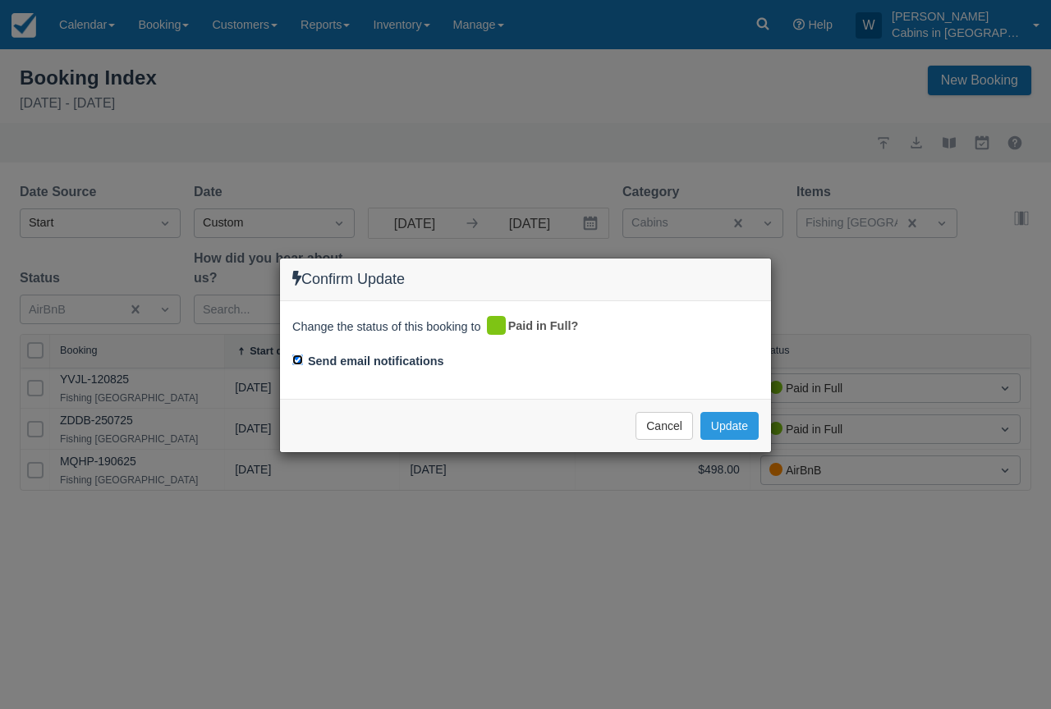
click at [294, 357] on input "Send email notifications" at bounding box center [297, 360] width 11 height 11
checkbox input "false"
click at [742, 426] on button "Update" at bounding box center [729, 426] width 58 height 28
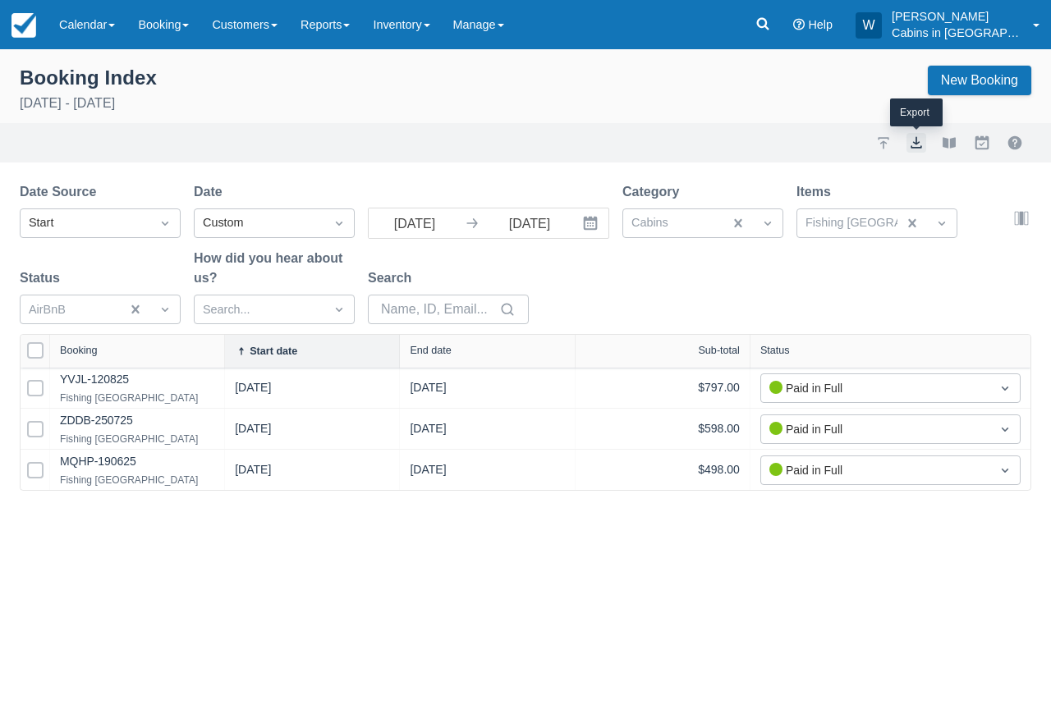
click at [918, 138] on button "export" at bounding box center [916, 143] width 20 height 20
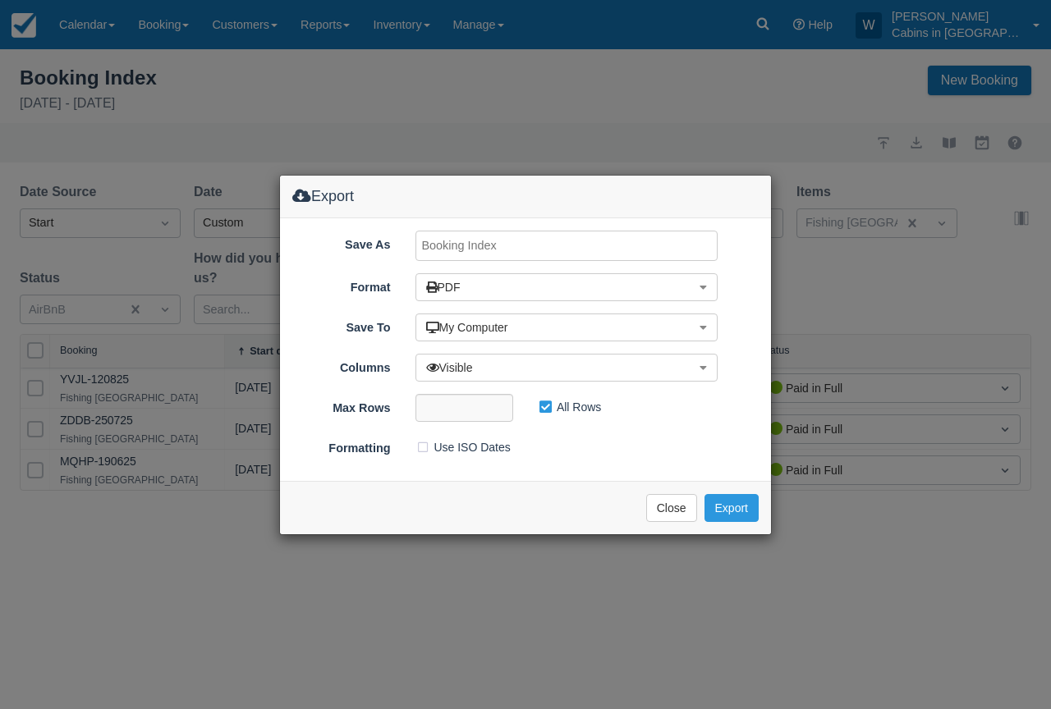
click at [543, 246] on input "Save As" at bounding box center [566, 246] width 303 height 30
type input "Fishing Bear Lodge, SEPT 2025"
click at [725, 504] on button "Export" at bounding box center [731, 508] width 54 height 28
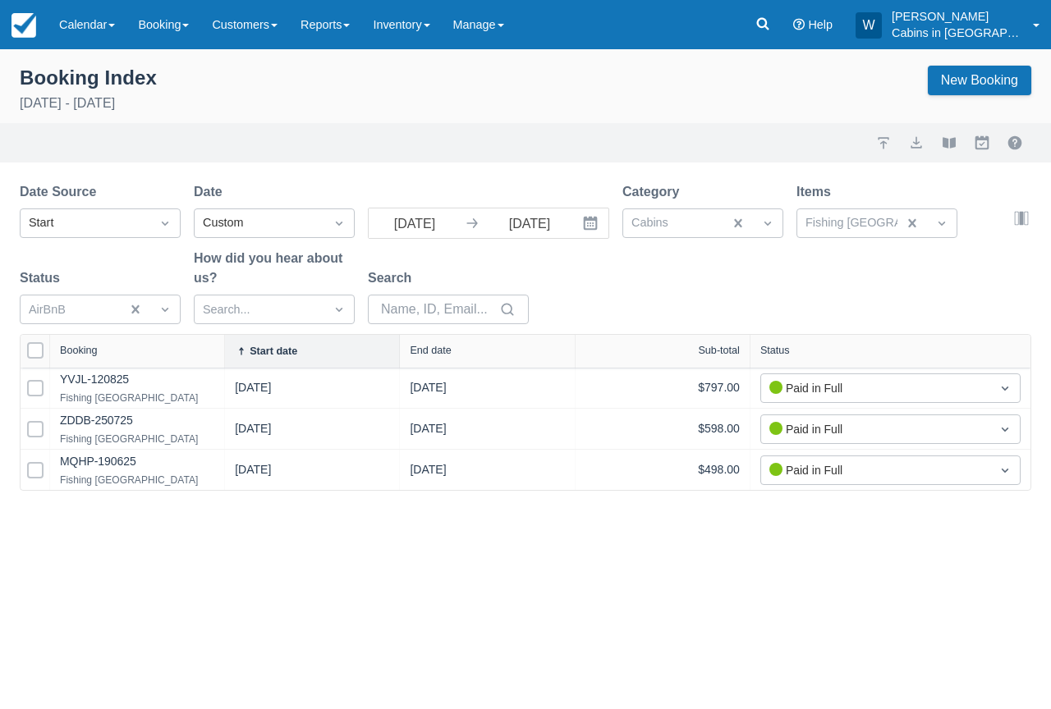
click at [378, 116] on div "Booking Index September 1st - September 30th 2025 New Booking" at bounding box center [525, 91] width 1011 height 51
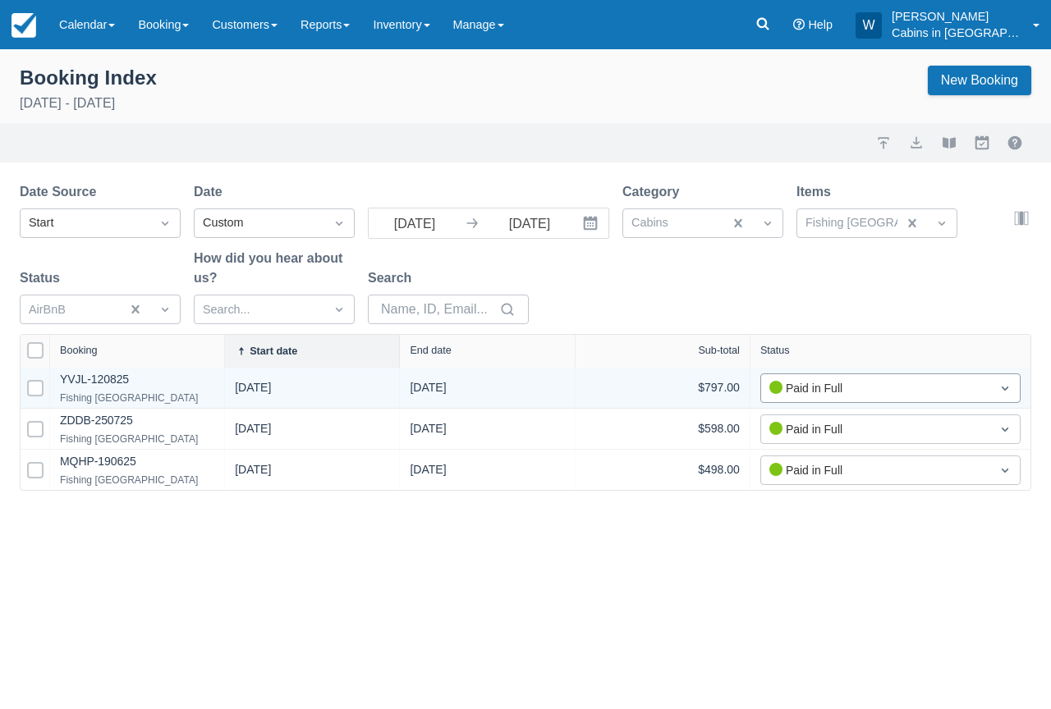
click at [789, 387] on div "Paid in Full" at bounding box center [875, 388] width 213 height 18
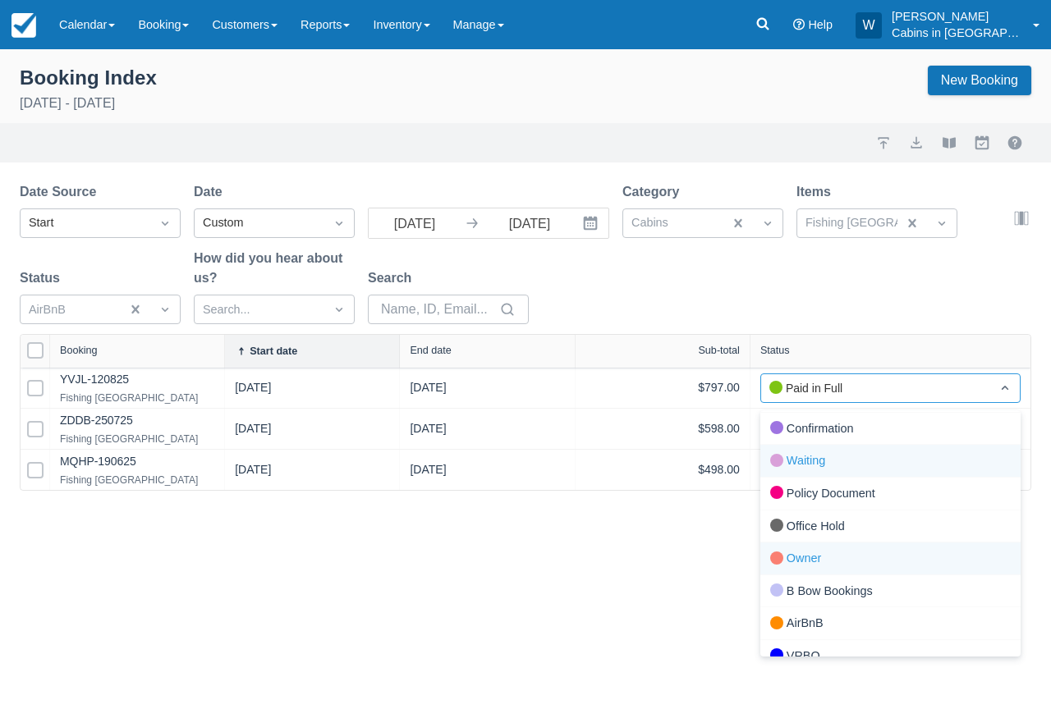
scroll to position [111, 0]
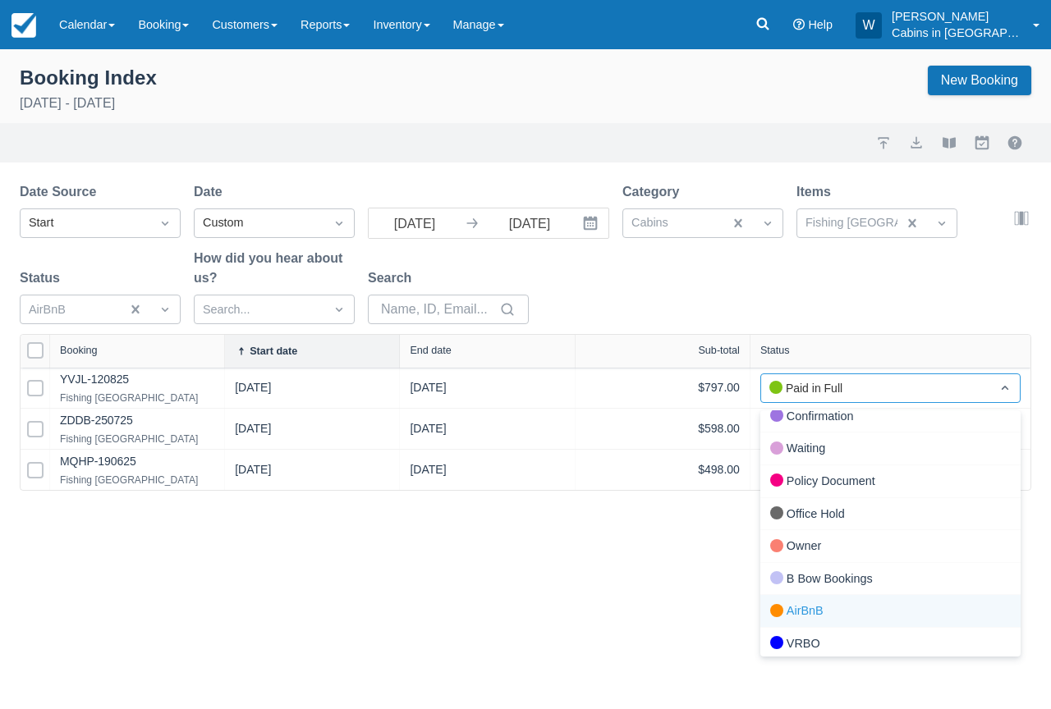
click at [802, 599] on div "AirBnB" at bounding box center [890, 611] width 260 height 33
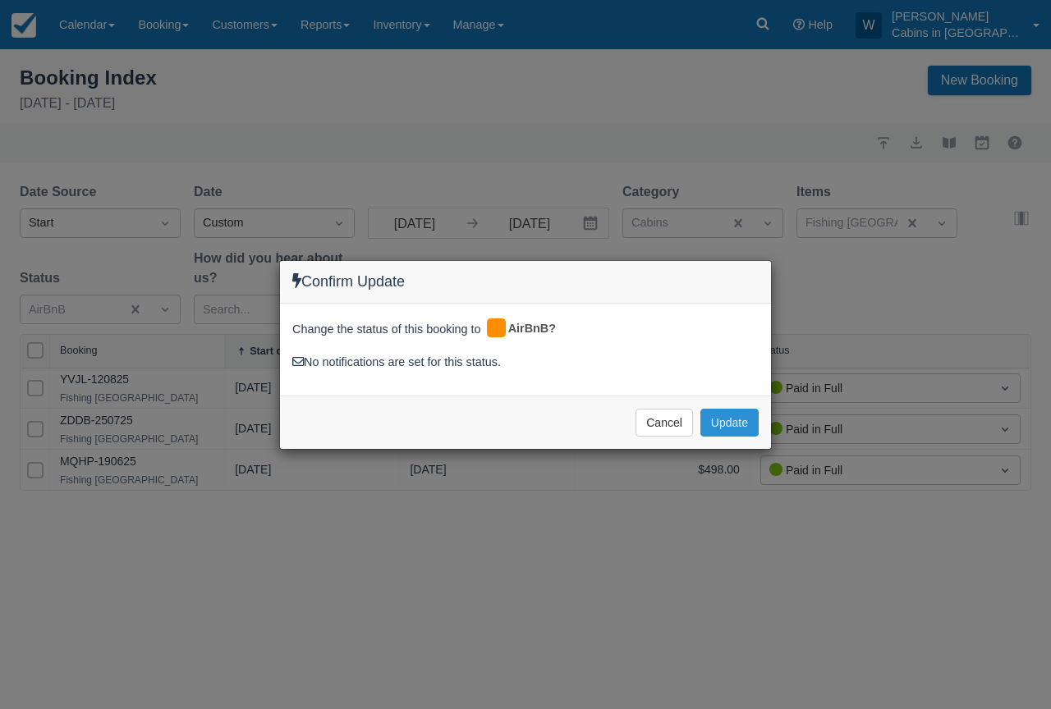
click at [744, 424] on button "Update" at bounding box center [729, 423] width 58 height 28
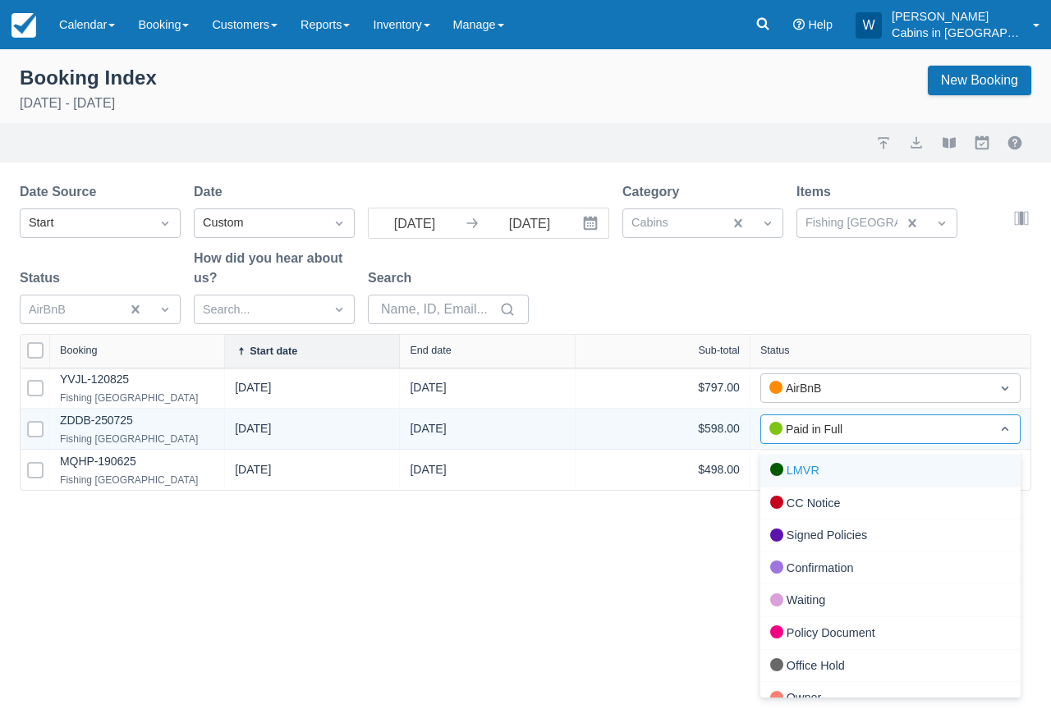
click at [794, 427] on div "Paid in Full" at bounding box center [875, 429] width 213 height 18
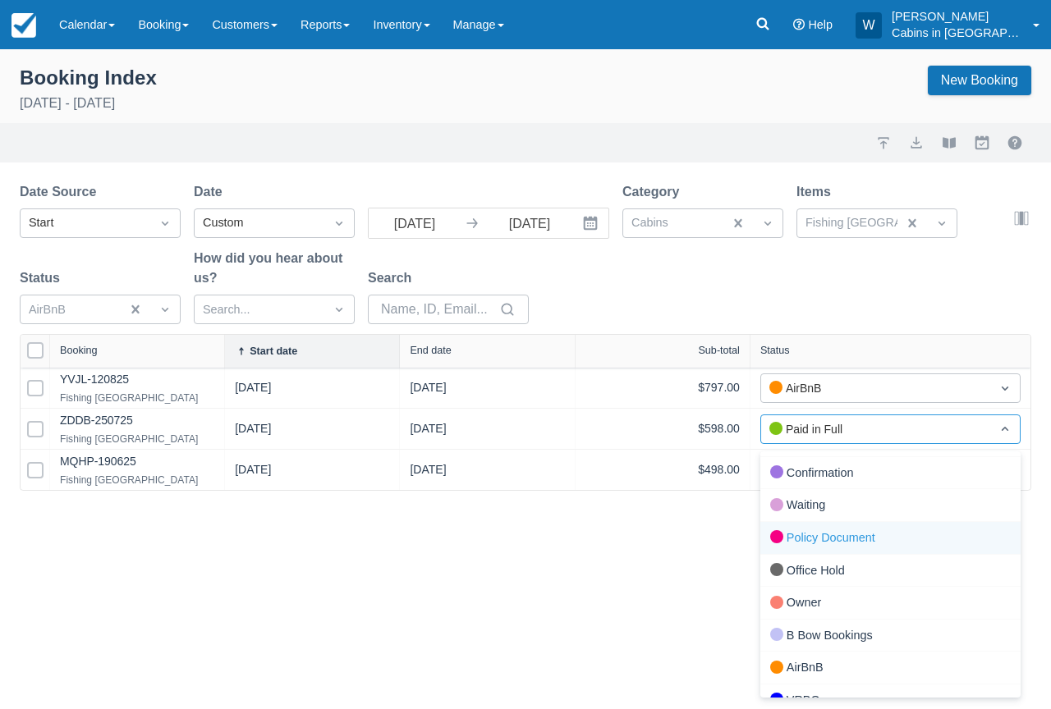
scroll to position [97, 0]
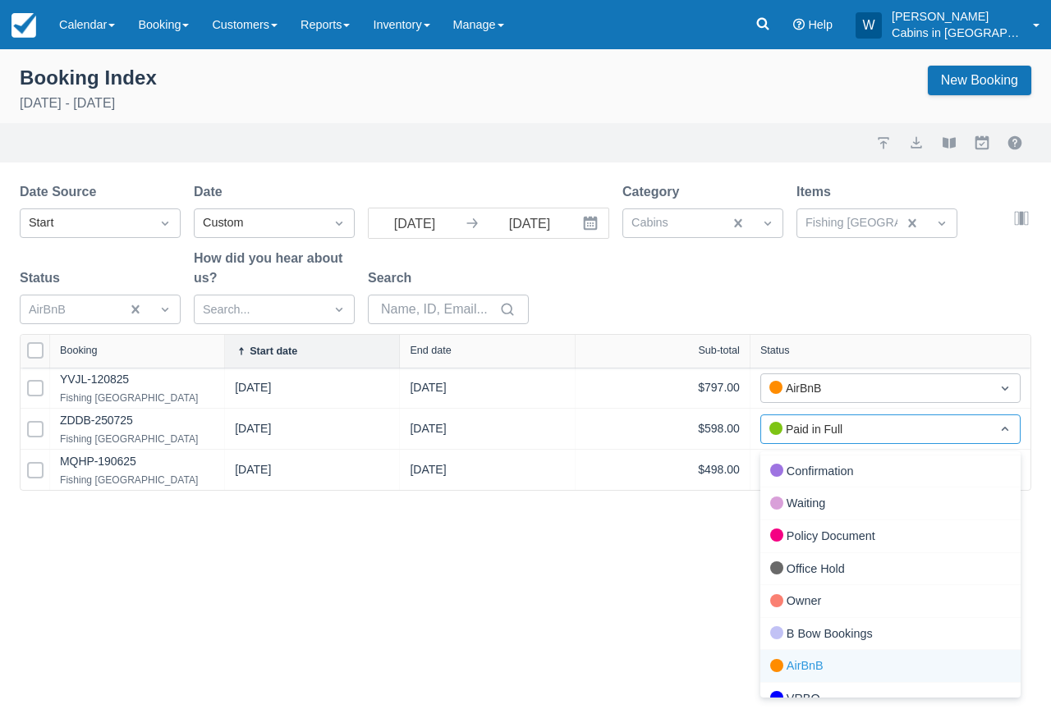
click at [808, 652] on div "AirBnB" at bounding box center [890, 666] width 260 height 33
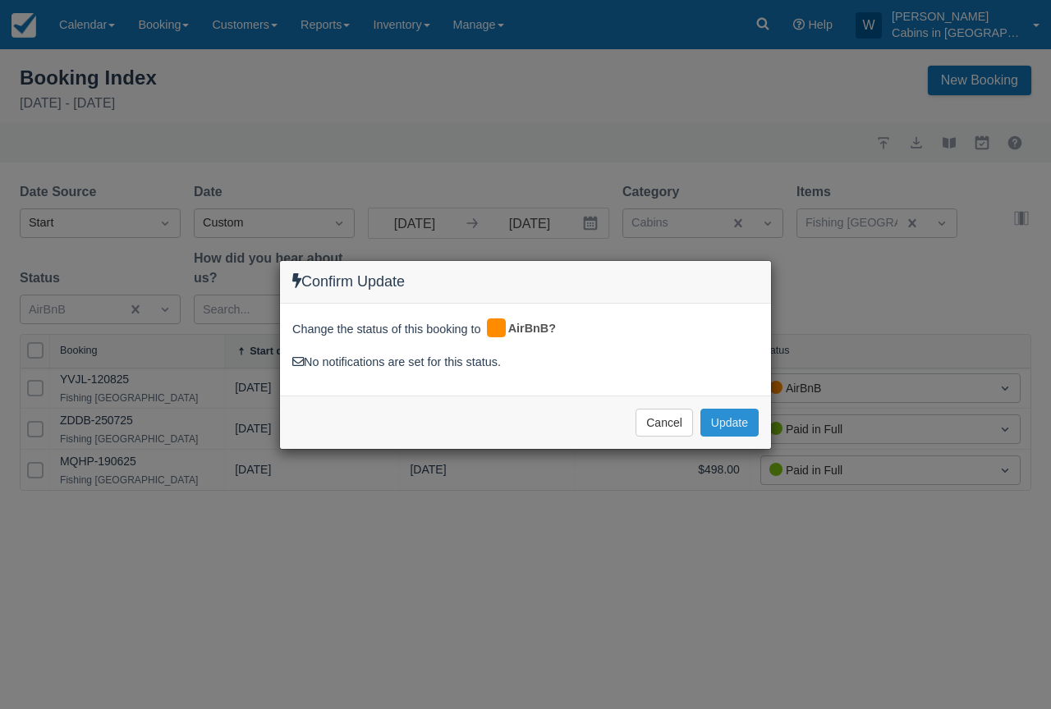
click at [723, 428] on button "Update" at bounding box center [729, 423] width 58 height 28
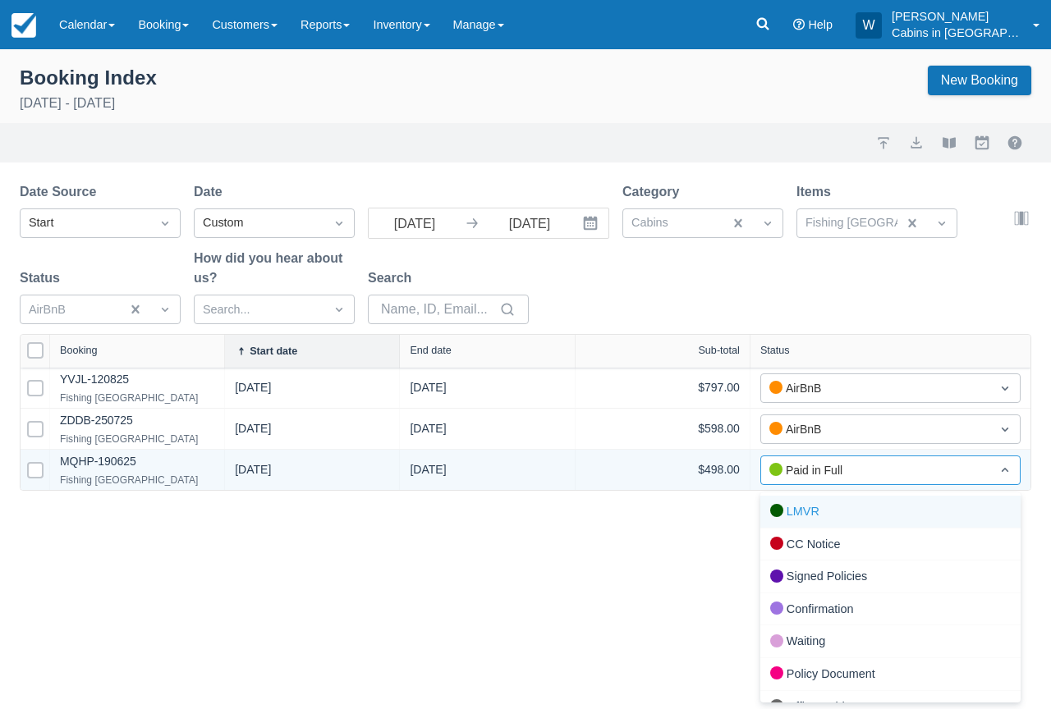
click at [816, 465] on div "Paid in Full" at bounding box center [875, 470] width 213 height 18
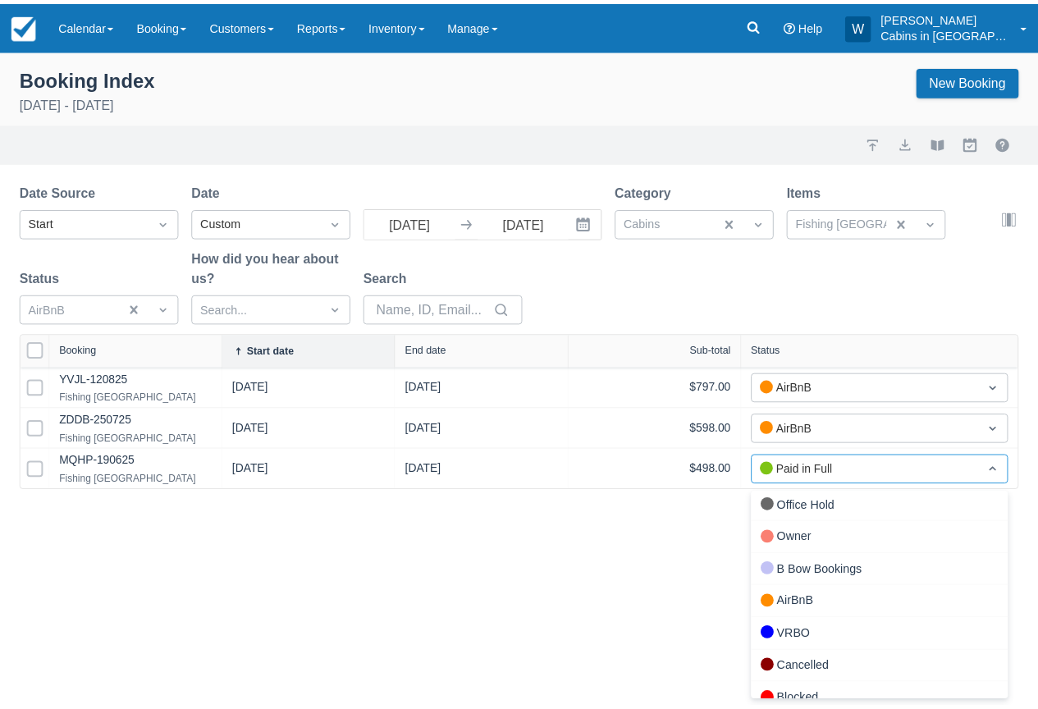
scroll to position [208, 0]
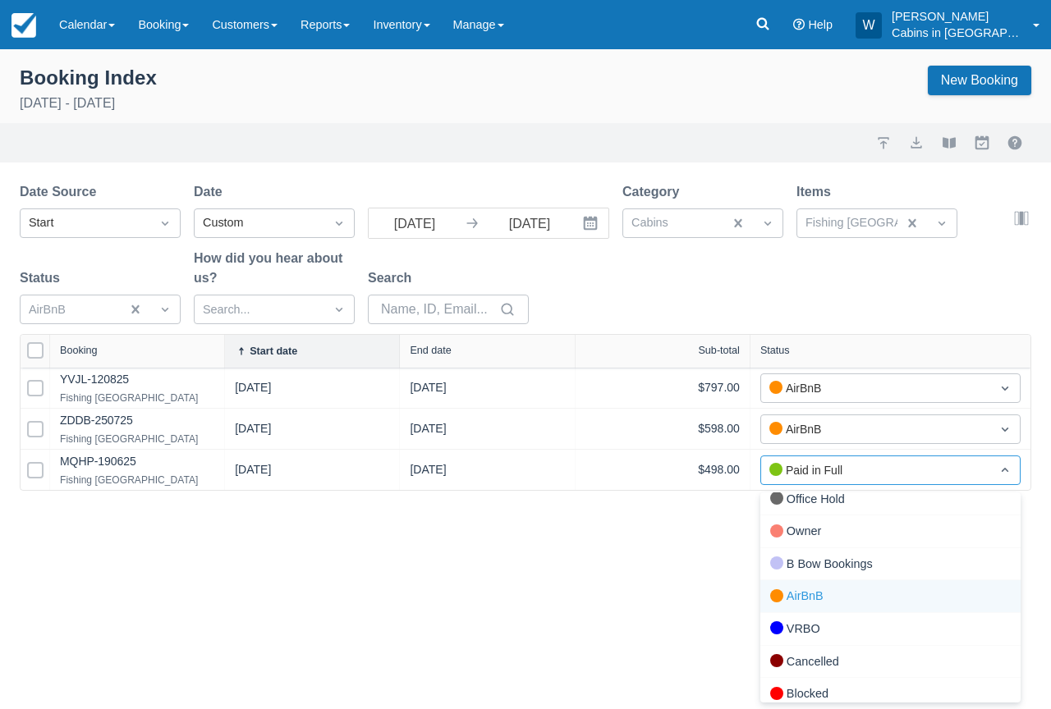
click at [795, 584] on div "AirBnB" at bounding box center [890, 596] width 260 height 33
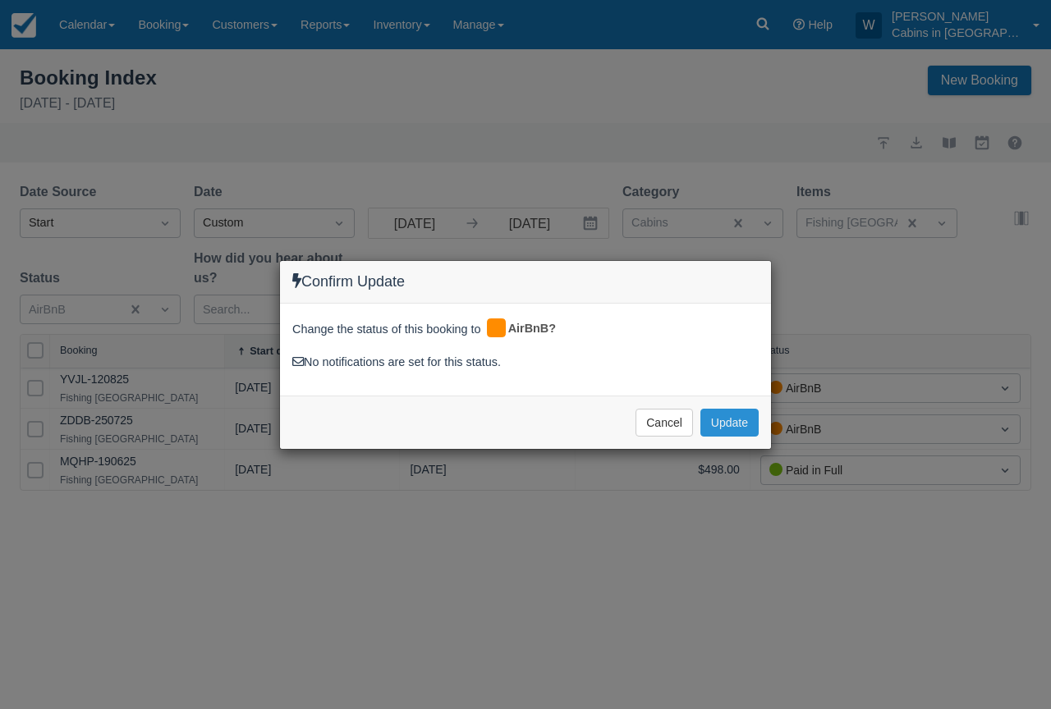
click at [728, 417] on button "Update" at bounding box center [729, 423] width 58 height 28
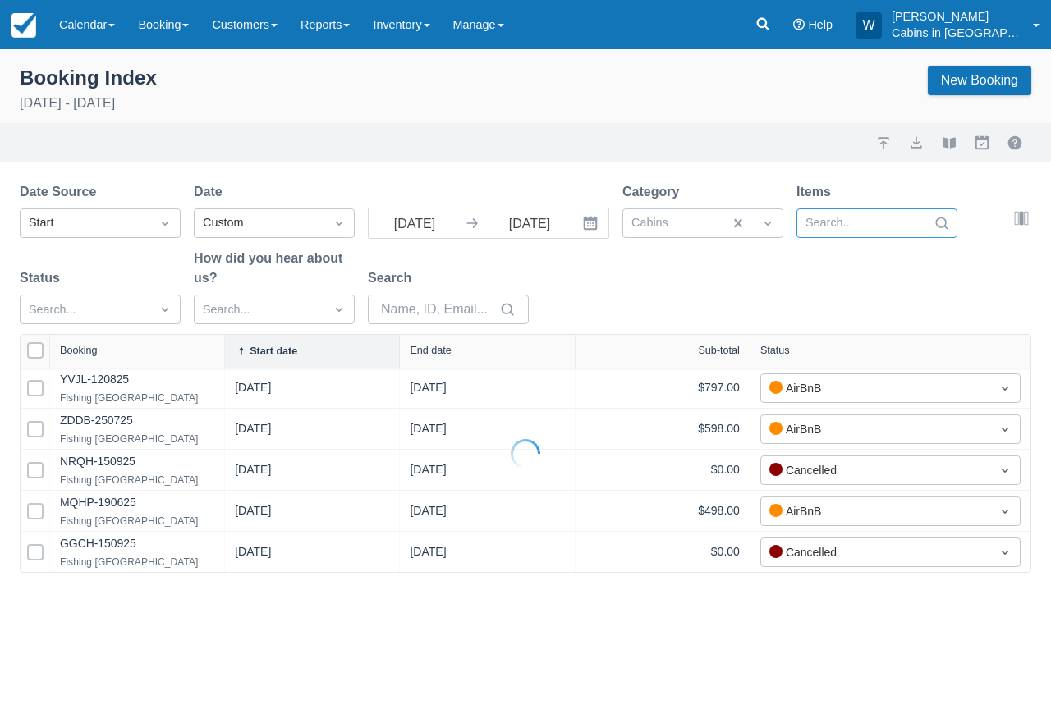
select select "25"
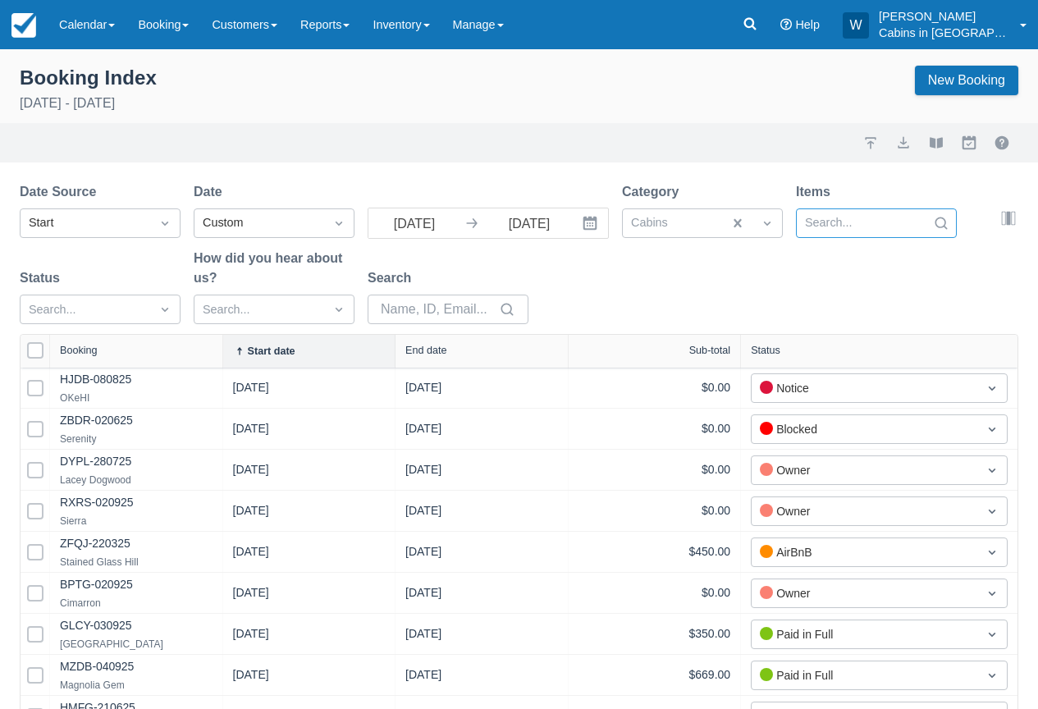
click at [879, 222] on div at bounding box center [861, 223] width 113 height 21
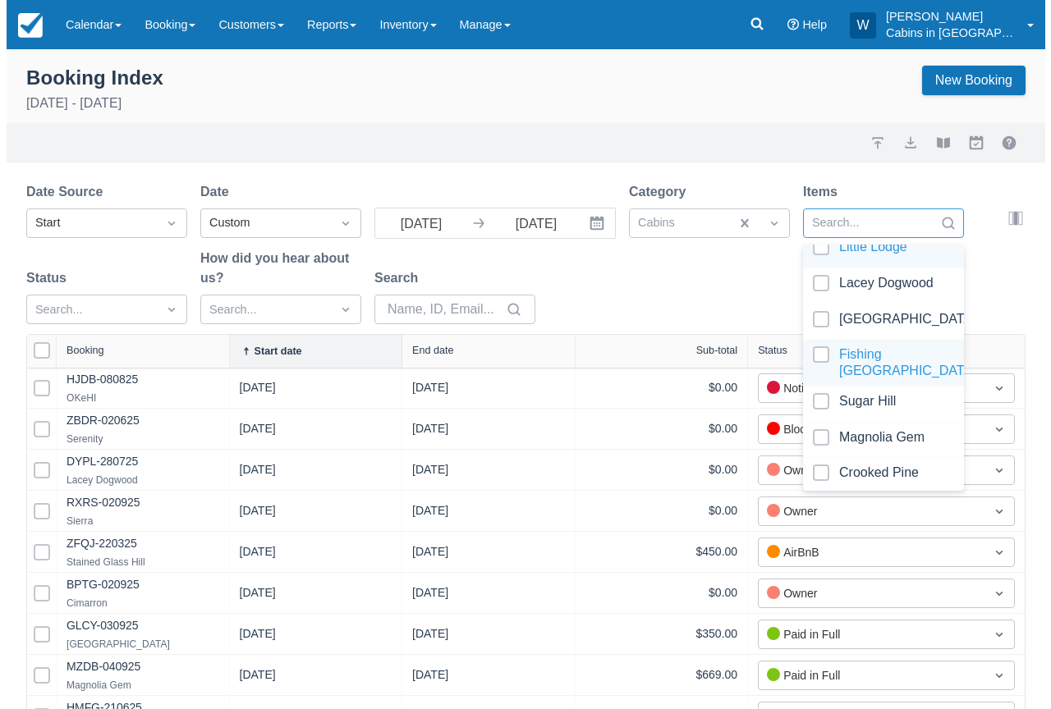
scroll to position [556, 0]
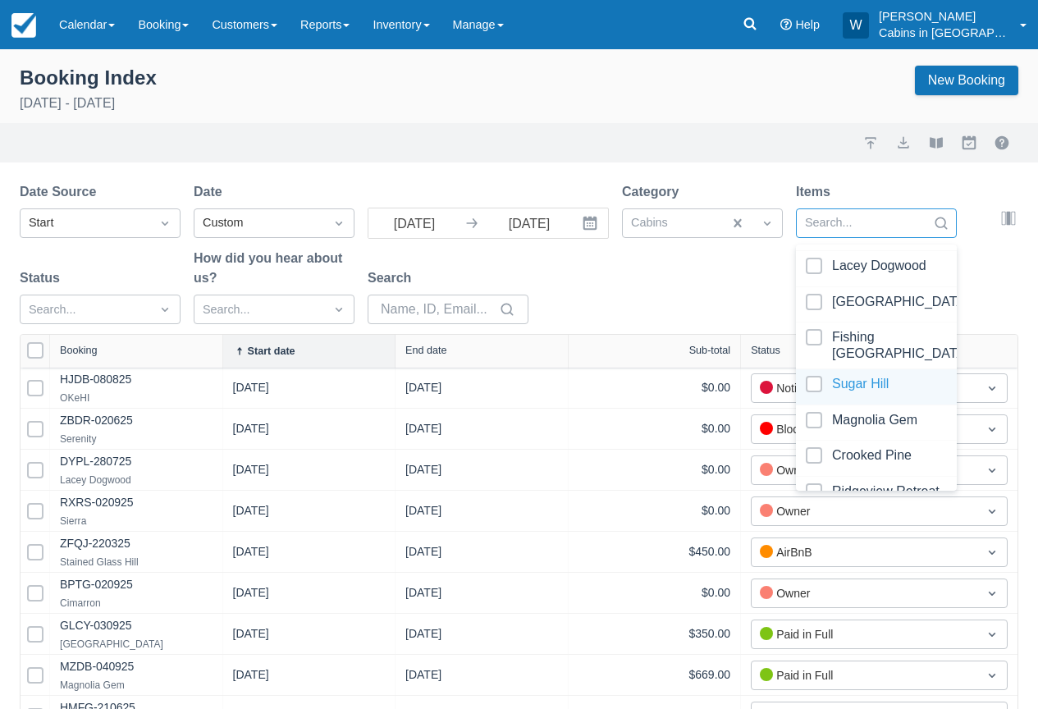
click at [813, 387] on div at bounding box center [876, 387] width 141 height 22
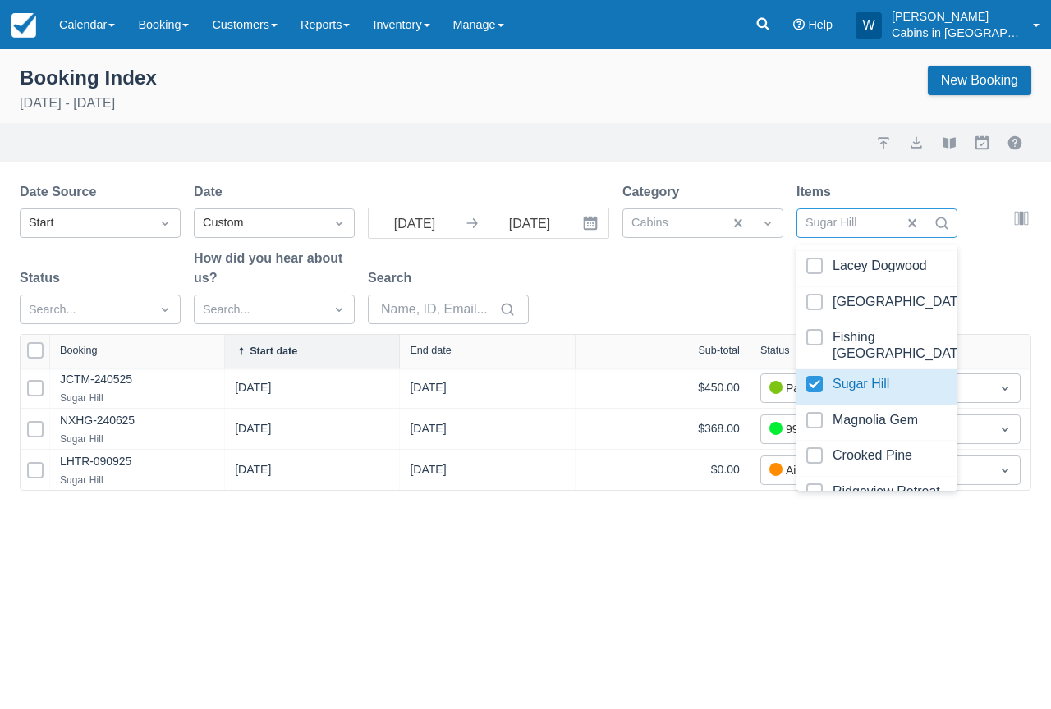
click at [670, 294] on div "Date Source Start Date Custom 09/01/25 Navigate forward to interact with the ca…" at bounding box center [516, 258] width 992 height 152
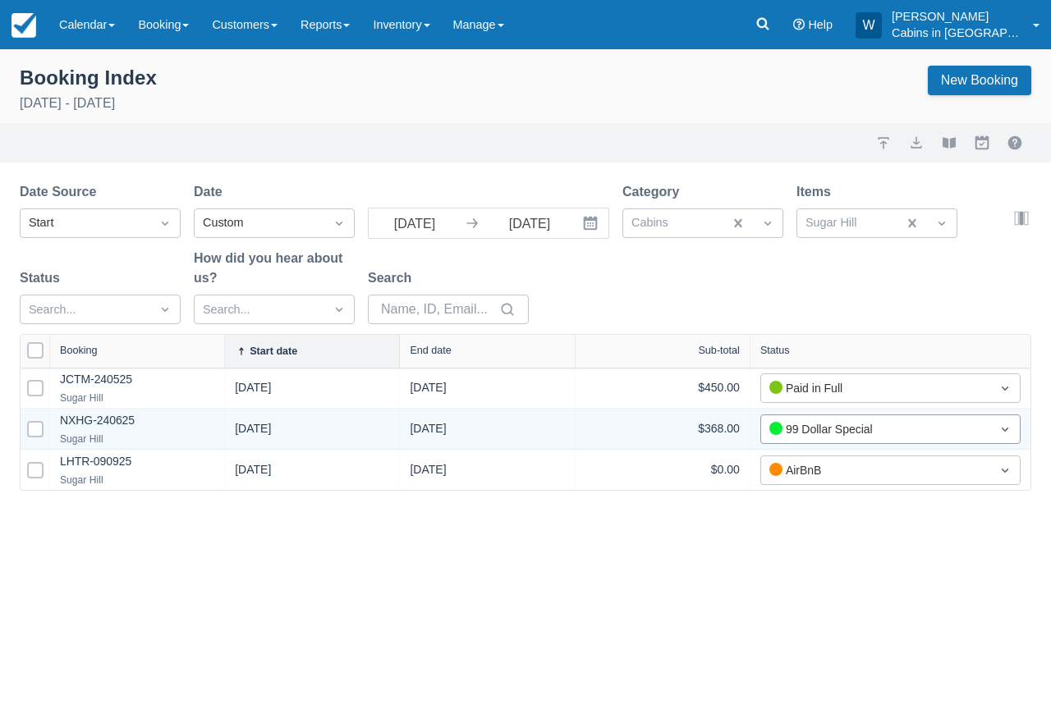
click at [880, 428] on div "99 Dollar Special" at bounding box center [875, 429] width 213 height 18
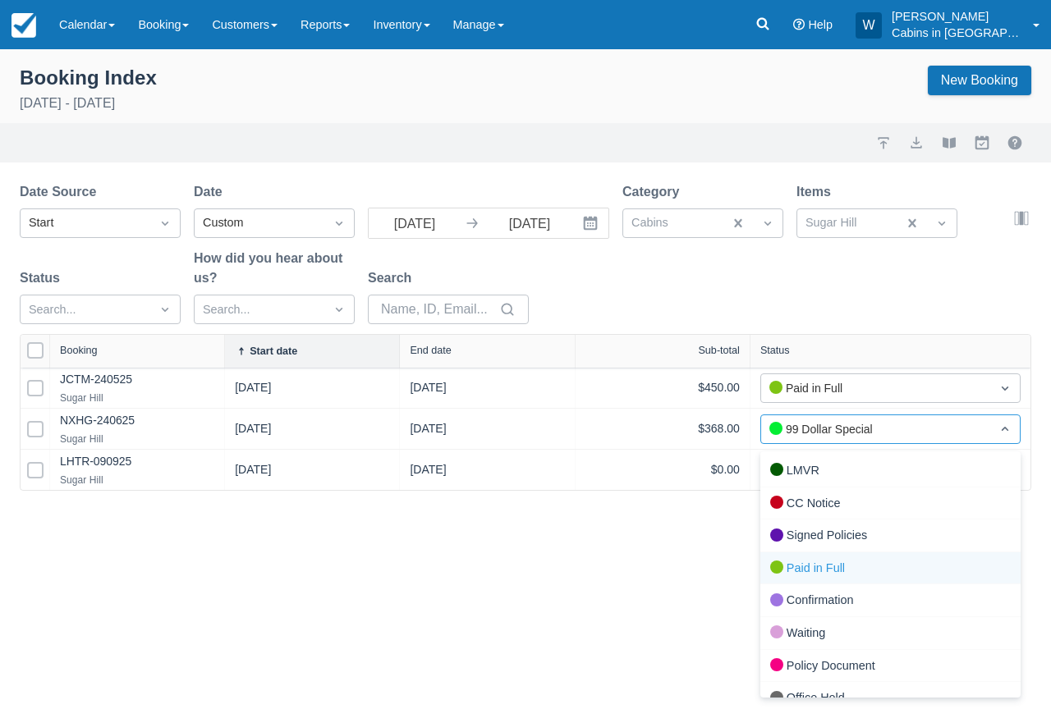
click at [820, 567] on div "Paid in Full" at bounding box center [890, 568] width 260 height 33
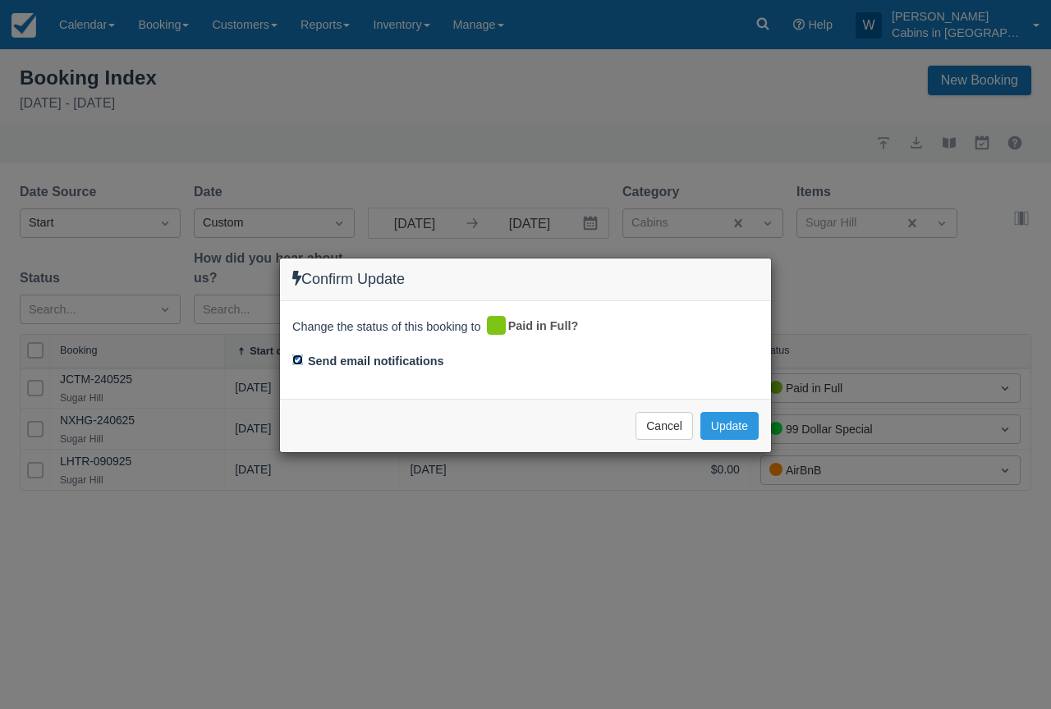
click at [297, 360] on input "Send email notifications" at bounding box center [297, 360] width 11 height 11
checkbox input "false"
click at [731, 427] on button "Update" at bounding box center [729, 426] width 58 height 28
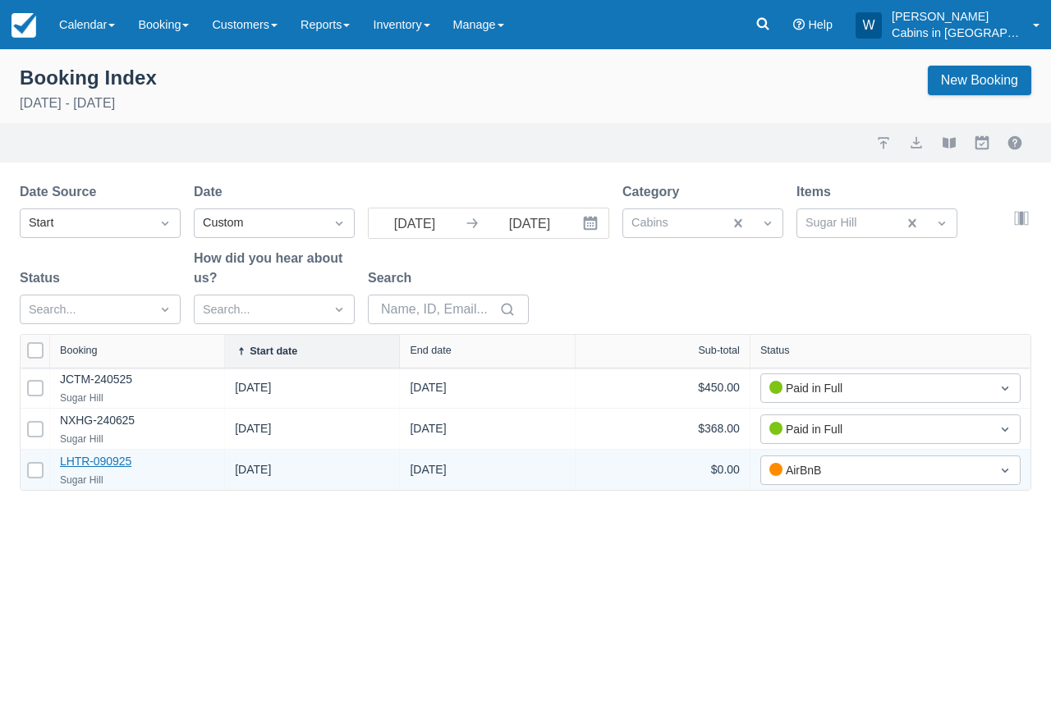
click at [121, 465] on link "LHTR-090925" at bounding box center [95, 461] width 71 height 13
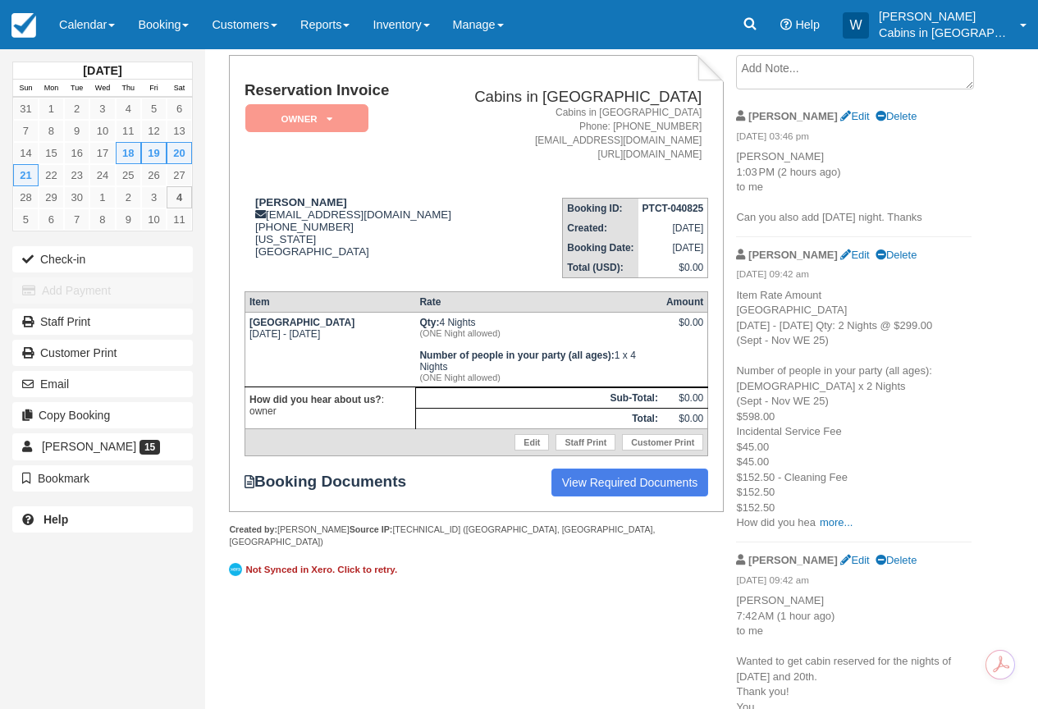
scroll to position [126, 0]
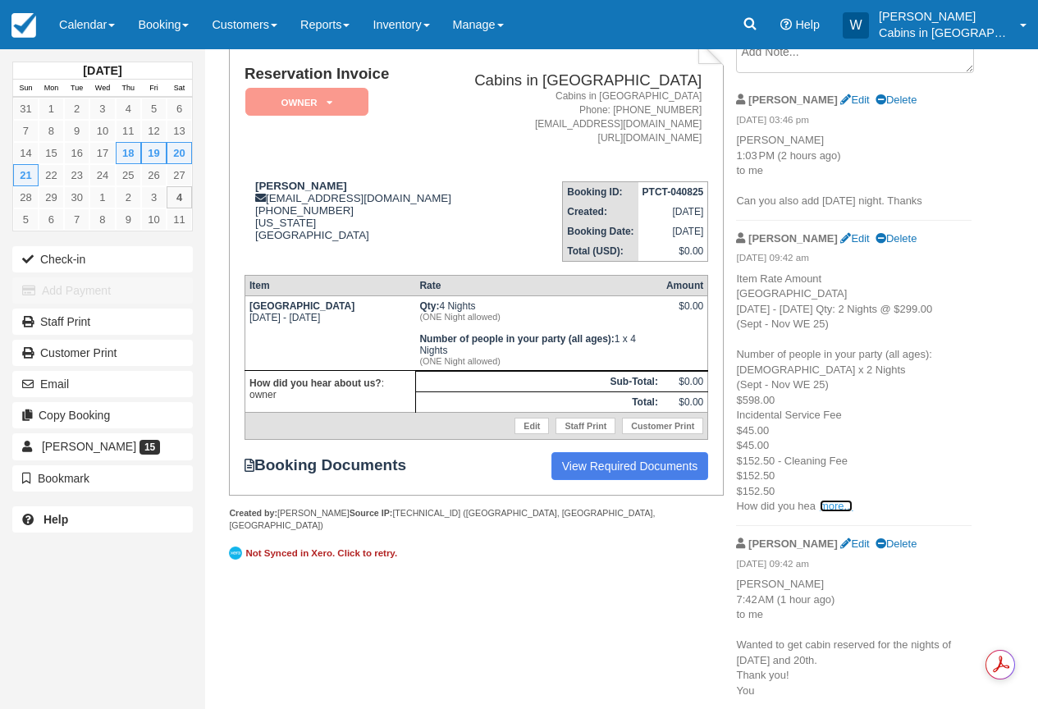
click at [836, 502] on link "more..." at bounding box center [836, 506] width 33 height 12
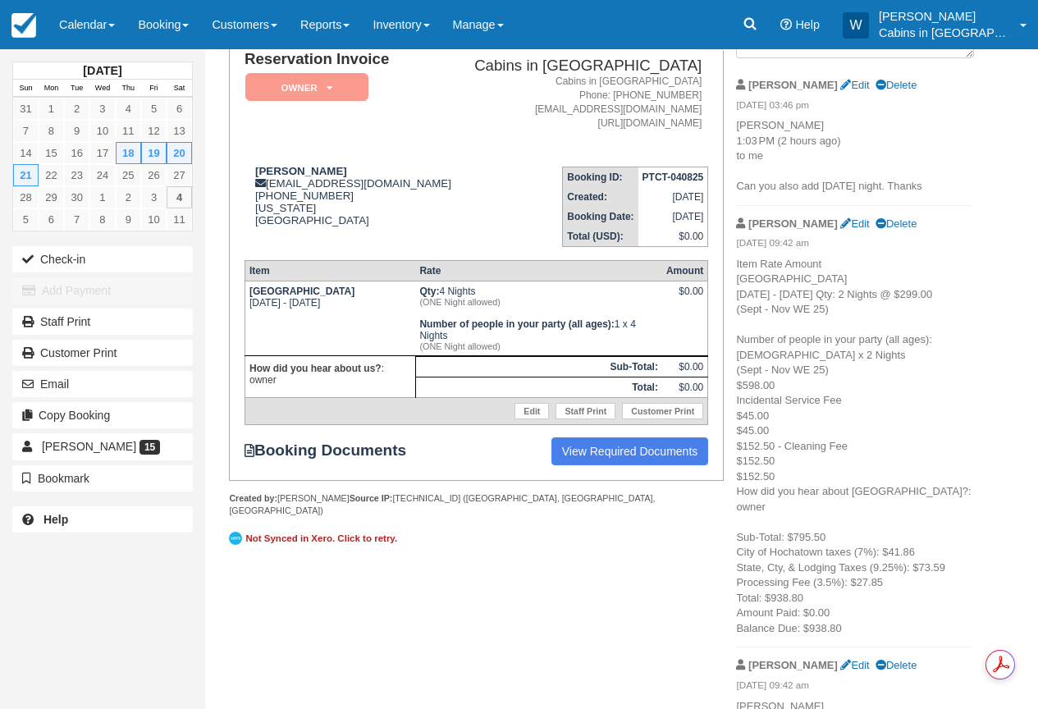
scroll to position [0, 0]
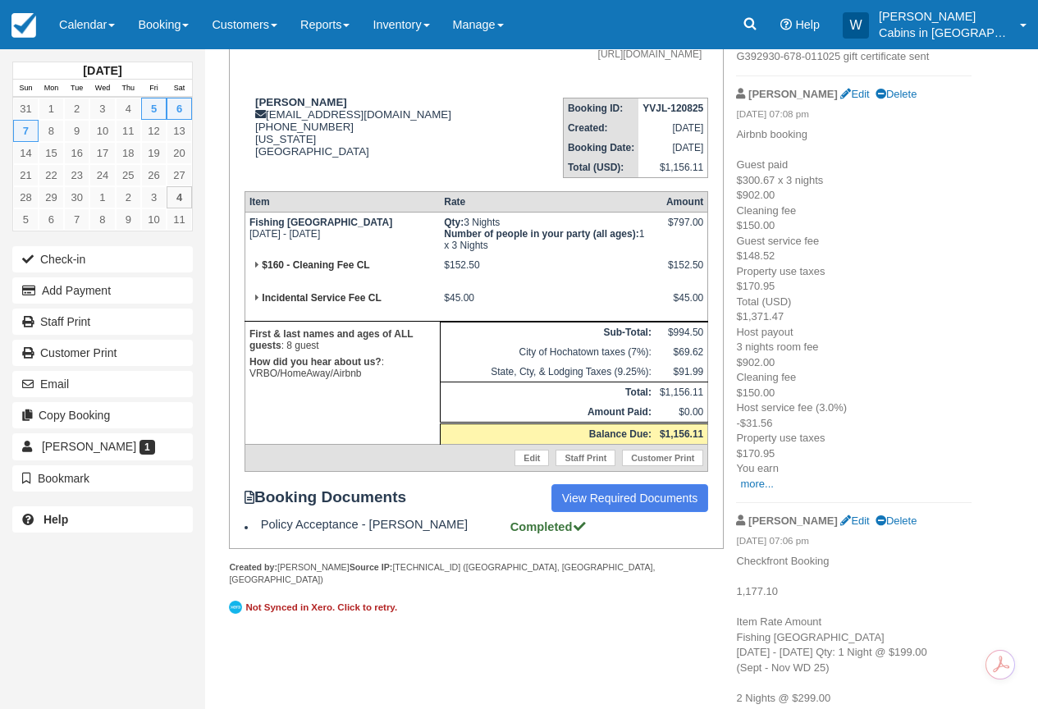
scroll to position [235, 0]
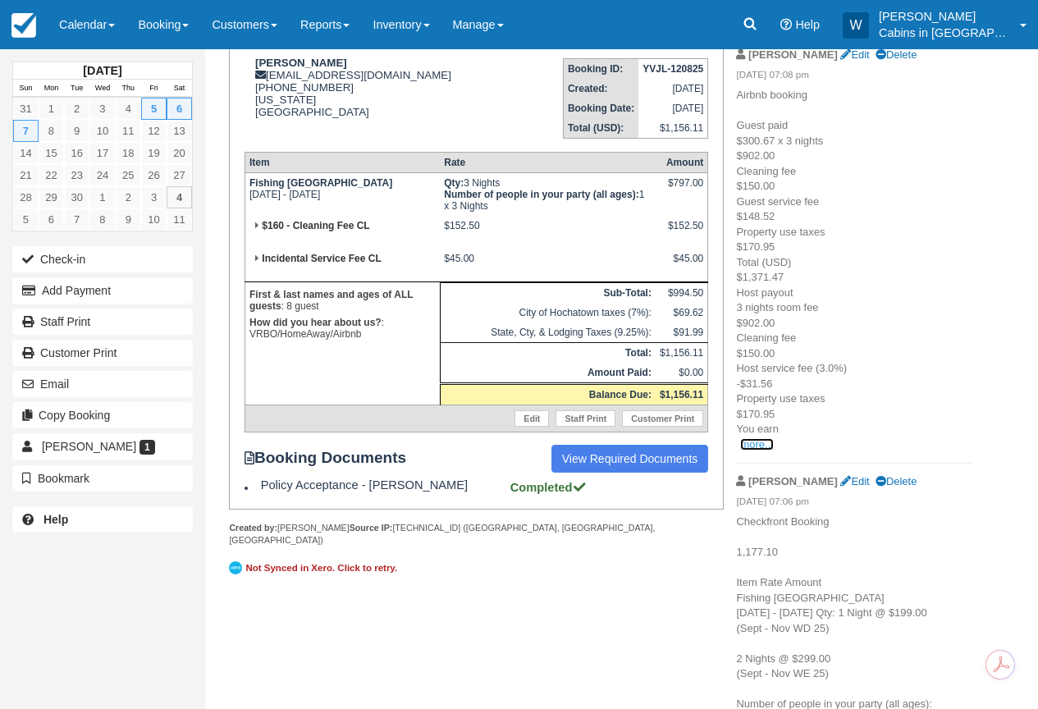
click at [762, 446] on link "more..." at bounding box center [756, 444] width 33 height 12
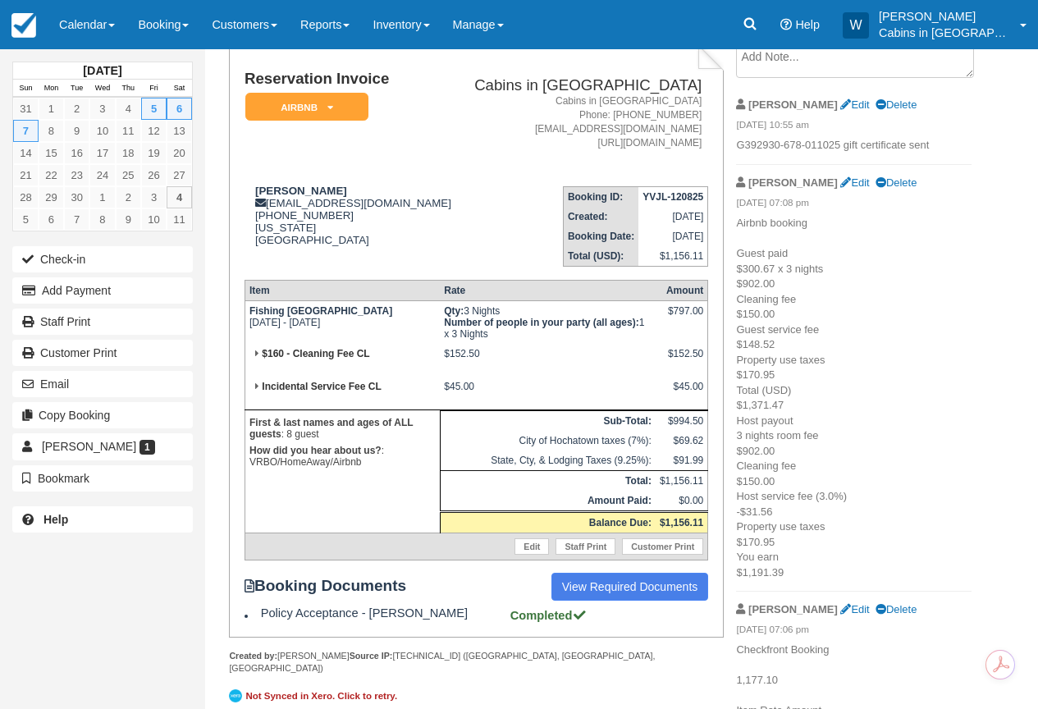
scroll to position [0, 0]
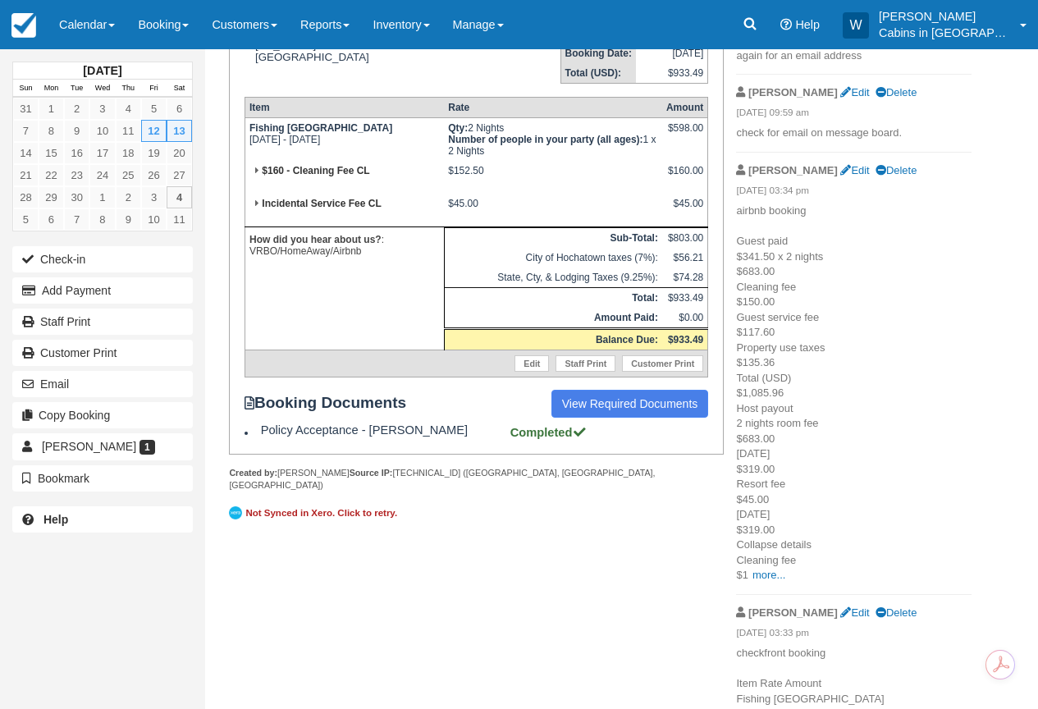
scroll to position [373, 0]
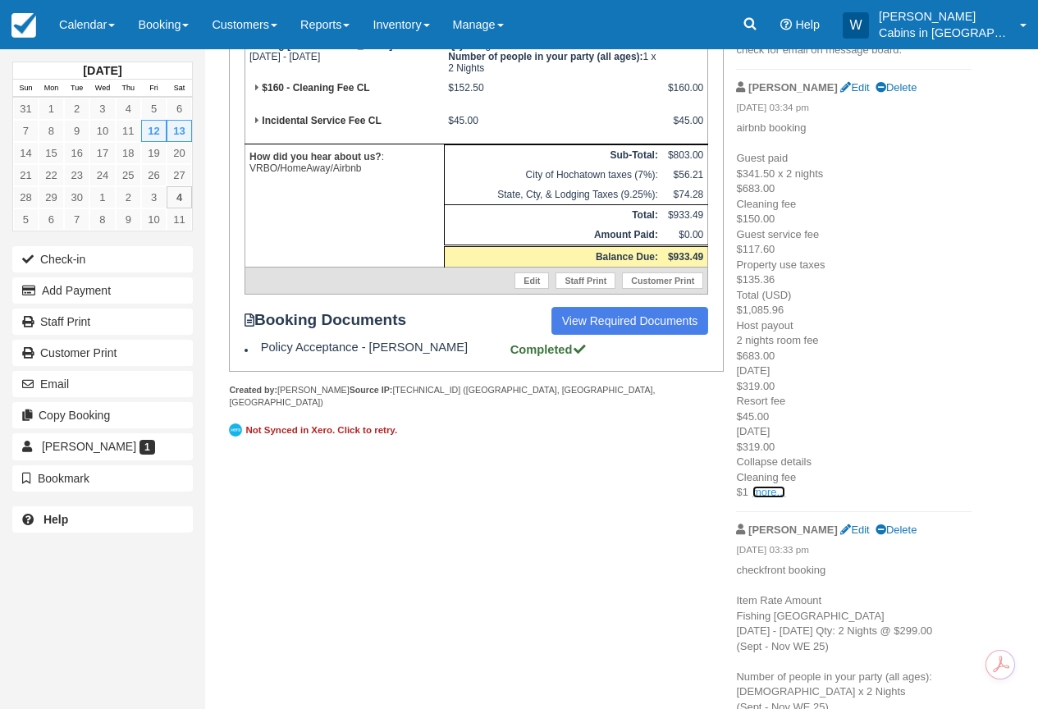
click at [766, 491] on link "more..." at bounding box center [769, 492] width 33 height 12
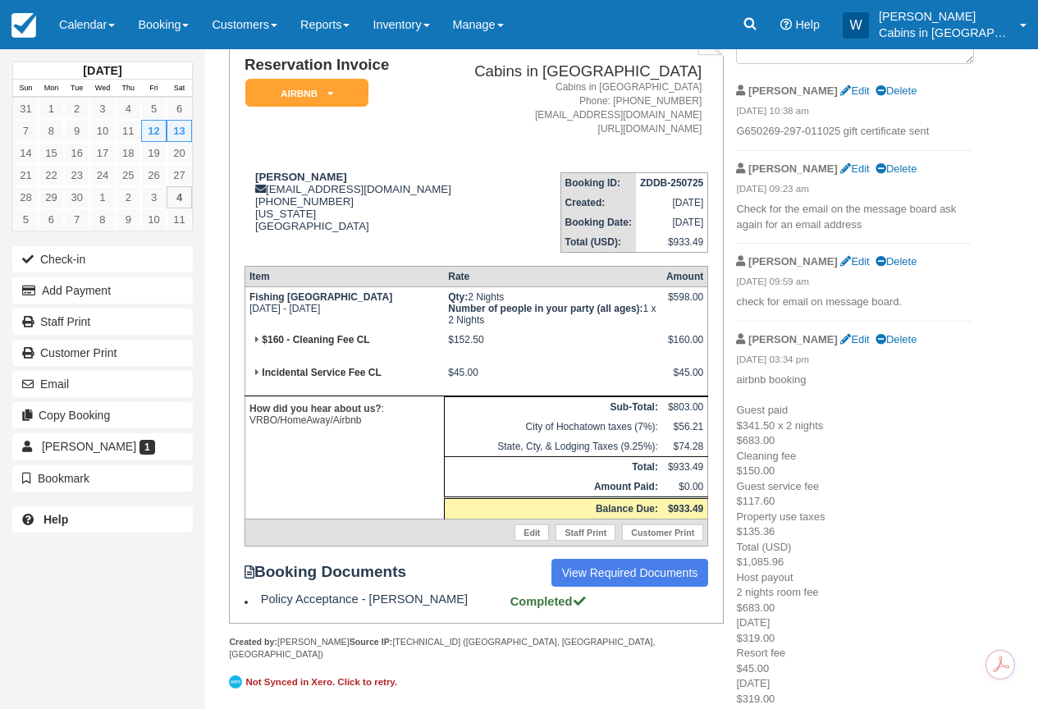
scroll to position [119, 0]
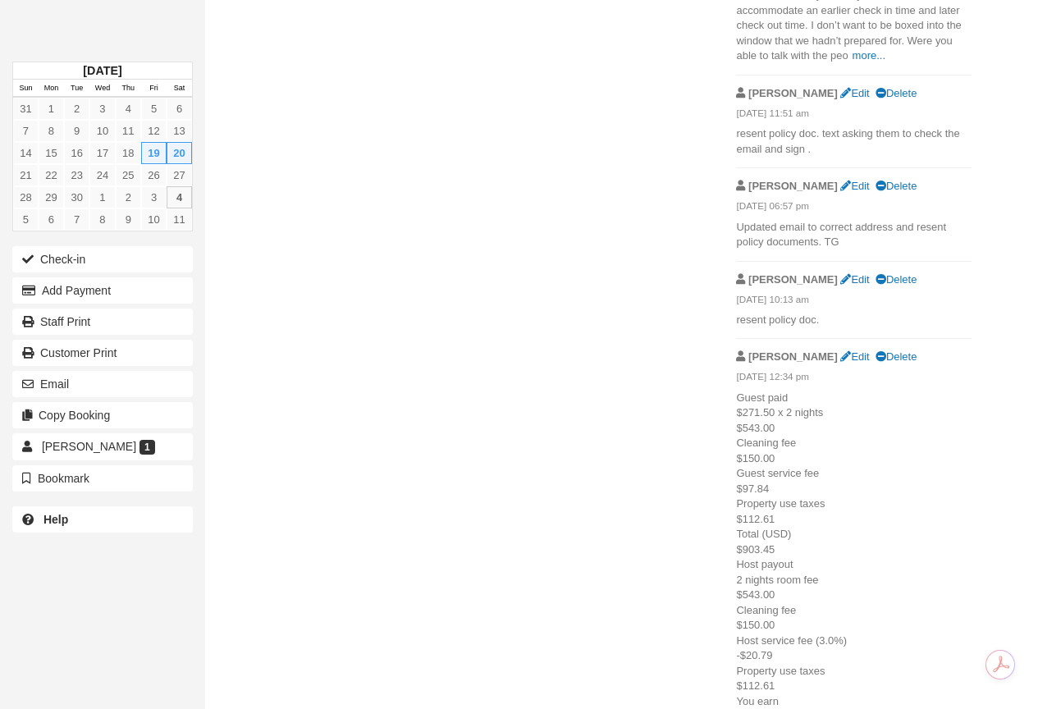
scroll to position [2594, 0]
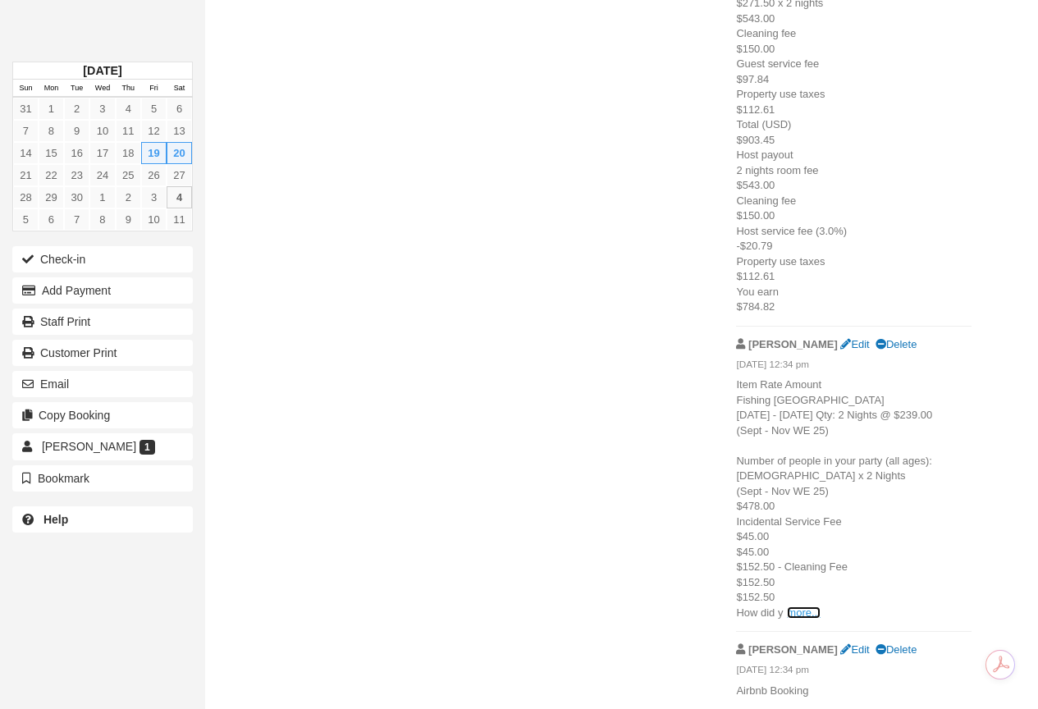
click at [812, 609] on link "more..." at bounding box center [803, 613] width 33 height 12
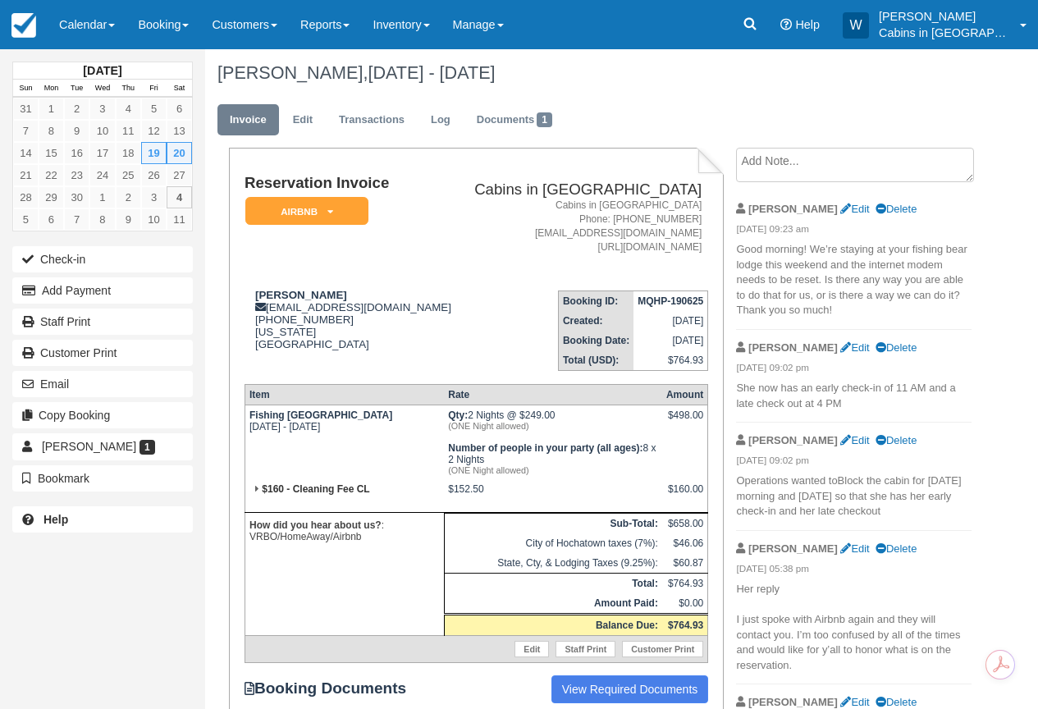
scroll to position [0, 0]
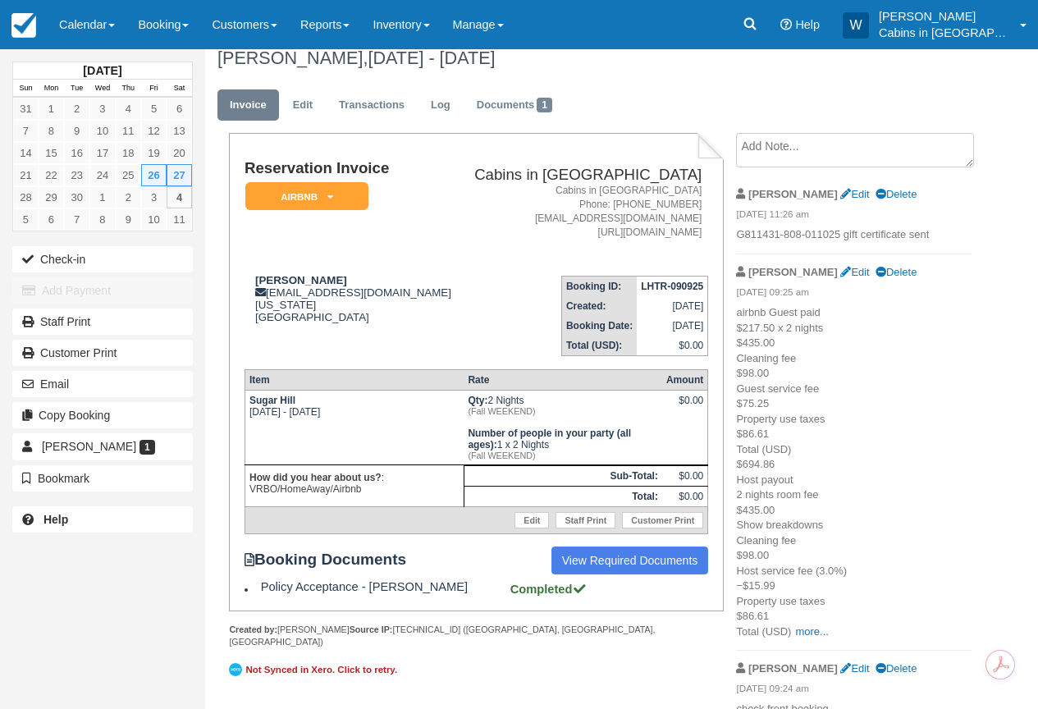
scroll to position [30, 0]
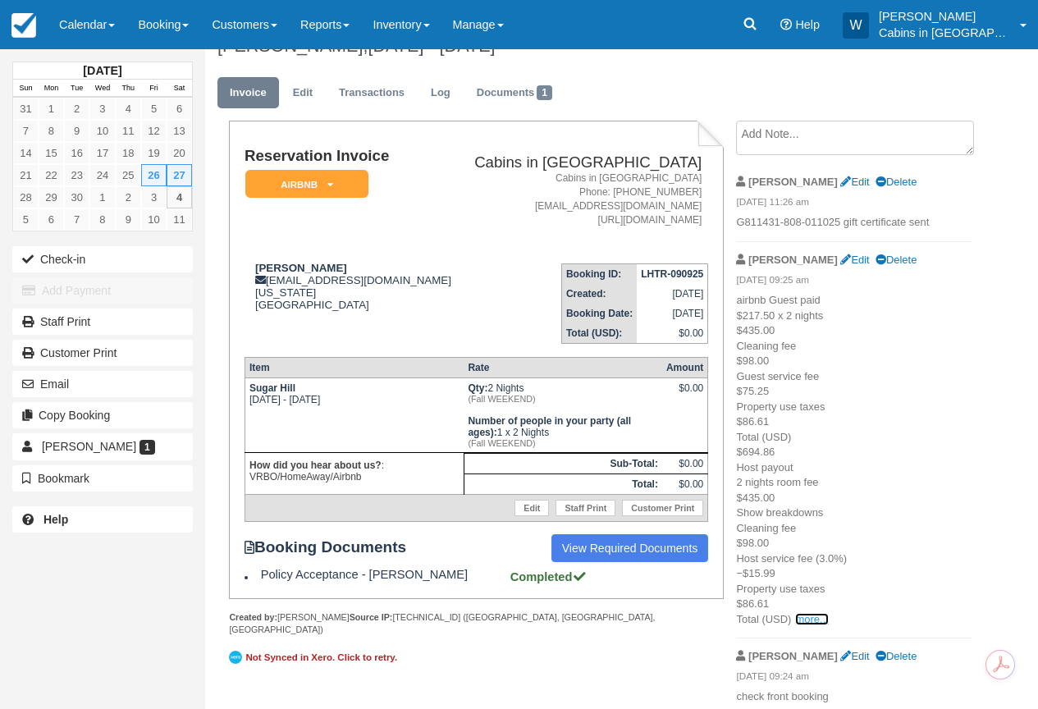
click at [808, 614] on link "more..." at bounding box center [811, 619] width 33 height 12
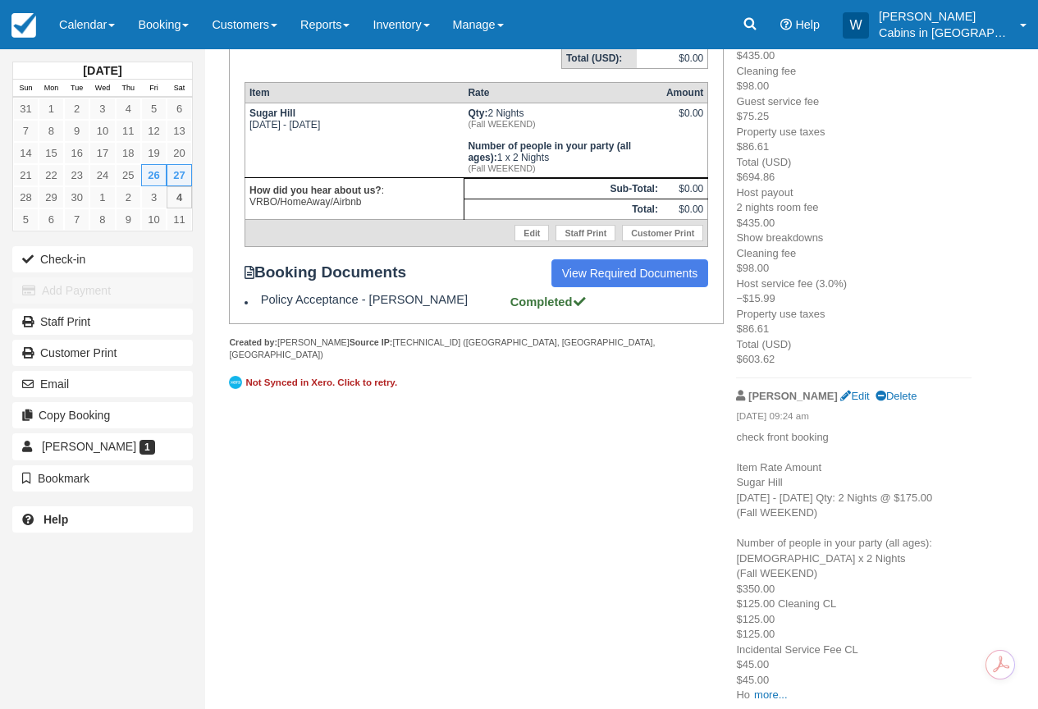
scroll to position [325, 0]
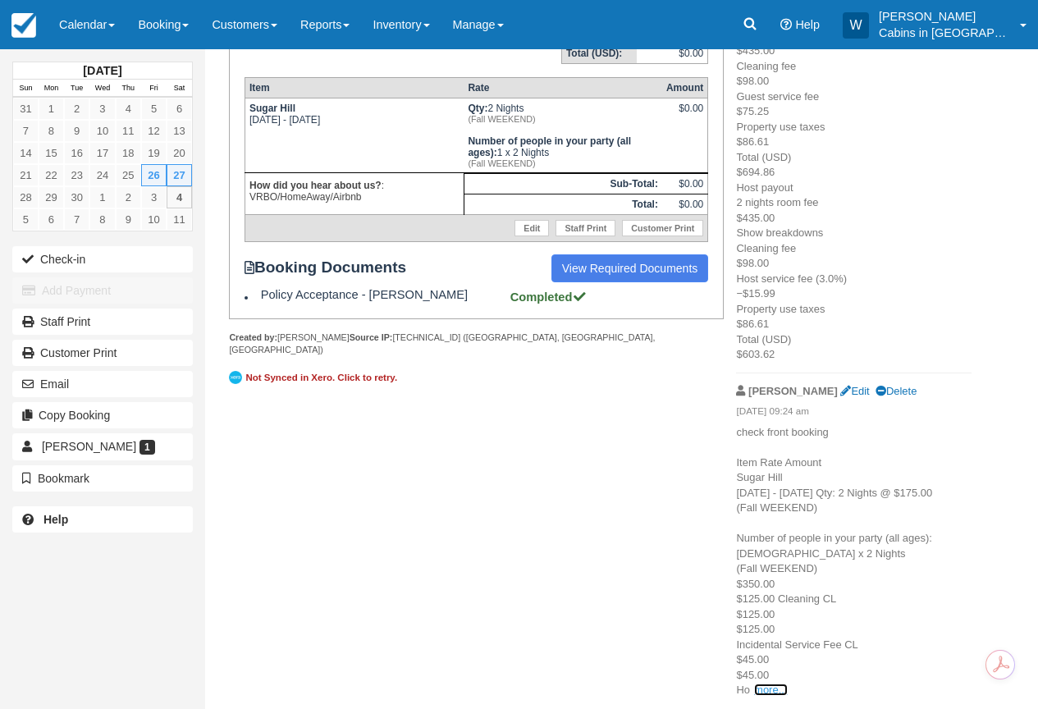
click at [767, 687] on link "more..." at bounding box center [770, 690] width 33 height 12
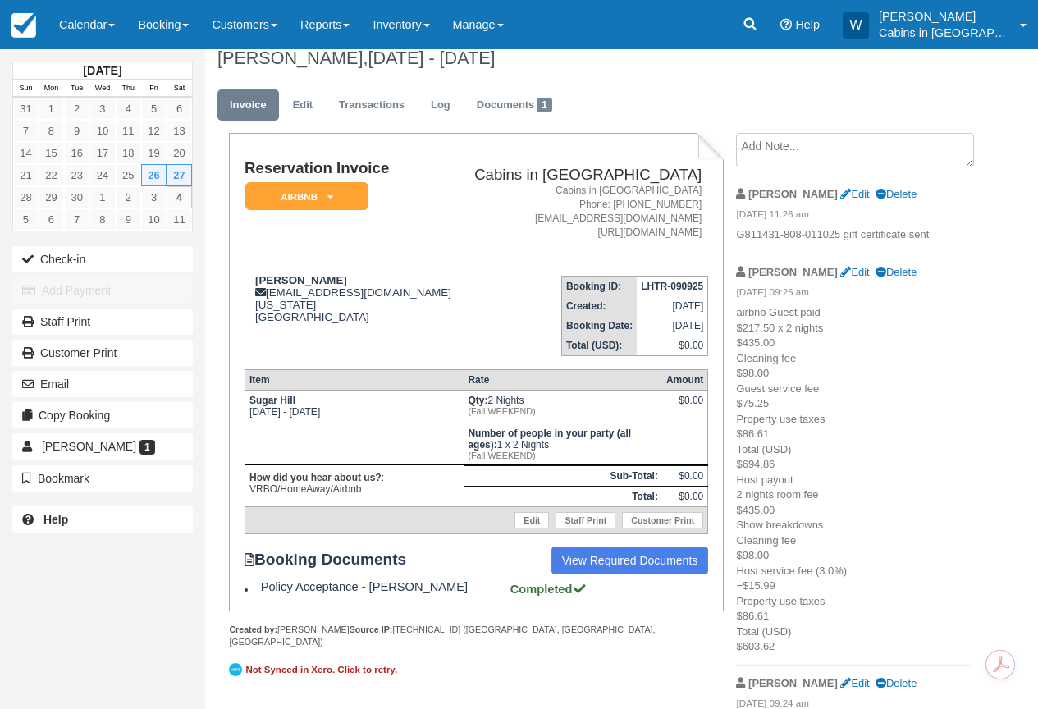
scroll to position [13, 0]
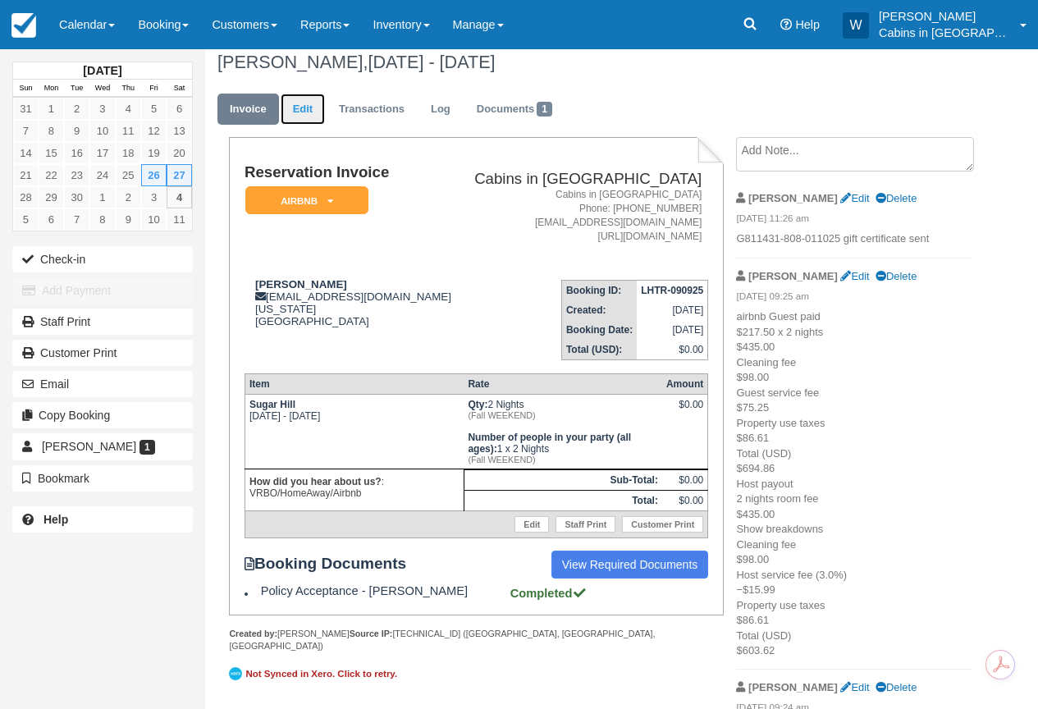
click at [307, 111] on link "Edit" at bounding box center [303, 110] width 44 height 32
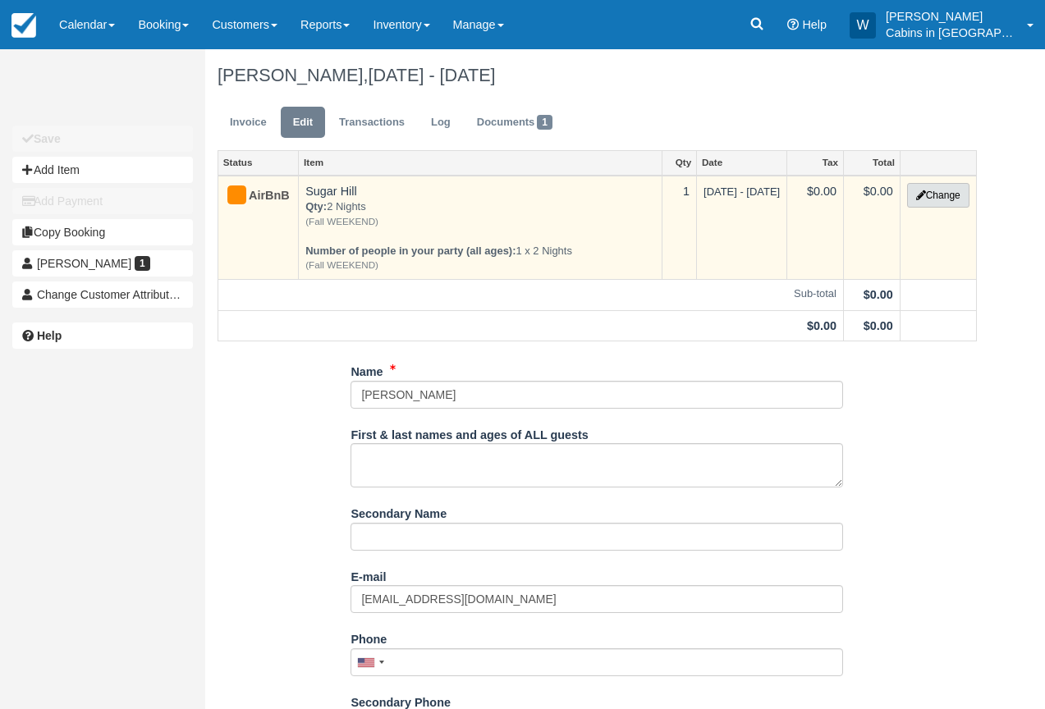
click at [942, 193] on button "Change" at bounding box center [938, 195] width 62 height 25
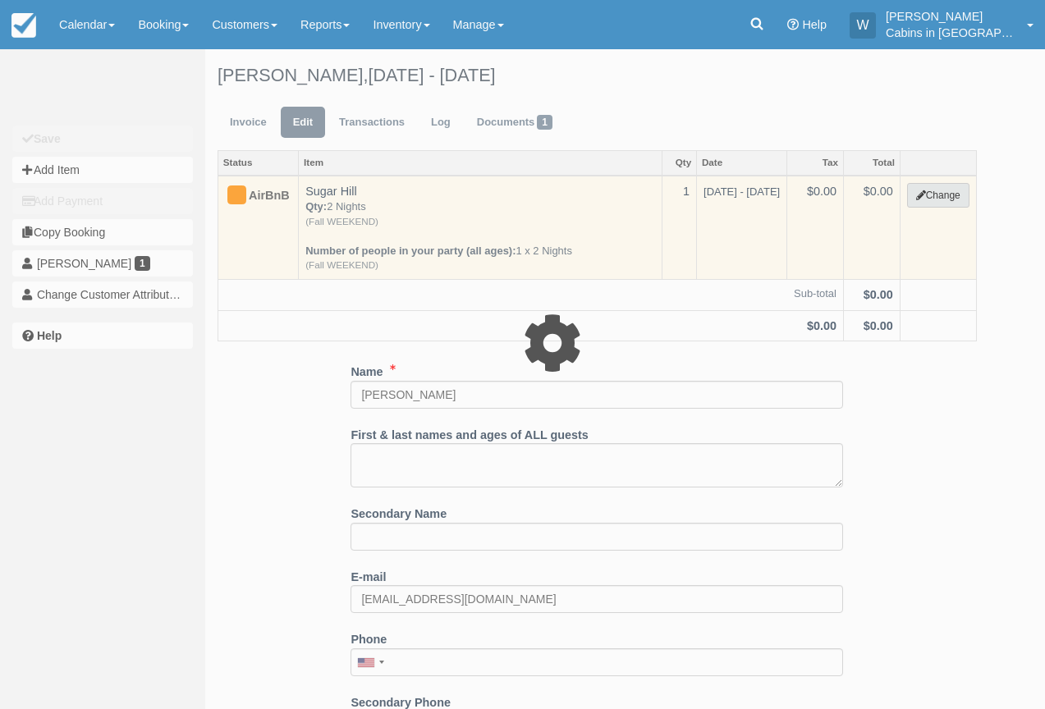
select select "1"
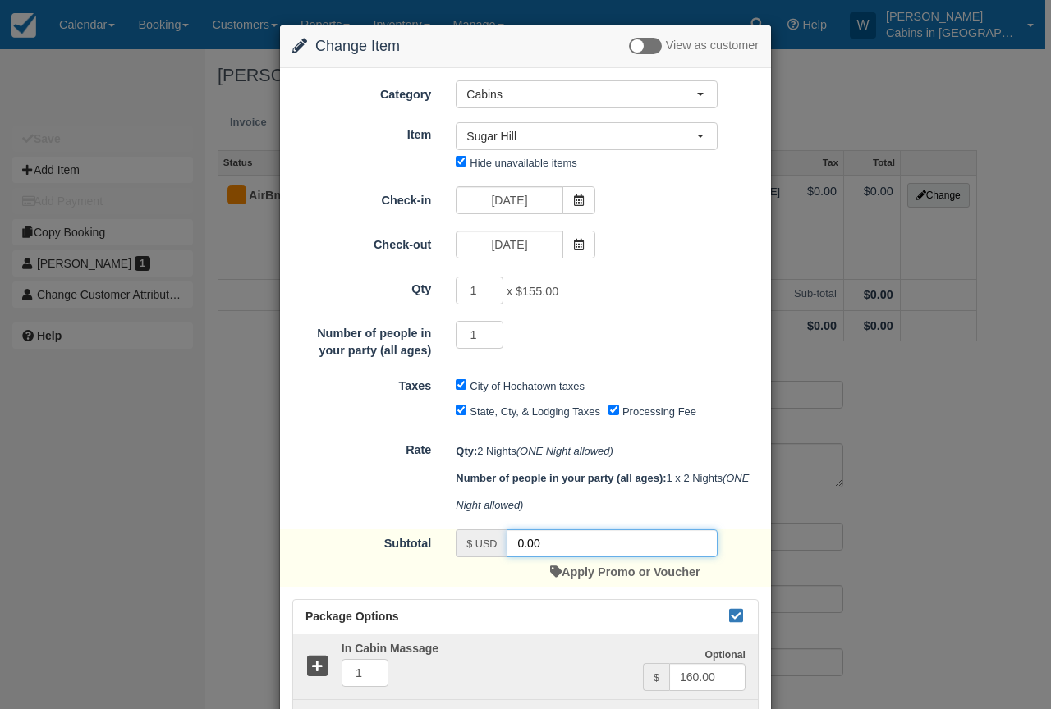
drag, startPoint x: 548, startPoint y: 541, endPoint x: 479, endPoint y: 538, distance: 69.0
click at [480, 539] on div "$ USD 0.00" at bounding box center [587, 543] width 262 height 28
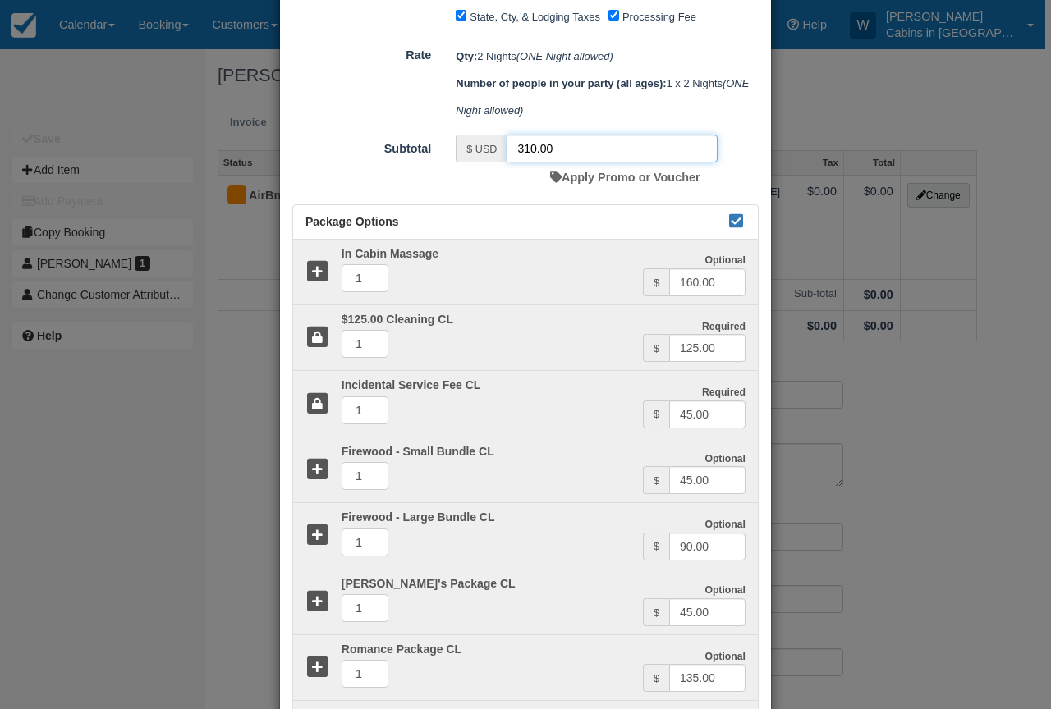
scroll to position [394, 0]
type input "310.00"
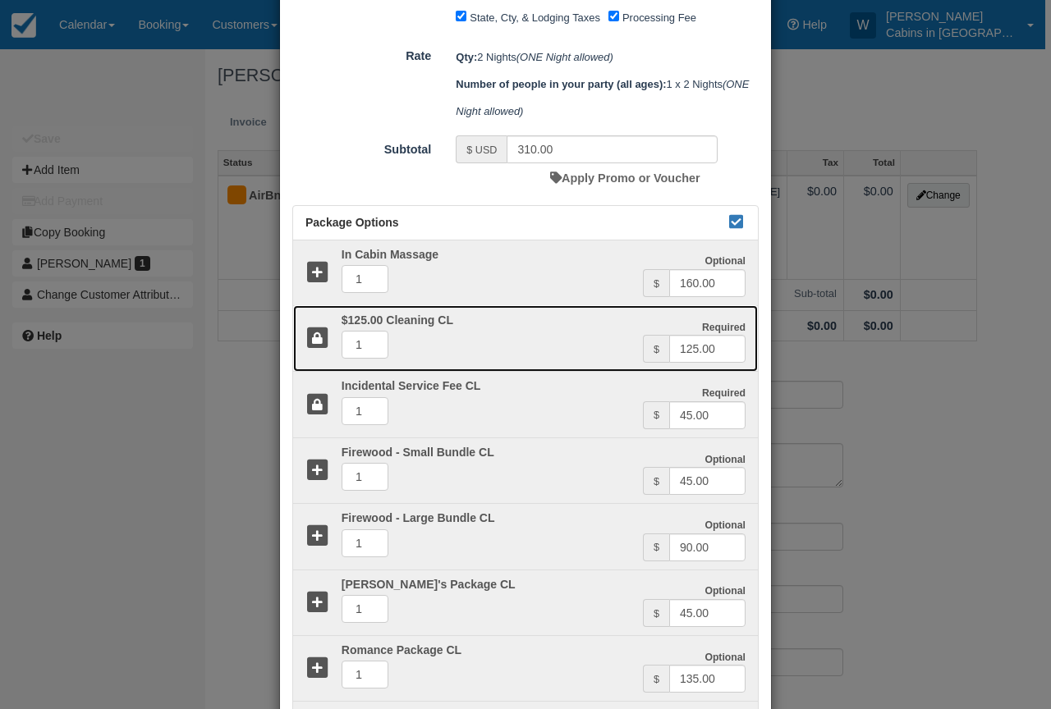
click at [315, 342] on icon at bounding box center [317, 339] width 24 height 24
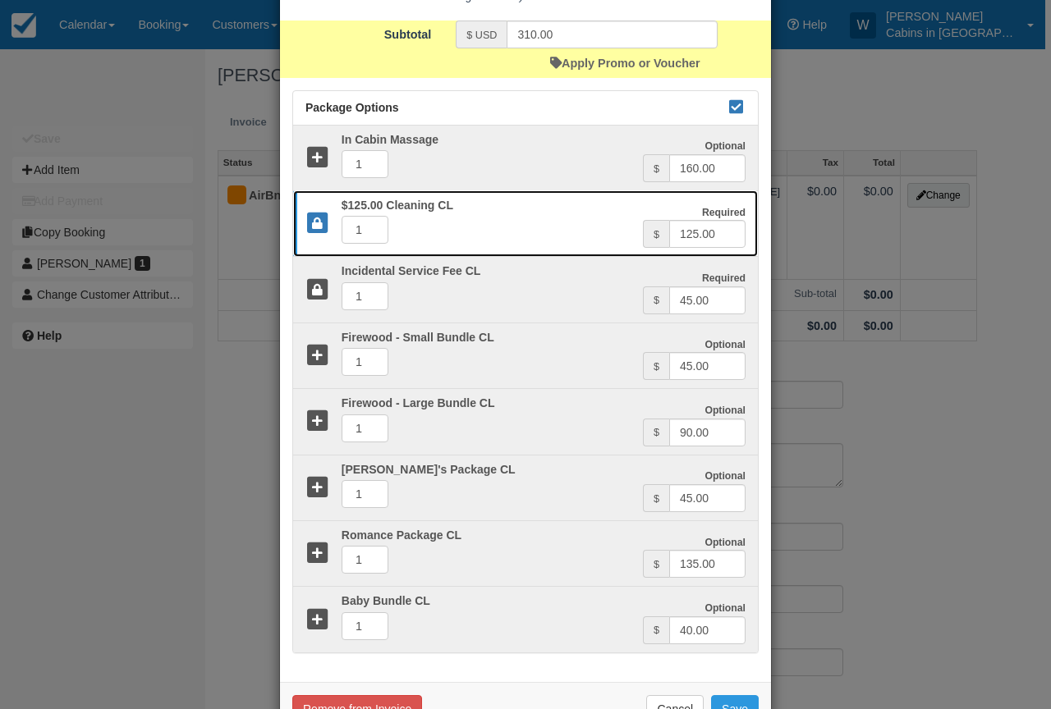
scroll to position [561, 0]
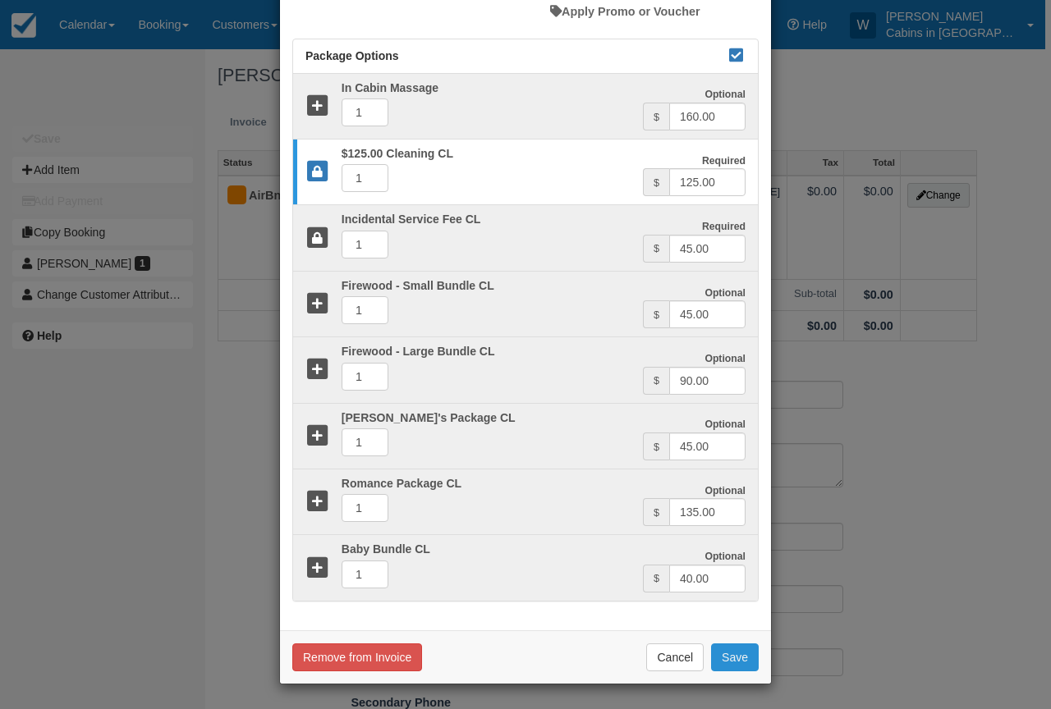
click at [735, 659] on button "Save" at bounding box center [735, 658] width 48 height 28
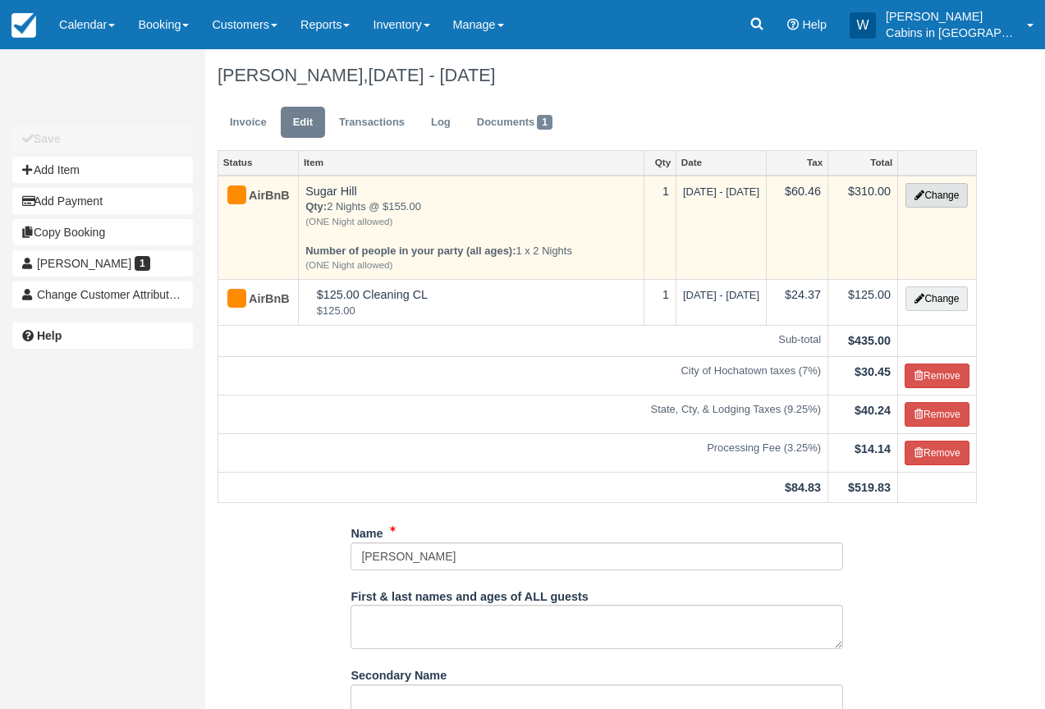
click at [926, 204] on button "Change" at bounding box center [936, 195] width 62 height 25
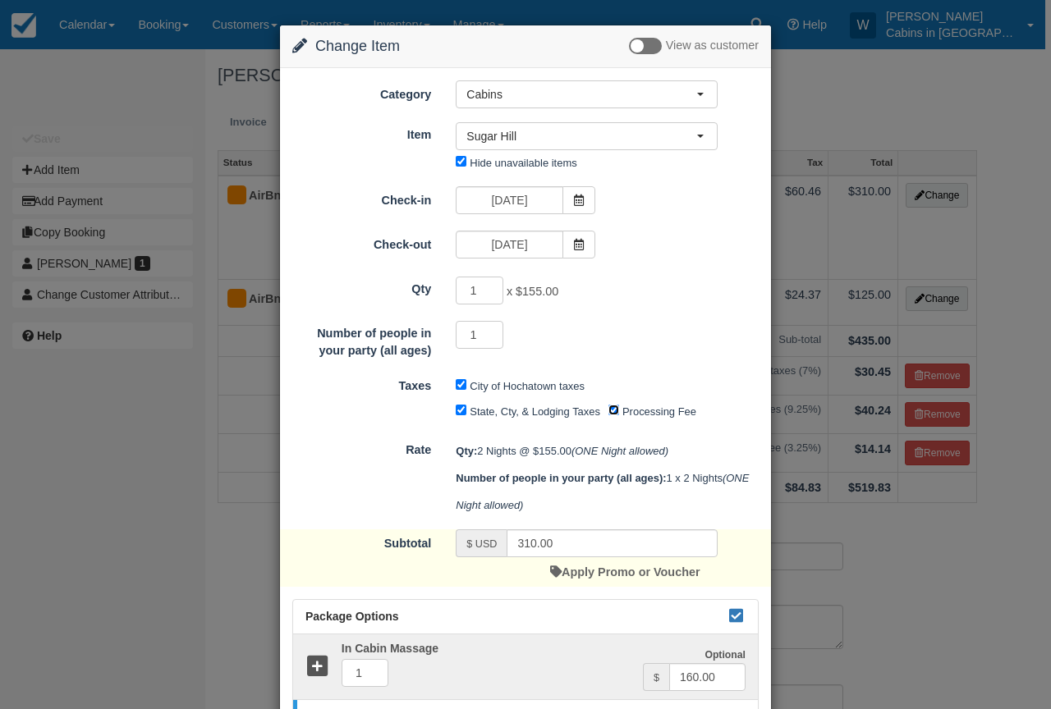
click at [612, 412] on input "Processing Fee" at bounding box center [613, 410] width 11 height 11
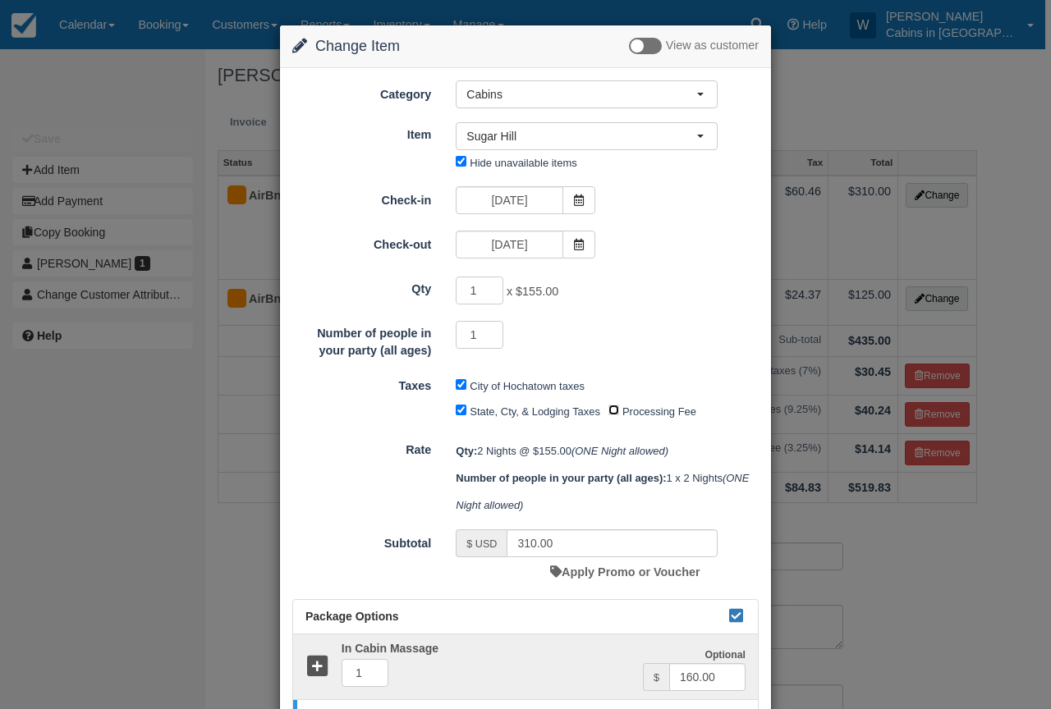
scroll to position [561, 0]
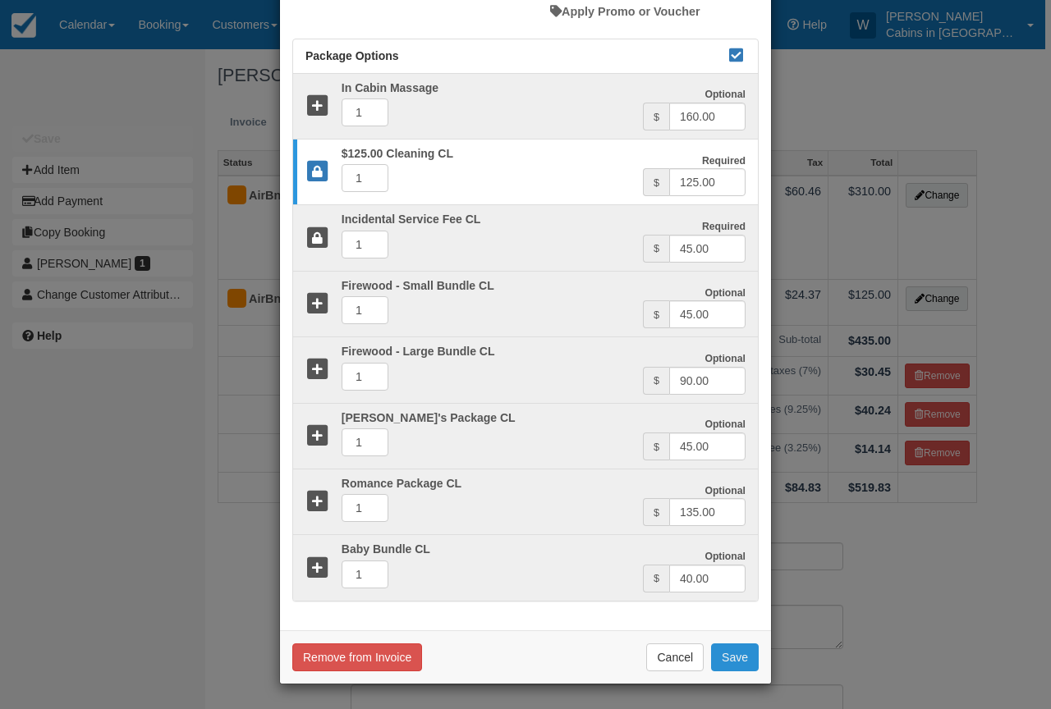
click at [728, 653] on button "Save" at bounding box center [735, 658] width 48 height 28
checkbox input "false"
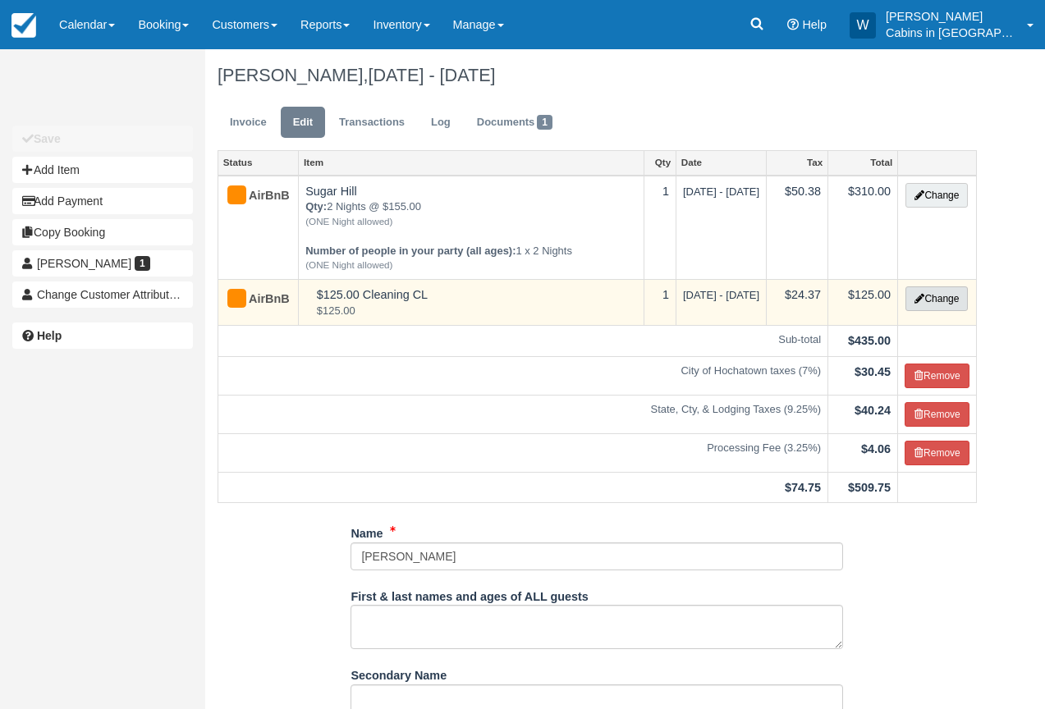
click at [943, 290] on button "Change" at bounding box center [936, 298] width 62 height 25
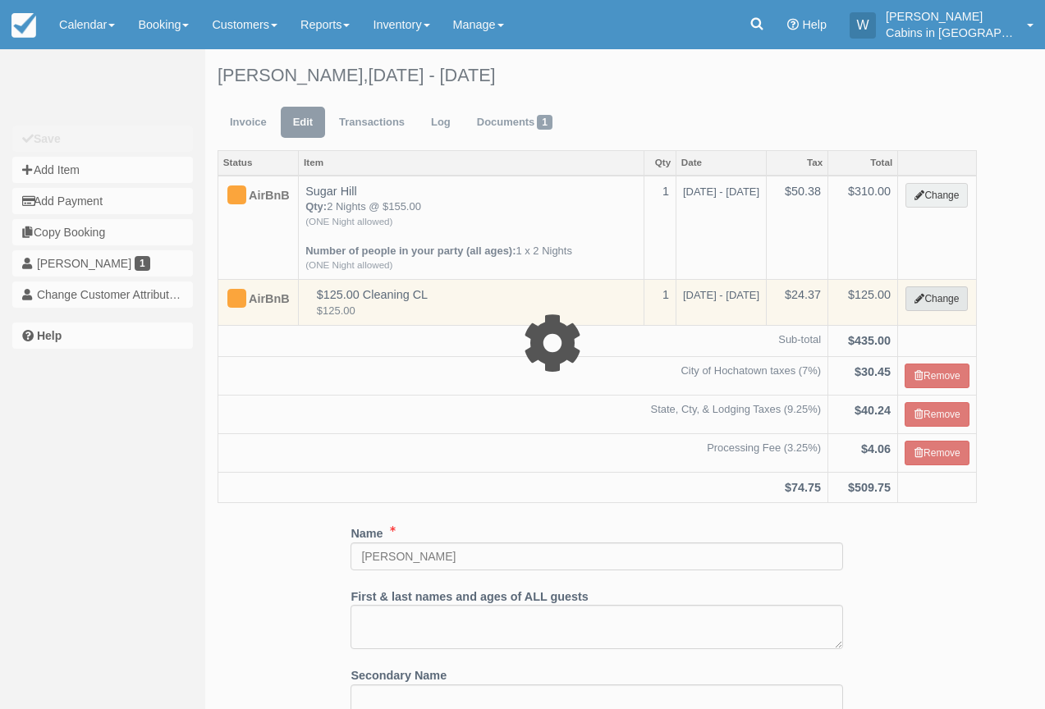
select select "6"
type input "125.00"
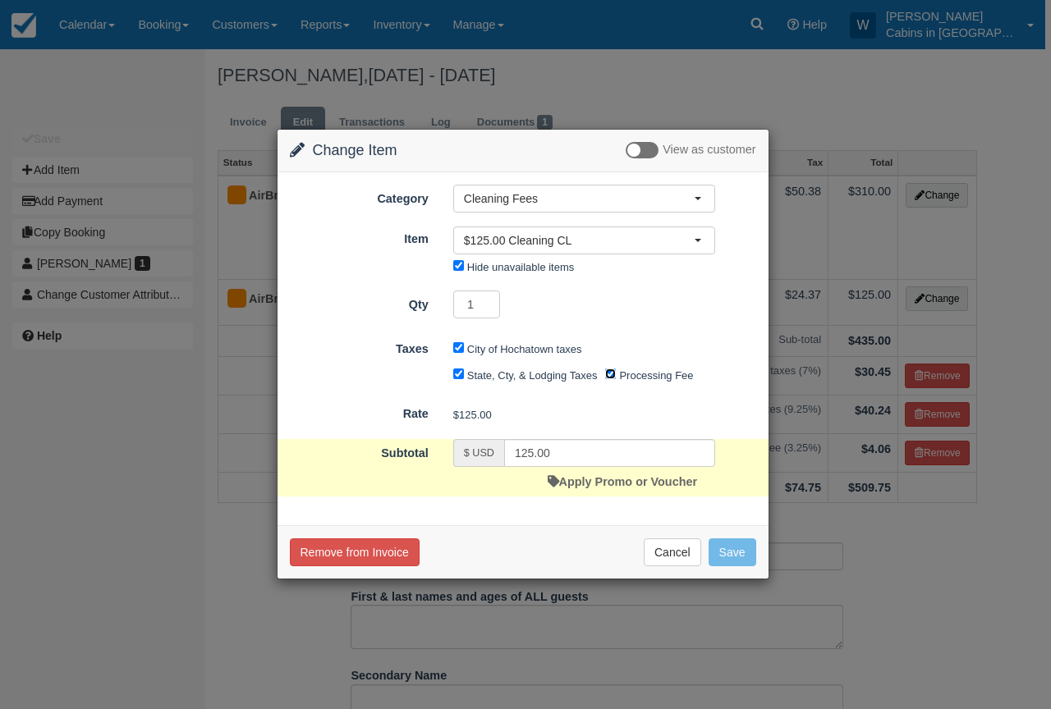
click at [608, 378] on input "Processing Fee" at bounding box center [610, 374] width 11 height 11
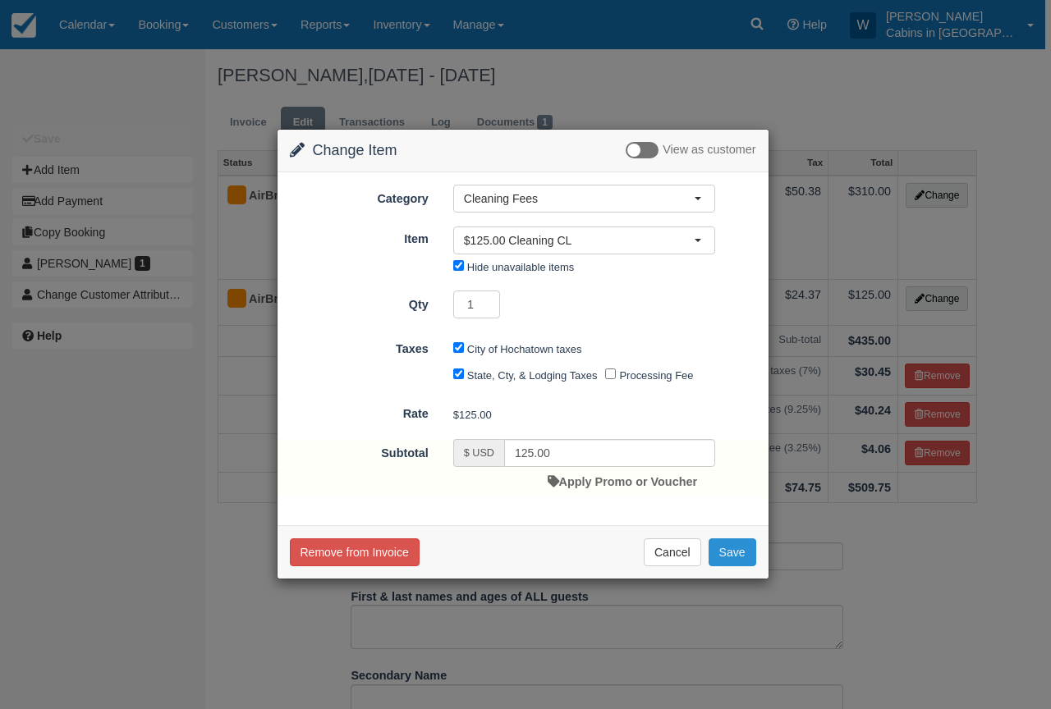
click at [729, 550] on button "Save" at bounding box center [732, 552] width 48 height 28
checkbox input "false"
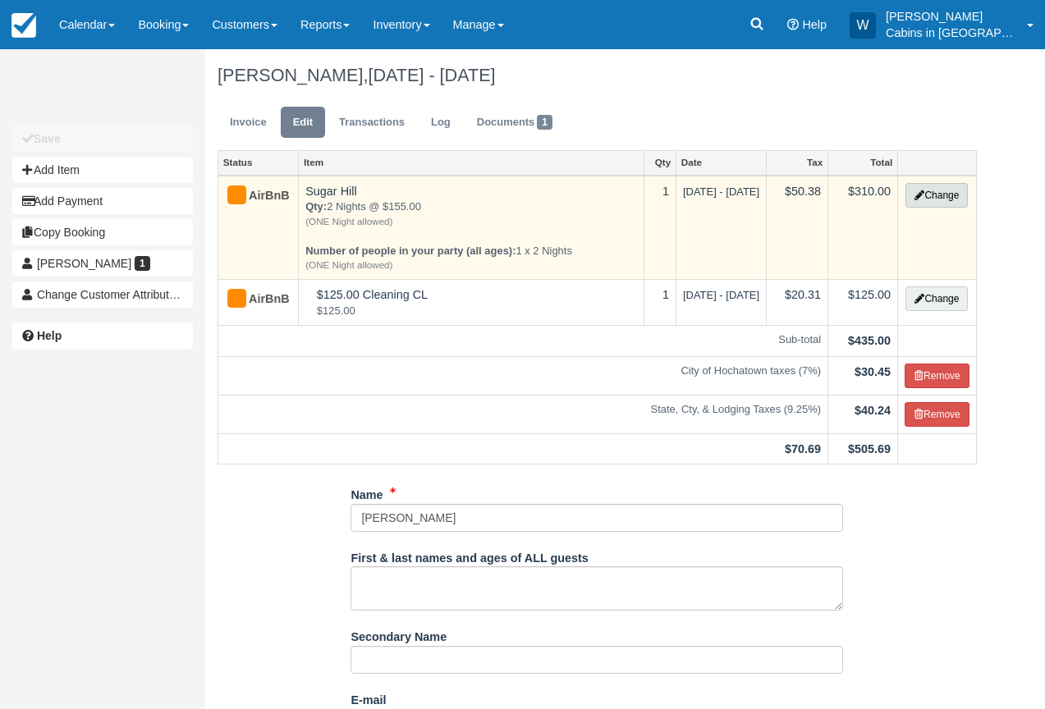
click at [944, 190] on button "Change" at bounding box center [936, 195] width 62 height 25
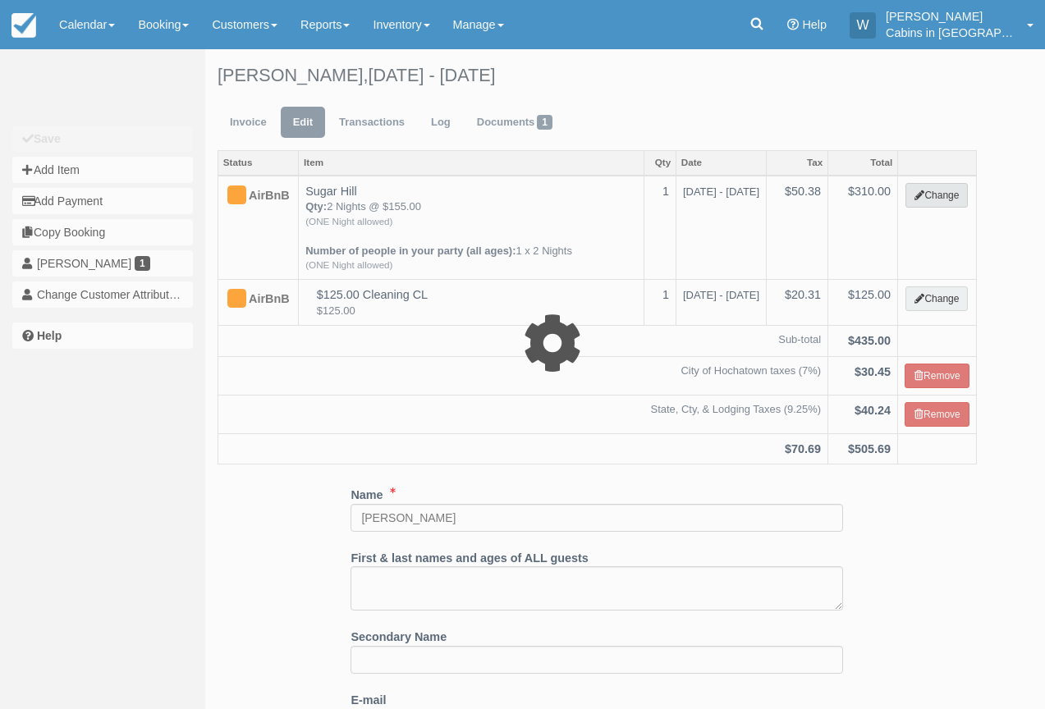
select select "1"
type input "310.00"
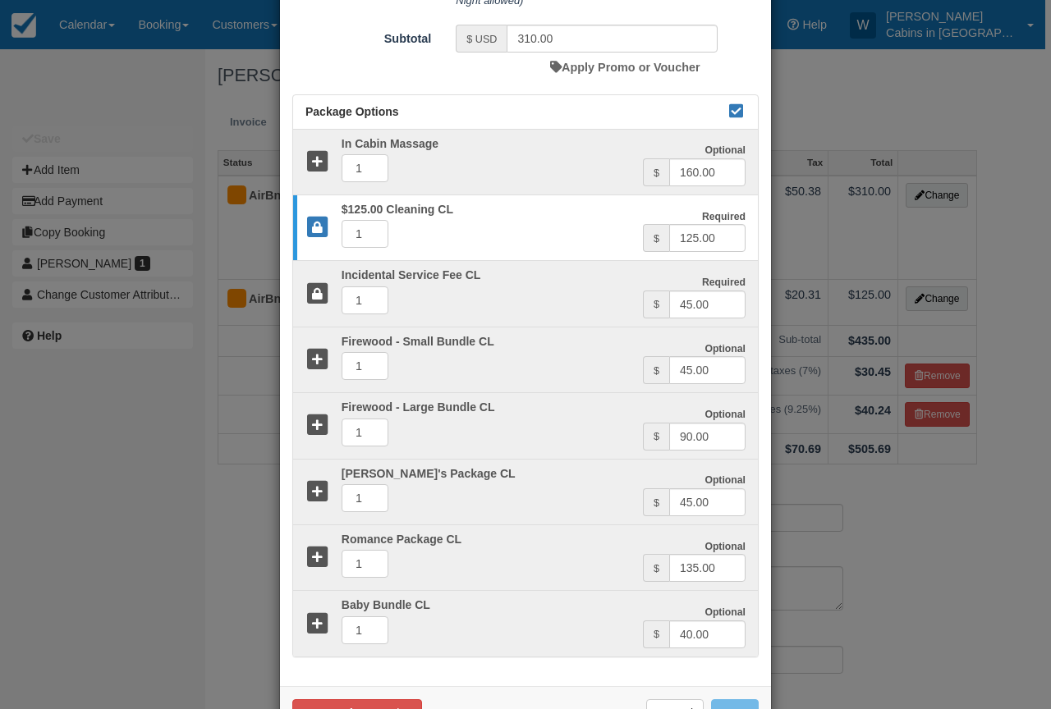
scroll to position [513, 0]
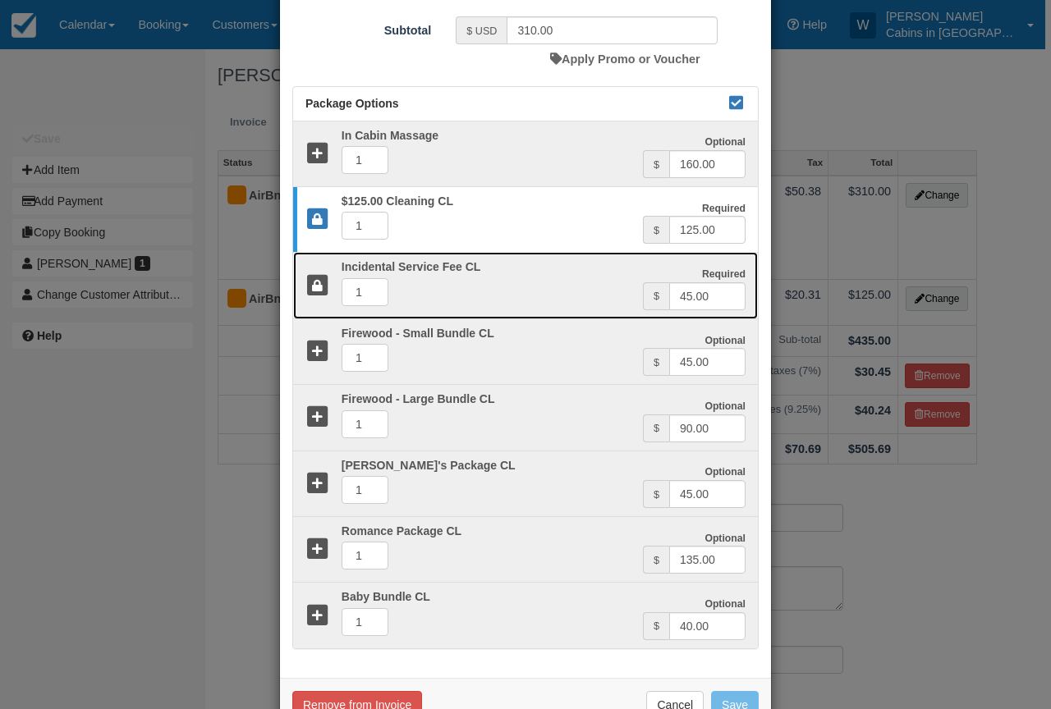
click at [300, 291] on div at bounding box center [311, 285] width 36 height 48
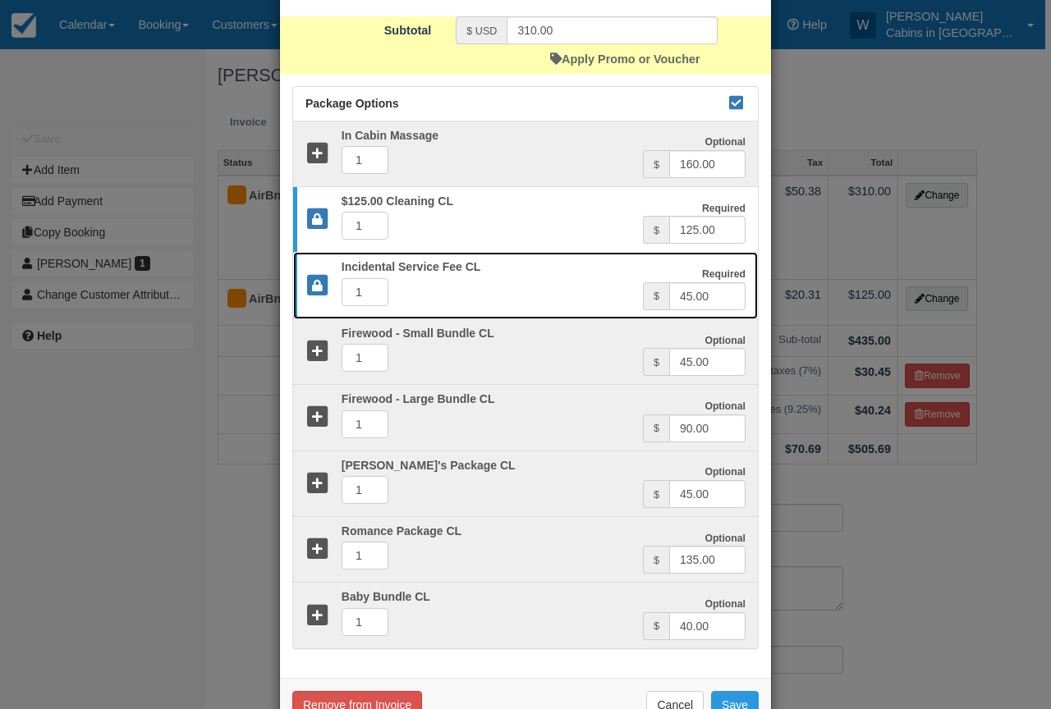
scroll to position [561, 0]
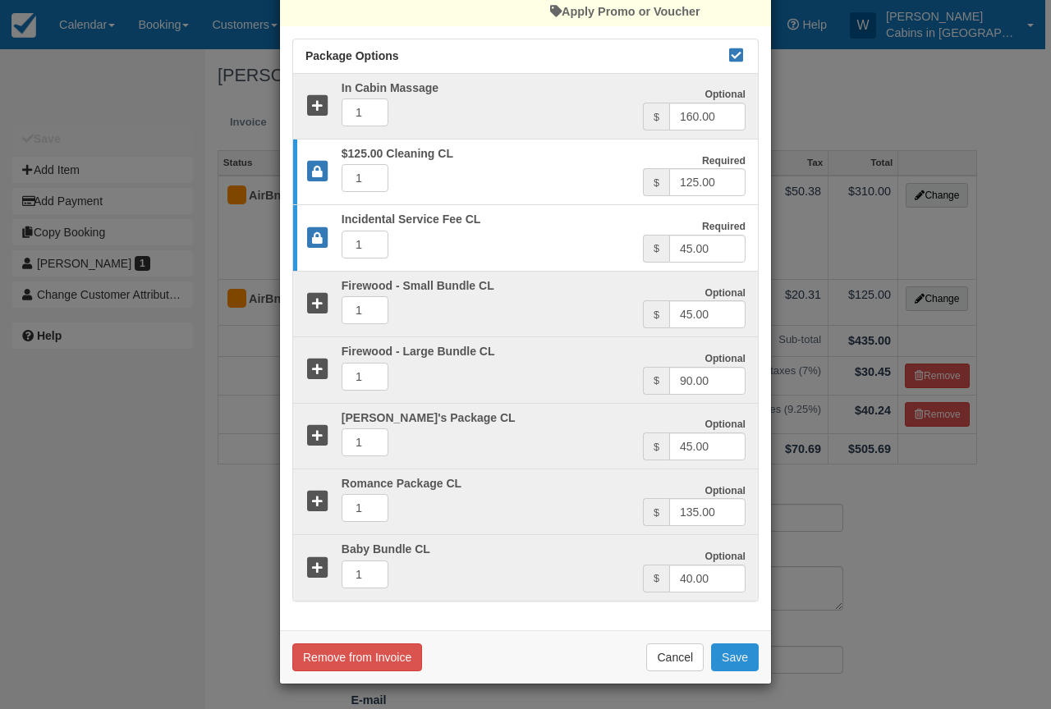
click at [731, 653] on button "Save" at bounding box center [735, 658] width 48 height 28
checkbox input "false"
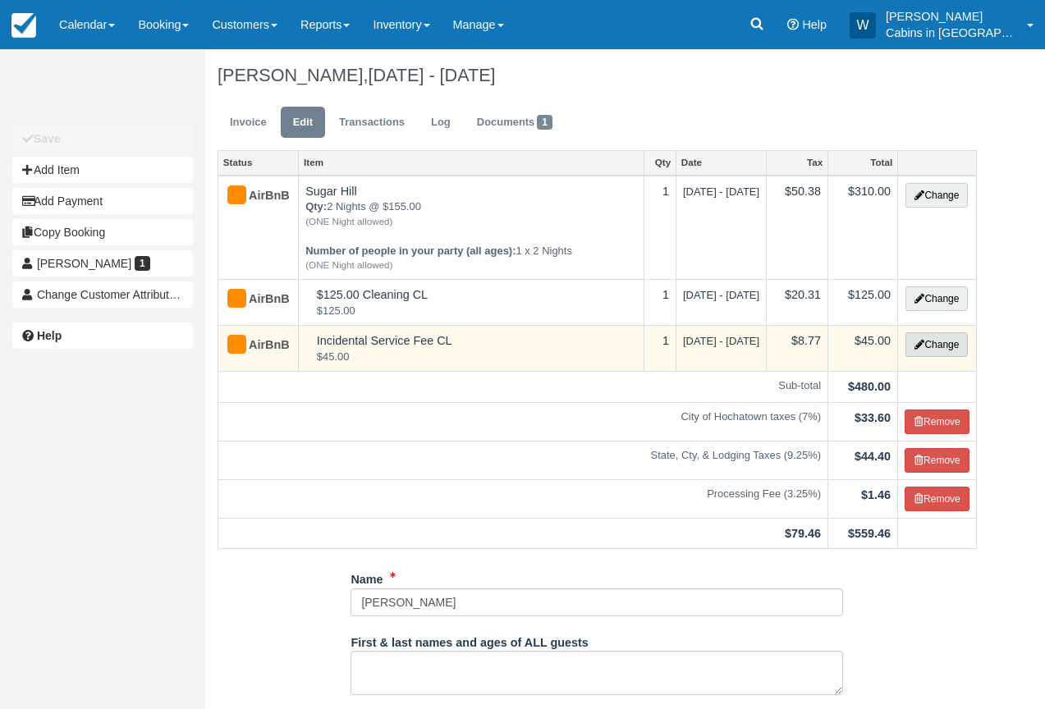
click at [942, 347] on button "Change" at bounding box center [936, 344] width 62 height 25
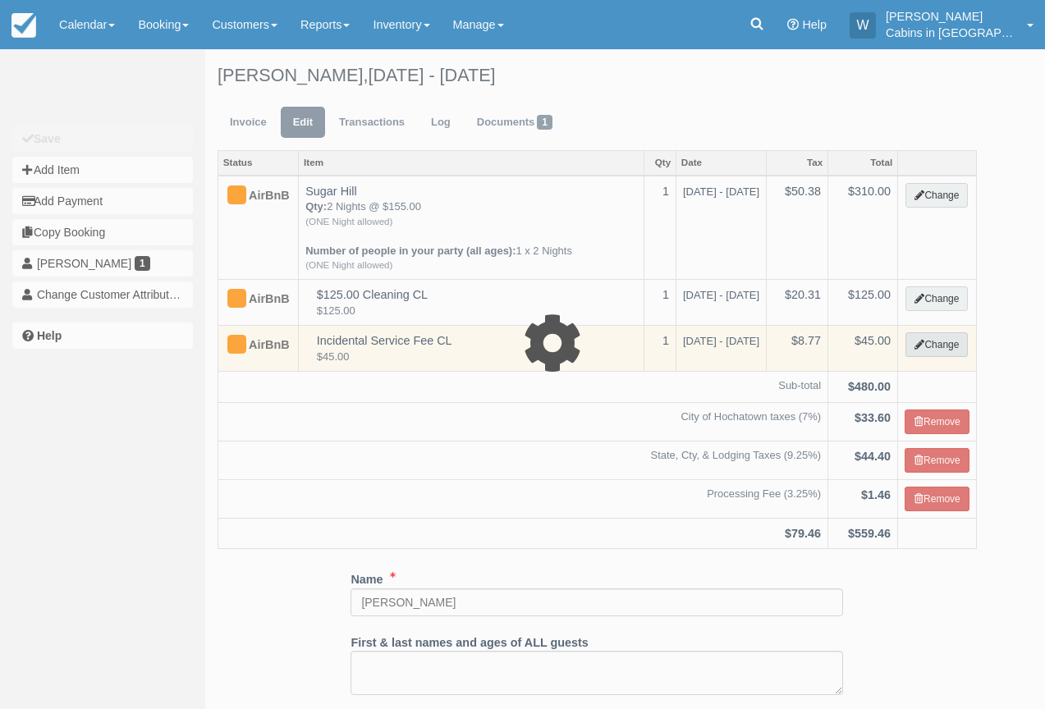
select select "2"
type input "45.00"
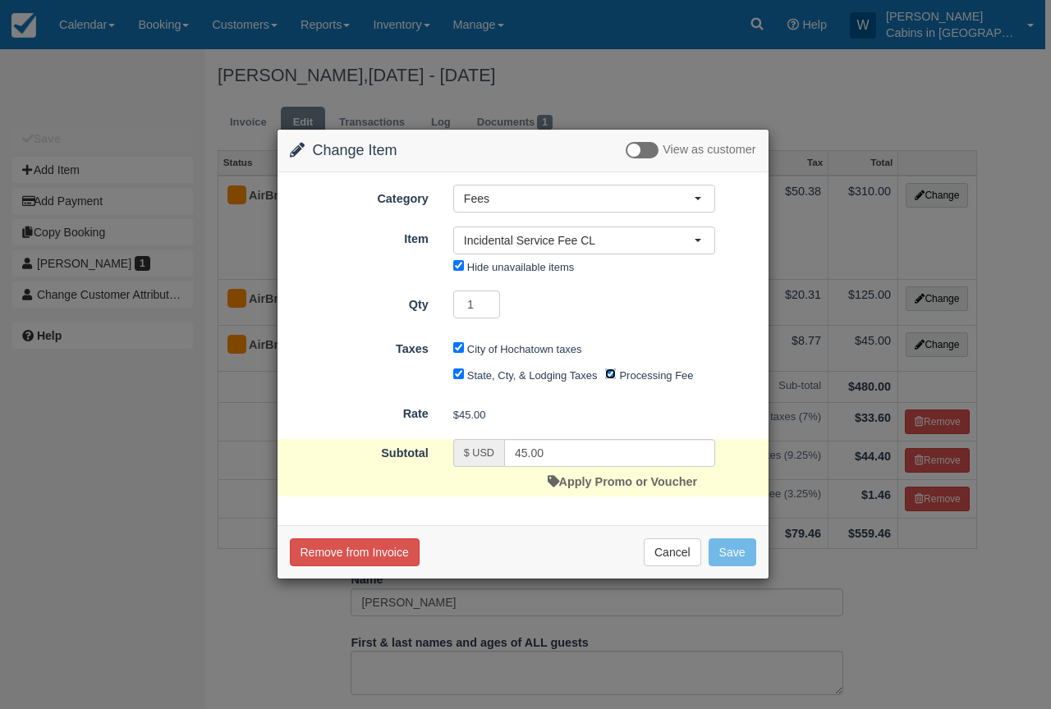
click at [610, 373] on input "Processing Fee" at bounding box center [610, 374] width 11 height 11
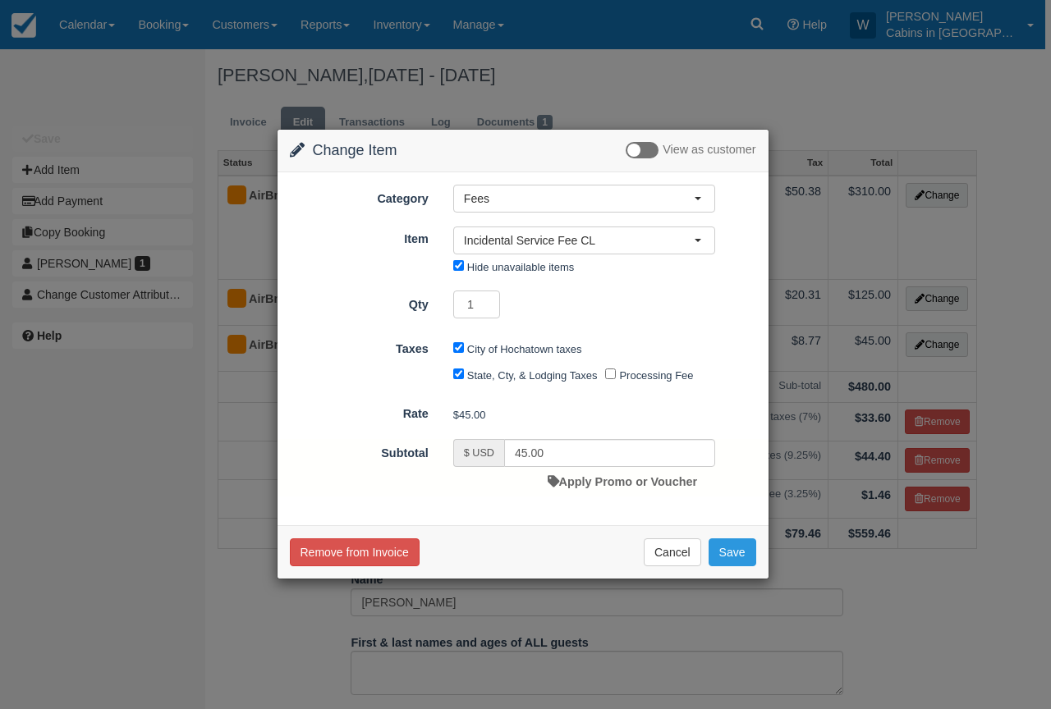
click at [733, 572] on div "Remove from Invoice Cancel Save" at bounding box center [522, 551] width 491 height 53
click at [733, 552] on button "Save" at bounding box center [732, 552] width 48 height 28
checkbox input "false"
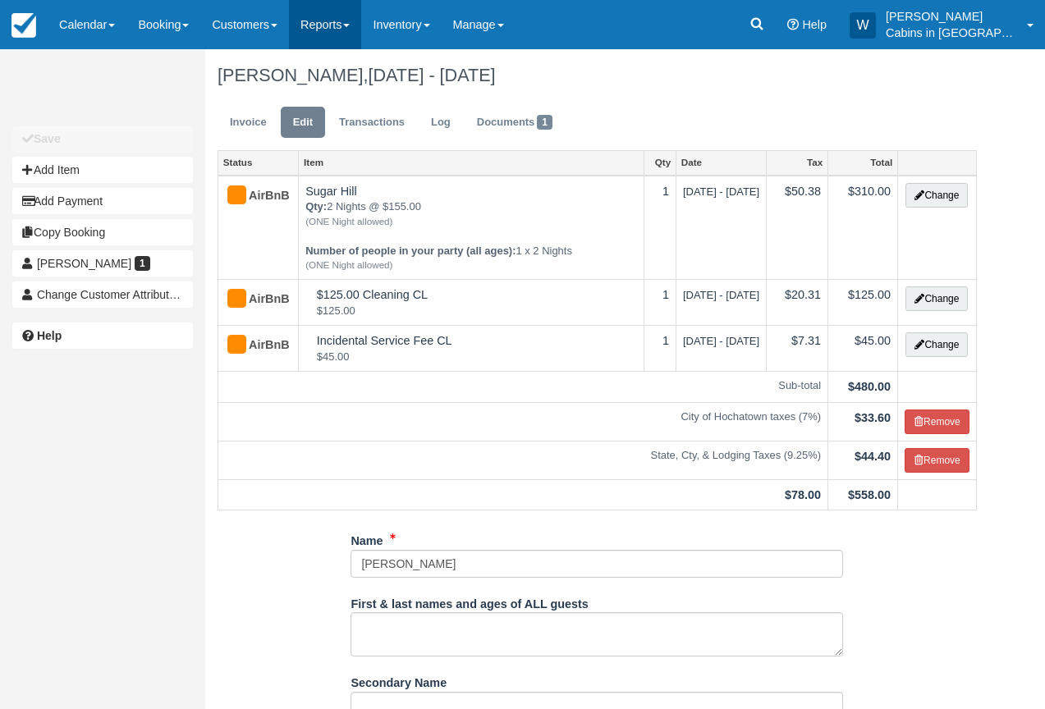
click at [361, 29] on link "Reports" at bounding box center [325, 24] width 72 height 49
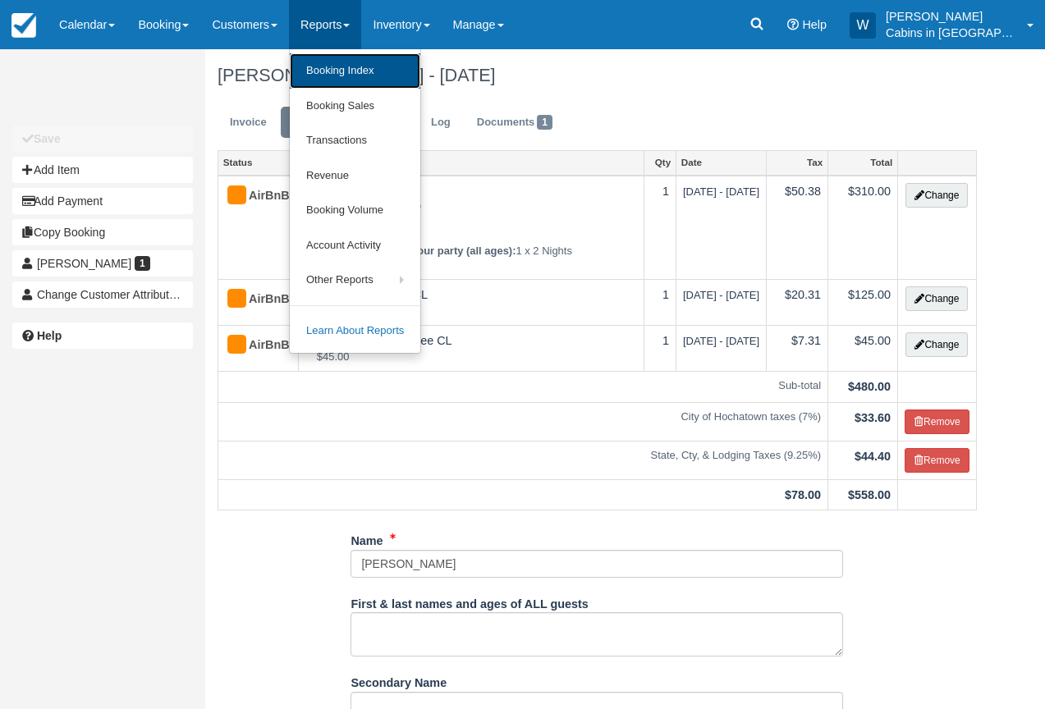
click at [367, 71] on link "Booking Index" at bounding box center [355, 70] width 131 height 35
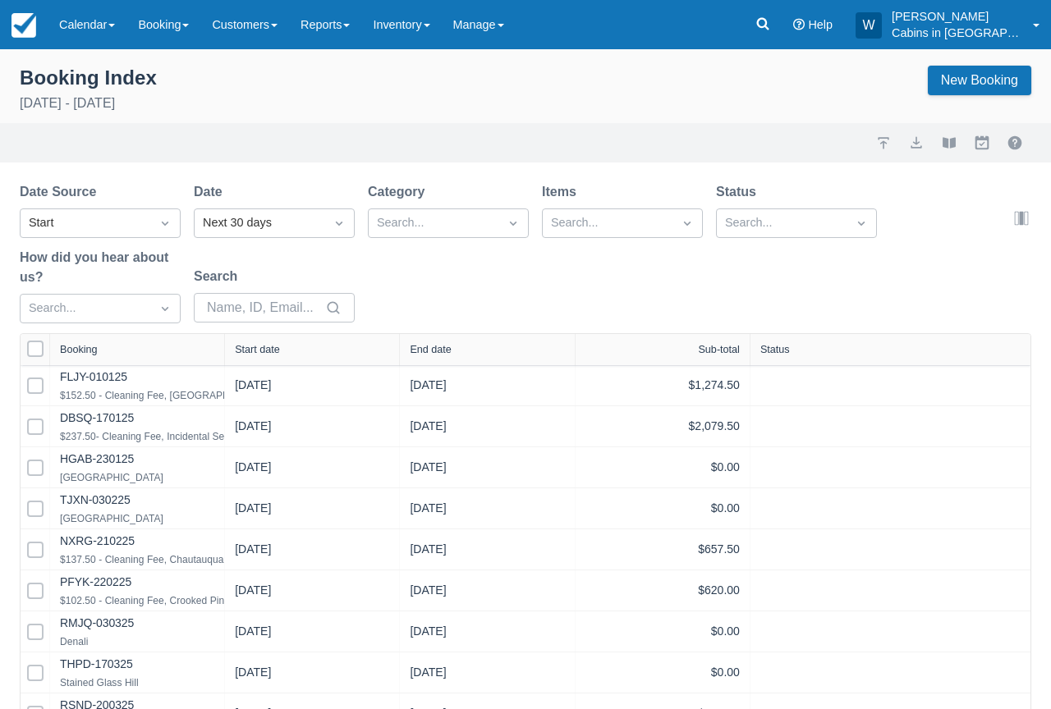
select select "25"
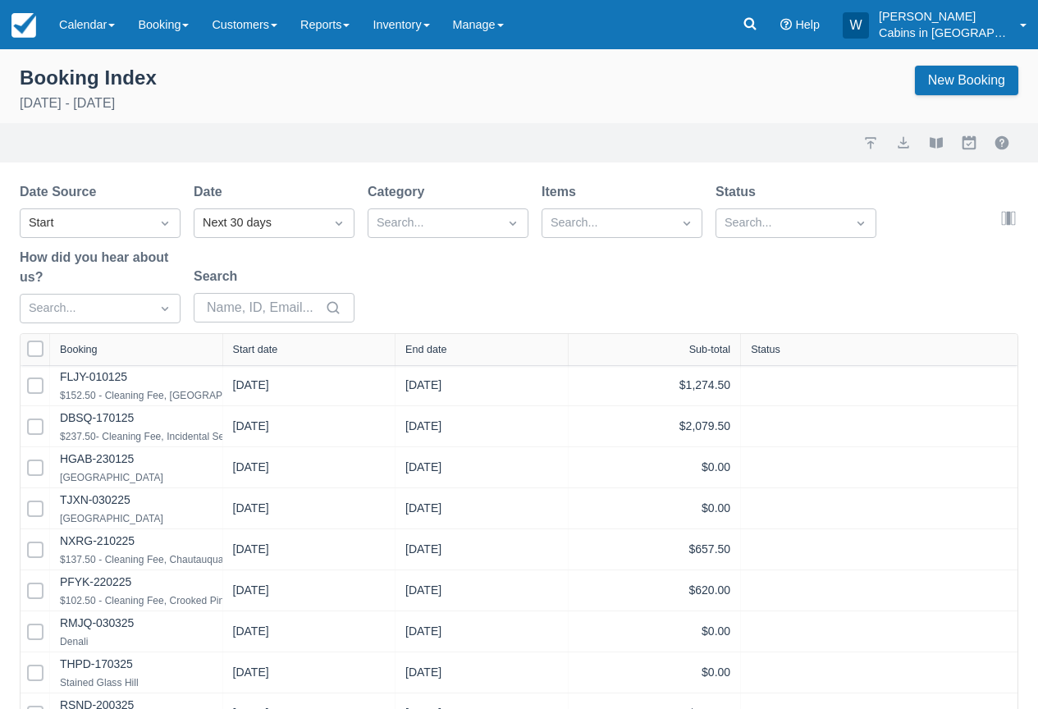
select select "25"
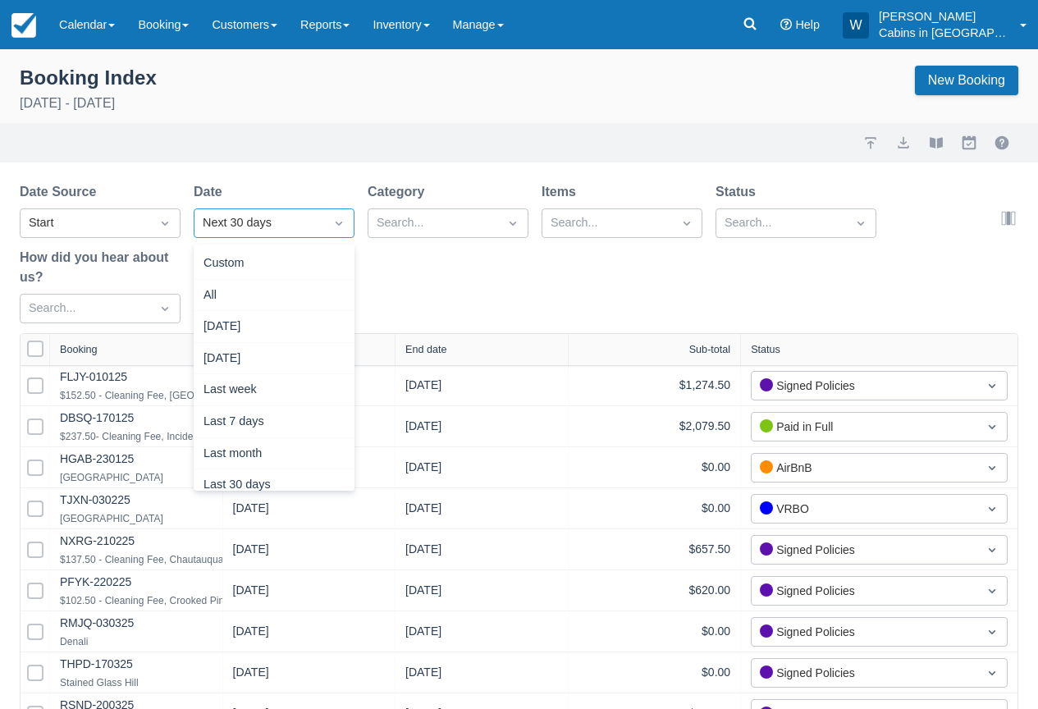
click at [302, 226] on div "Next 30 days" at bounding box center [259, 223] width 113 height 18
click at [313, 267] on div "Custom" at bounding box center [274, 264] width 161 height 32
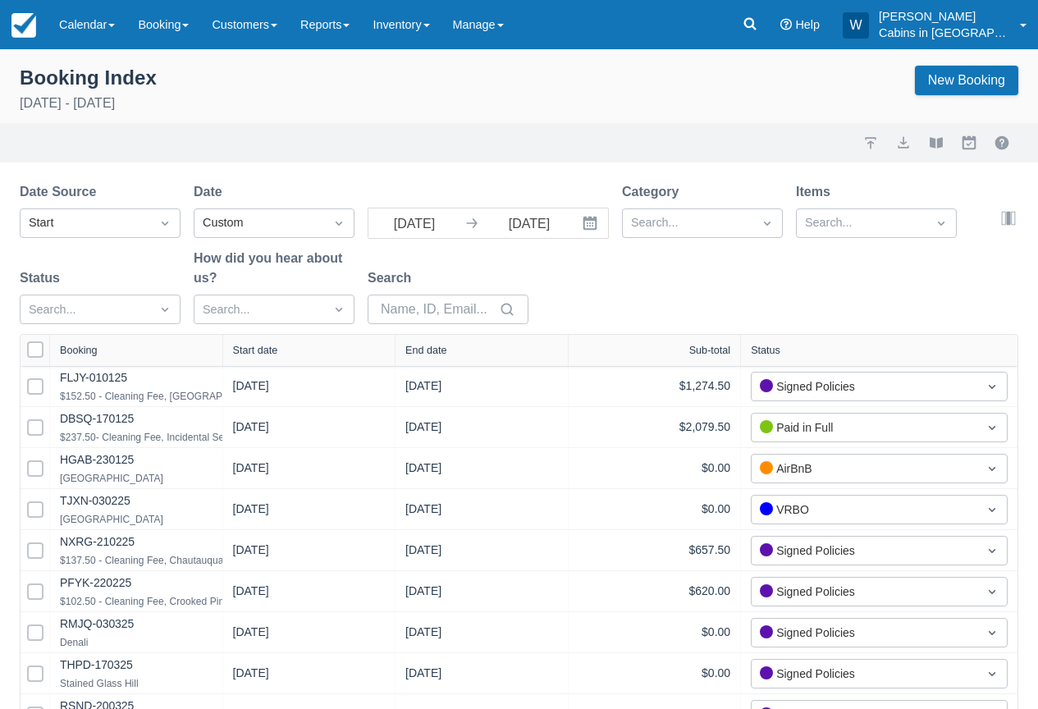
select select "25"
click at [451, 226] on input "[DATE]" at bounding box center [415, 223] width 92 height 30
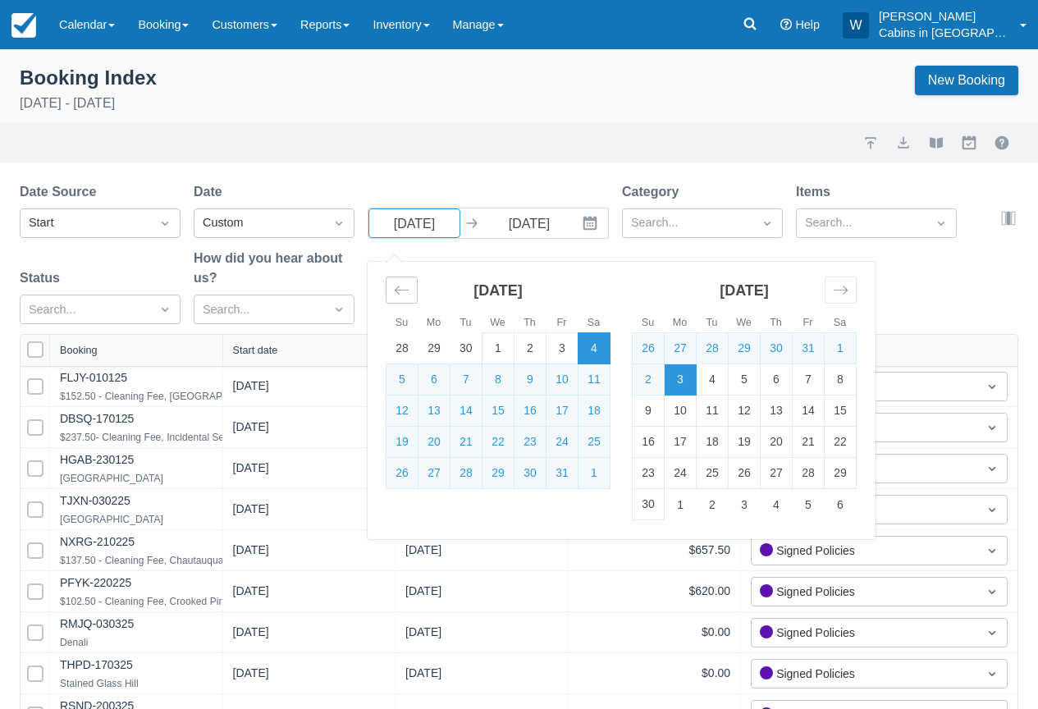
click at [403, 304] on div "Move backward to switch to the previous month." at bounding box center [402, 290] width 32 height 27
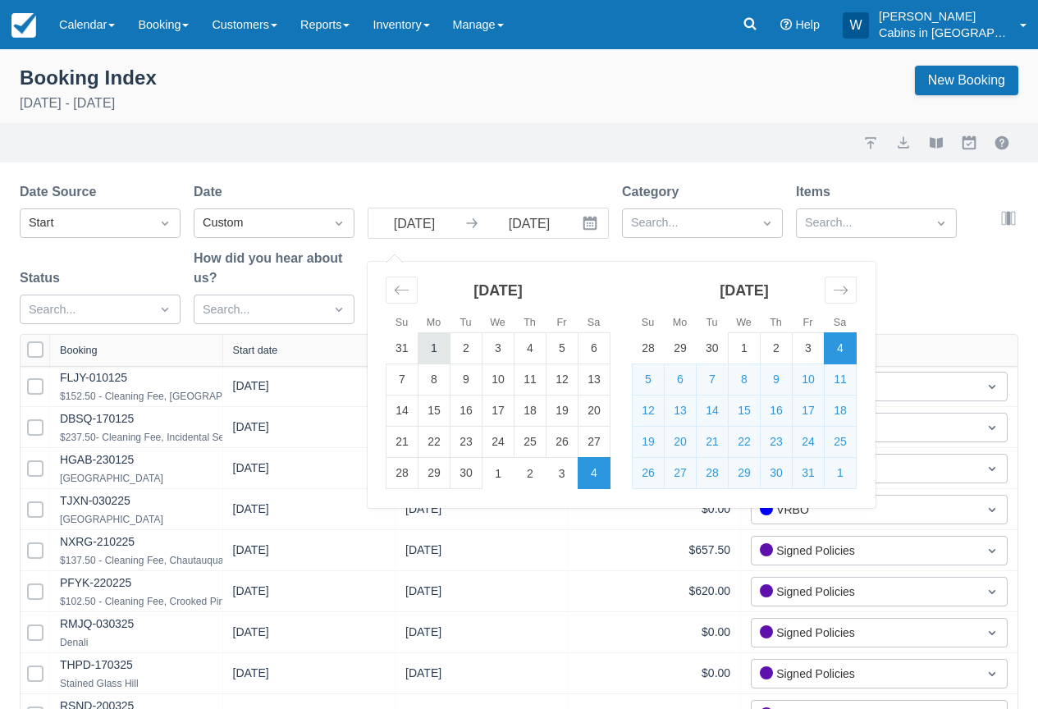
click at [428, 347] on td "1" at bounding box center [435, 348] width 32 height 31
type input "[DATE]"
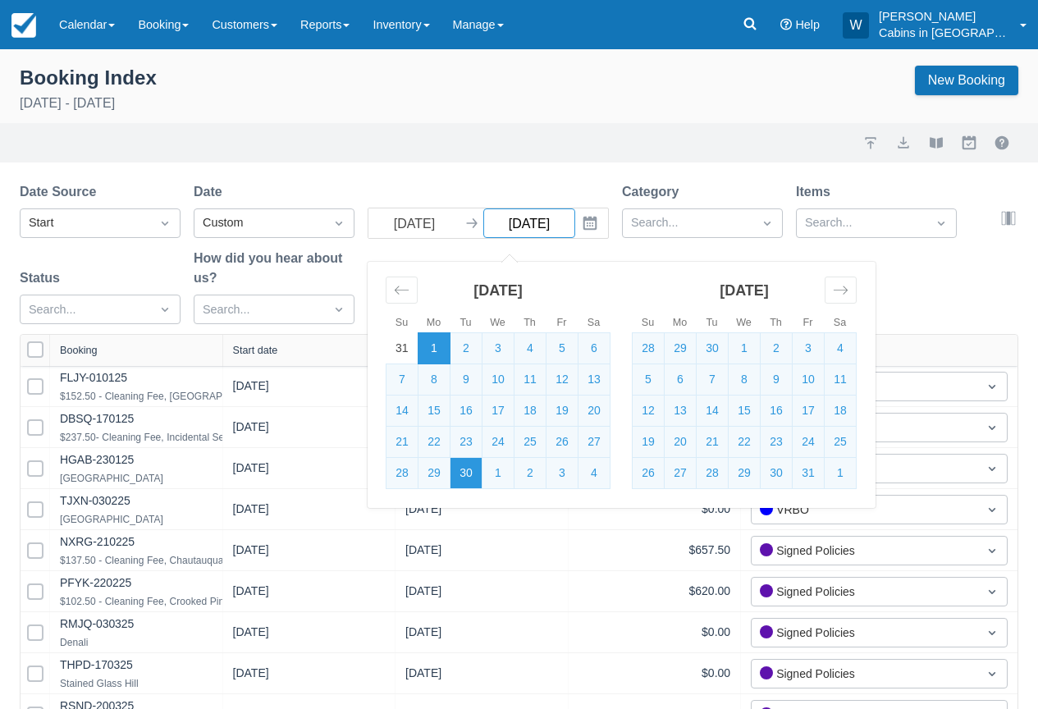
select select "25"
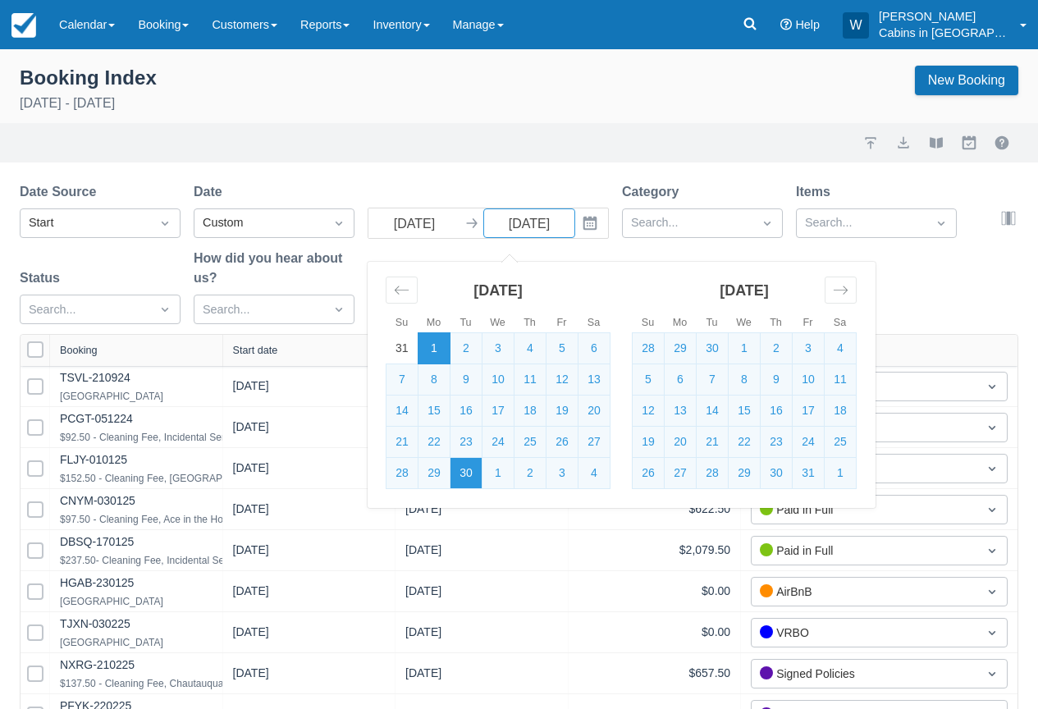
click at [473, 476] on td "30" at bounding box center [467, 473] width 32 height 31
type input "09/30/25"
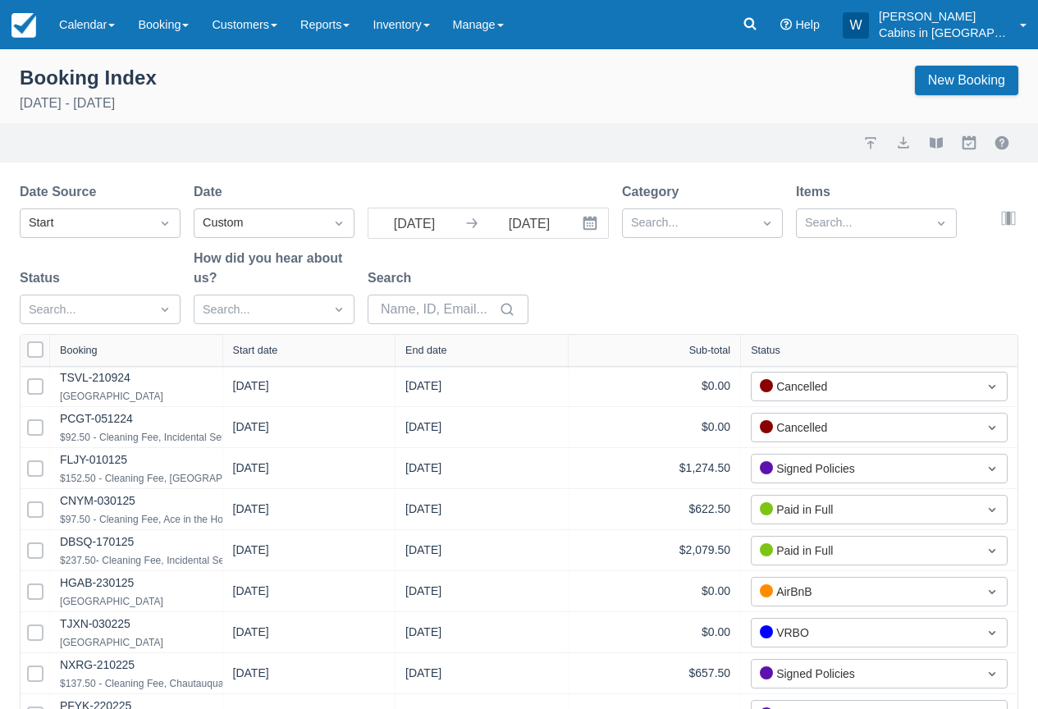
select select "25"
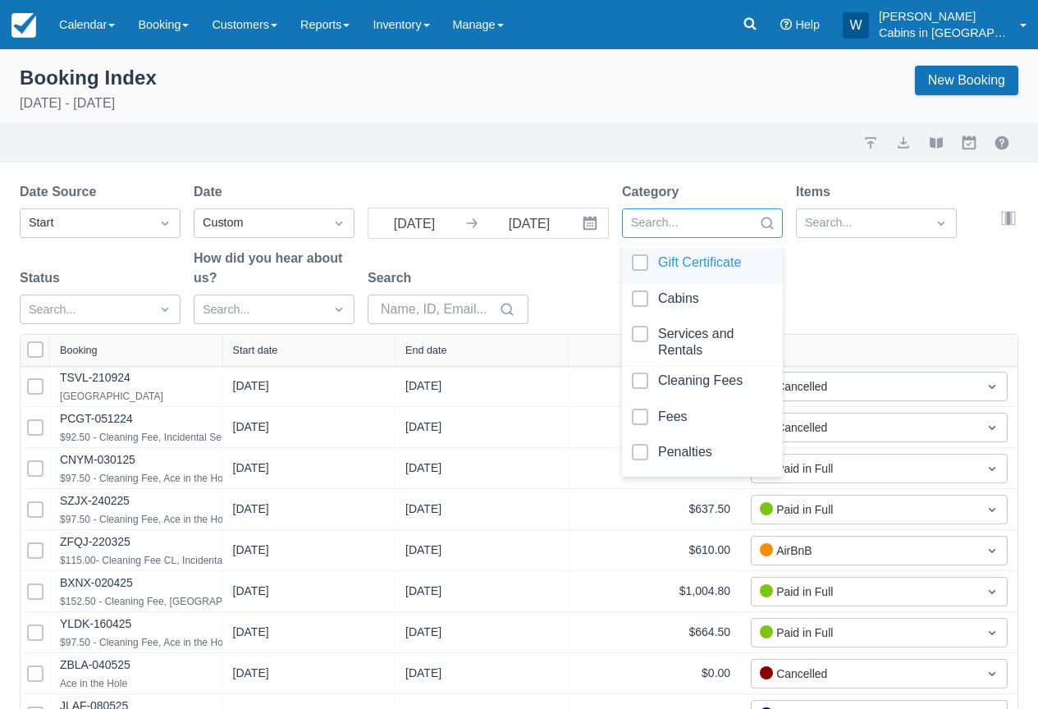
click at [686, 225] on div at bounding box center [687, 223] width 113 height 21
click at [644, 296] on div at bounding box center [702, 302] width 141 height 22
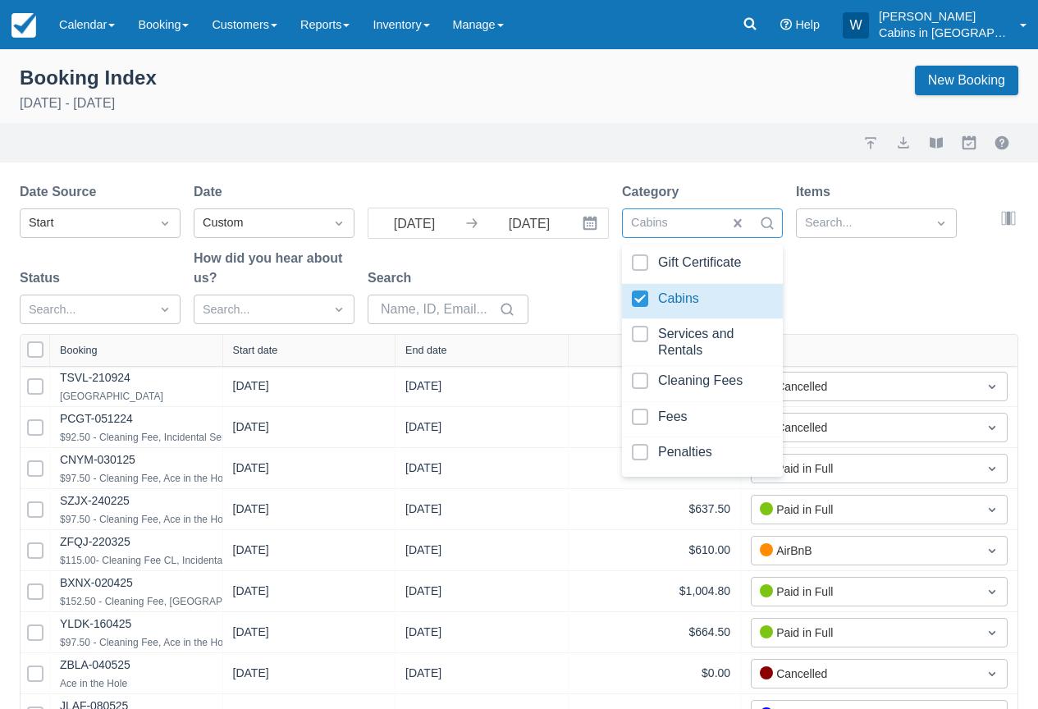
select select "25"
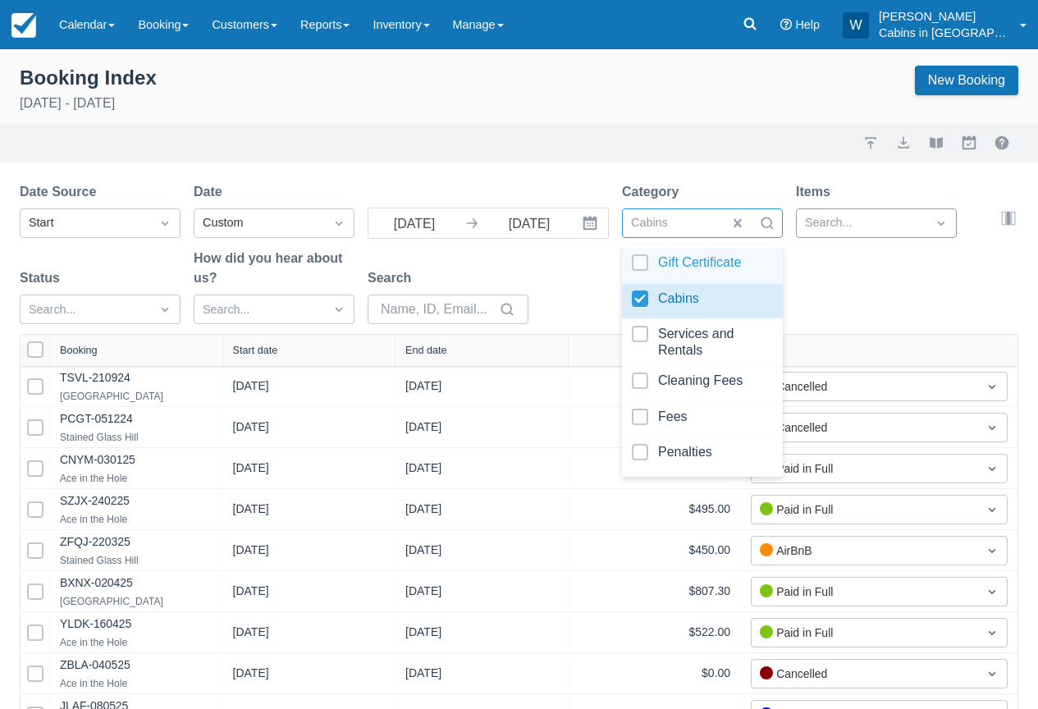
click at [846, 210] on div "Search..." at bounding box center [862, 223] width 130 height 26
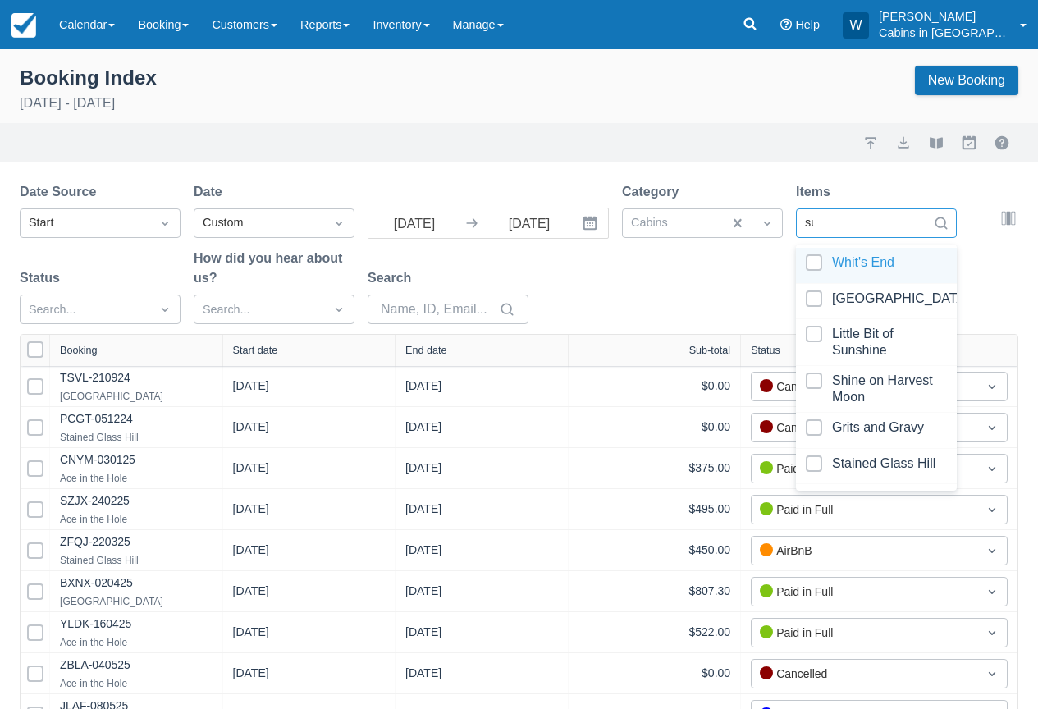
type input "sug"
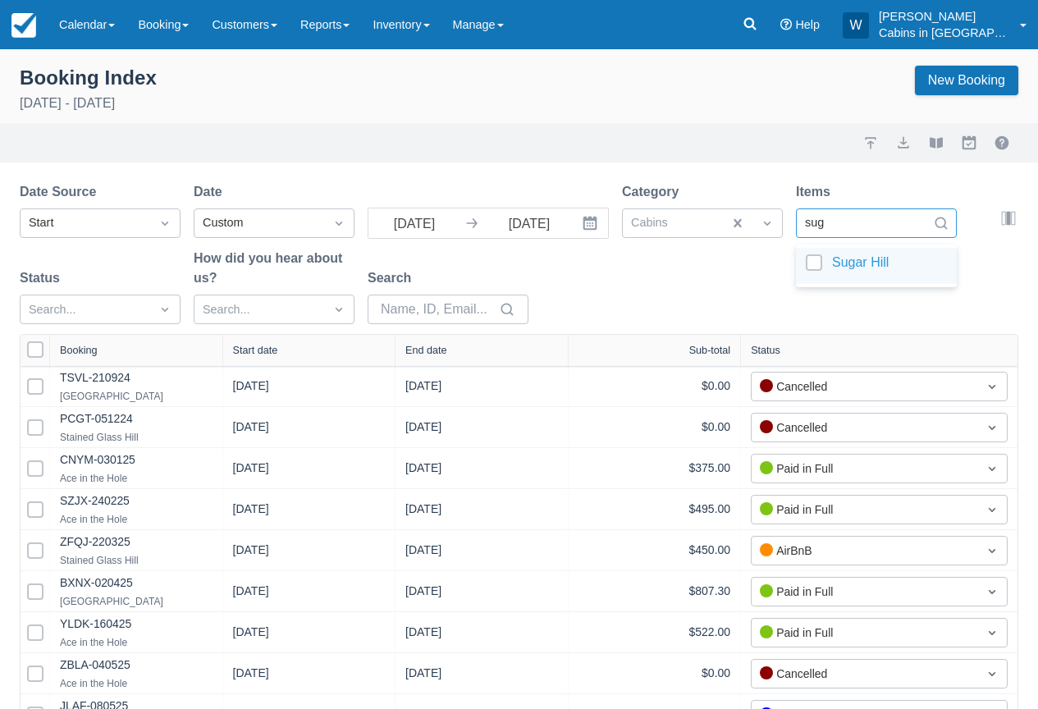
click at [809, 264] on div at bounding box center [876, 265] width 141 height 22
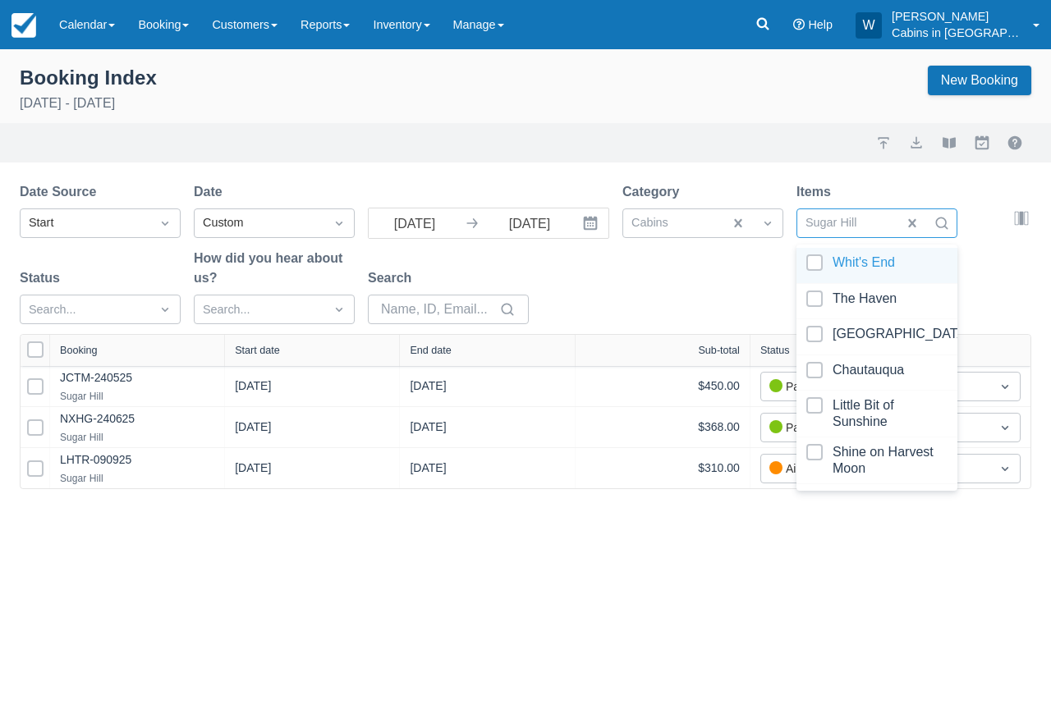
click at [602, 290] on div "Date Source Start Date Custom 09/01/25 Navigate forward to interact with the ca…" at bounding box center [516, 258] width 992 height 152
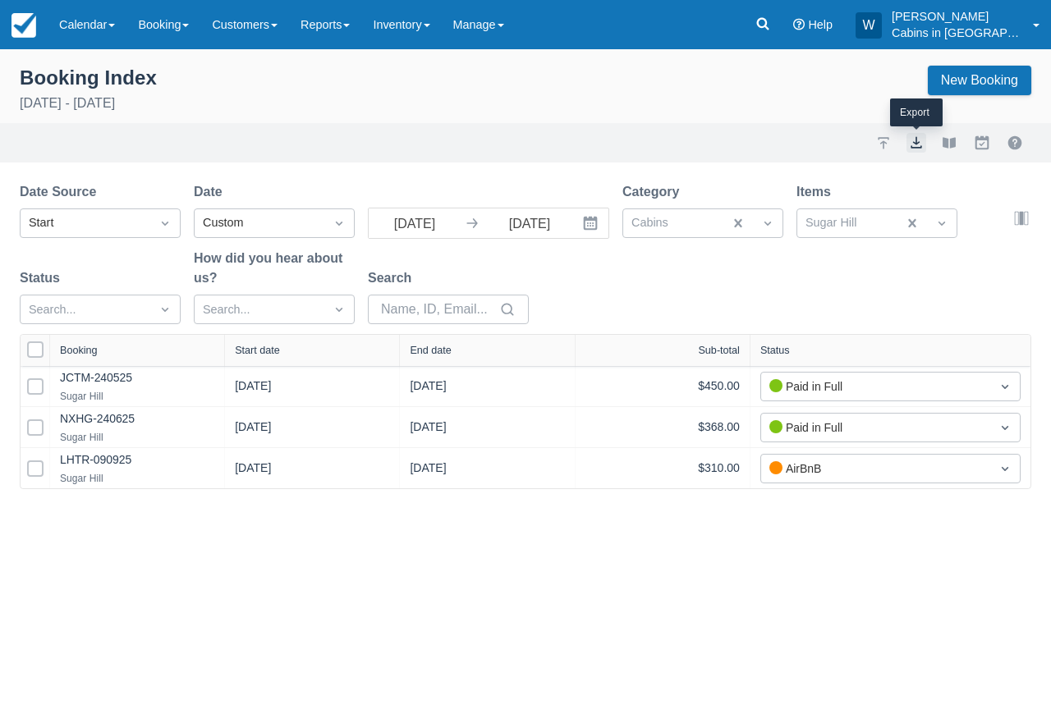
click at [919, 144] on button "export" at bounding box center [916, 143] width 20 height 20
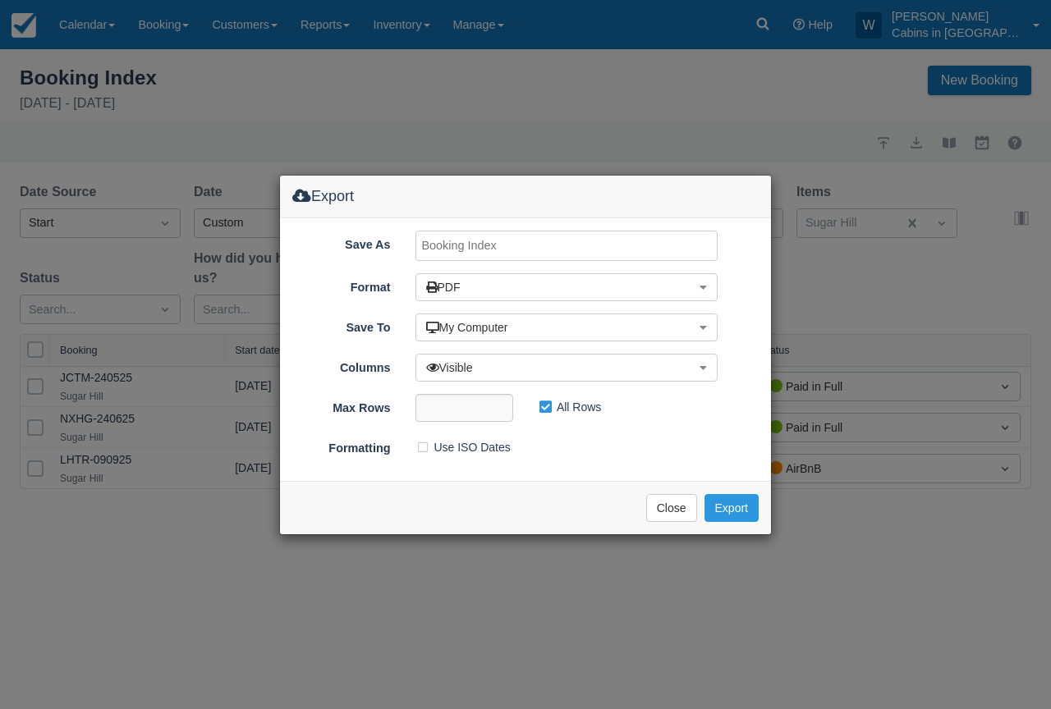
click at [529, 244] on input "Save As" at bounding box center [566, 246] width 303 height 30
type input "Sugar Hill, SEPT 2025"
click at [736, 511] on button "Export" at bounding box center [731, 508] width 54 height 28
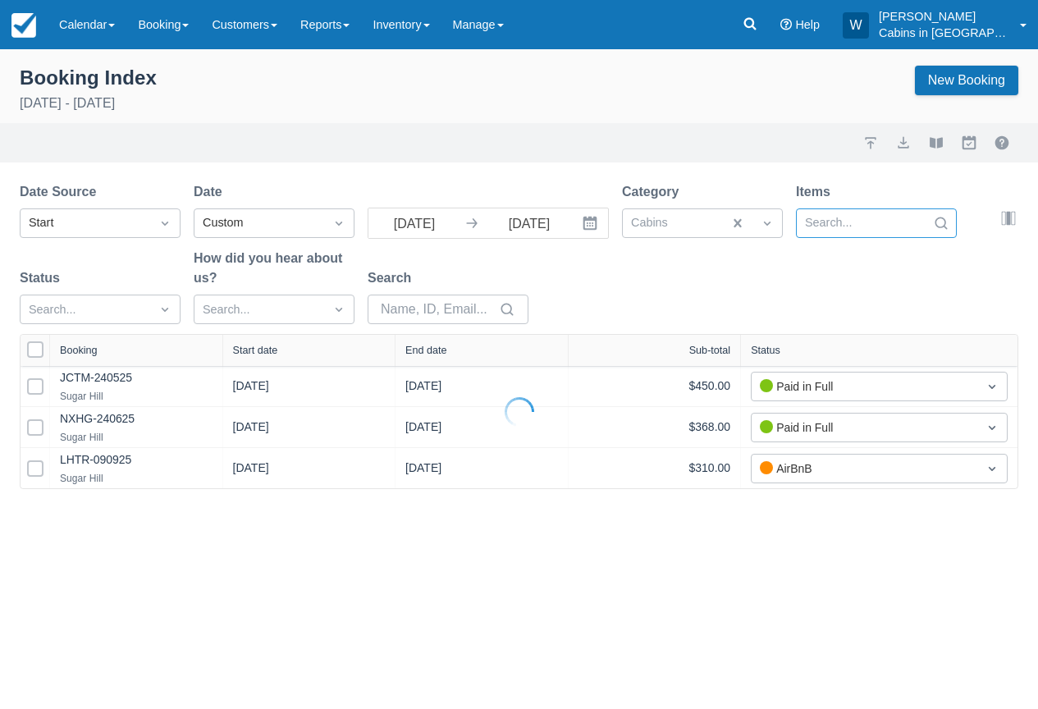
select select "25"
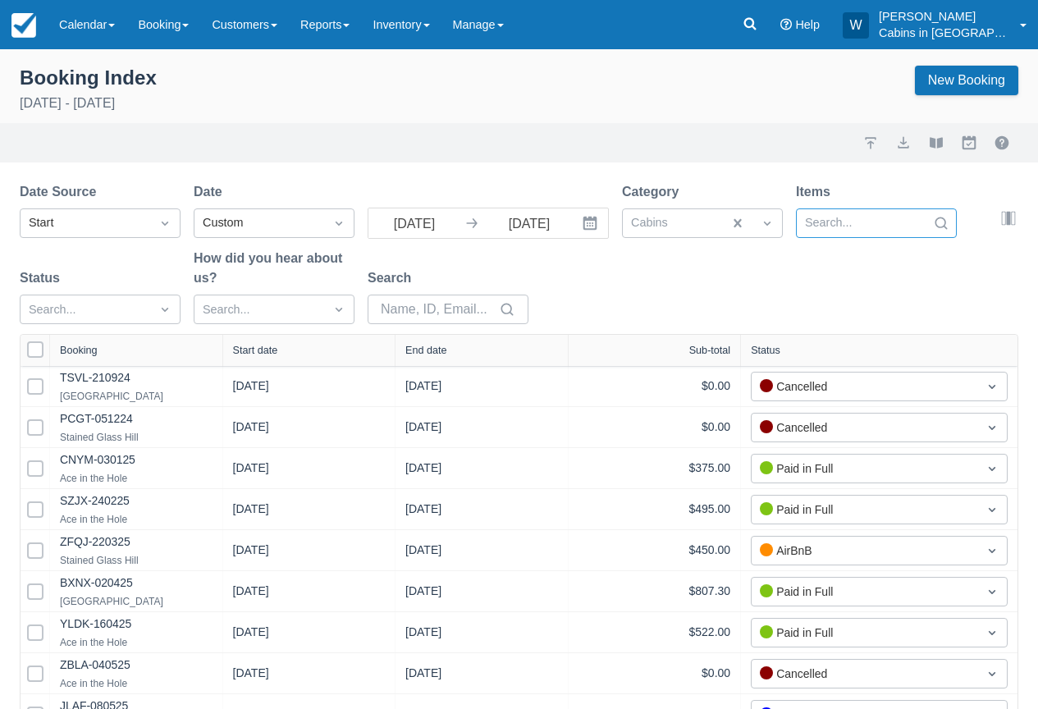
click at [867, 218] on div at bounding box center [861, 223] width 113 height 21
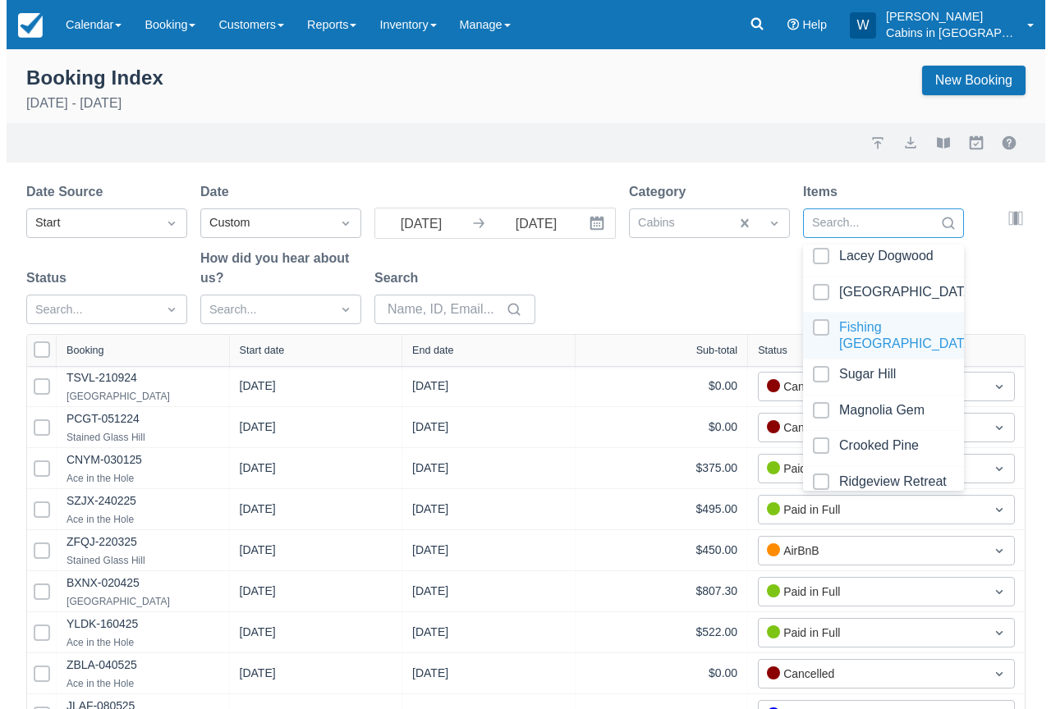
scroll to position [566, 0]
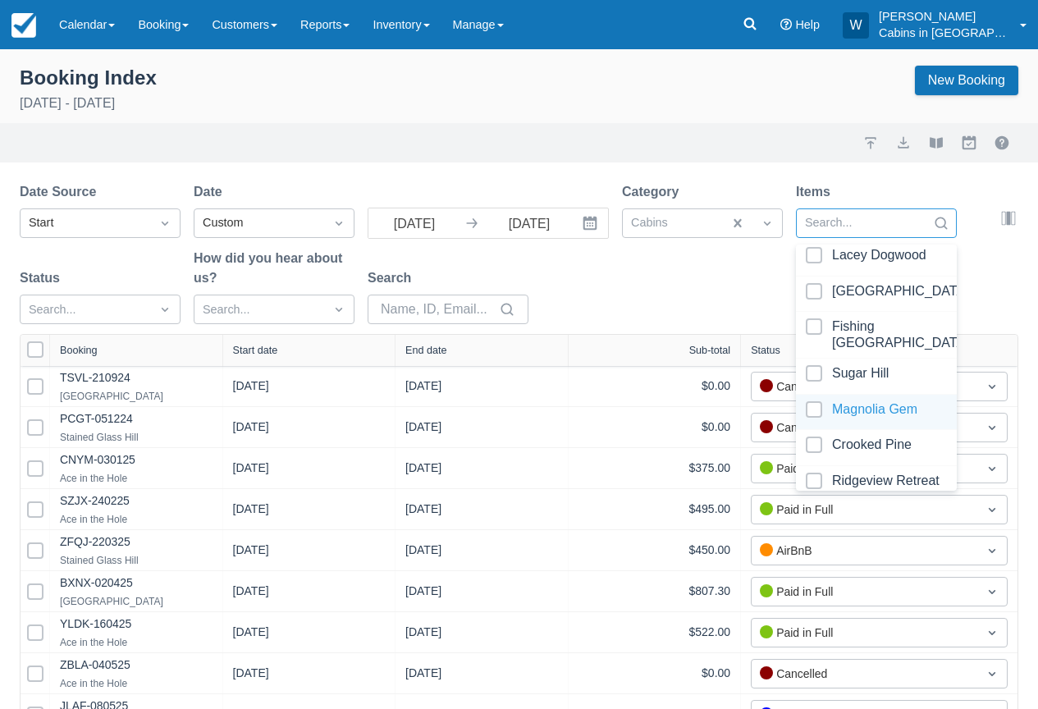
click at [817, 406] on div at bounding box center [876, 412] width 141 height 22
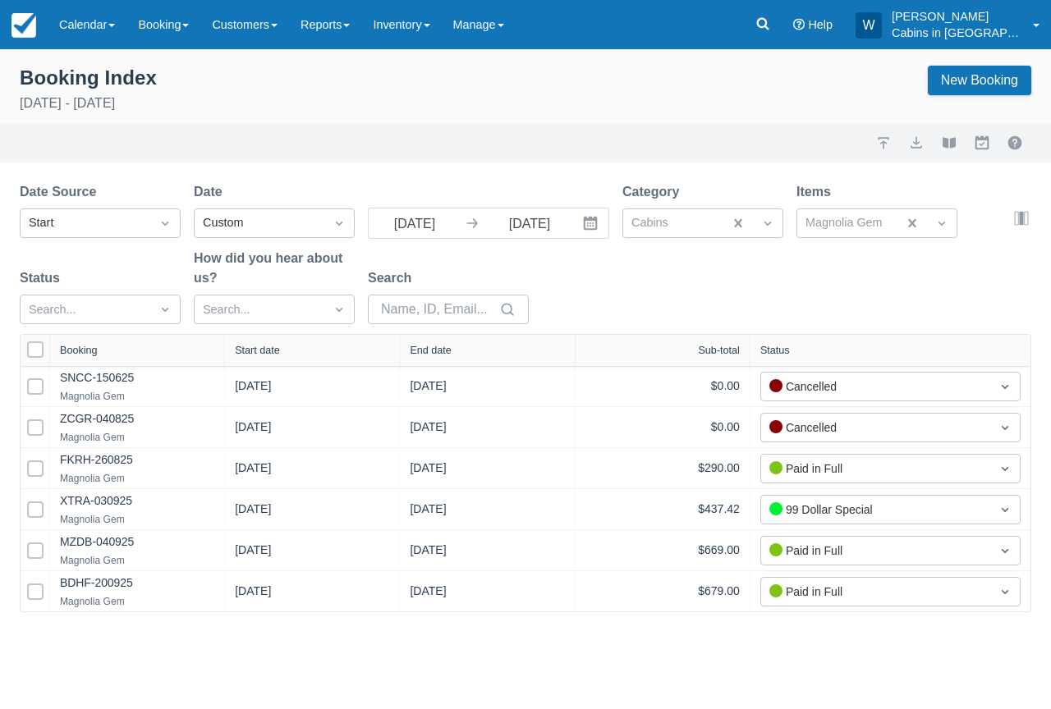
click at [658, 285] on div "Date Source Start Date Custom 09/01/25 Navigate forward to interact with the ca…" at bounding box center [516, 258] width 992 height 152
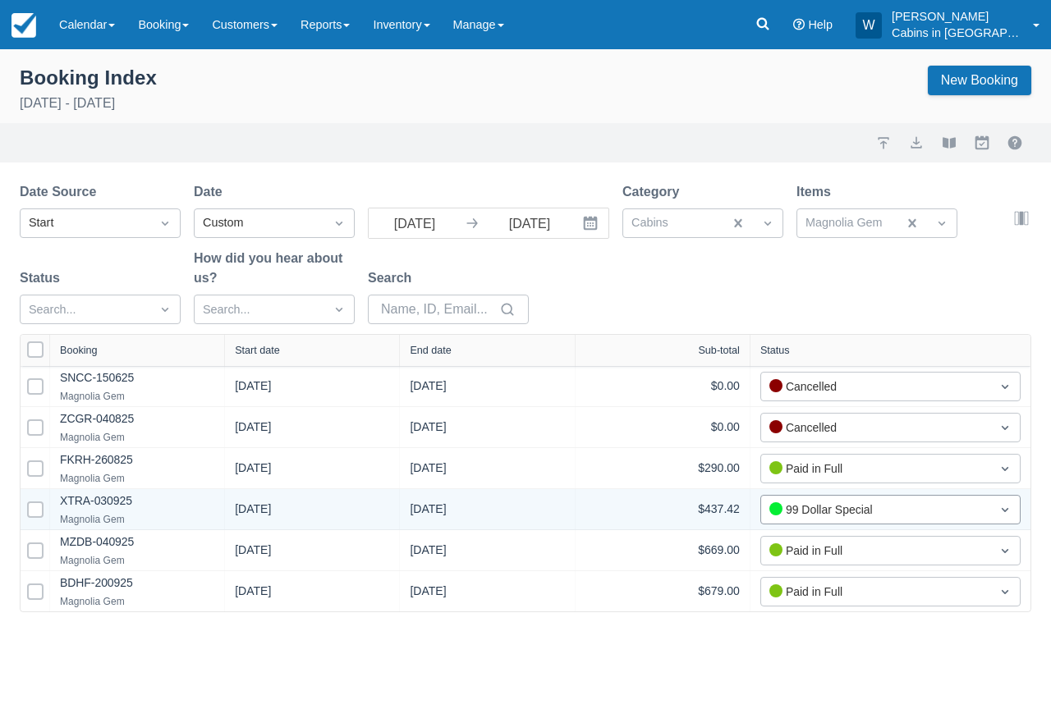
click at [781, 509] on div at bounding box center [775, 508] width 13 height 13
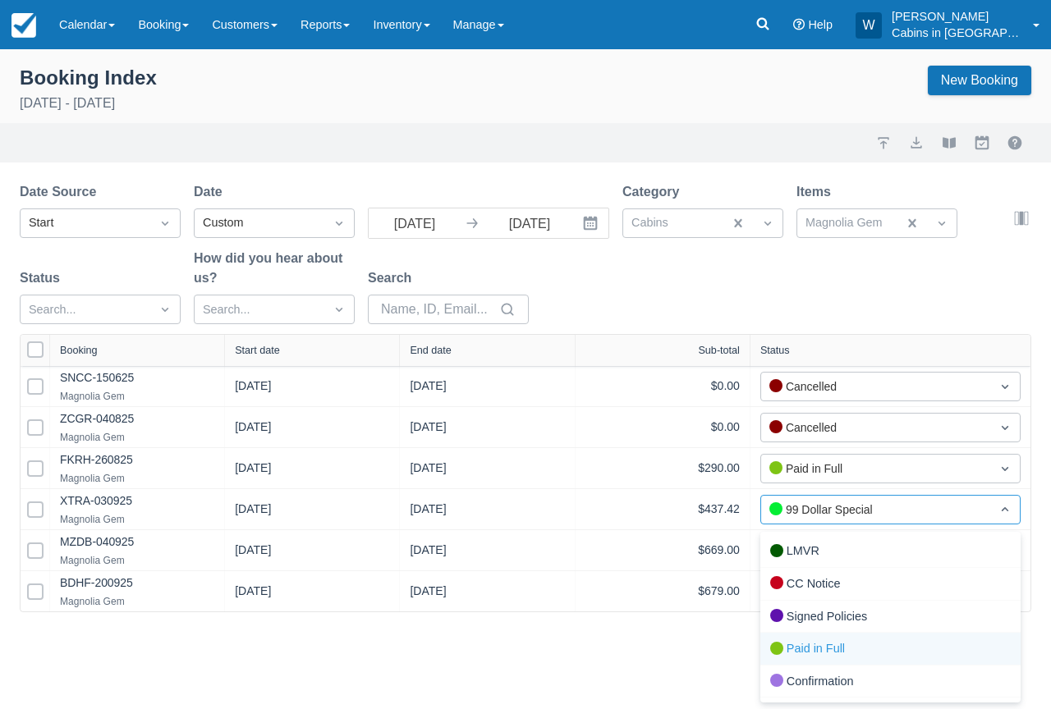
click at [784, 645] on div "Paid in Full" at bounding box center [890, 649] width 260 height 33
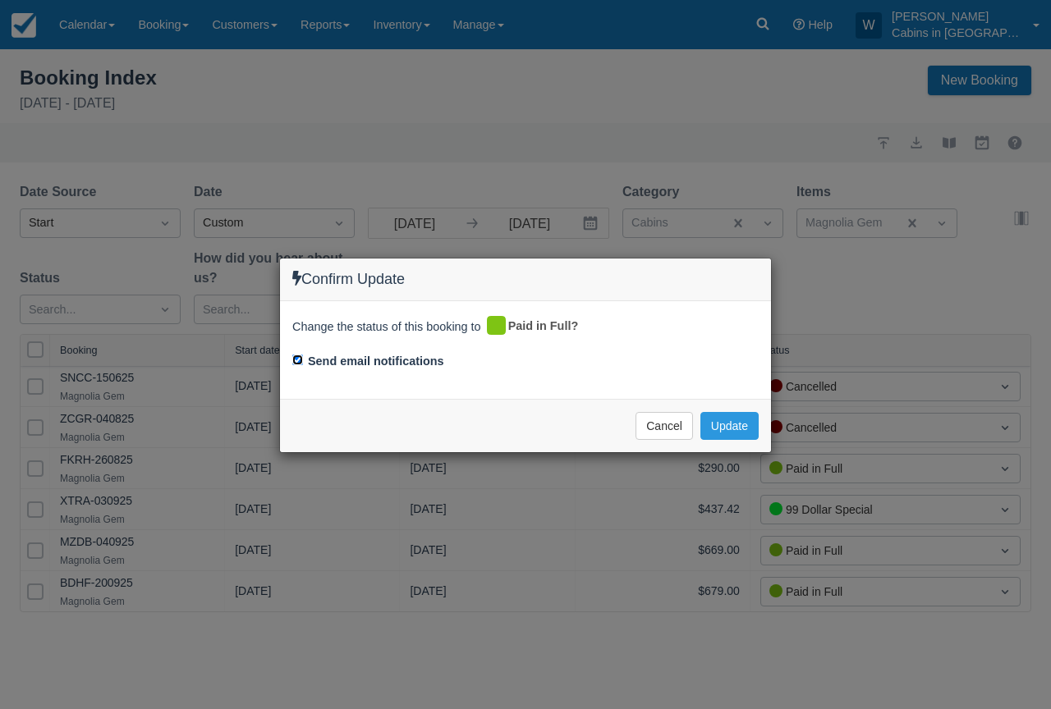
click at [299, 361] on input "Send email notifications" at bounding box center [297, 360] width 11 height 11
checkbox input "false"
click at [747, 428] on button "Update" at bounding box center [729, 426] width 58 height 28
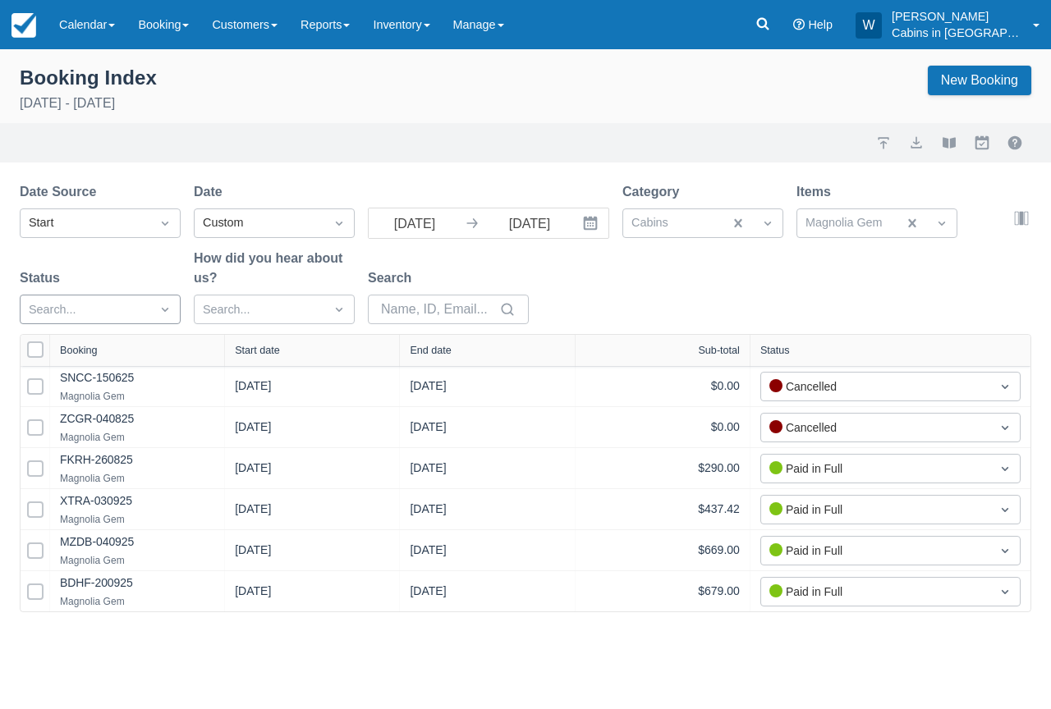
click at [106, 312] on div at bounding box center [85, 310] width 113 height 21
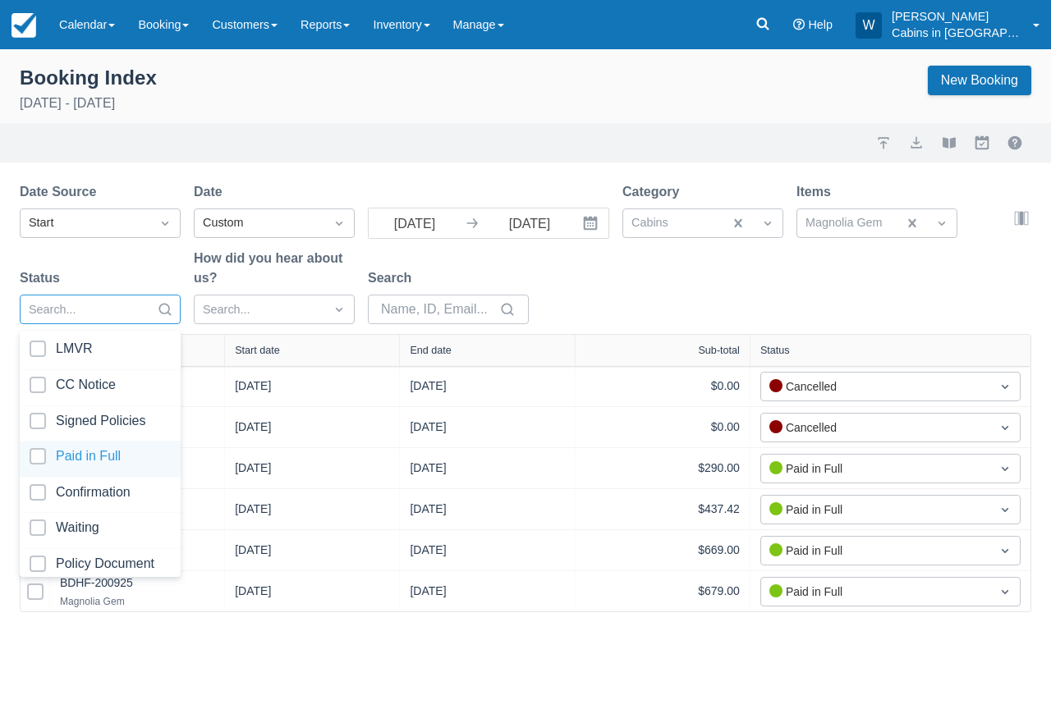
click at [39, 450] on div at bounding box center [100, 459] width 141 height 22
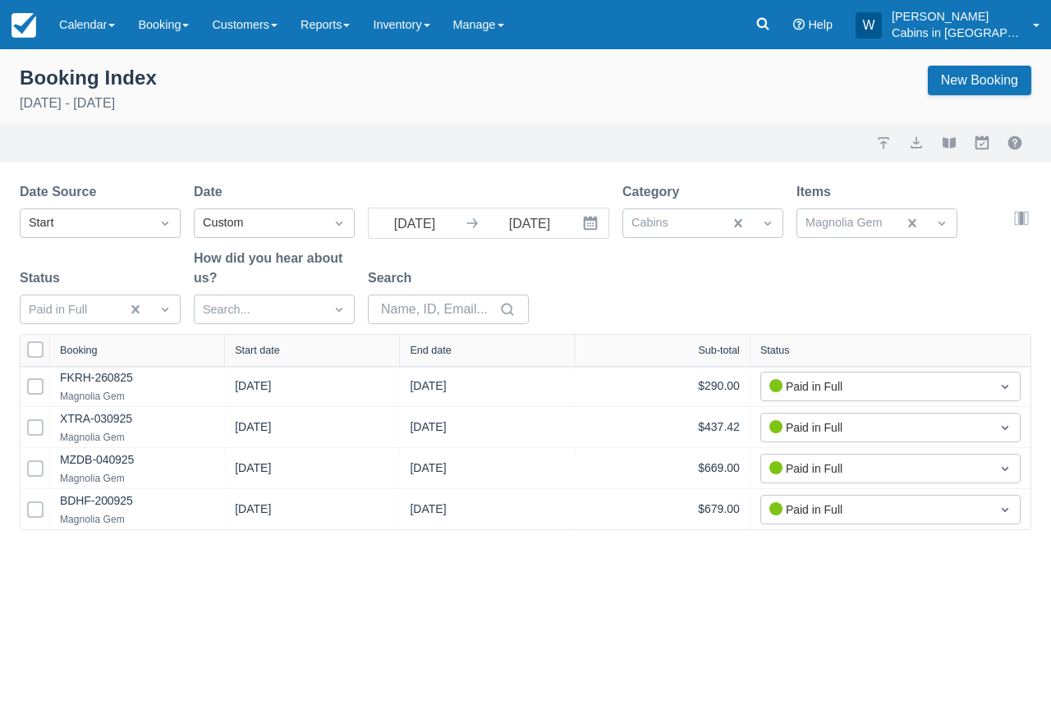
click at [276, 341] on div "Start date" at bounding box center [312, 350] width 175 height 31
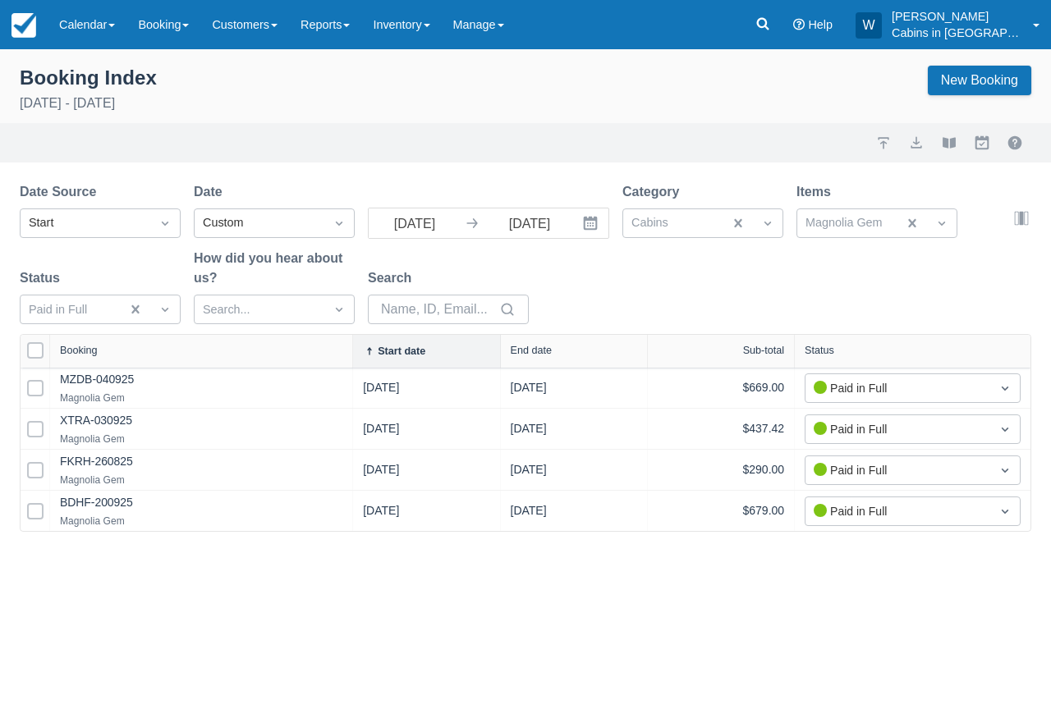
drag, startPoint x: 222, startPoint y: 356, endPoint x: 351, endPoint y: 355, distance: 128.1
click at [351, 355] on div at bounding box center [352, 351] width 30 height 33
click at [920, 147] on button "export" at bounding box center [916, 143] width 20 height 20
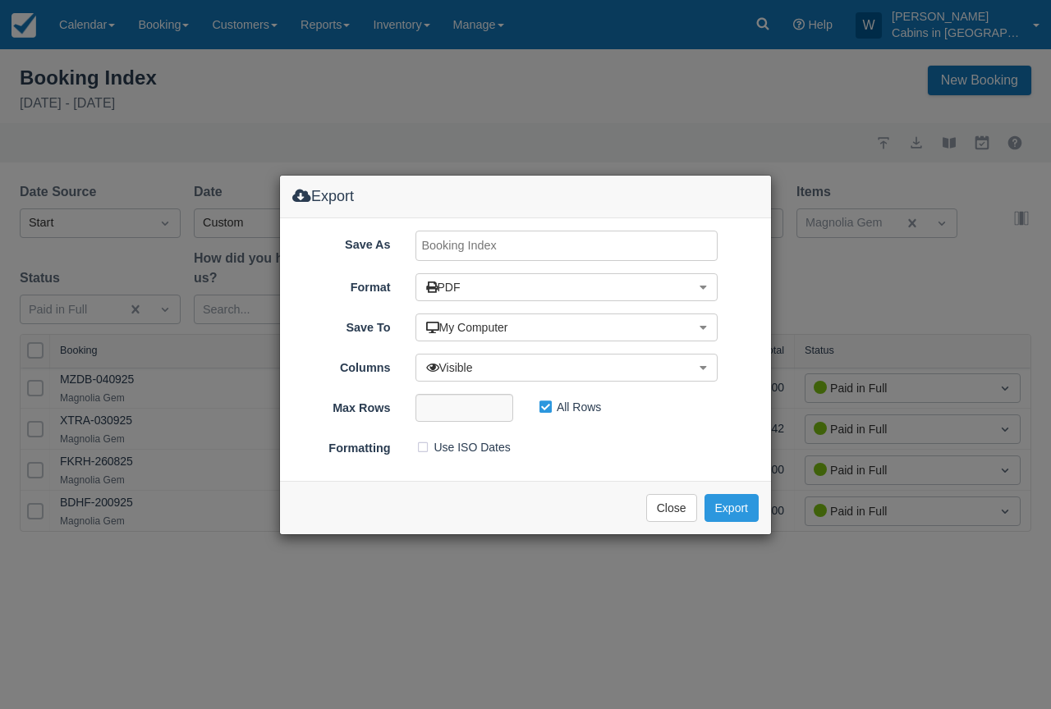
click at [523, 245] on input "Save As" at bounding box center [566, 246] width 303 height 30
type input "Magnolia GEM September 2025"
click at [744, 496] on button "Export" at bounding box center [731, 508] width 54 height 28
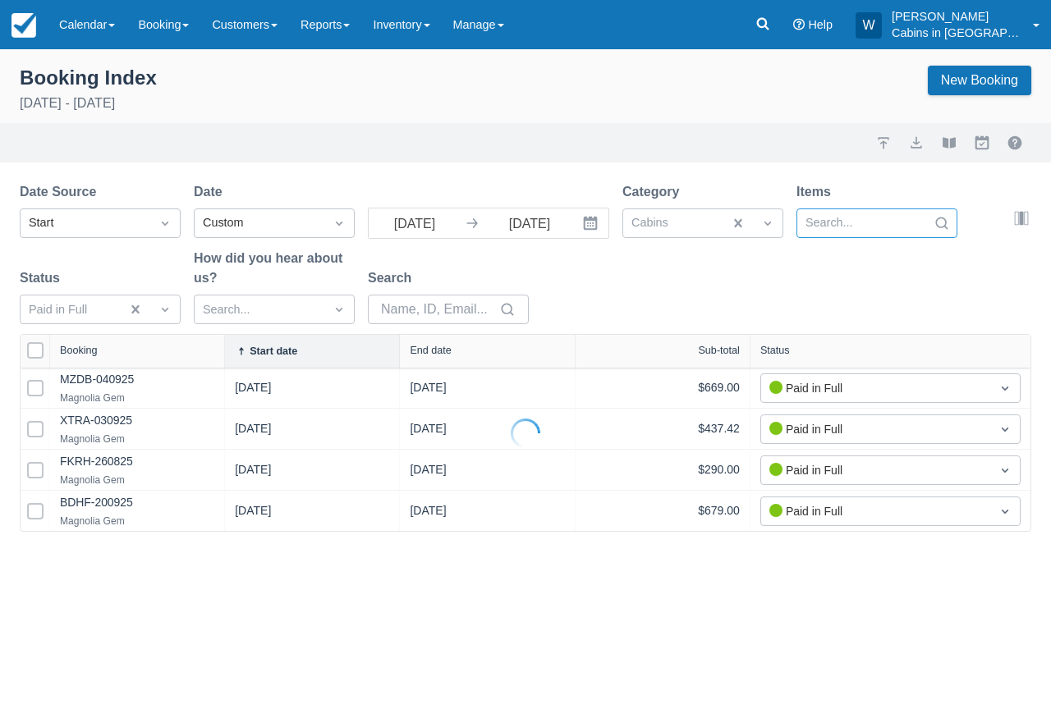
select select "25"
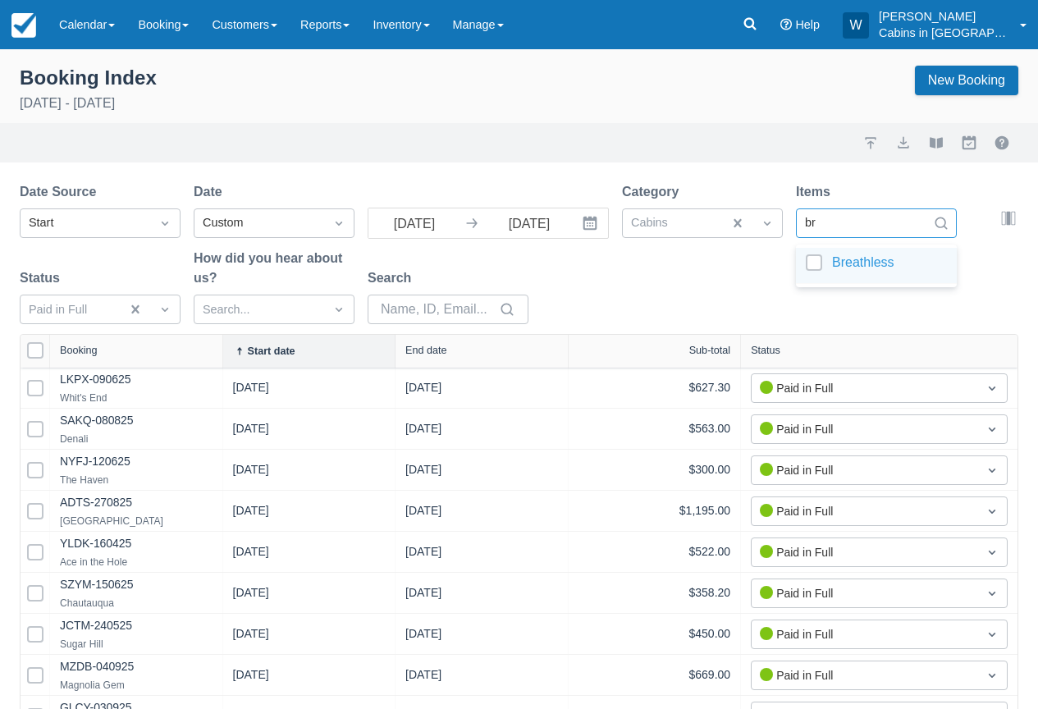
type input "bre"
click at [814, 261] on div at bounding box center [876, 265] width 141 height 22
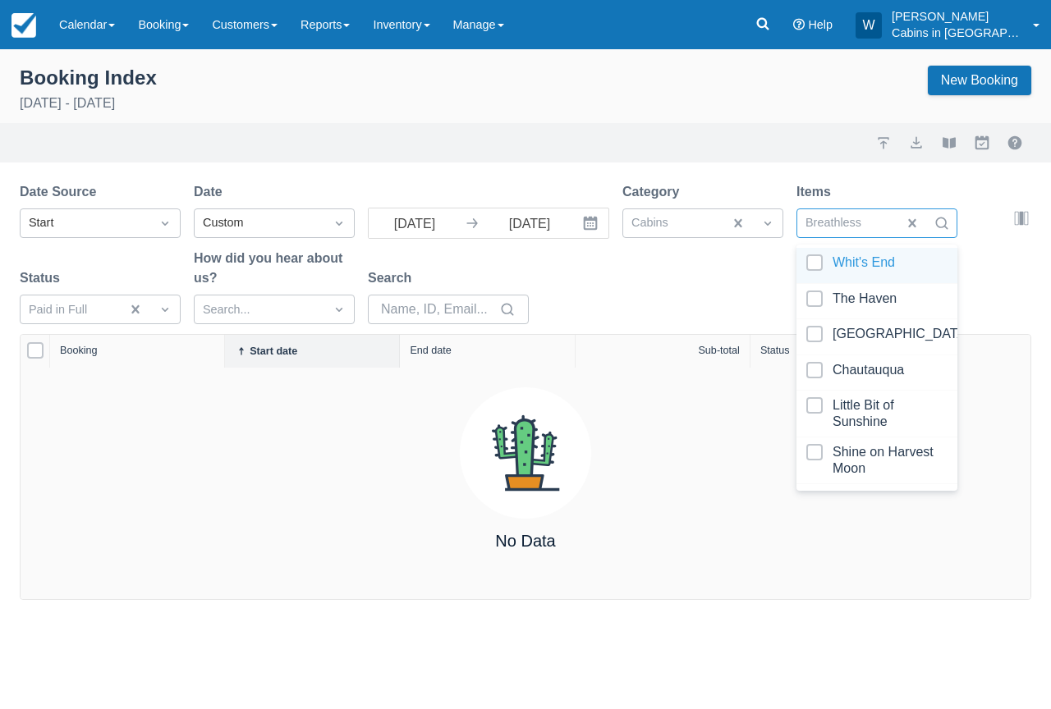
click at [653, 267] on div "Date Source Start Date Custom 09/01/25 Navigate forward to interact with the ca…" at bounding box center [516, 258] width 992 height 152
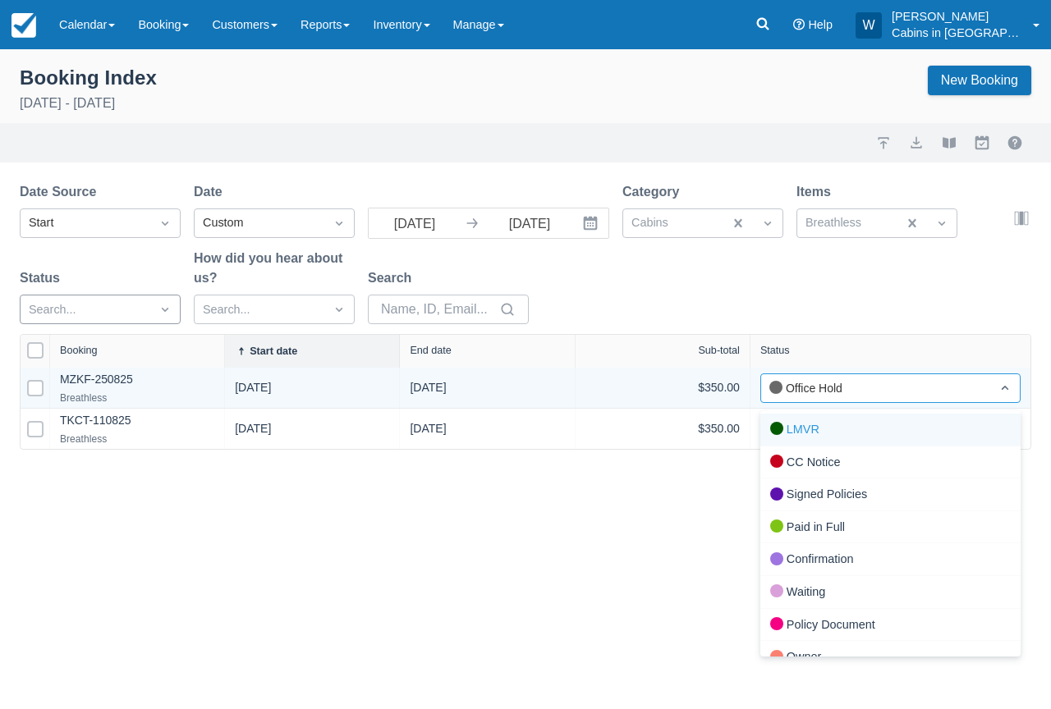
click at [832, 393] on div "Office Hold" at bounding box center [875, 388] width 213 height 18
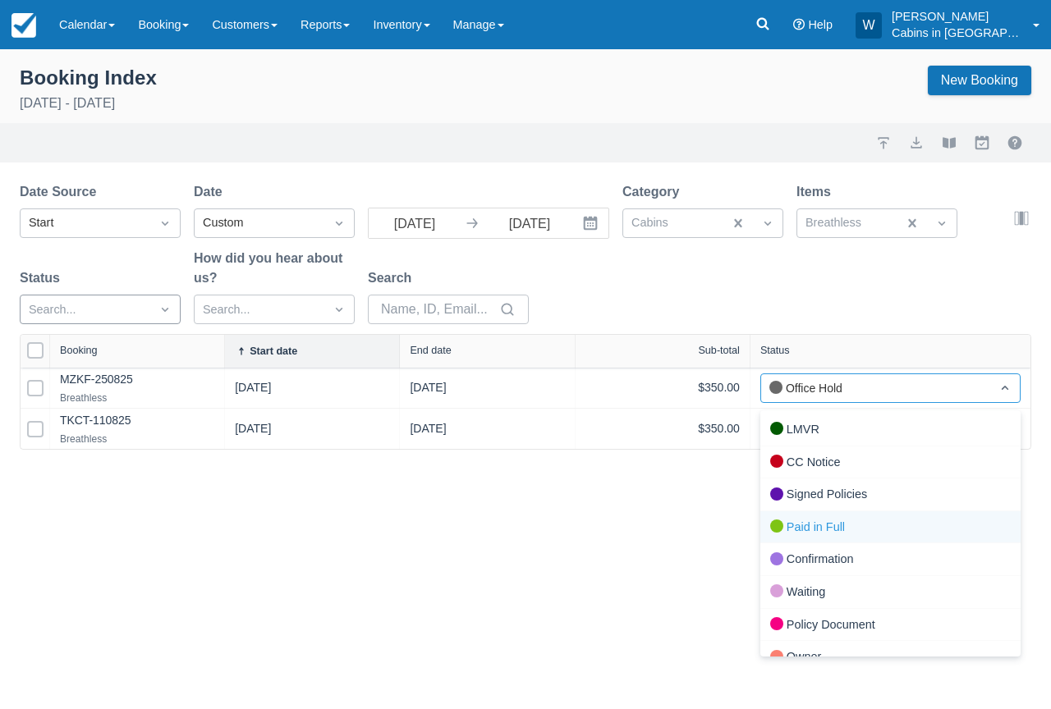
click at [786, 521] on div "Paid in Full" at bounding box center [890, 527] width 260 height 33
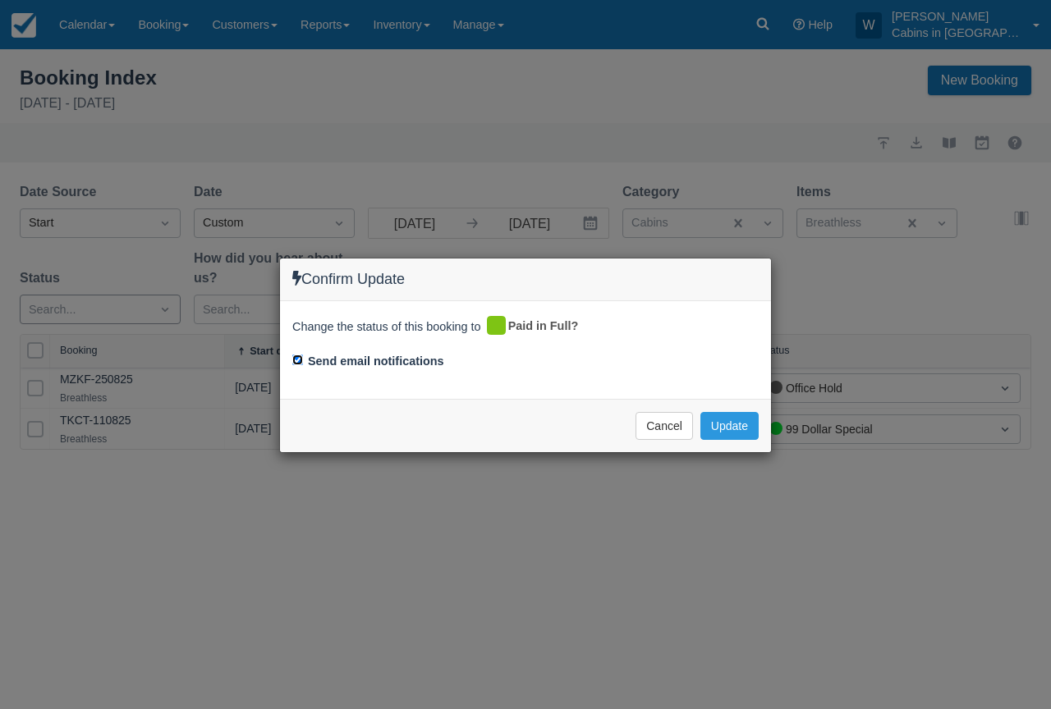
click at [296, 360] on input "Send email notifications" at bounding box center [297, 360] width 11 height 11
checkbox input "false"
click at [731, 431] on button "Update" at bounding box center [729, 426] width 58 height 28
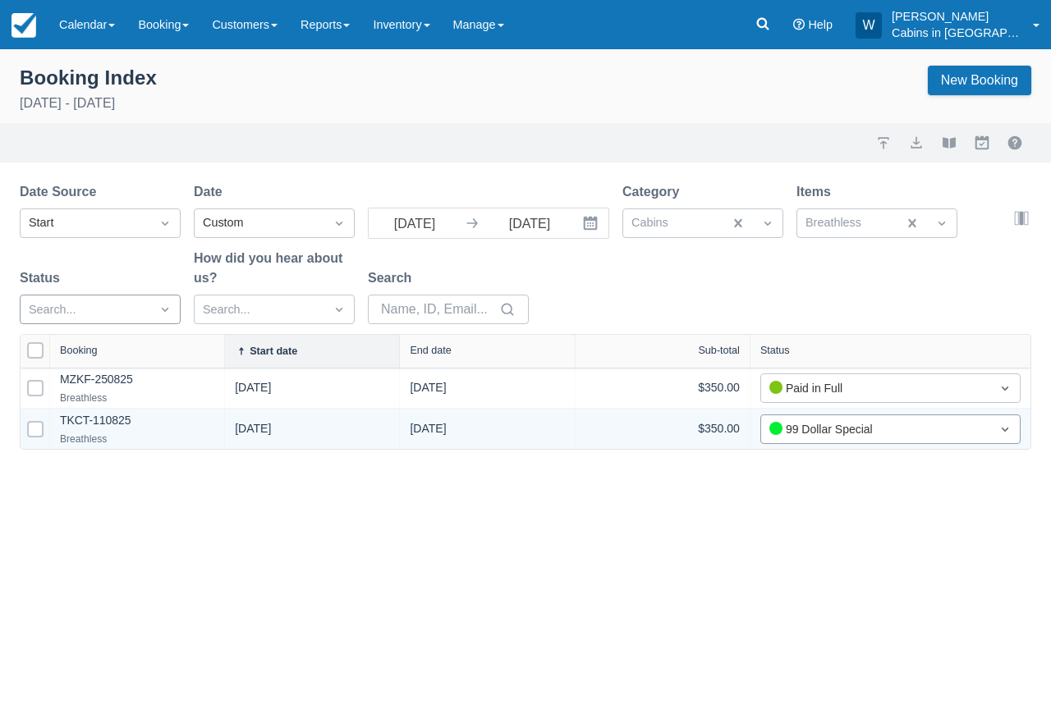
click at [812, 432] on div "99 Dollar Special" at bounding box center [875, 429] width 213 height 18
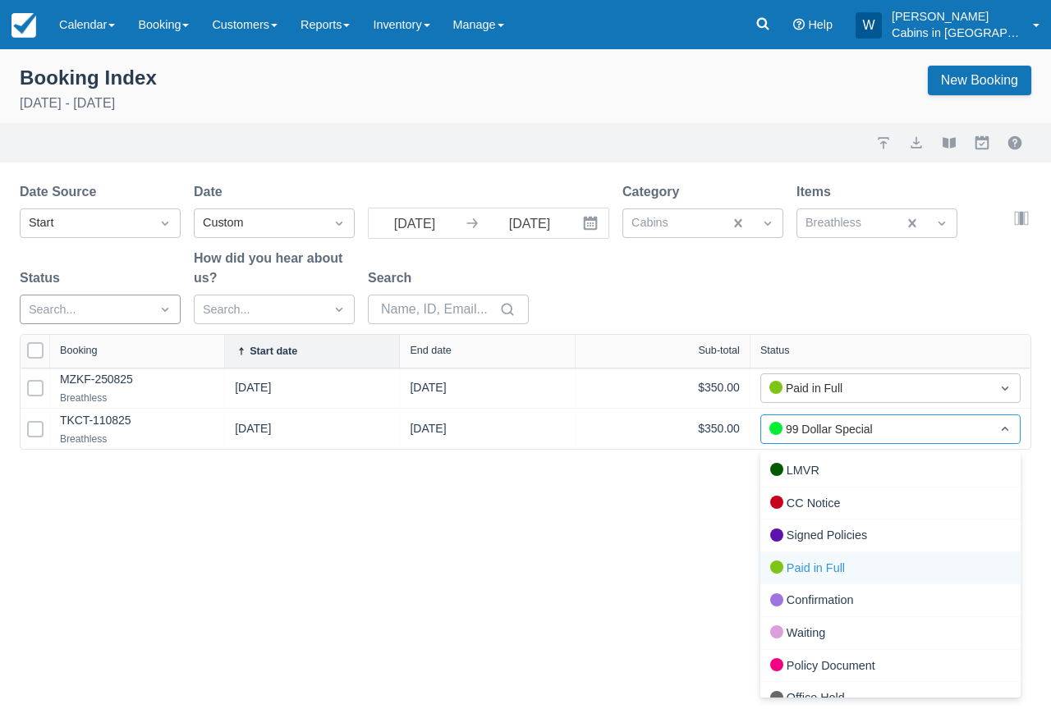
click at [777, 563] on div at bounding box center [776, 567] width 13 height 13
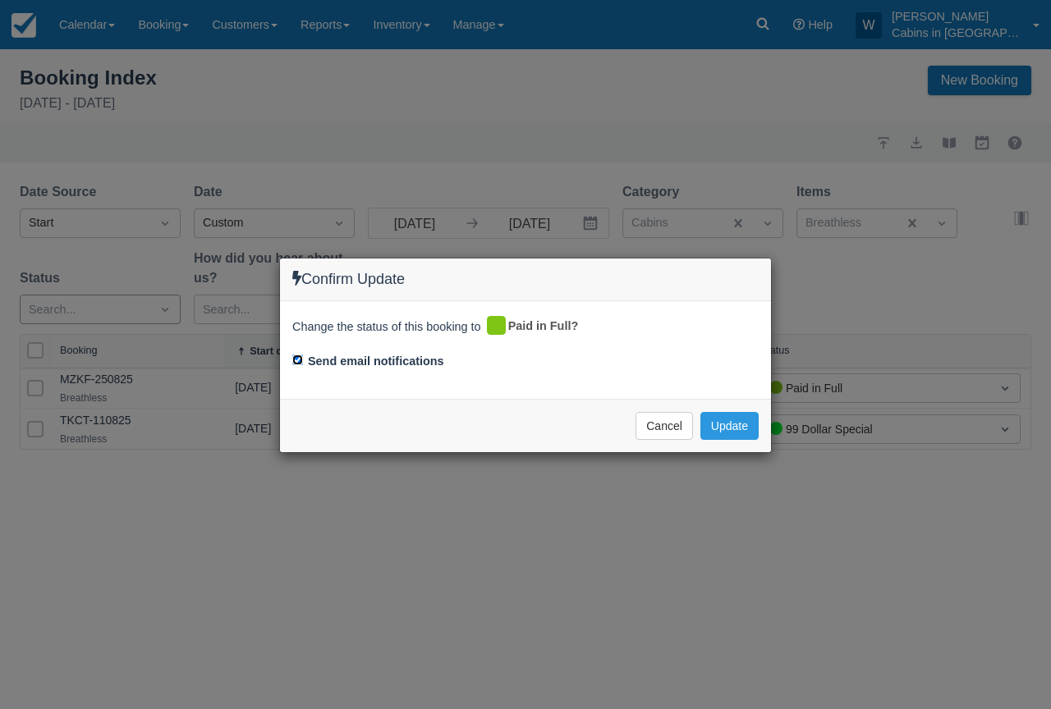
click at [296, 364] on input "Send email notifications" at bounding box center [297, 360] width 11 height 11
checkbox input "false"
click at [717, 418] on button "Update" at bounding box center [729, 426] width 58 height 28
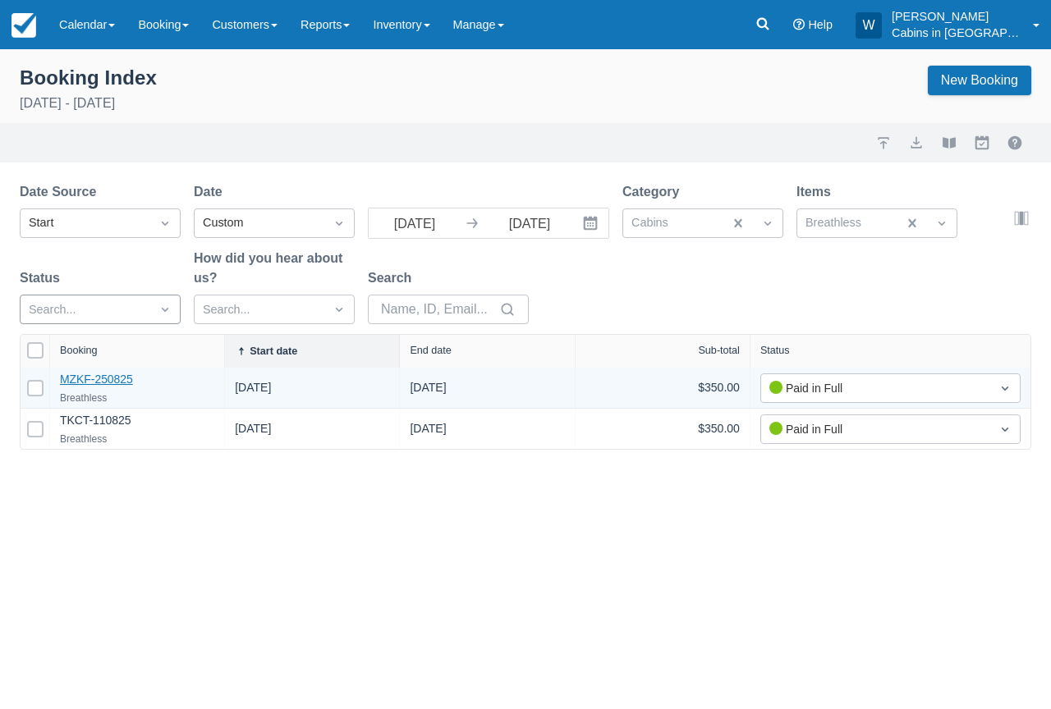
click at [108, 374] on link "MZKF-250825" at bounding box center [96, 379] width 73 height 13
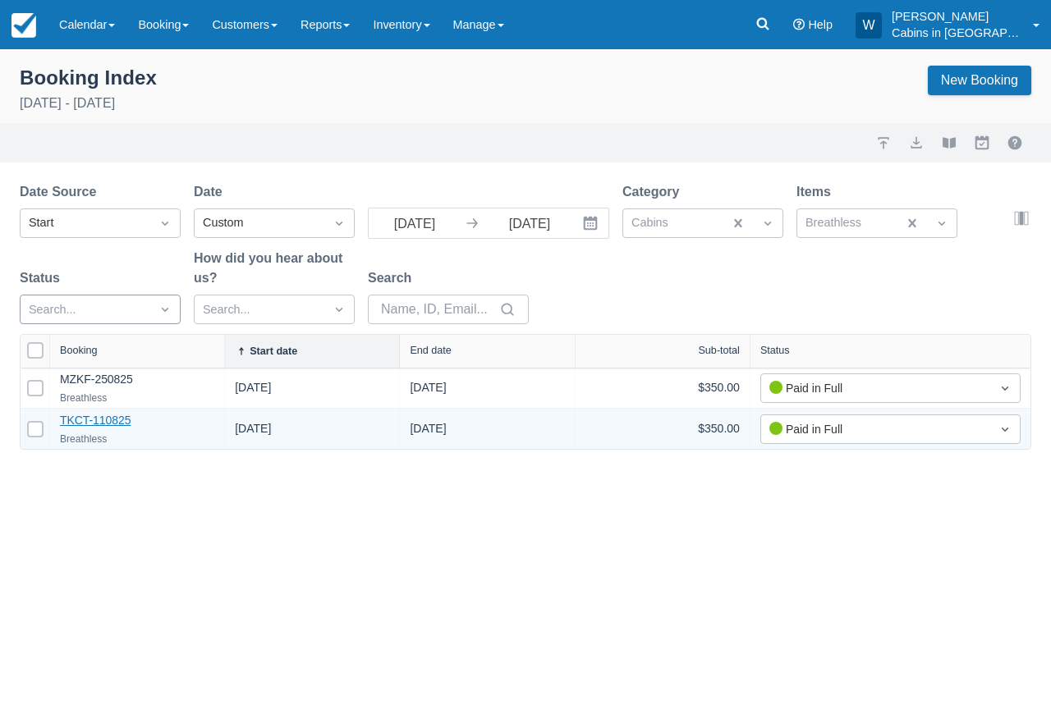
click at [104, 422] on link "TKCT-110825" at bounding box center [95, 420] width 71 height 13
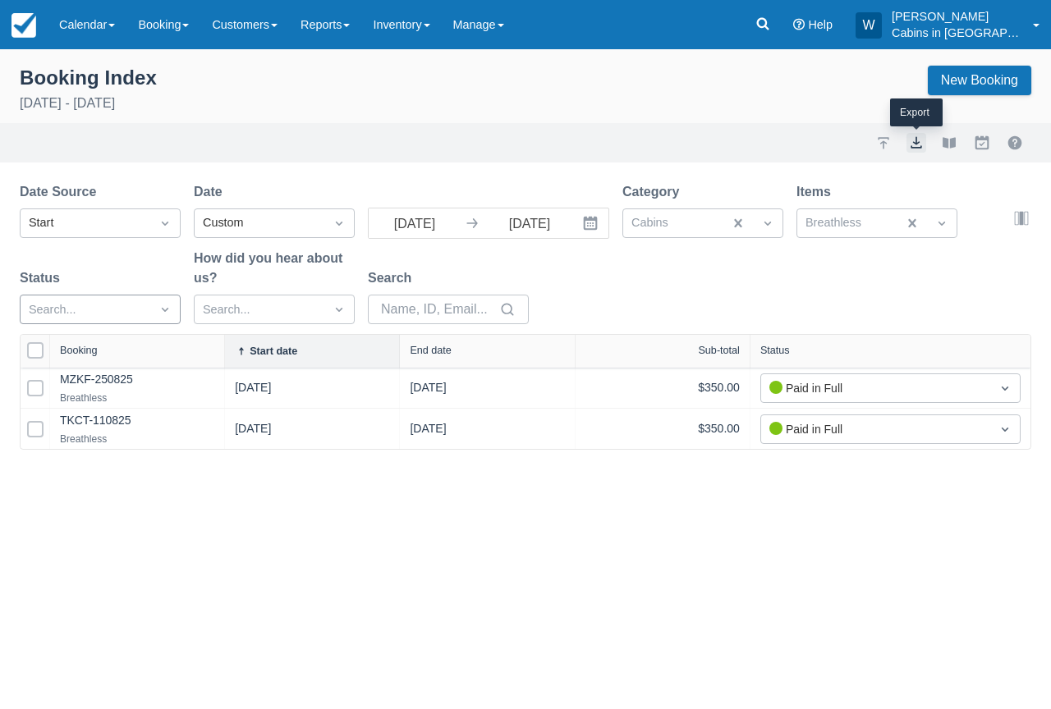
click at [921, 146] on button "export" at bounding box center [916, 143] width 20 height 20
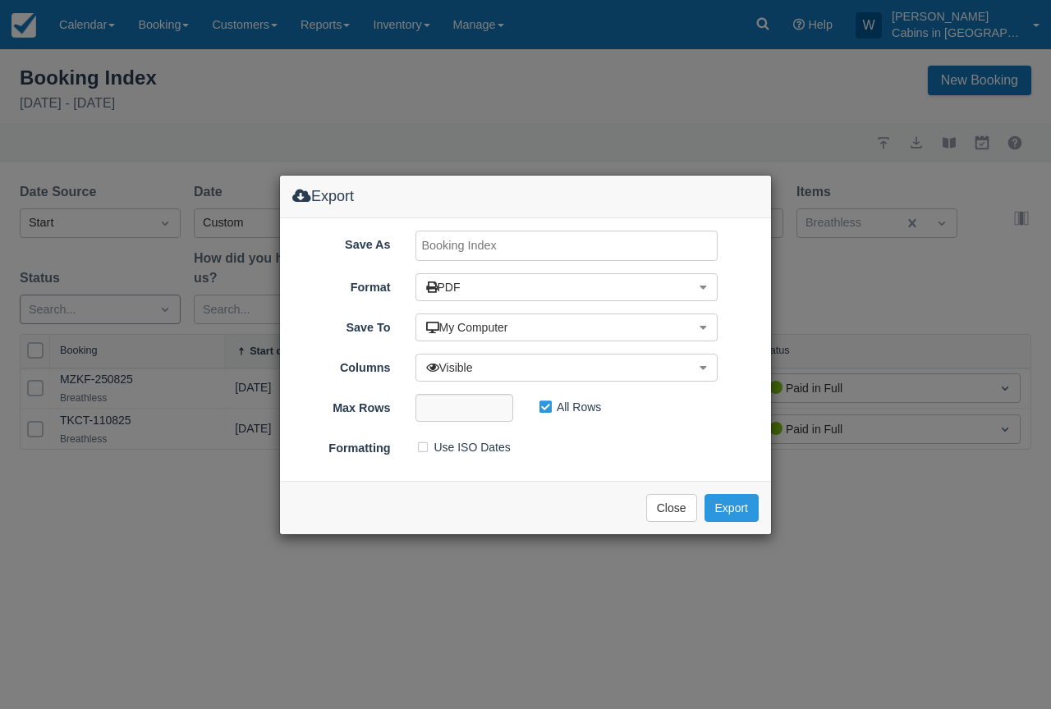
click at [512, 241] on input "Save As" at bounding box center [566, 246] width 303 height 30
type input "Breathless, Sept 2025"
click at [741, 508] on button "Export" at bounding box center [731, 508] width 54 height 28
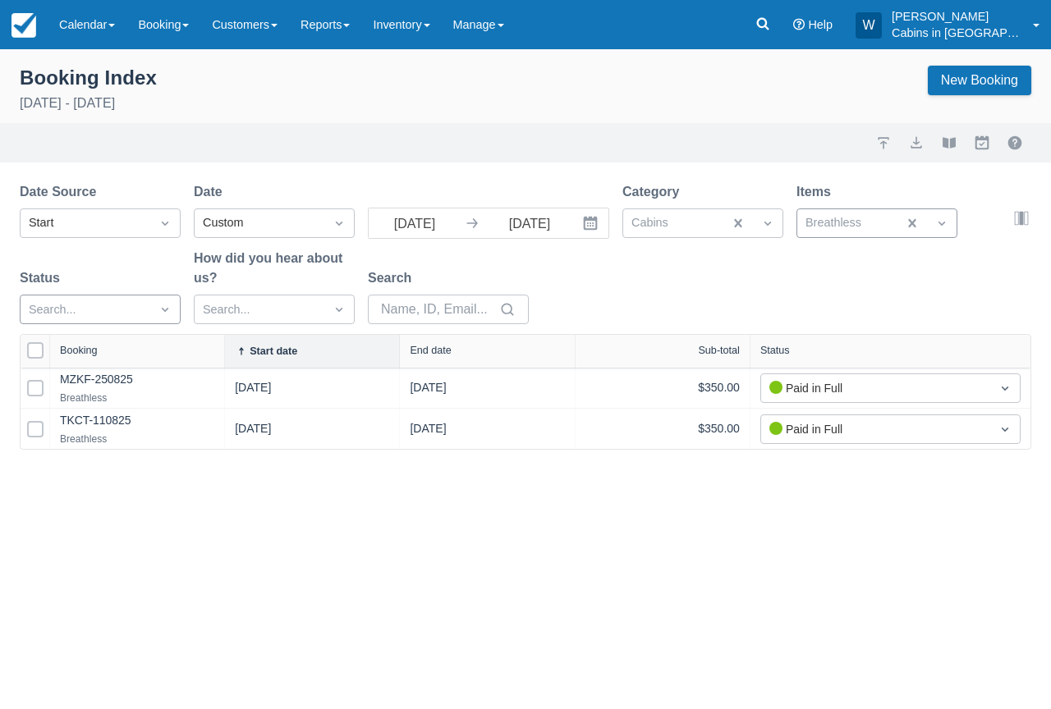
click at [841, 222] on div at bounding box center [847, 223] width 84 height 21
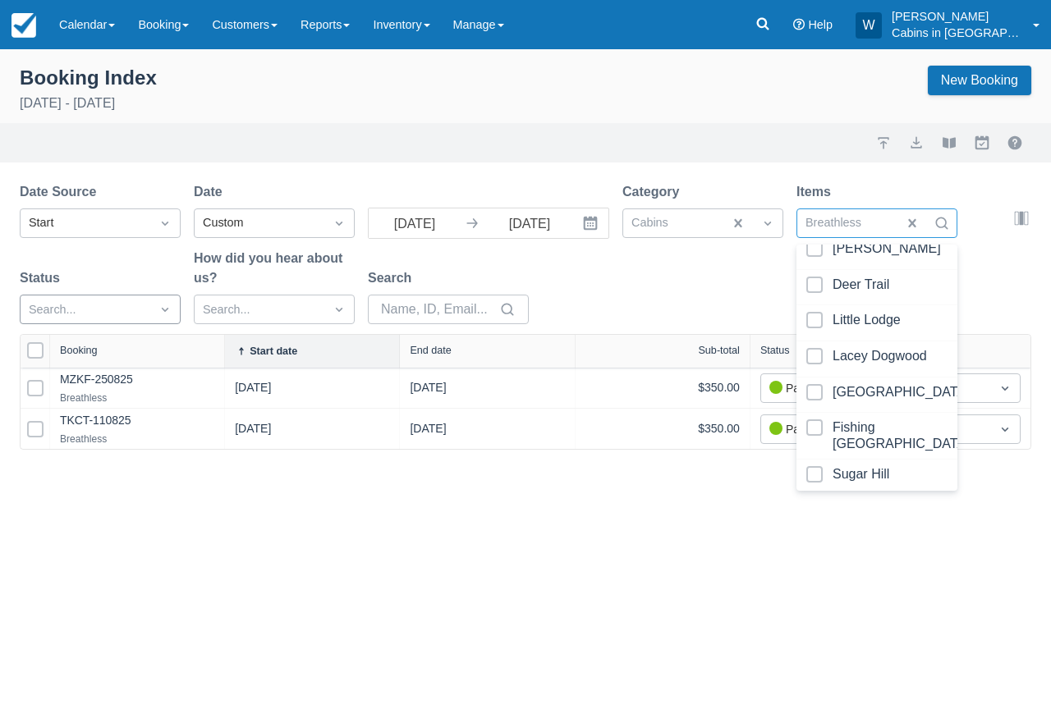
scroll to position [469, 0]
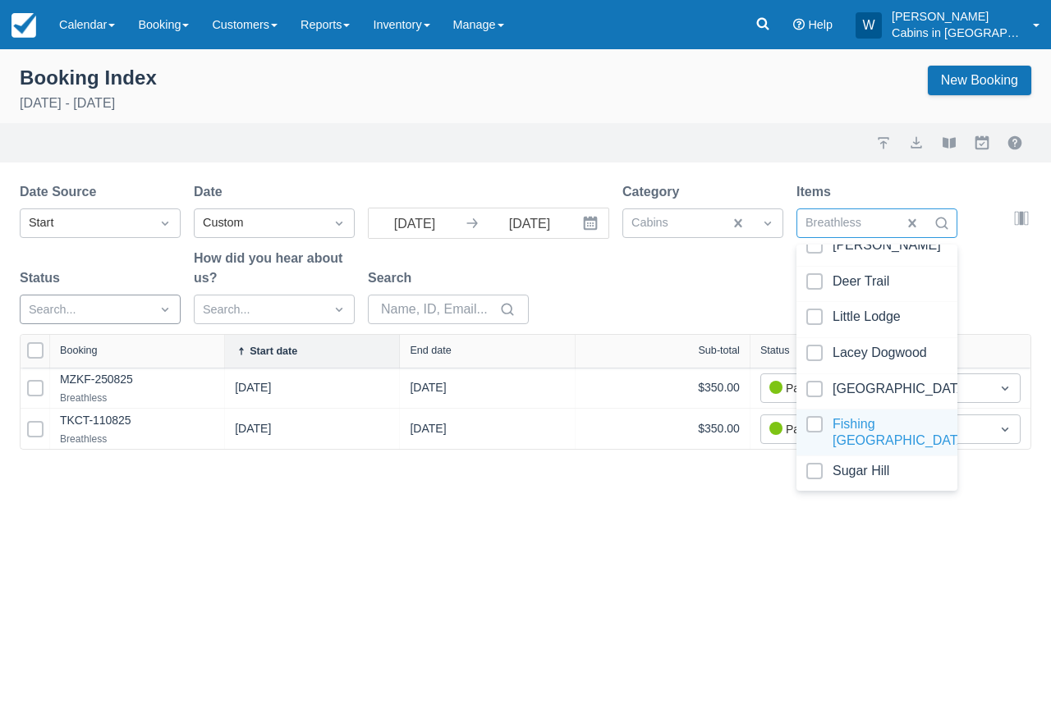
click at [815, 414] on div "Fishing Bear Lodge" at bounding box center [876, 433] width 161 height 47
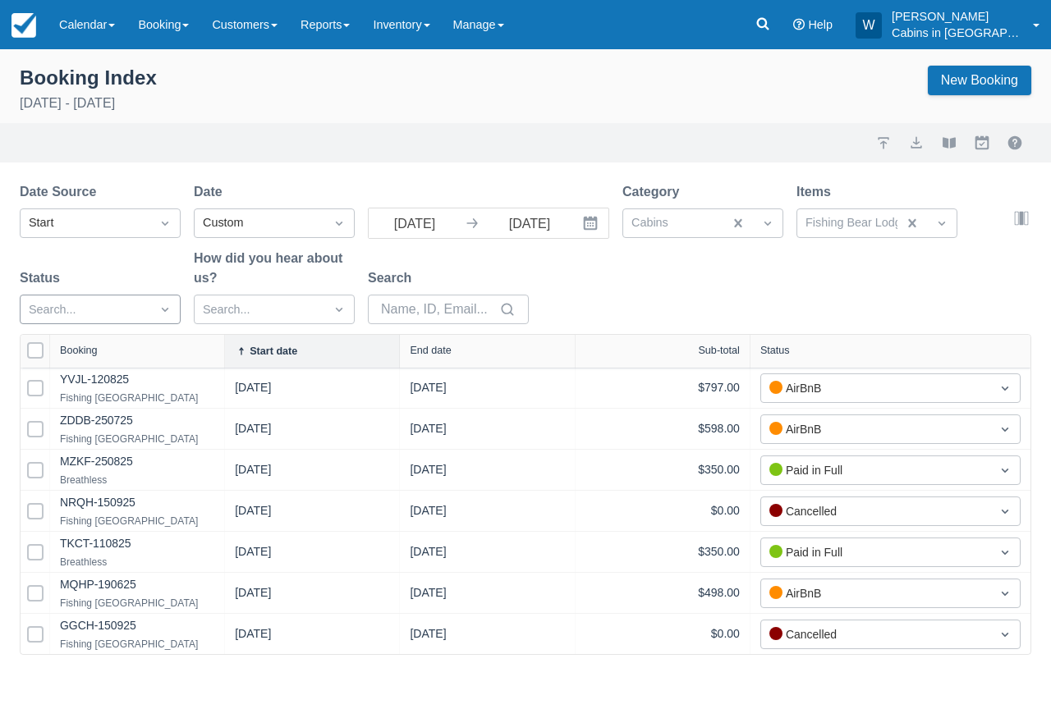
click at [739, 259] on div "Date Source Start Date Custom 09/01/25 Navigate forward to interact with the ca…" at bounding box center [516, 258] width 992 height 152
click at [127, 308] on div at bounding box center [85, 310] width 113 height 21
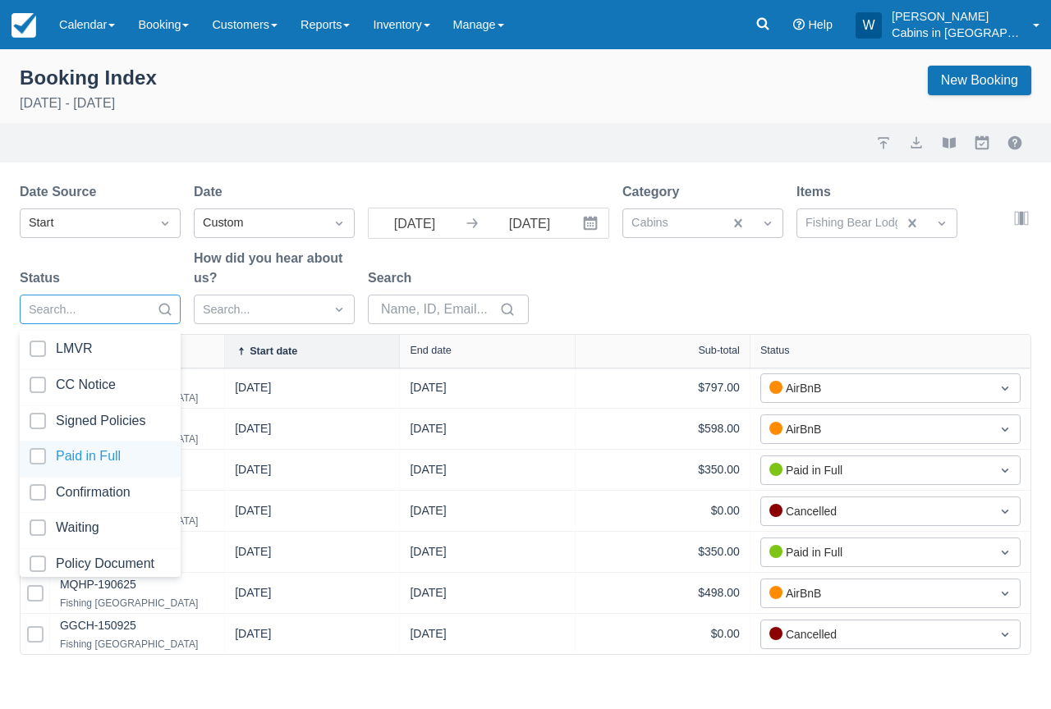
click at [42, 451] on div at bounding box center [100, 459] width 141 height 22
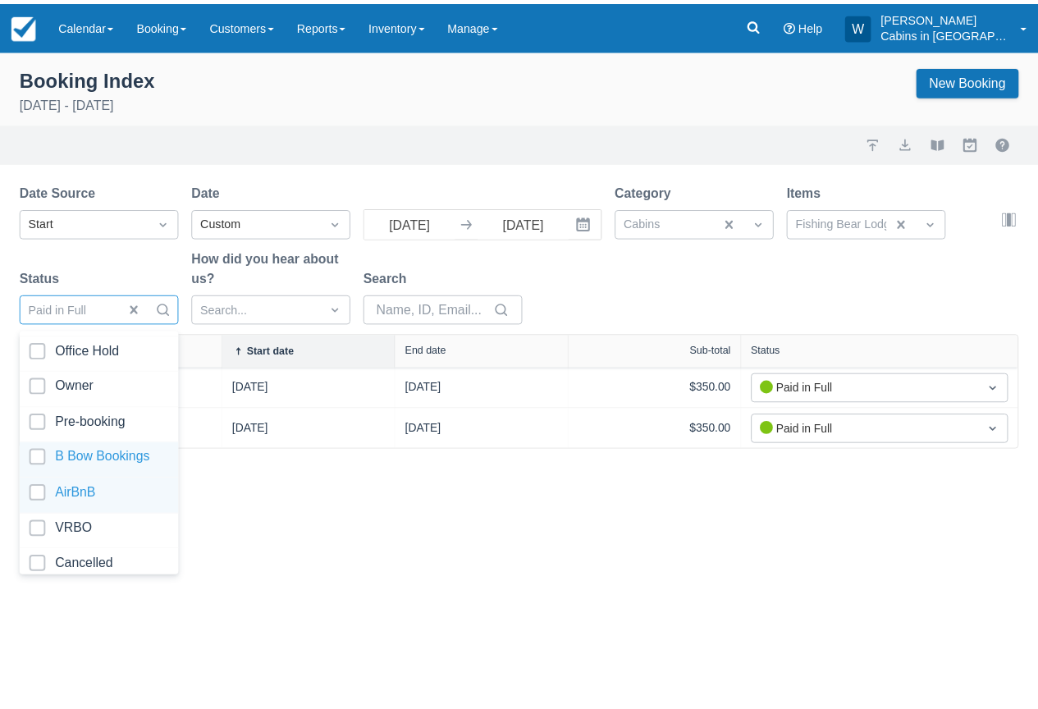
scroll to position [259, 0]
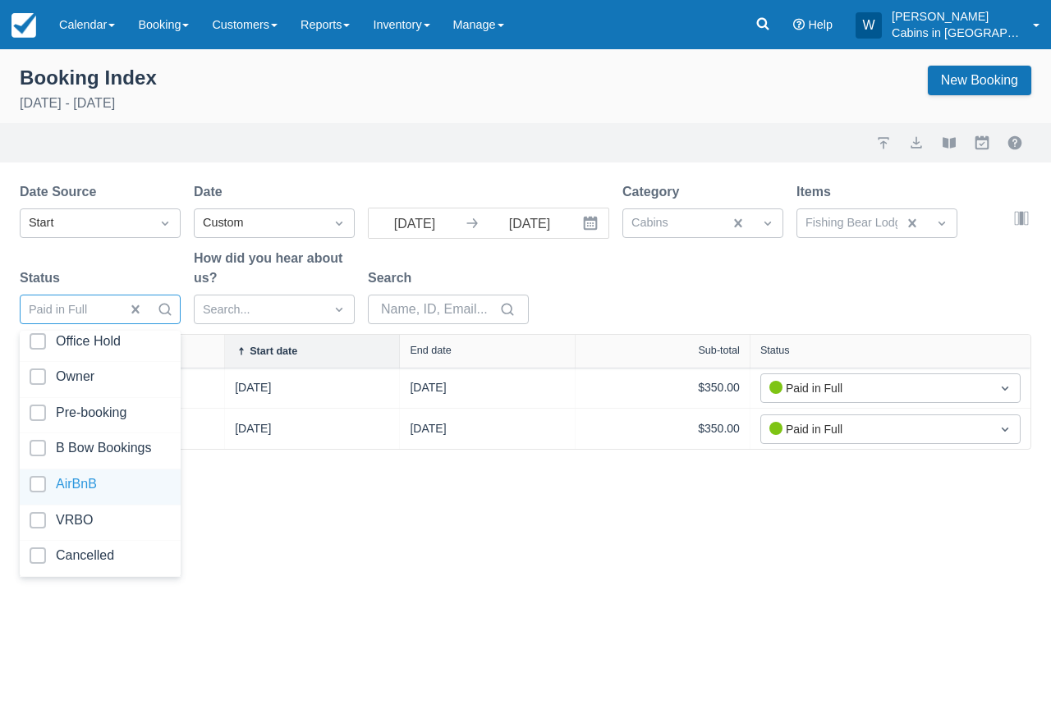
click at [37, 479] on div at bounding box center [100, 487] width 141 height 22
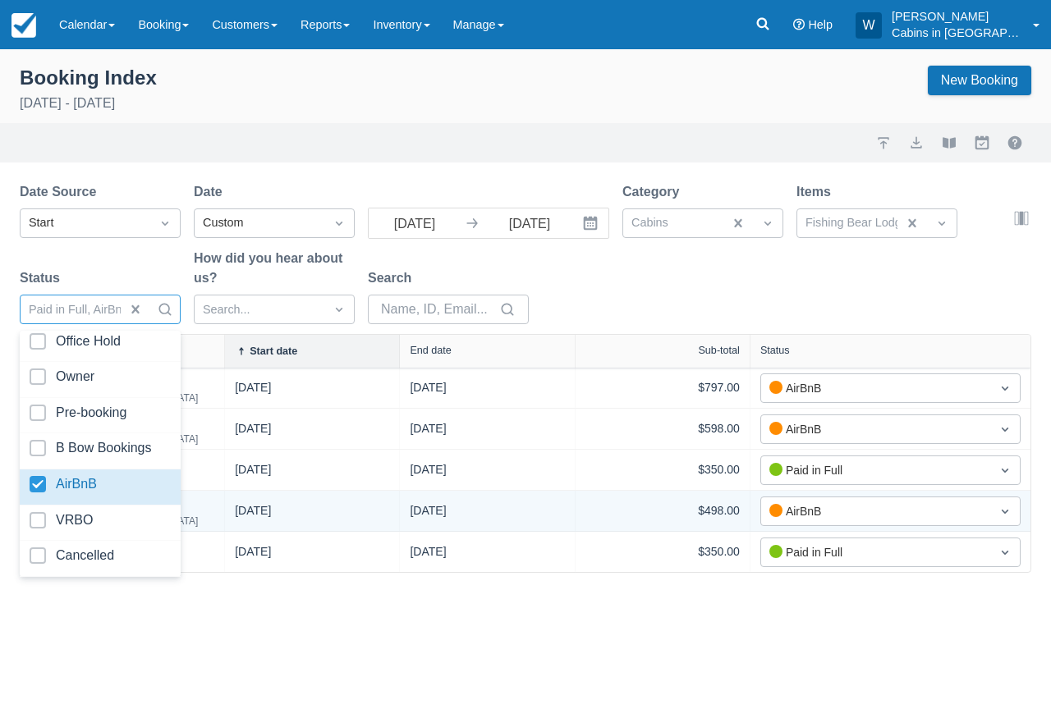
click at [528, 513] on div "09/21/25" at bounding box center [487, 511] width 154 height 21
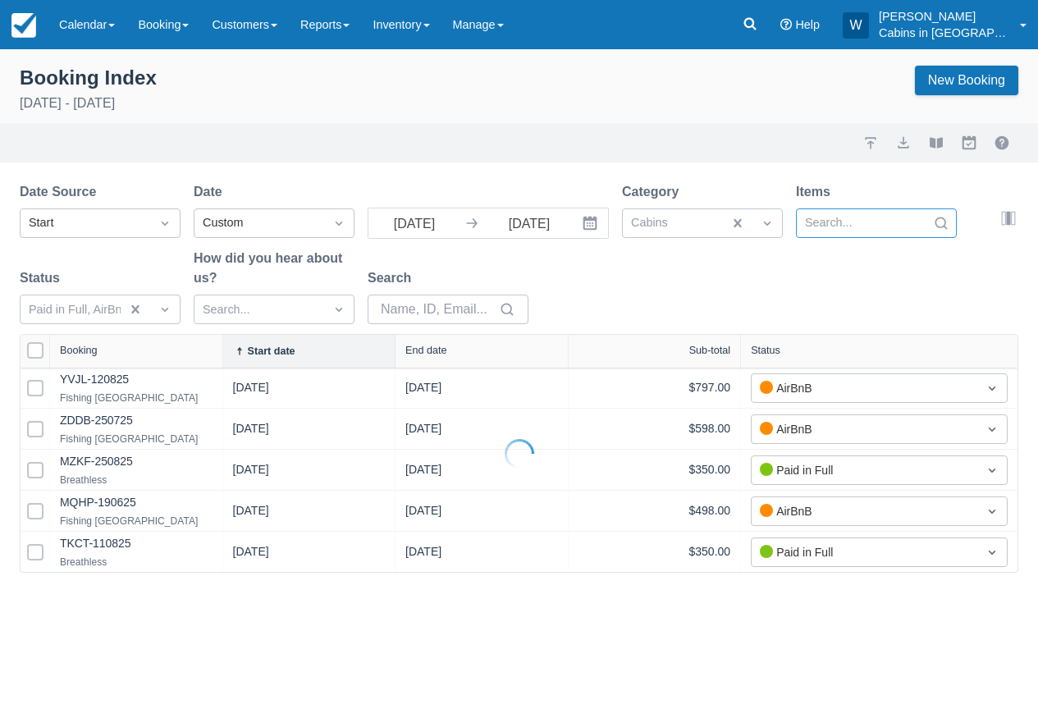
select select "25"
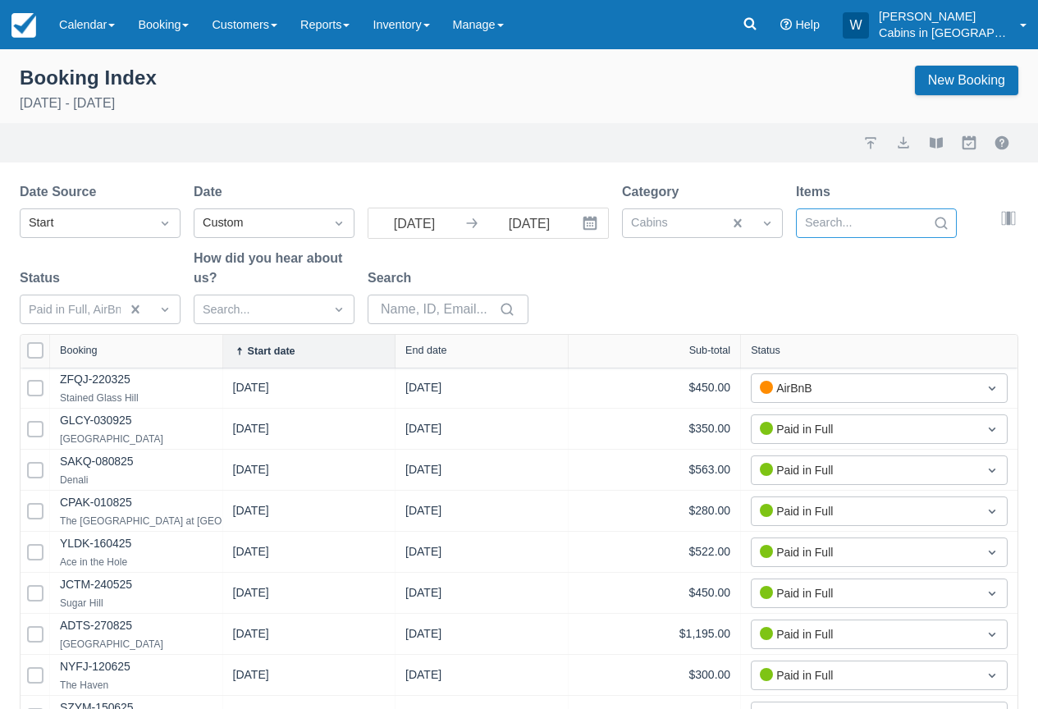
click at [861, 224] on div at bounding box center [861, 223] width 113 height 21
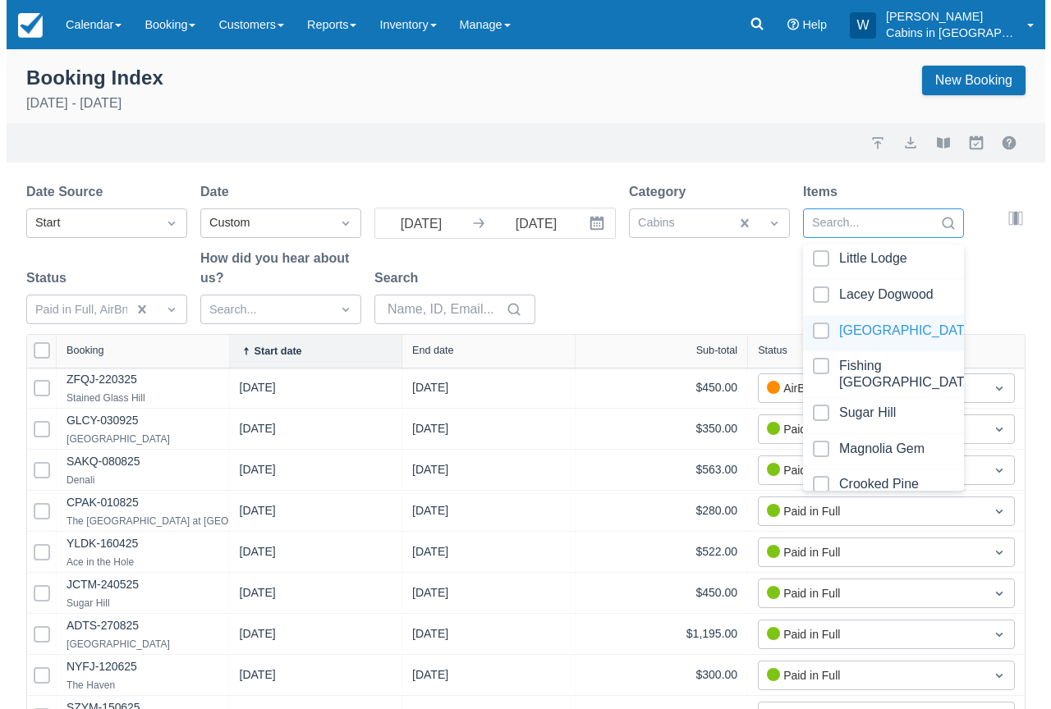
scroll to position [538, 0]
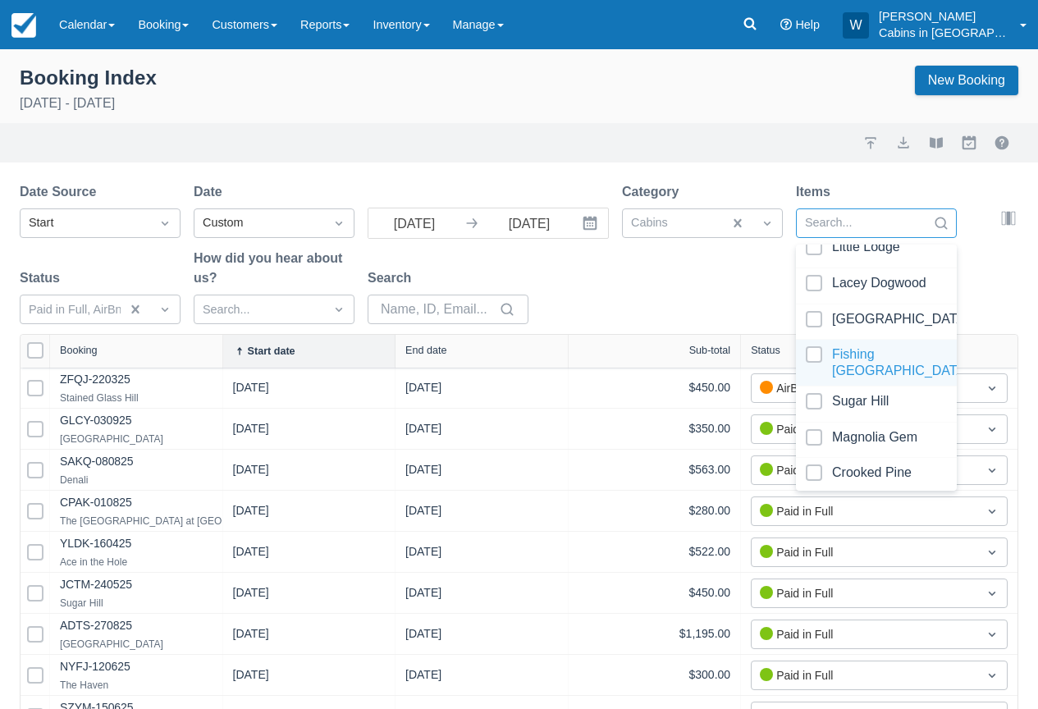
click at [818, 354] on div at bounding box center [876, 362] width 141 height 33
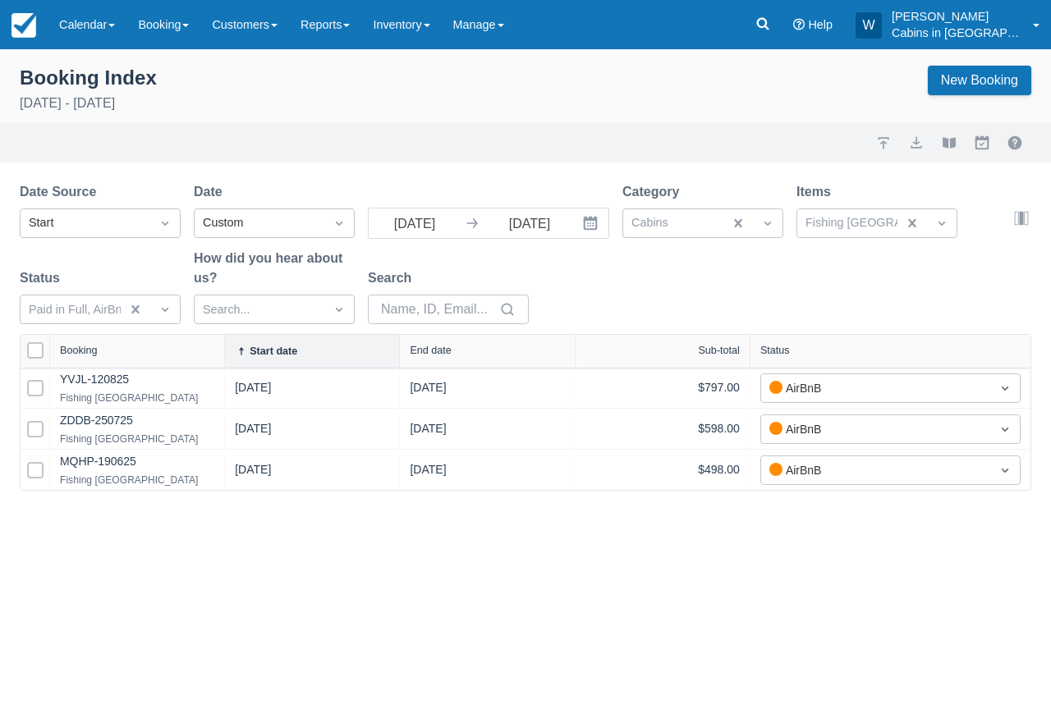
click at [652, 293] on div "Date Source Start Date Custom 09/01/25 Navigate forward to interact with the ca…" at bounding box center [516, 258] width 992 height 152
click at [918, 136] on button "export" at bounding box center [916, 143] width 20 height 20
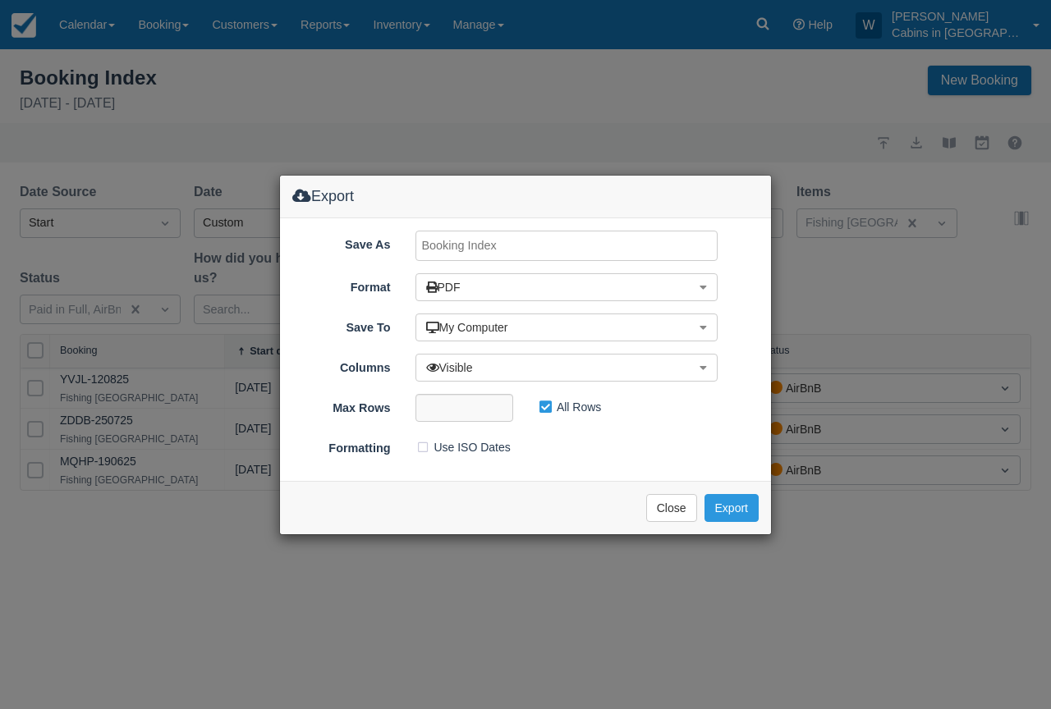
click at [517, 236] on input "Save As" at bounding box center [566, 246] width 303 height 30
type input "Fishing Bear SEPT 2025"
click at [741, 505] on button "Export" at bounding box center [731, 508] width 54 height 28
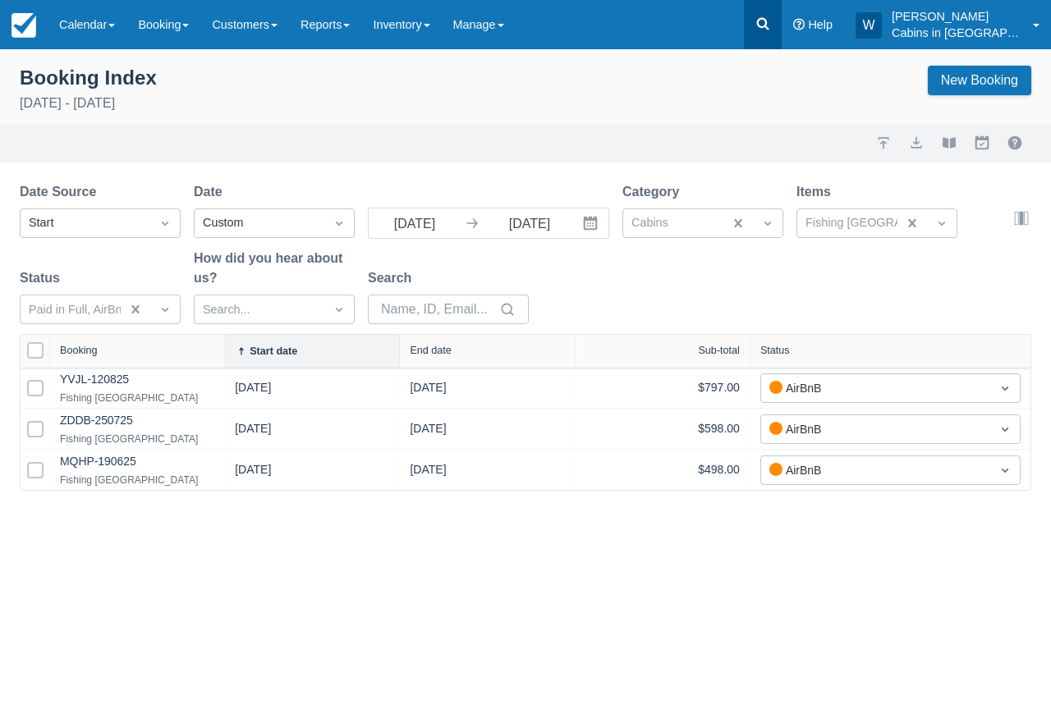
click at [771, 17] on icon at bounding box center [762, 24] width 16 height 16
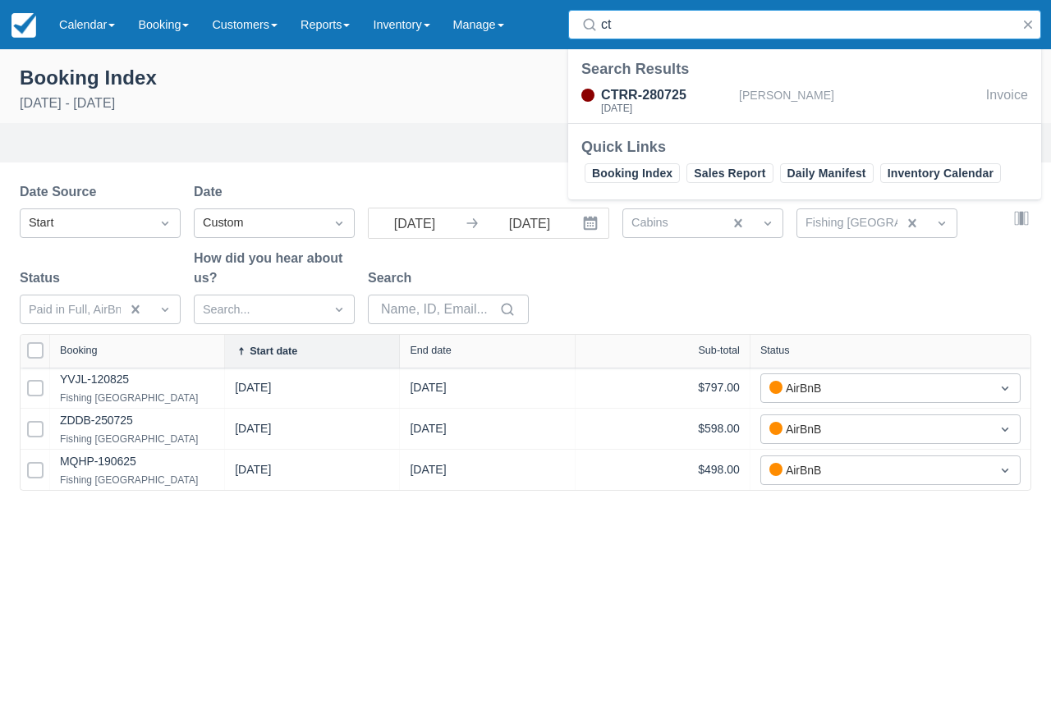
type input "c"
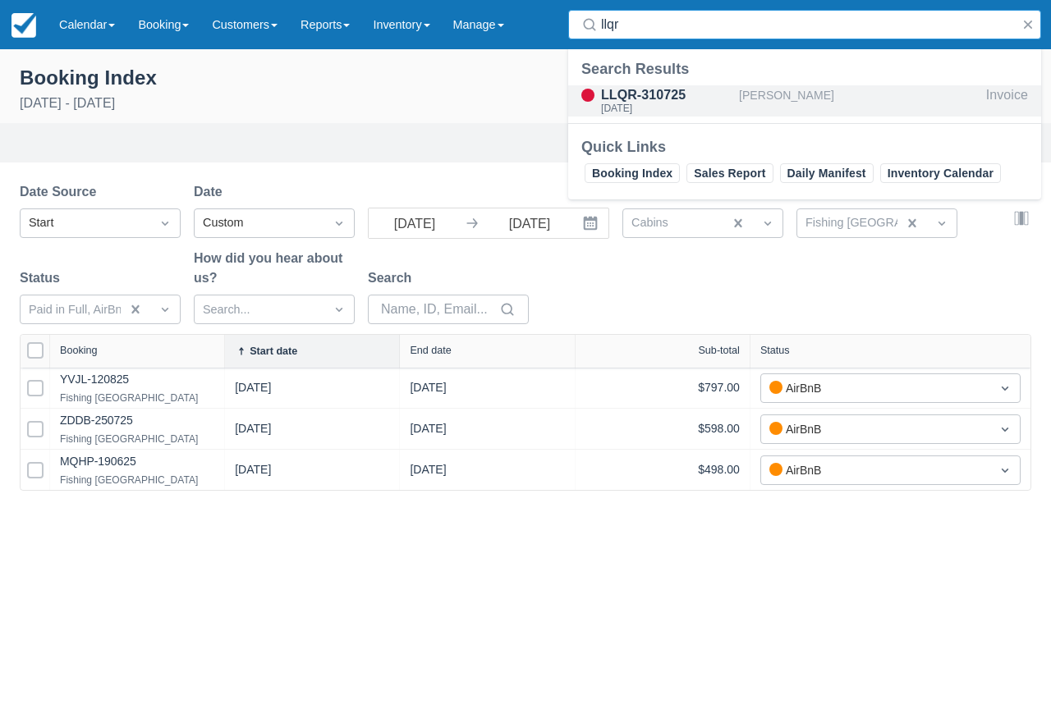
type input "llqr"
click at [665, 108] on div "Mon Oct 13 2025" at bounding box center [666, 108] width 131 height 10
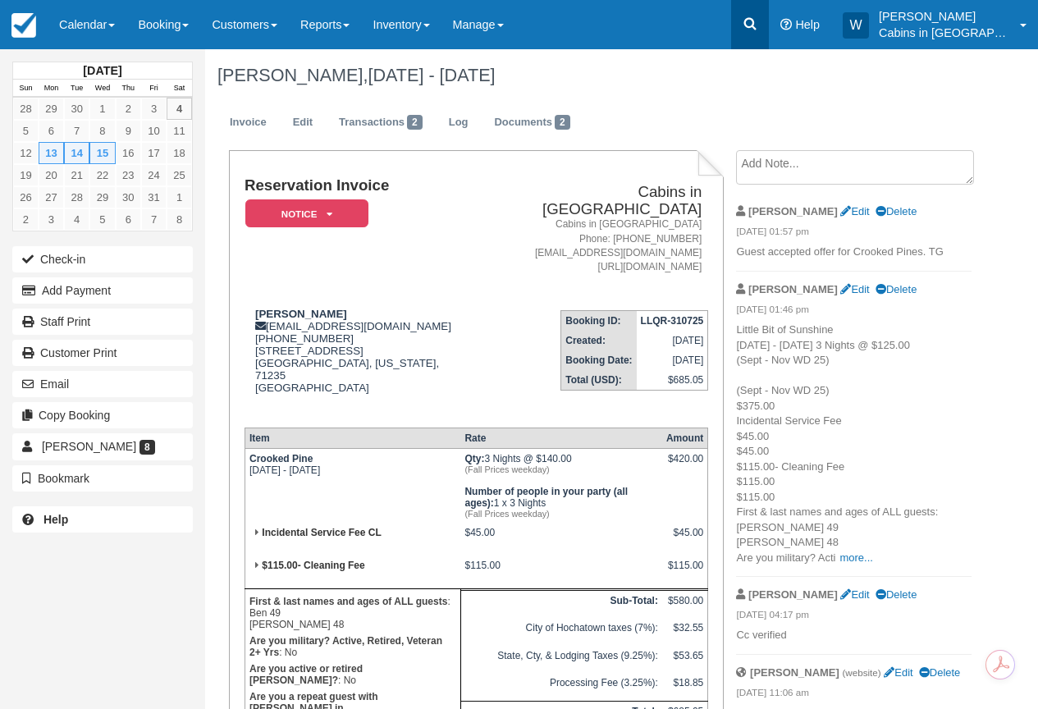
click at [757, 19] on icon at bounding box center [751, 24] width 12 height 12
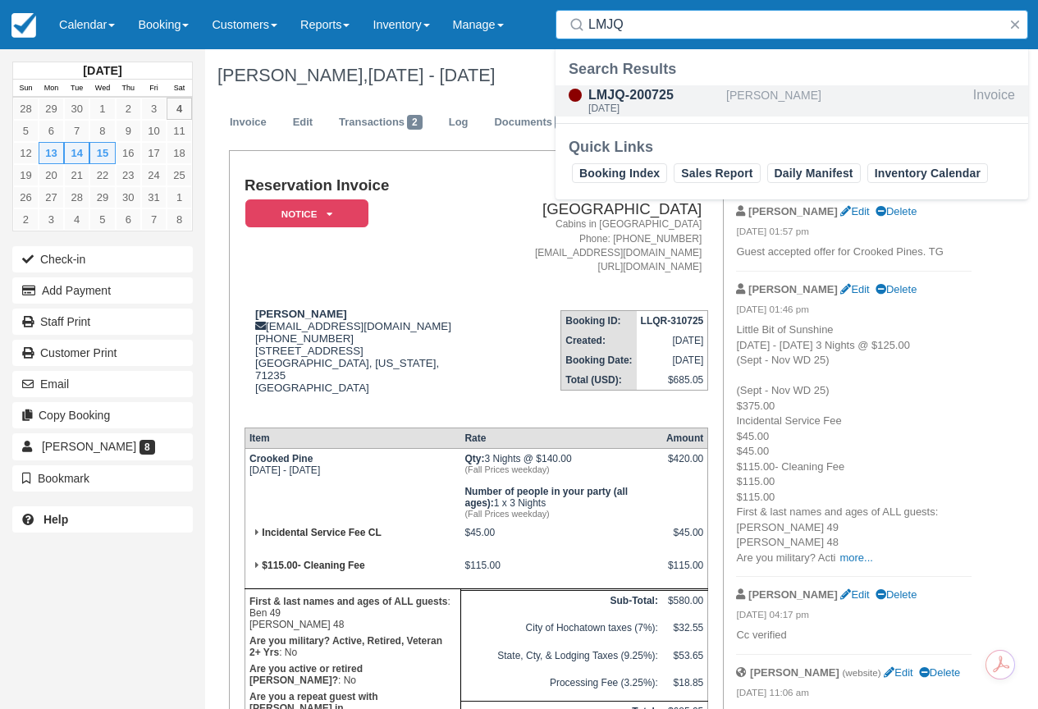
type input "LMJQ"
click at [722, 86] on div "LMJQ-200725 [DATE]" at bounding box center [641, 100] width 171 height 31
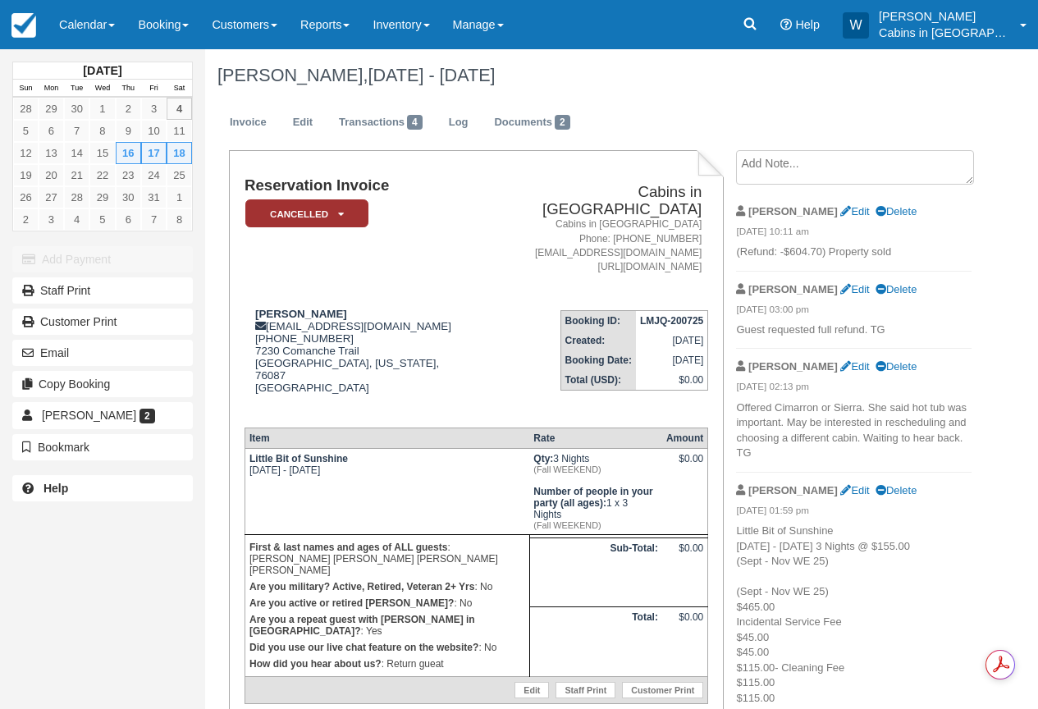
click at [763, 163] on textarea at bounding box center [855, 167] width 238 height 34
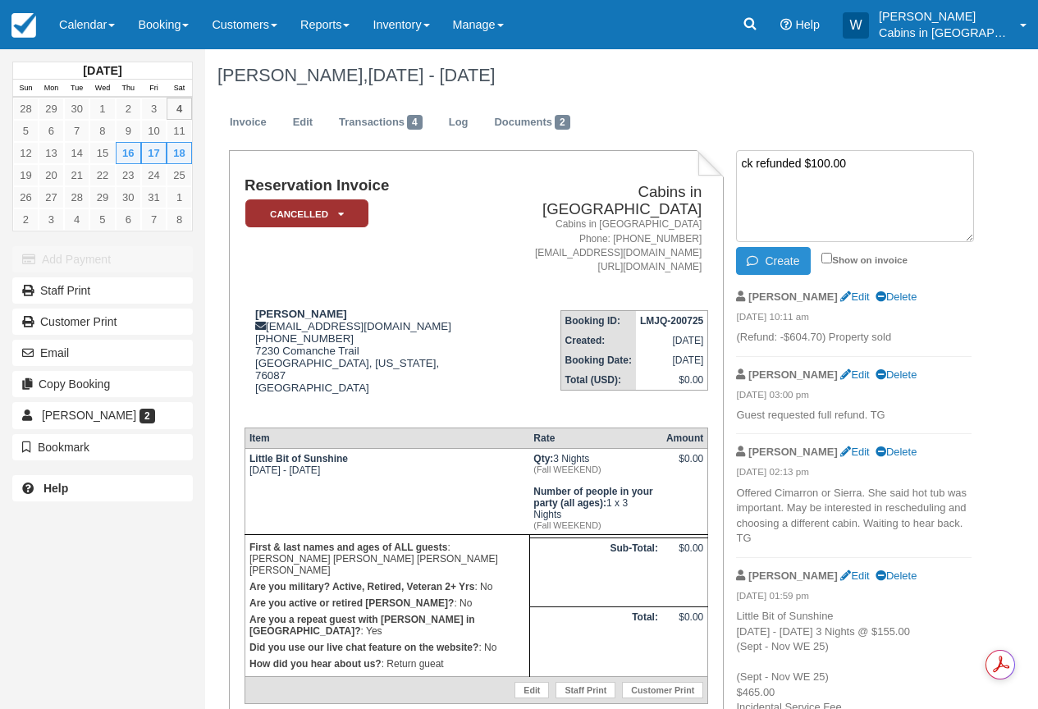
type textarea "ck refunded $100.00"
click at [772, 250] on button "Create" at bounding box center [773, 261] width 74 height 28
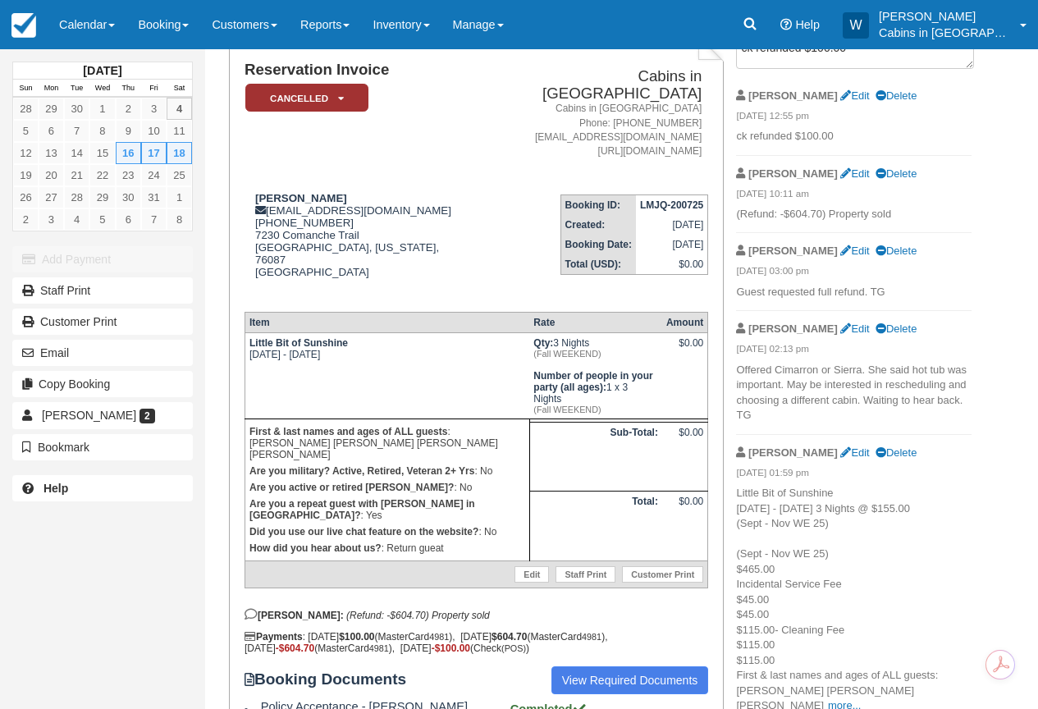
scroll to position [121, 0]
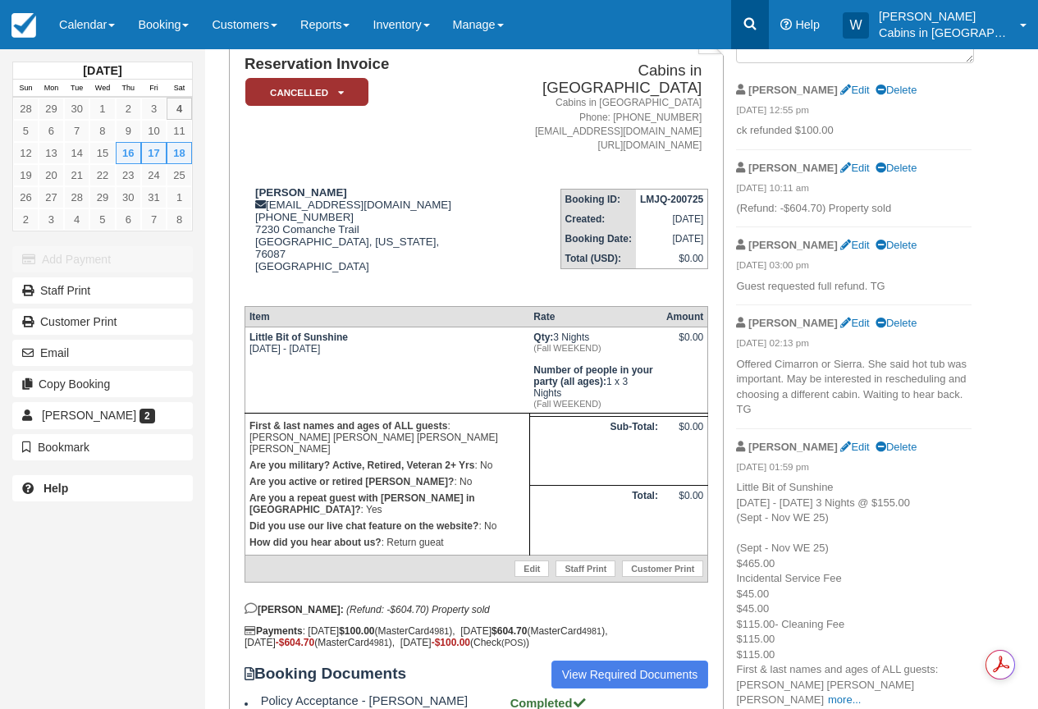
click at [758, 27] on icon at bounding box center [750, 24] width 16 height 16
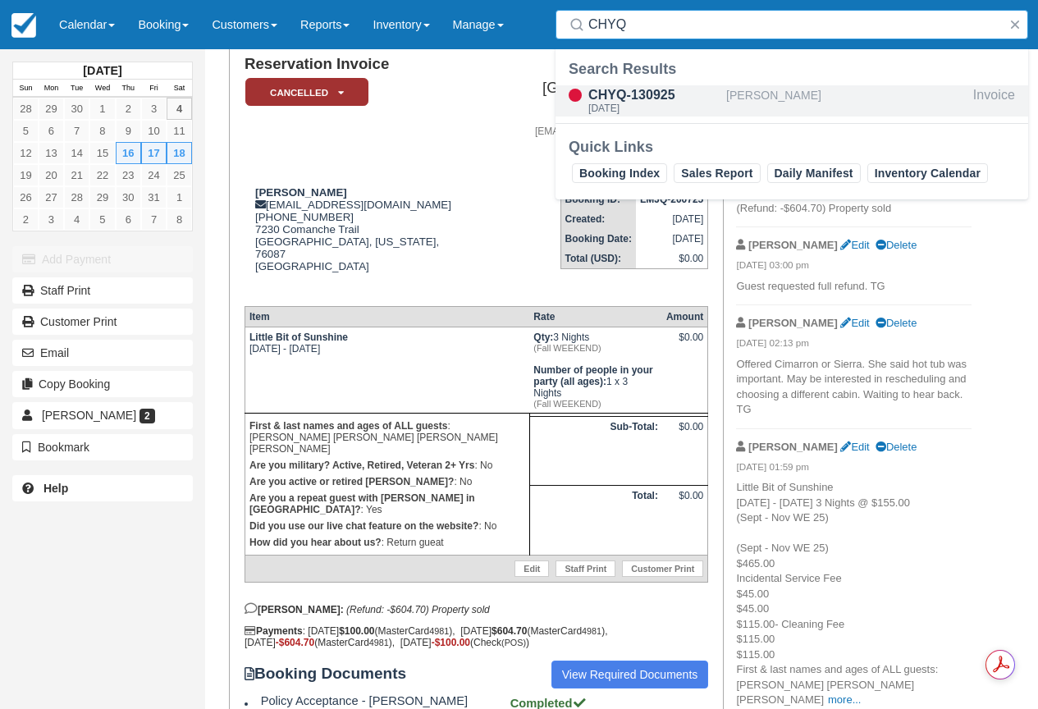
type input "CHYQ"
click at [674, 99] on div "CHYQ-130925" at bounding box center [654, 95] width 131 height 20
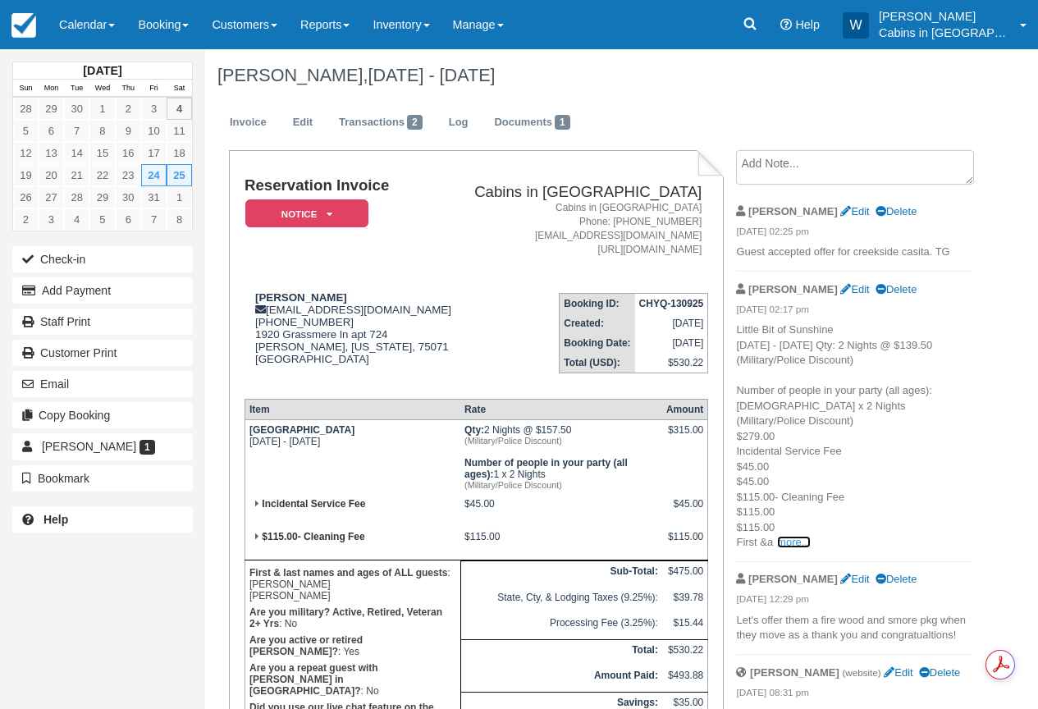
click at [782, 548] on link "more..." at bounding box center [793, 542] width 33 height 12
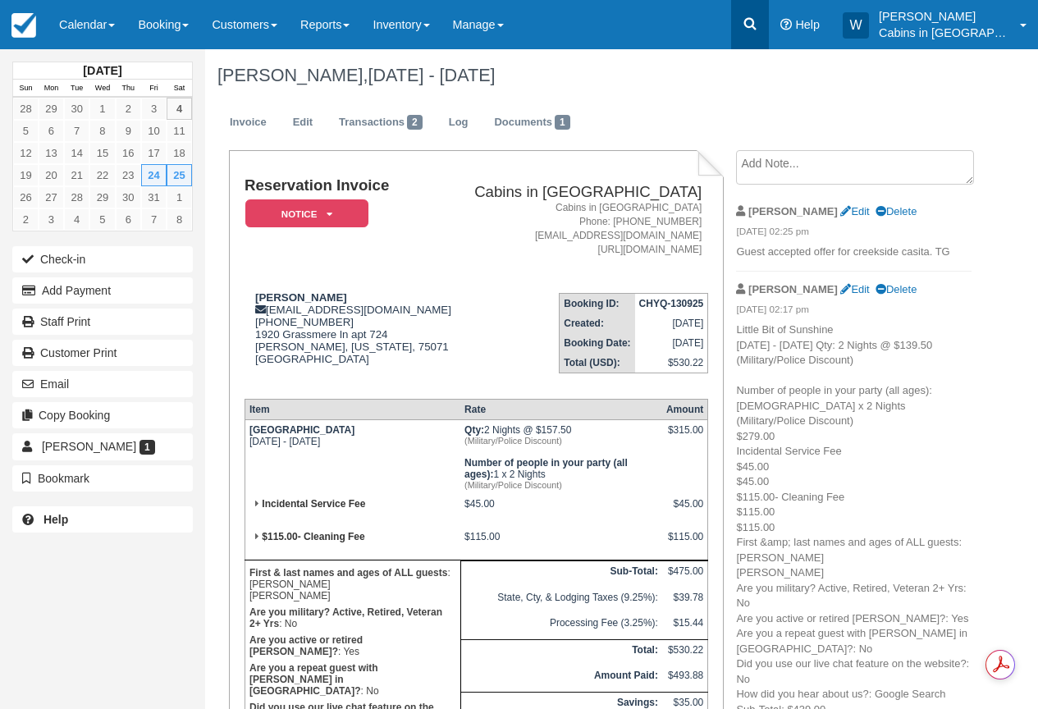
click at [758, 16] on icon at bounding box center [750, 24] width 16 height 16
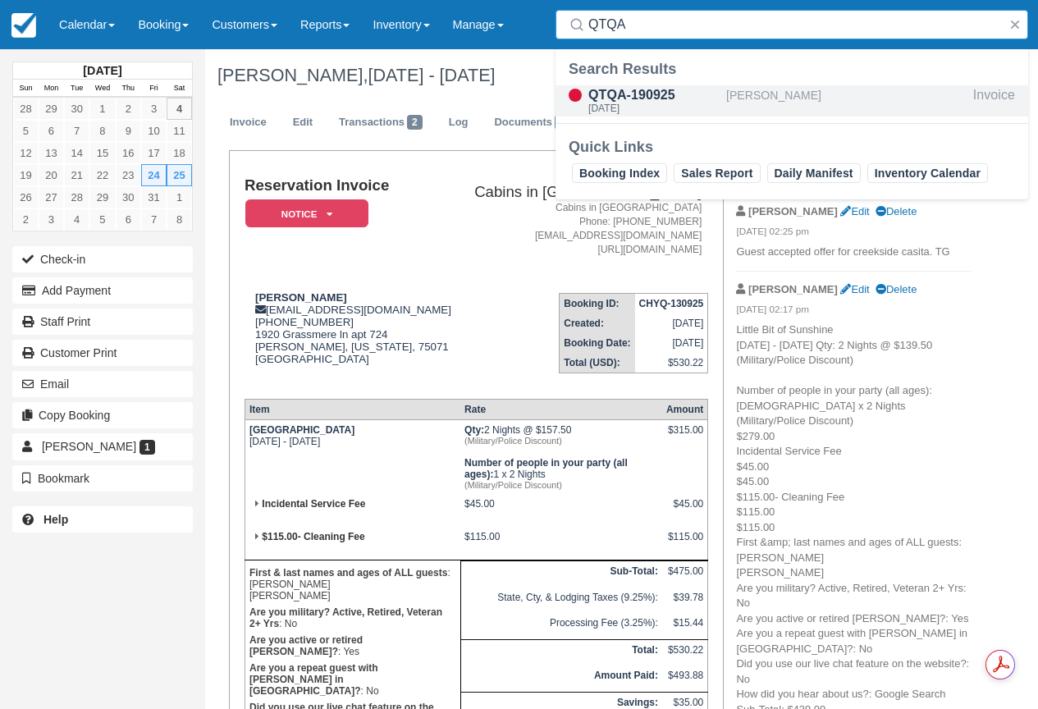
type input "QTQA"
click at [653, 94] on div "QTQA-190925" at bounding box center [654, 95] width 131 height 20
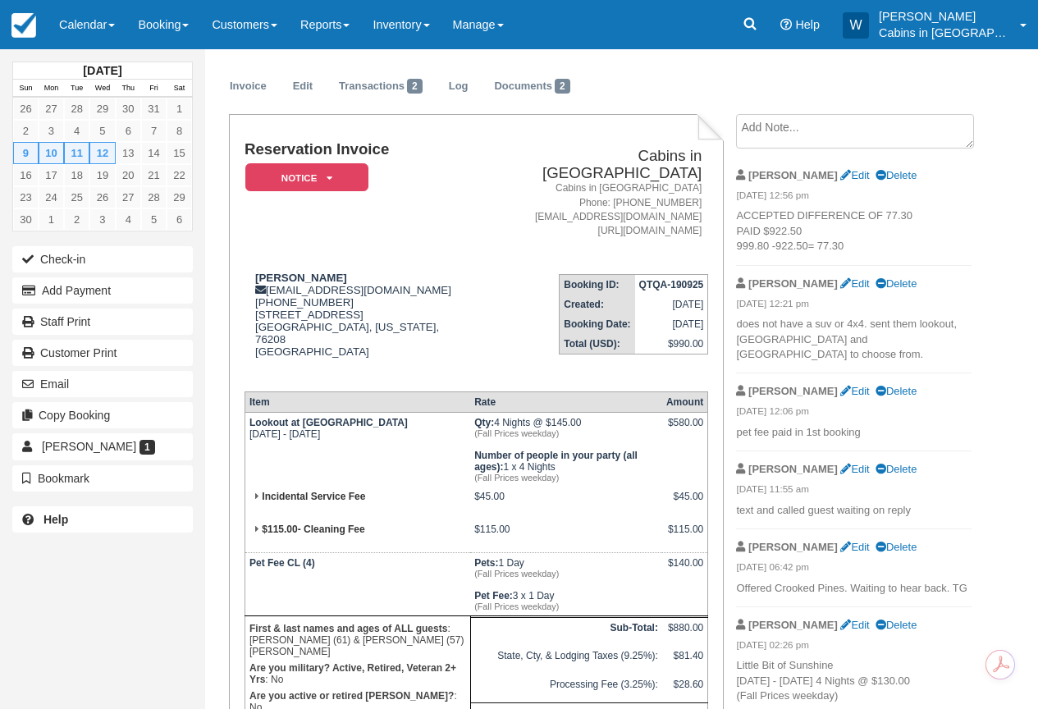
scroll to position [33, 0]
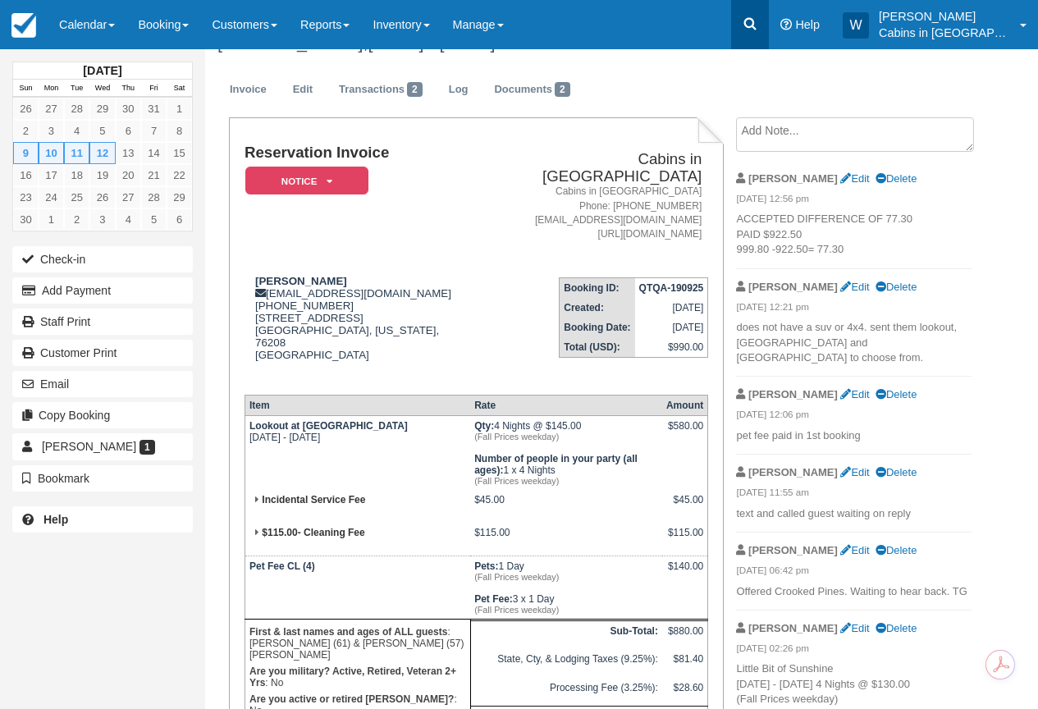
click at [758, 27] on icon at bounding box center [750, 24] width 16 height 16
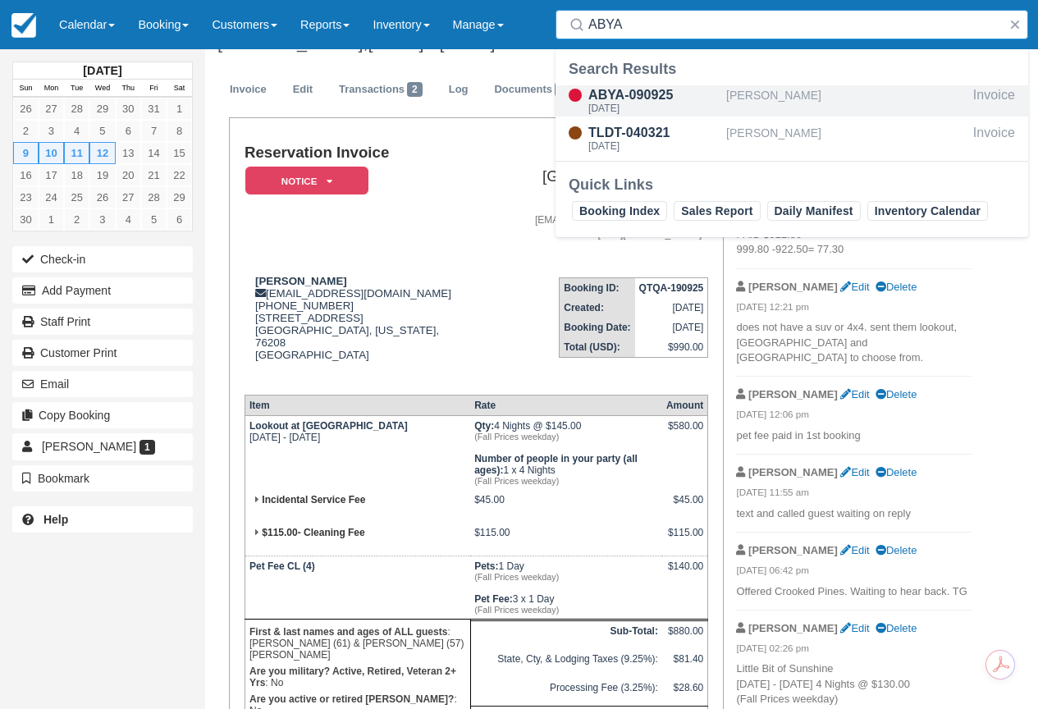
type input "ABYA"
click at [695, 94] on div "ABYA-090925" at bounding box center [654, 95] width 131 height 20
